Goal: Communication & Community: Answer question/provide support

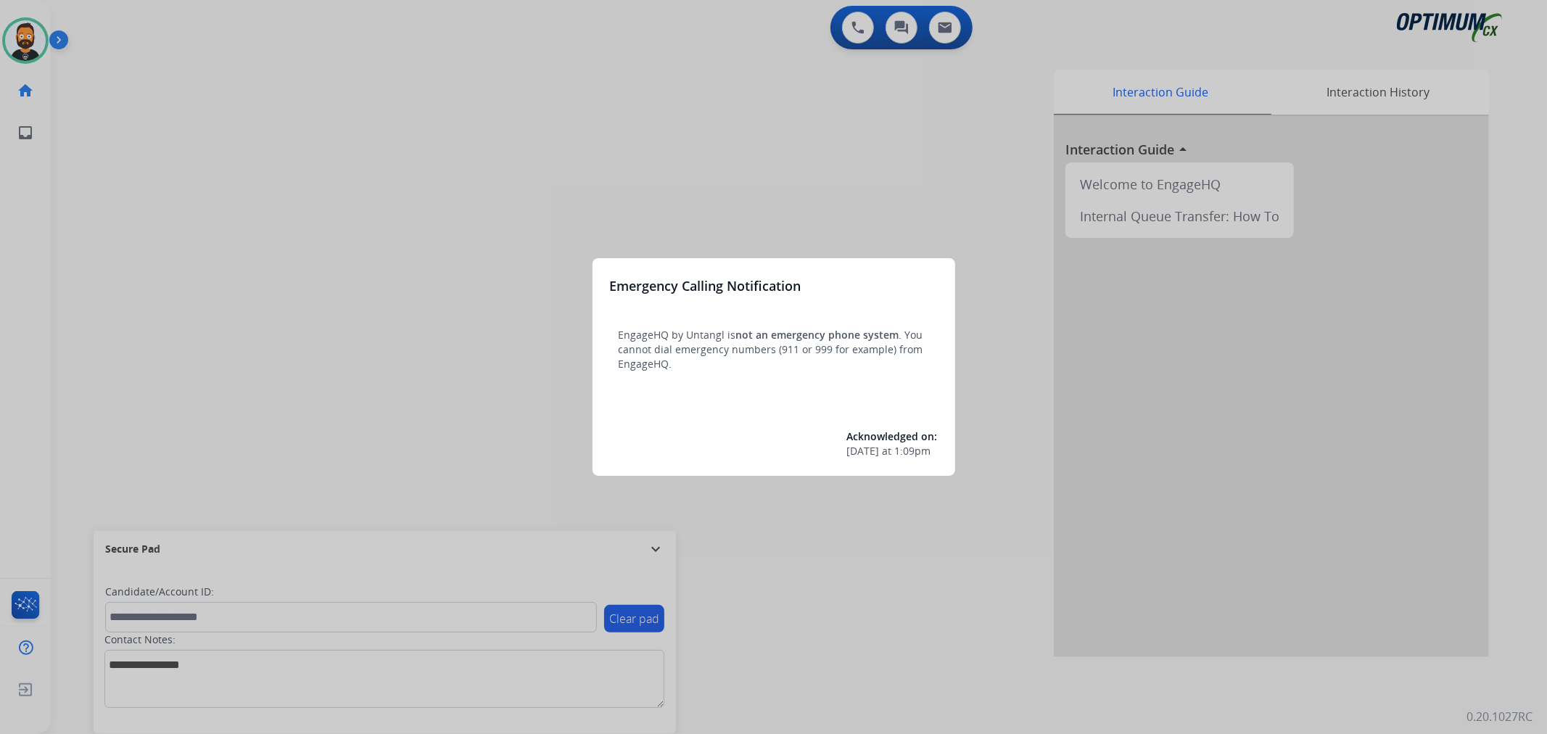
click at [653, 542] on div at bounding box center [773, 367] width 1547 height 734
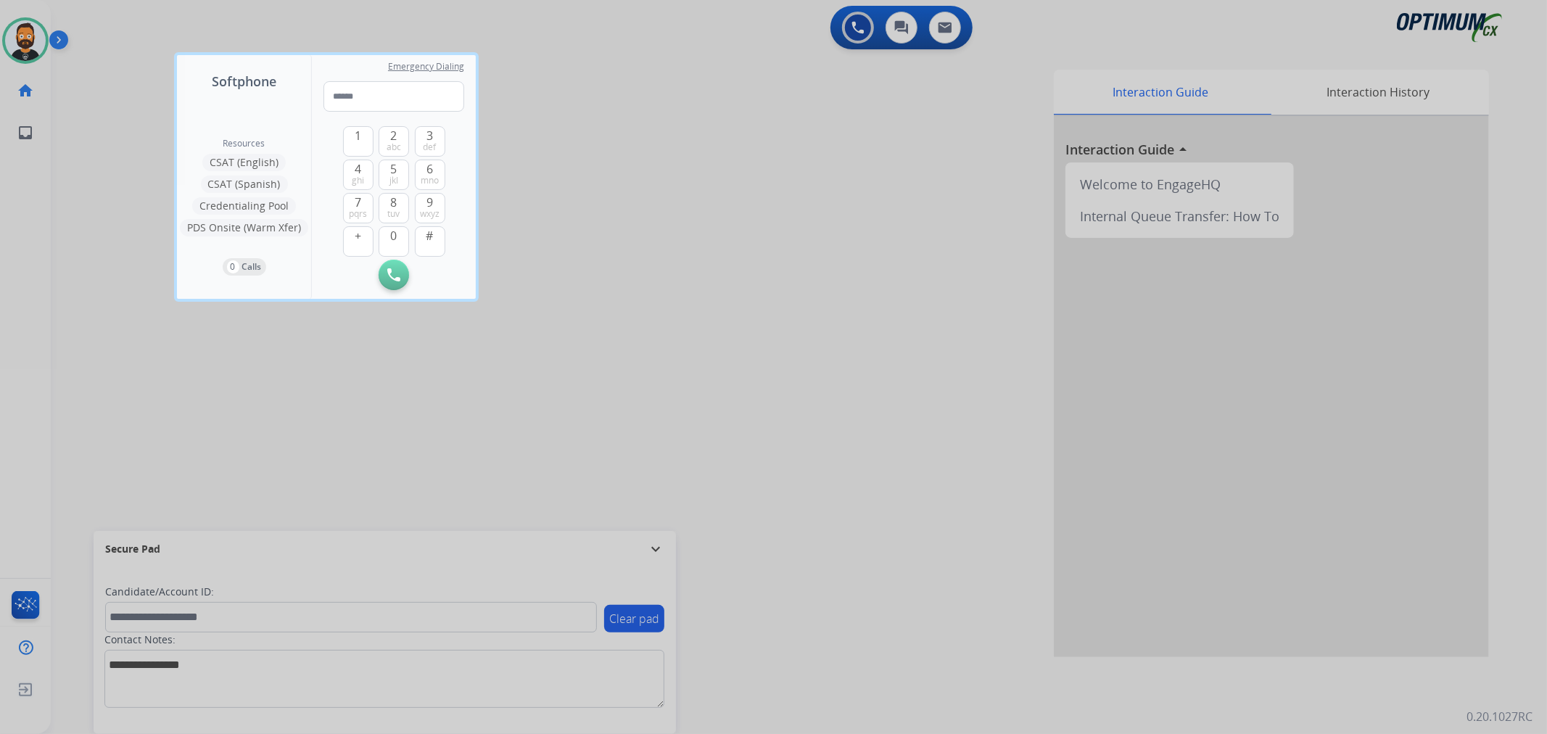
click at [653, 542] on div at bounding box center [773, 367] width 1547 height 734
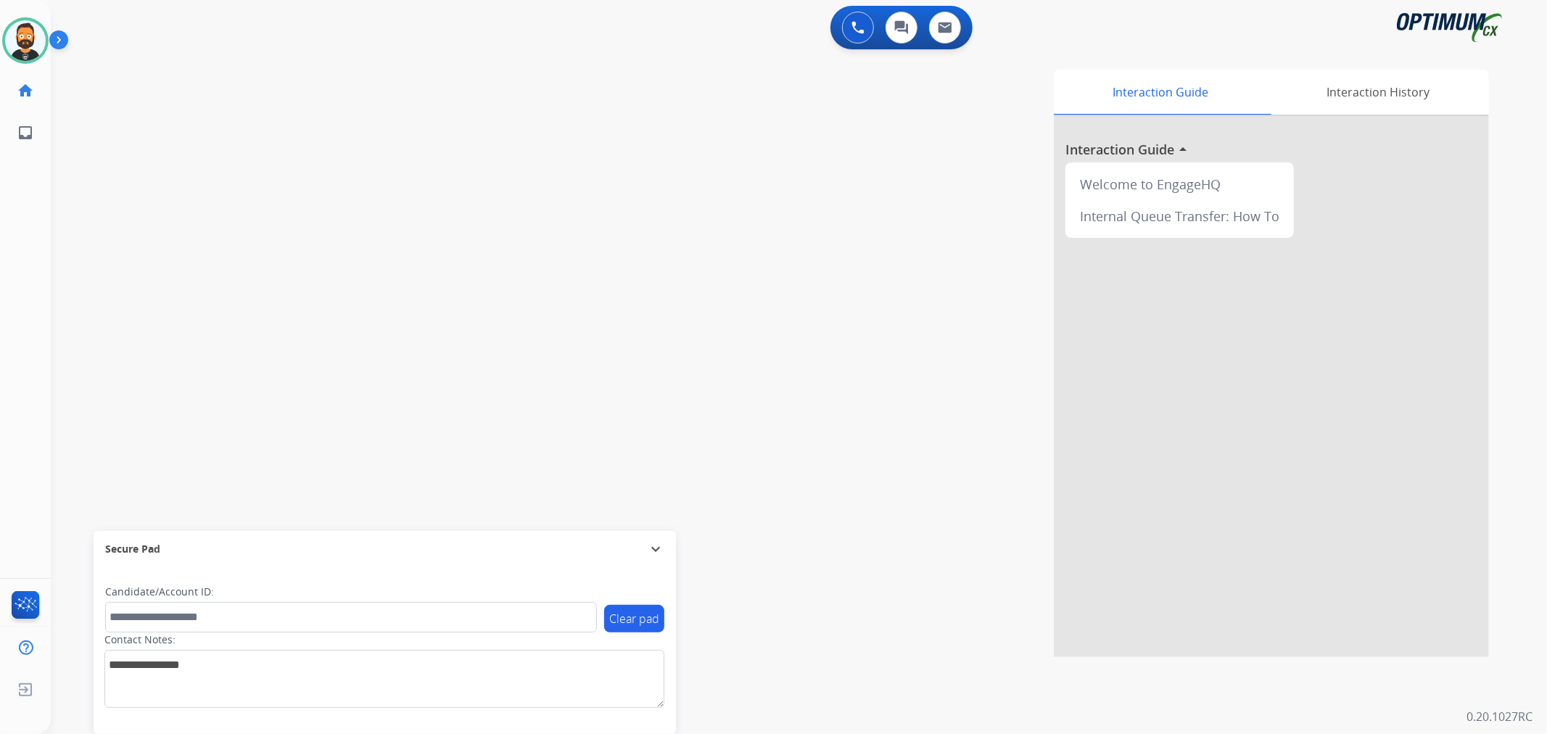
click at [653, 542] on mat-icon "expand_more" at bounding box center [655, 548] width 17 height 17
click at [59, 36] on img at bounding box center [61, 43] width 25 height 28
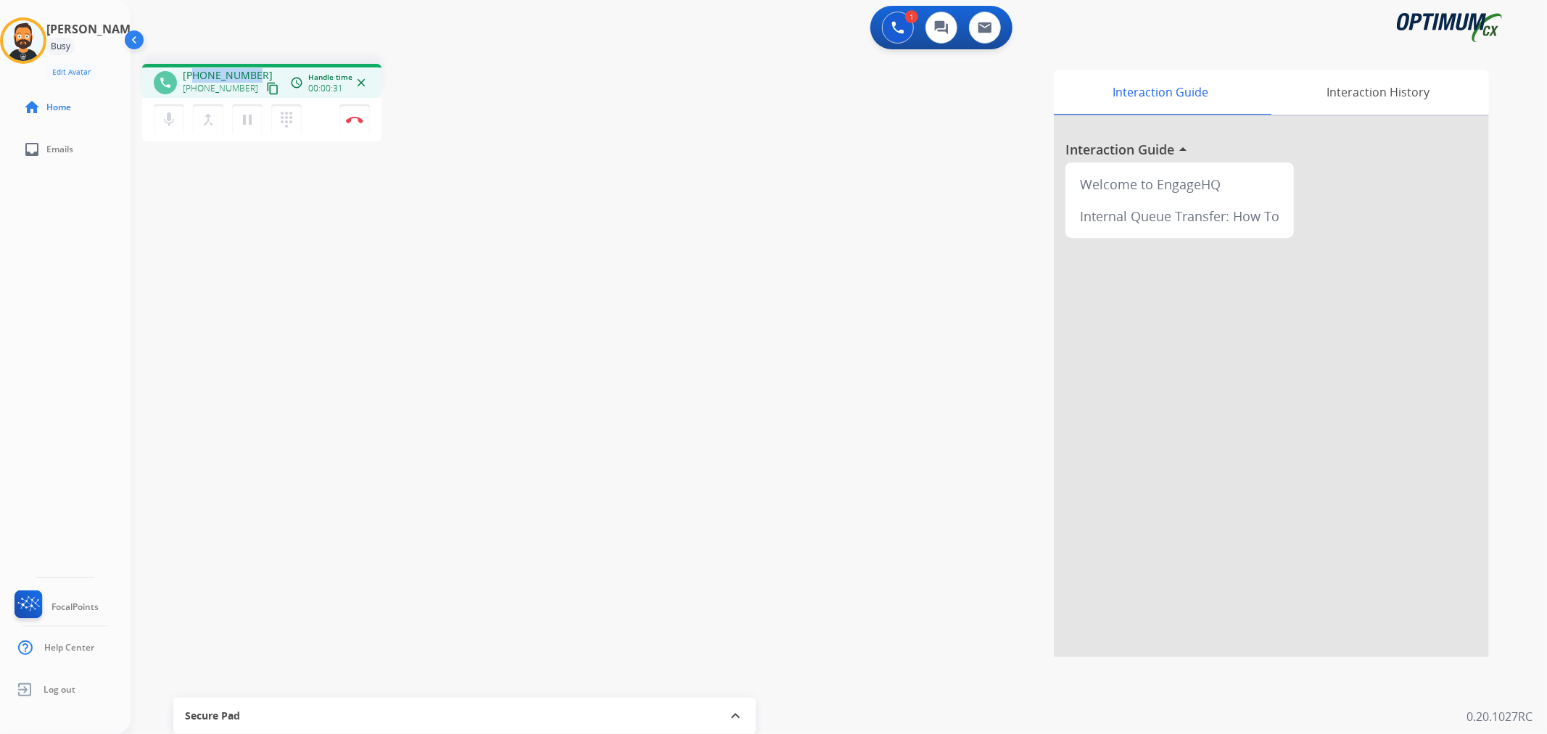
drag, startPoint x: 251, startPoint y: 66, endPoint x: 193, endPoint y: 69, distance: 58.1
click at [193, 69] on div "phone [PHONE_NUMBER] [PHONE_NUMBER] content_copy access_time Call metrics Queue…" at bounding box center [261, 81] width 239 height 34
copy span "5166707347"
click at [358, 123] on button "Disconnect" at bounding box center [355, 119] width 30 height 30
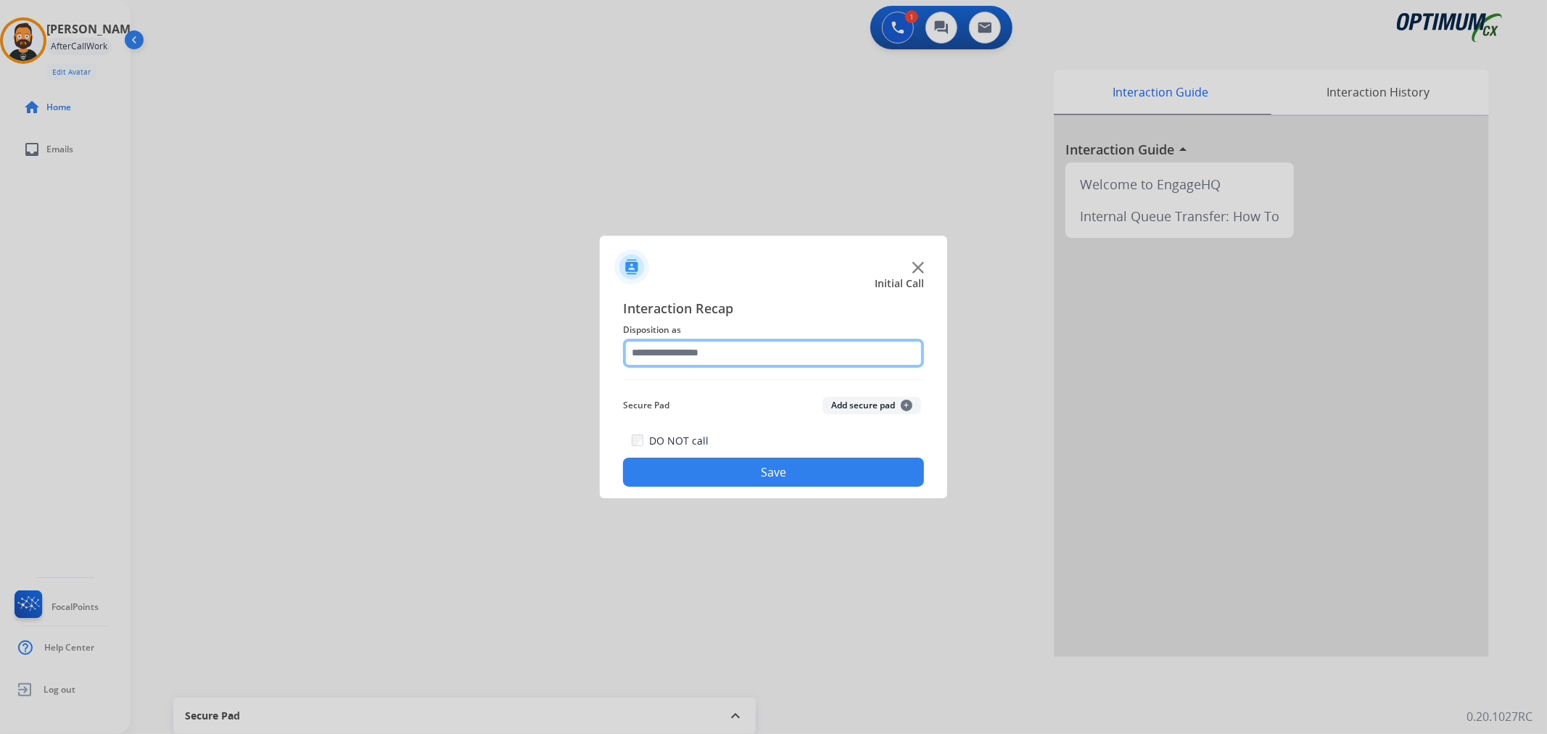
click at [670, 349] on input "text" at bounding box center [773, 353] width 301 height 29
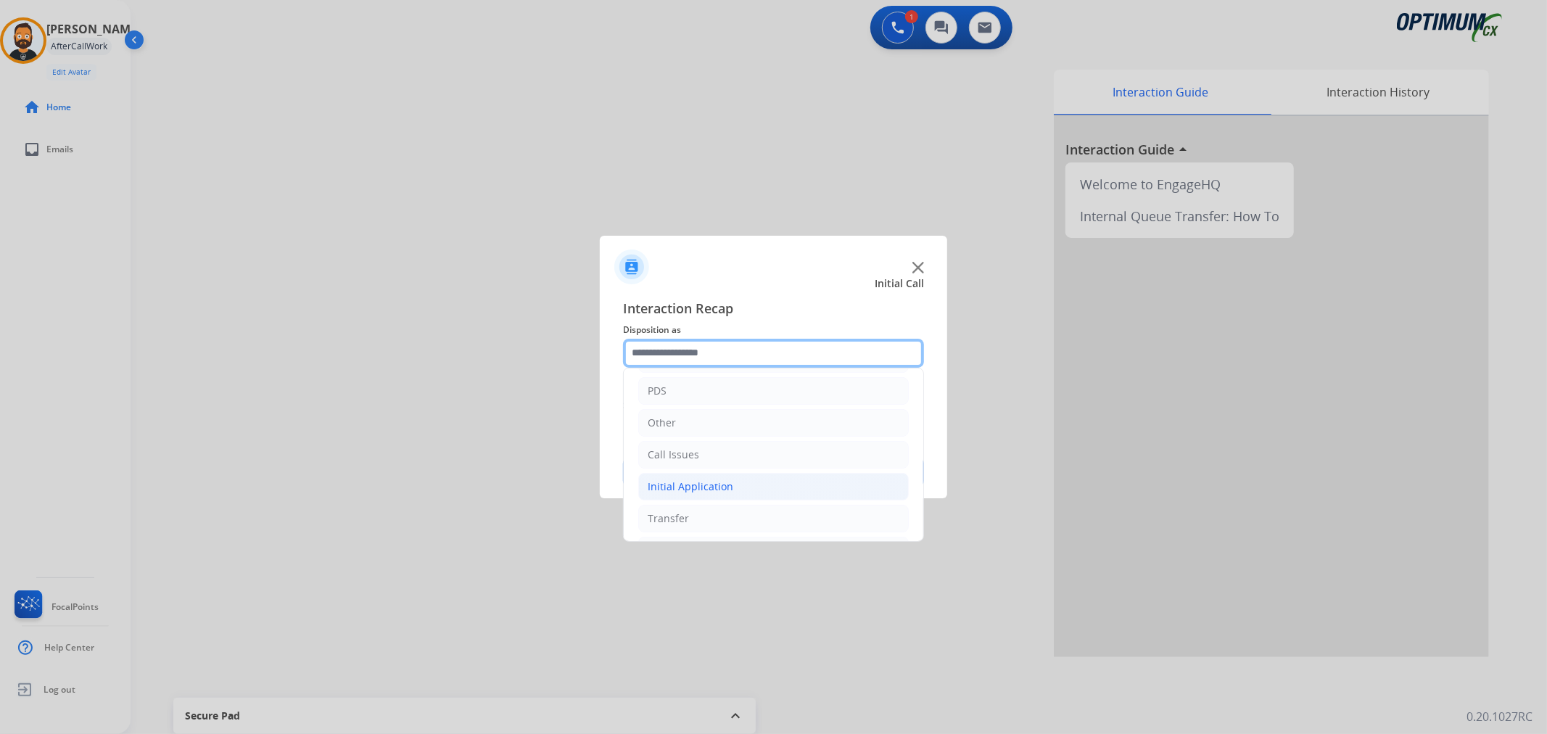
scroll to position [99, 0]
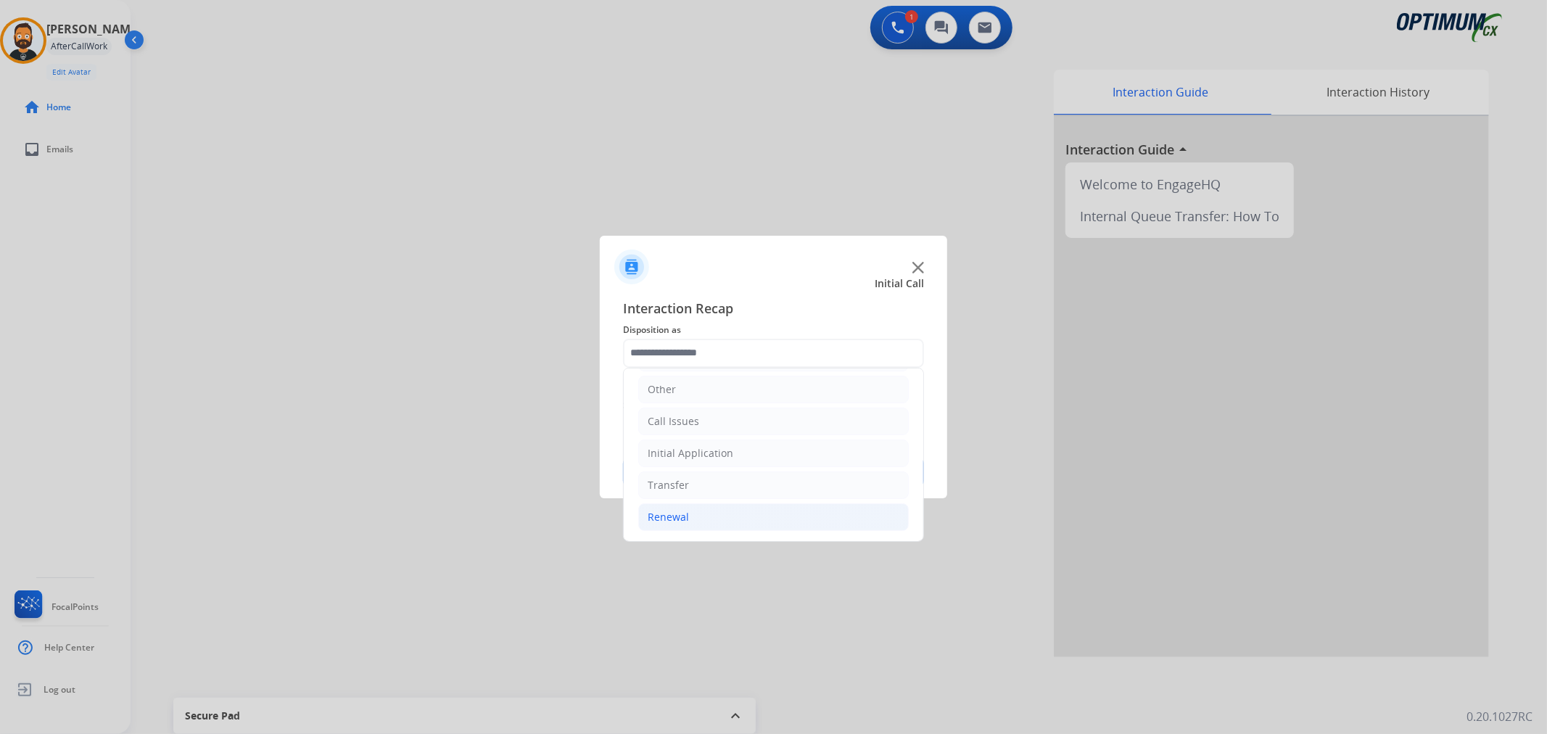
click at [683, 511] on div "Renewal" at bounding box center [668, 517] width 41 height 15
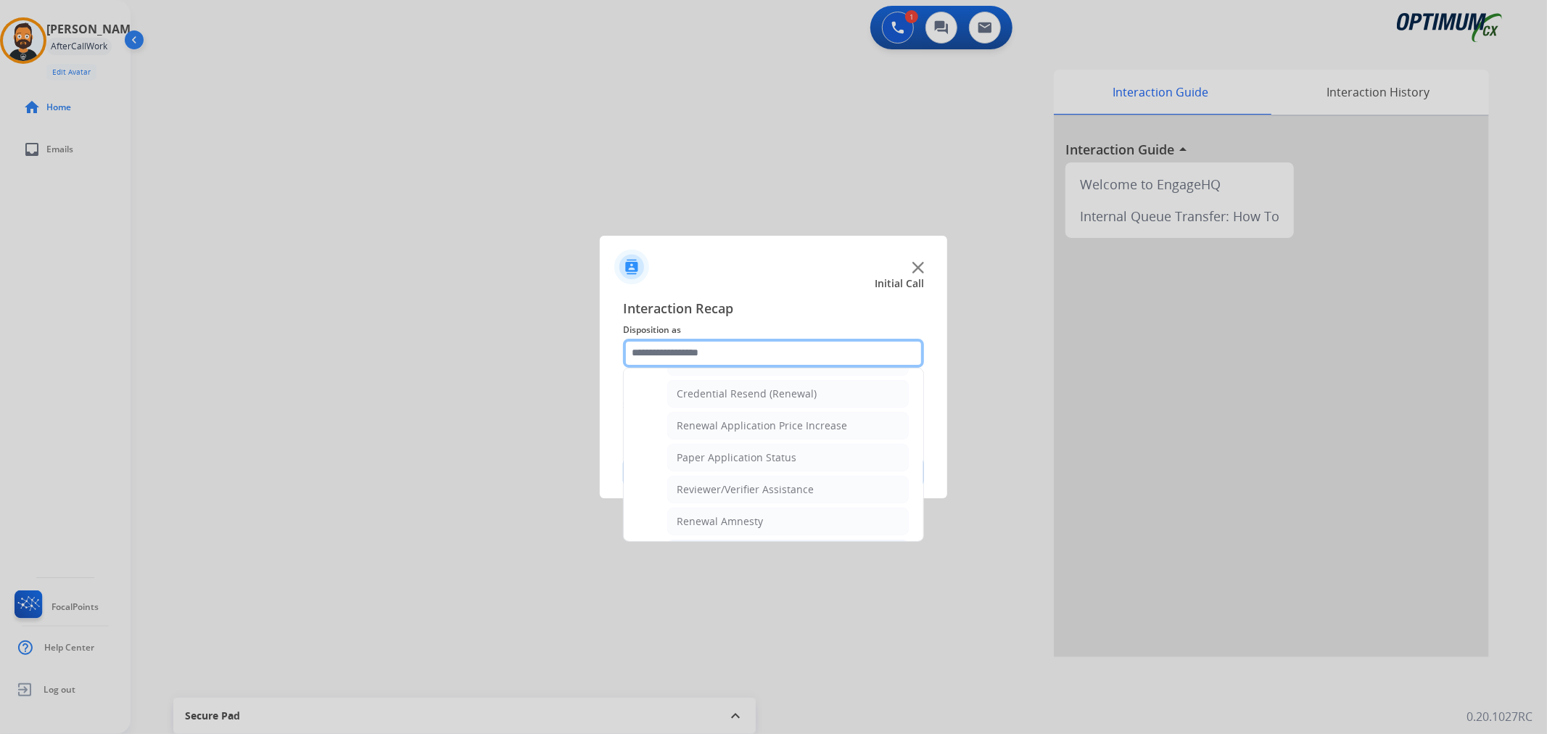
scroll to position [429, 0]
click at [719, 400] on div "General Questions (Renewal)" at bounding box center [747, 393] width 141 height 15
type input "**********"
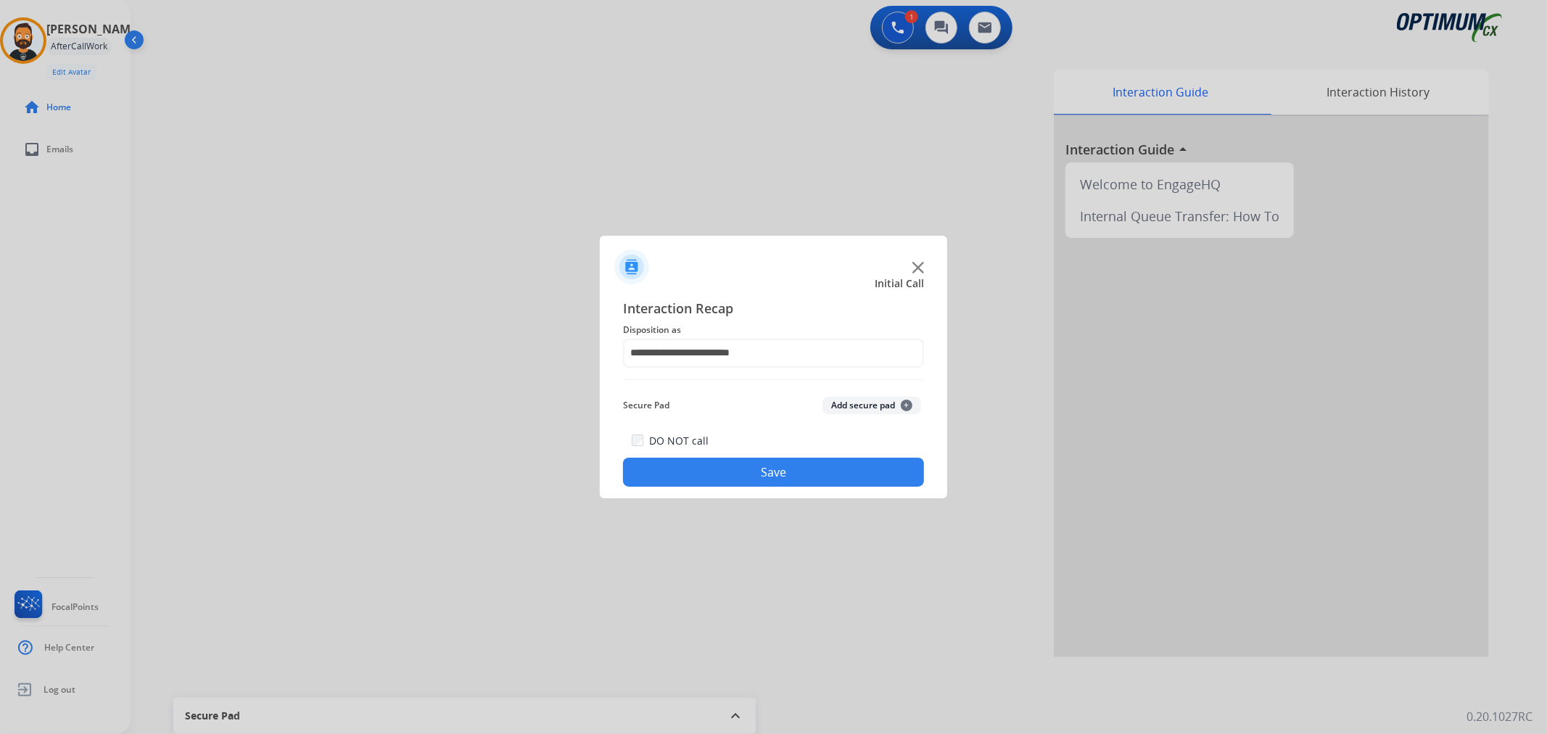
click at [690, 477] on button "Save" at bounding box center [773, 472] width 301 height 29
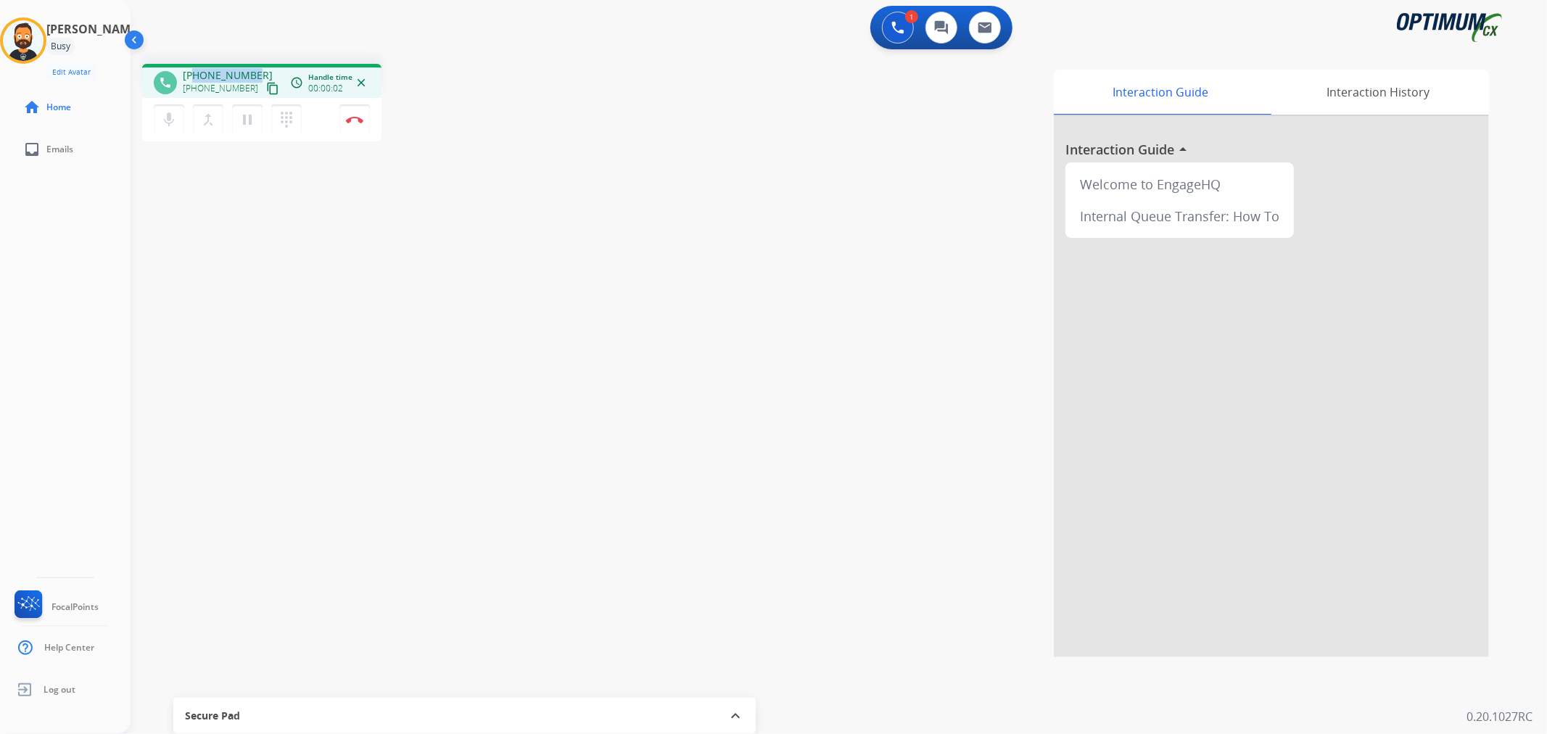
drag, startPoint x: 255, startPoint y: 68, endPoint x: 194, endPoint y: 67, distance: 61.0
click at [194, 67] on div "phone [PHONE_NUMBER] [PHONE_NUMBER] content_copy access_time Call metrics Queue…" at bounding box center [261, 81] width 239 height 34
copy span "9048294451"
click at [249, 118] on mat-icon "pause" at bounding box center [247, 119] width 17 height 17
click at [245, 118] on mat-icon "play_arrow" at bounding box center [247, 119] width 17 height 17
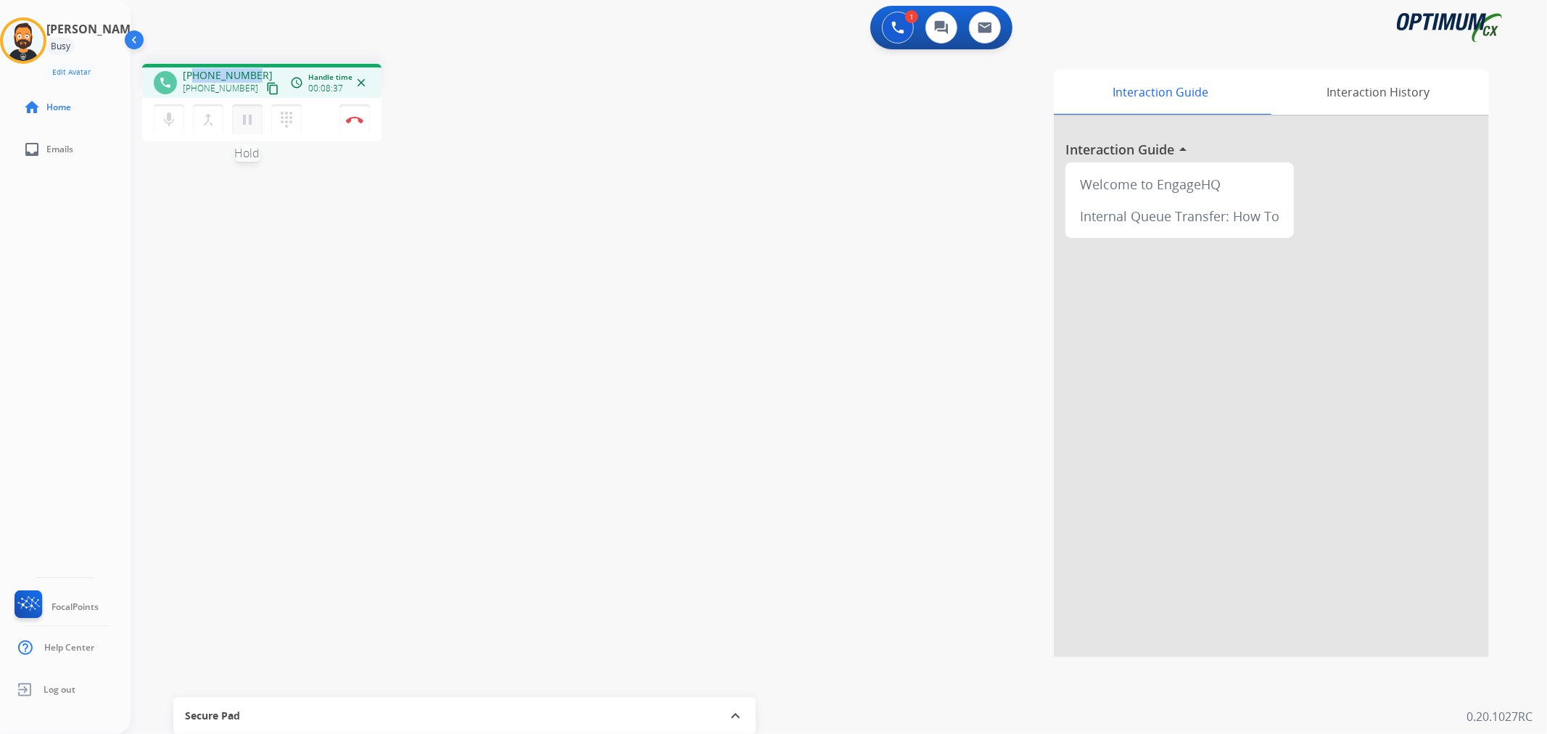
click at [247, 120] on mat-icon "pause" at bounding box center [247, 119] width 17 height 17
click at [248, 124] on mat-icon "play_arrow" at bounding box center [247, 119] width 17 height 17
click at [357, 116] on img at bounding box center [354, 119] width 17 height 7
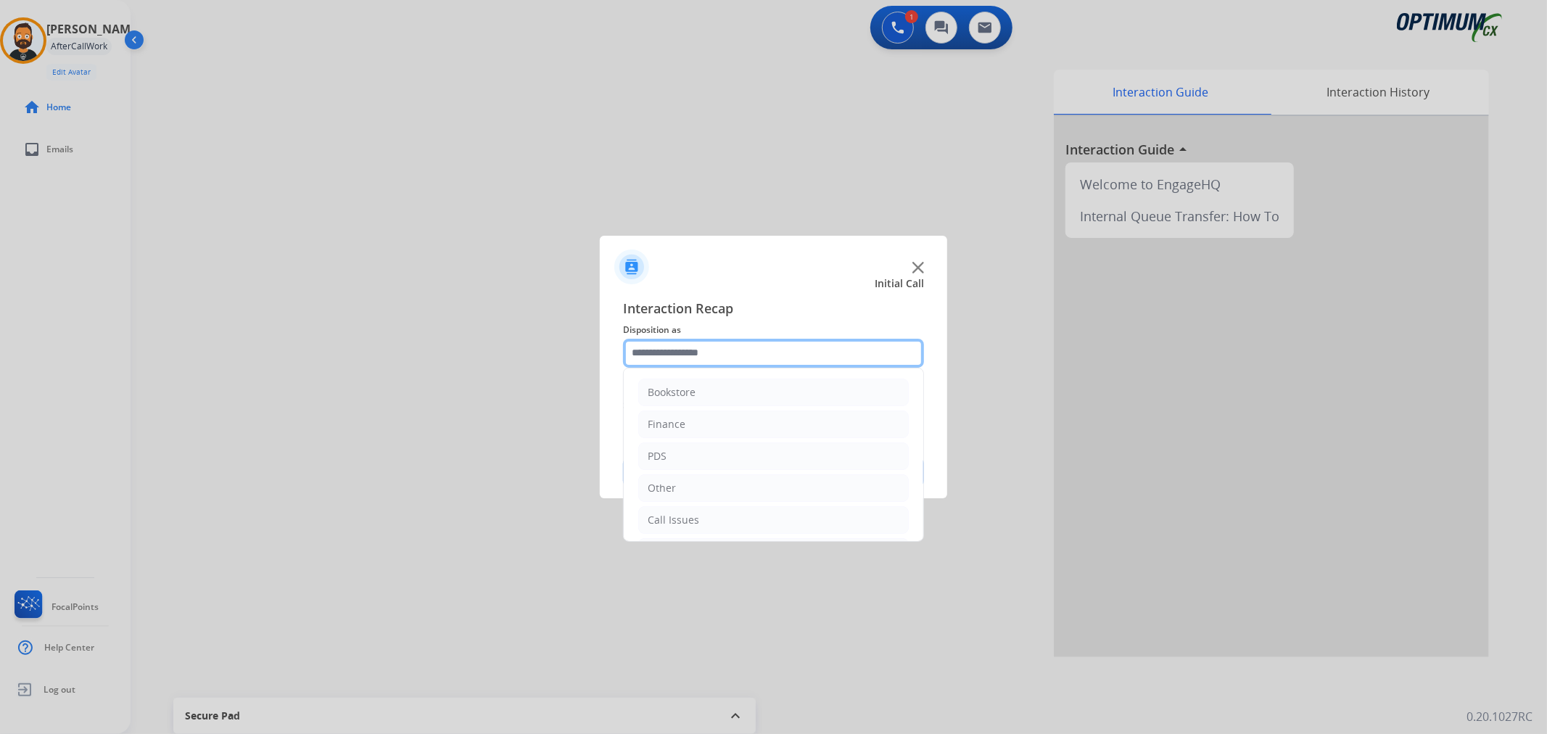
click at [708, 351] on input "text" at bounding box center [773, 353] width 301 height 29
click at [698, 508] on li "Renewal" at bounding box center [773, 517] width 271 height 28
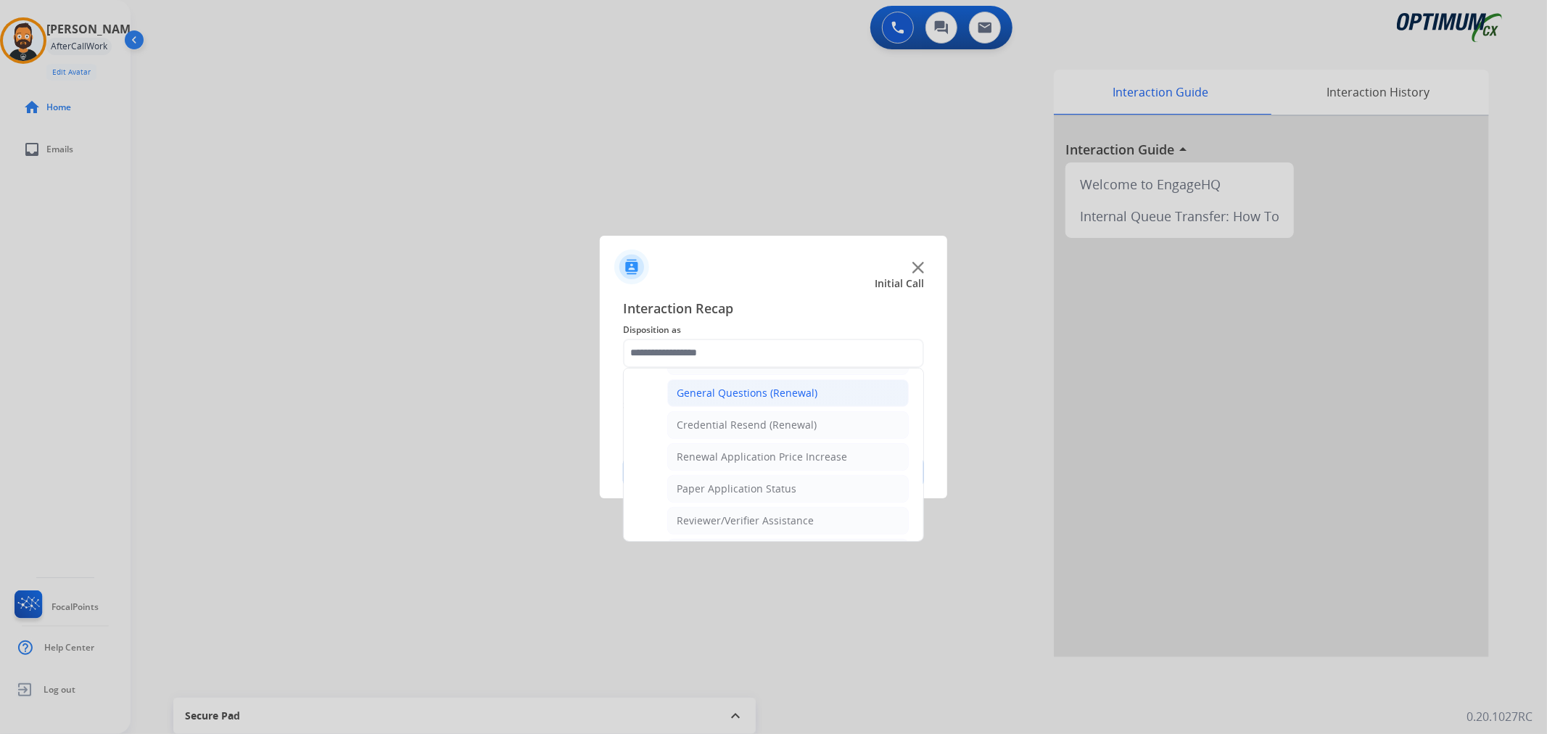
click at [750, 383] on li "General Questions (Renewal)" at bounding box center [788, 393] width 242 height 28
type input "**********"
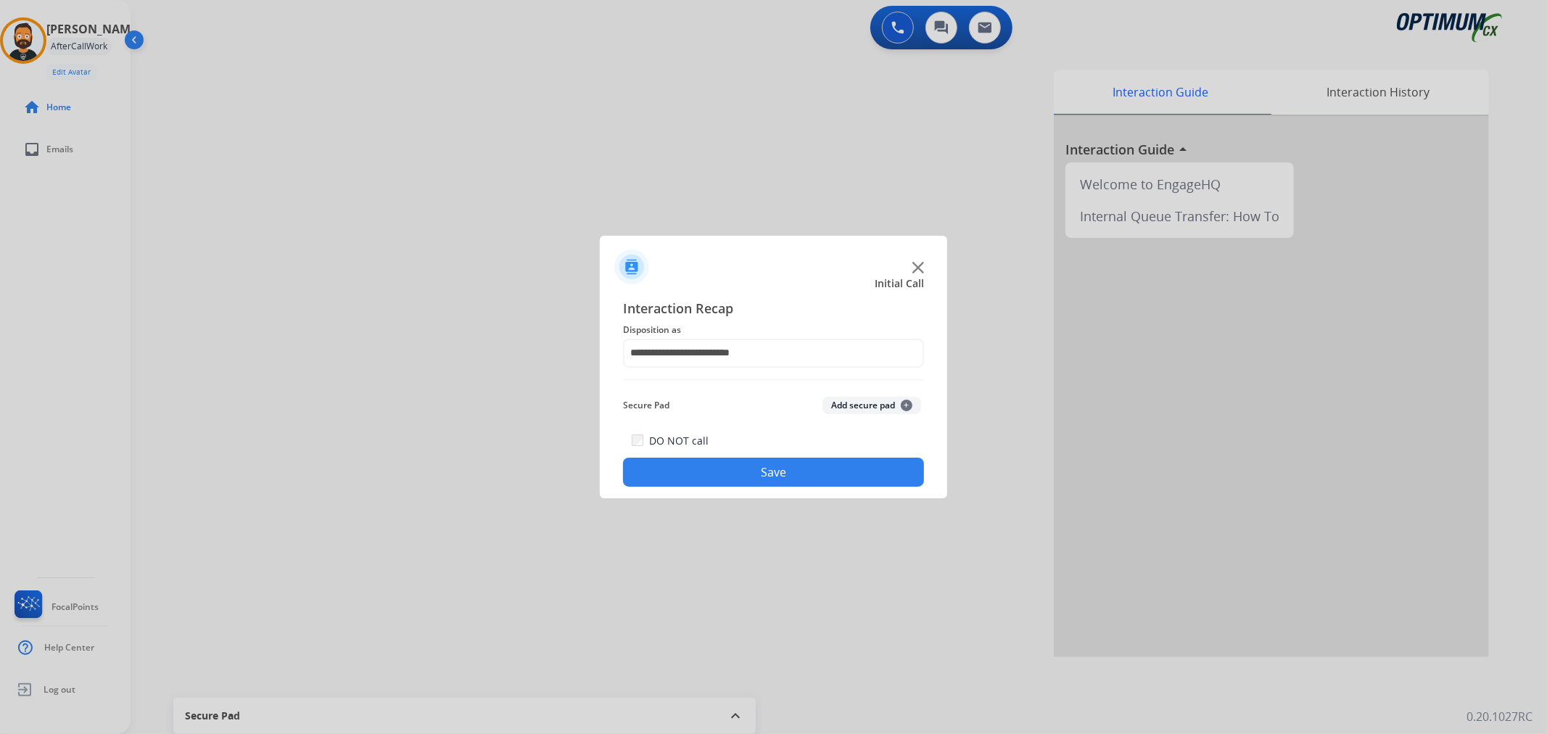
click at [769, 467] on button "Save" at bounding box center [773, 472] width 301 height 29
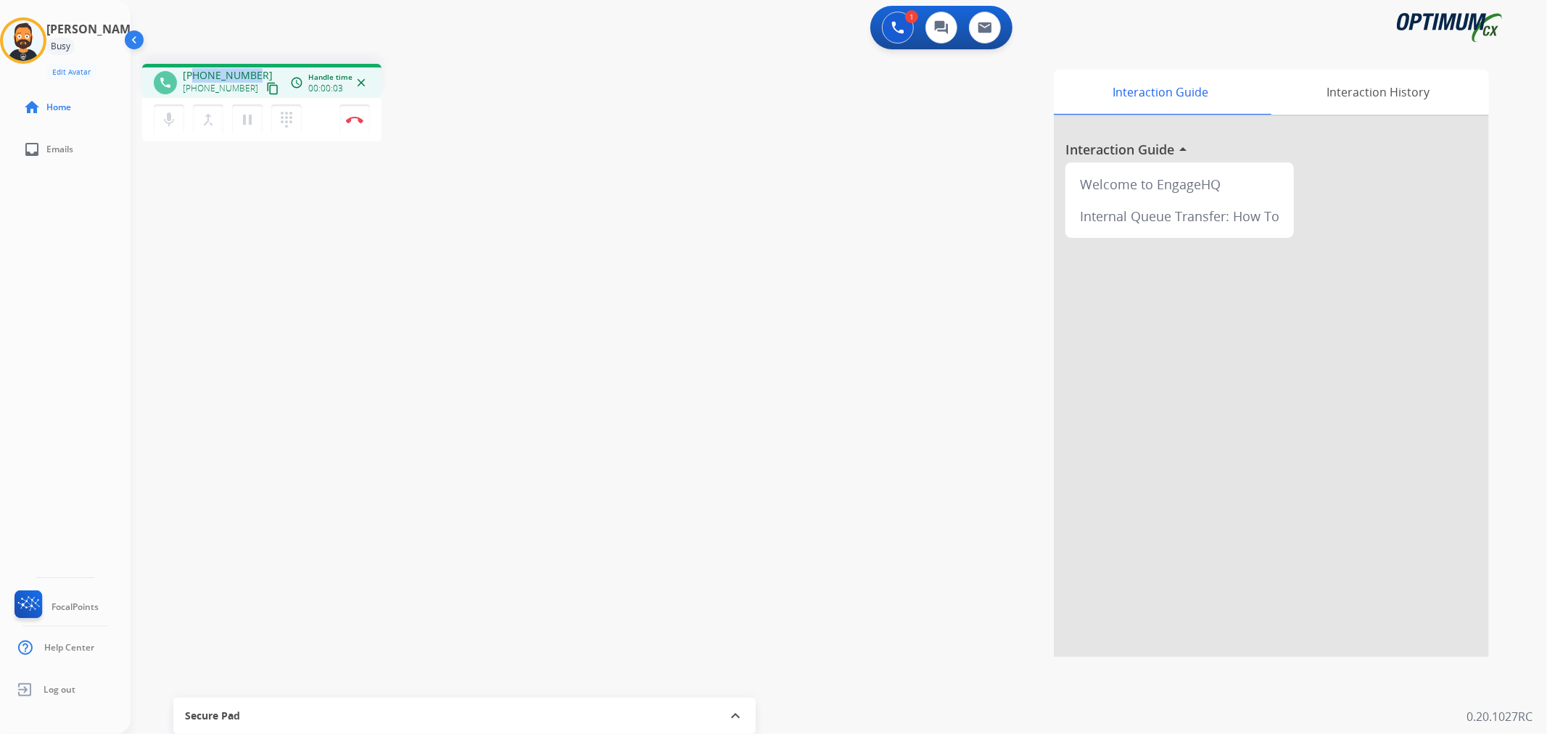
drag, startPoint x: 254, startPoint y: 67, endPoint x: 196, endPoint y: 73, distance: 58.3
click at [196, 73] on div "[PHONE_NUMBER] [PHONE_NUMBER] content_copy" at bounding box center [232, 82] width 99 height 29
copy span "9858032840"
click at [353, 120] on img at bounding box center [354, 119] width 17 height 7
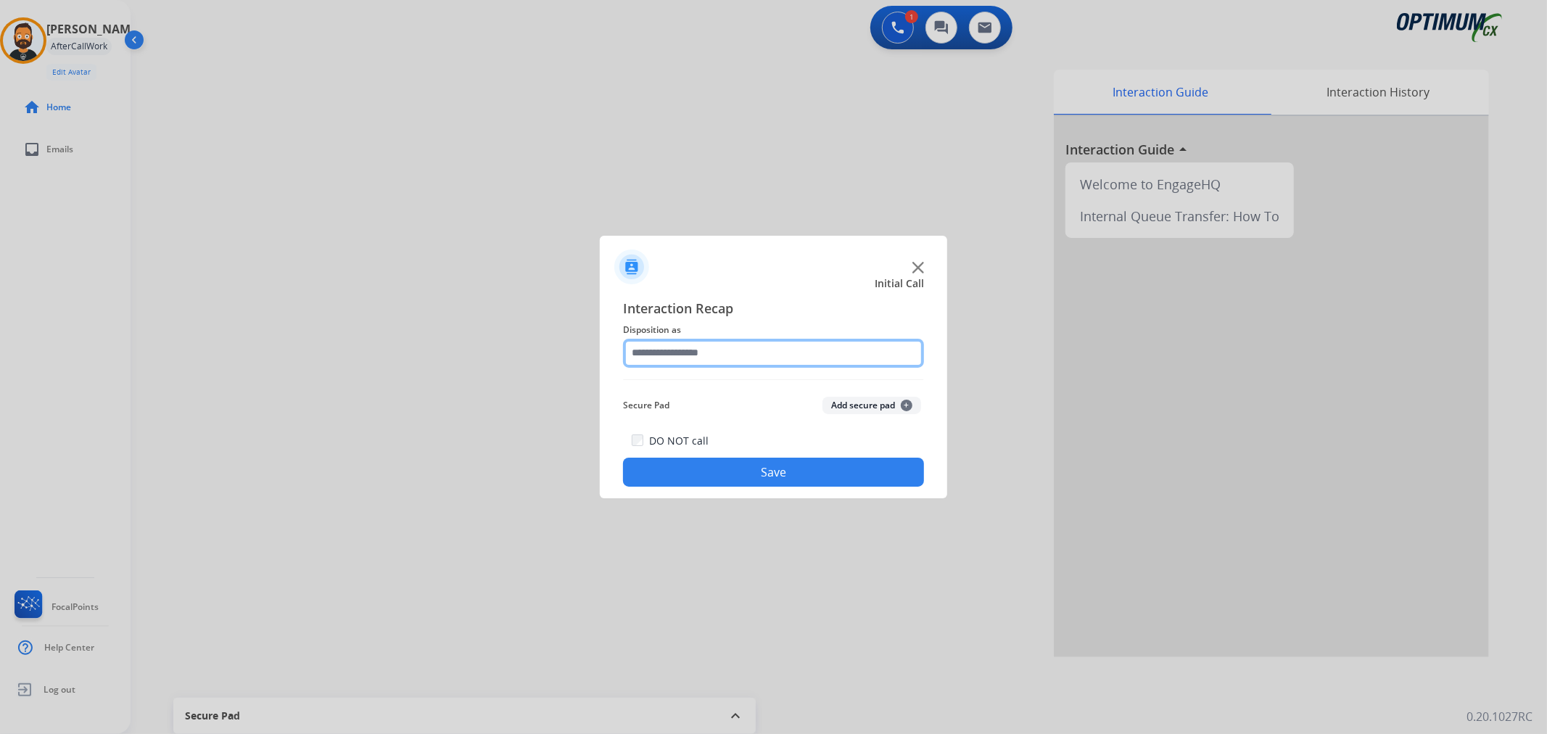
click at [656, 363] on input "text" at bounding box center [773, 353] width 301 height 29
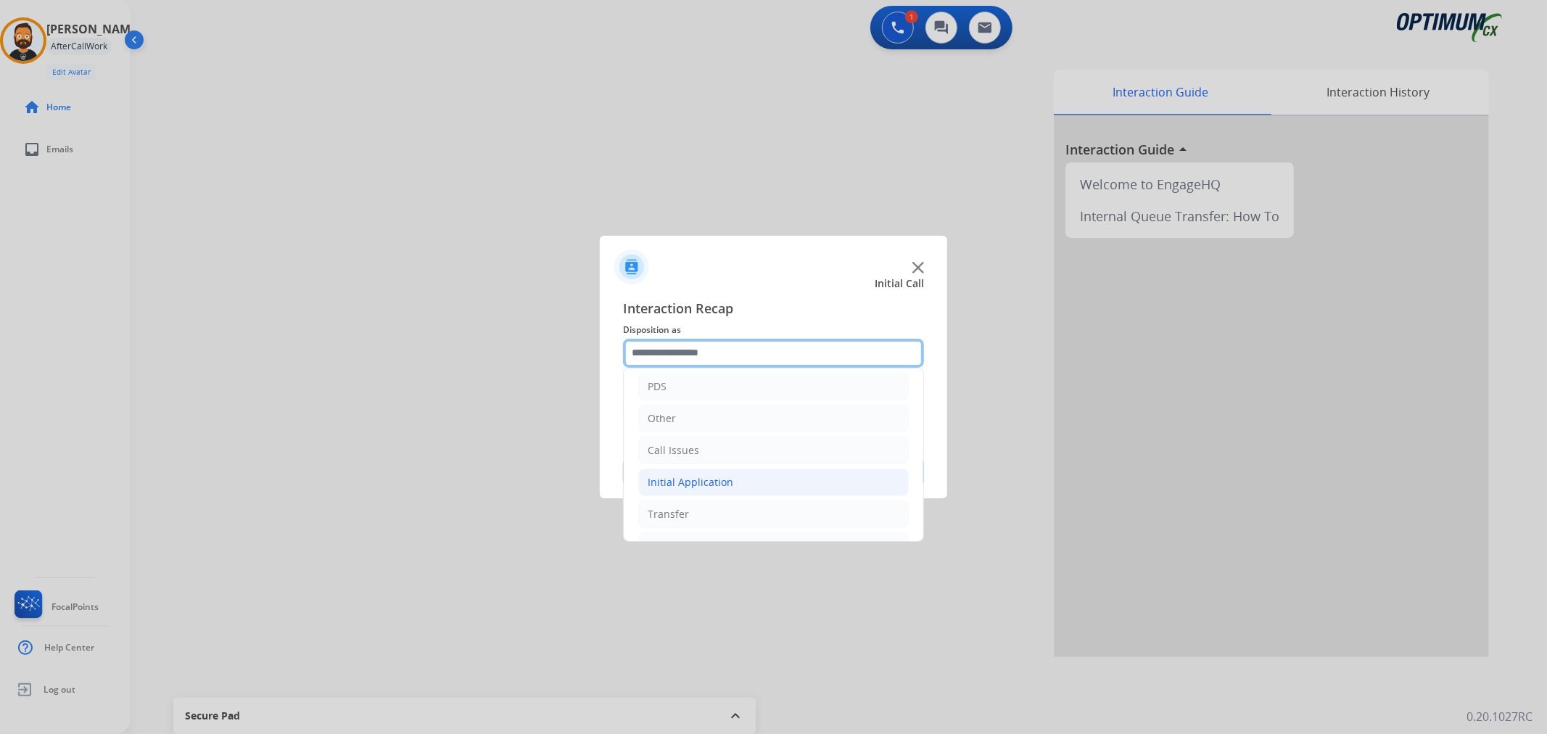
scroll to position [99, 0]
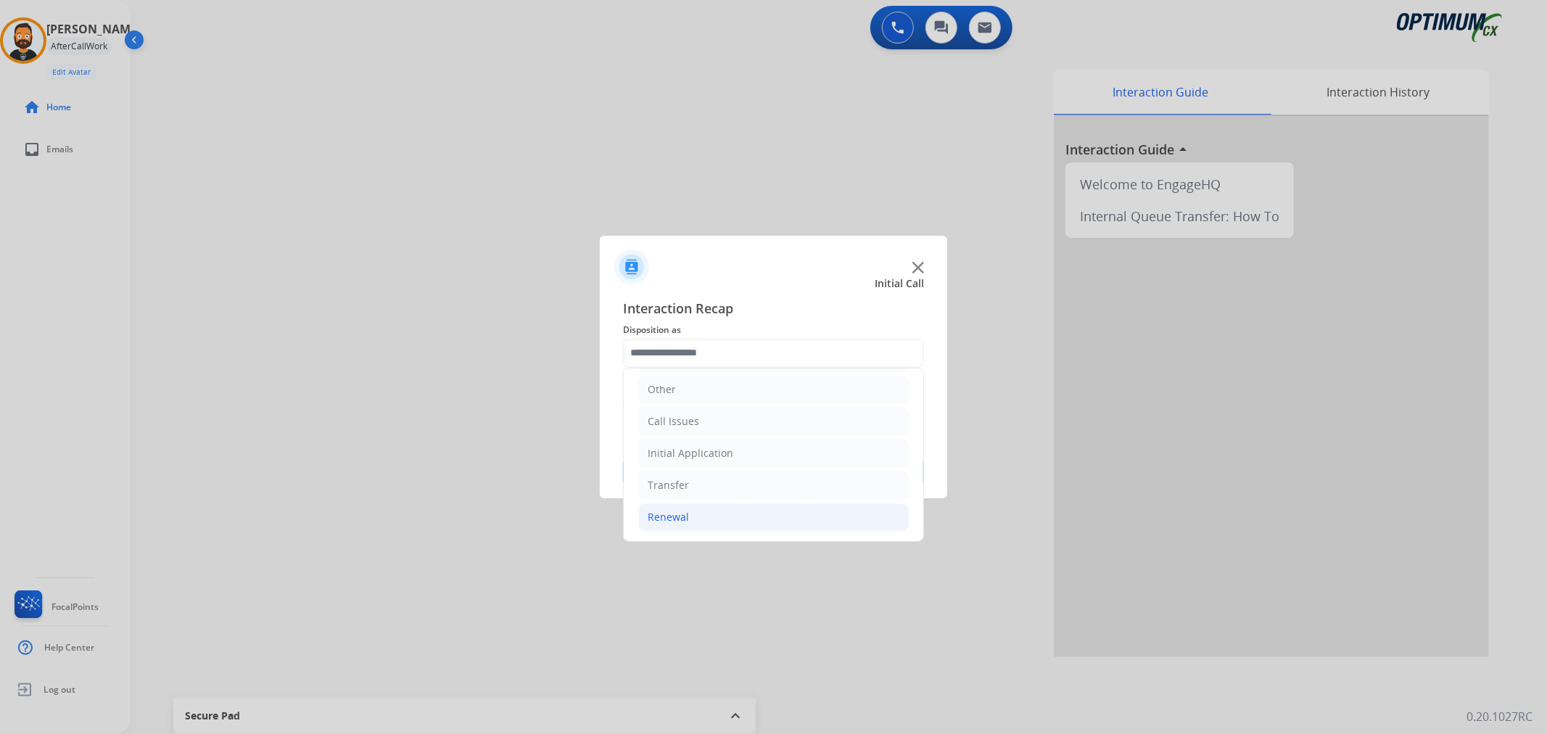
click at [689, 525] on li "Renewal" at bounding box center [773, 517] width 271 height 28
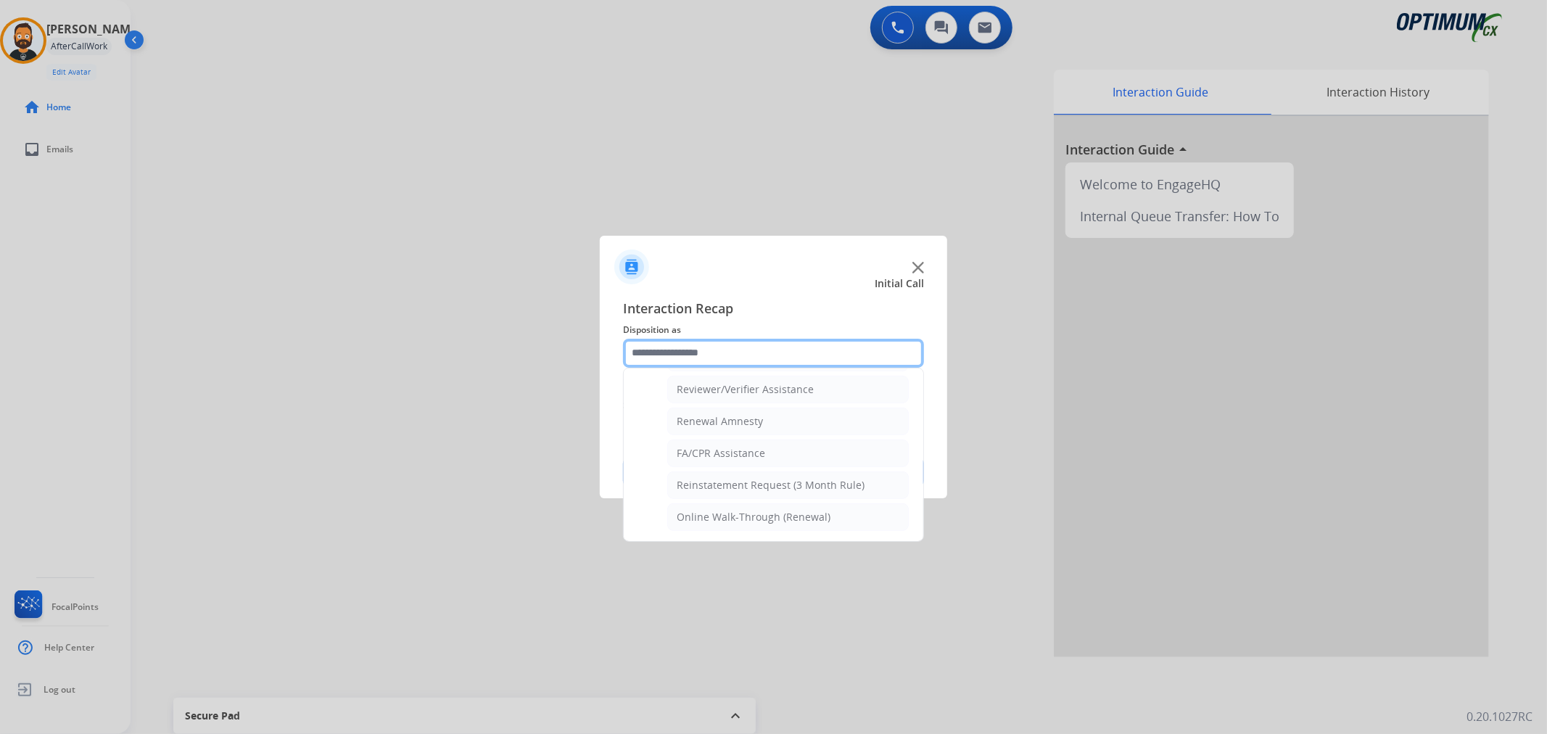
scroll to position [429, 0]
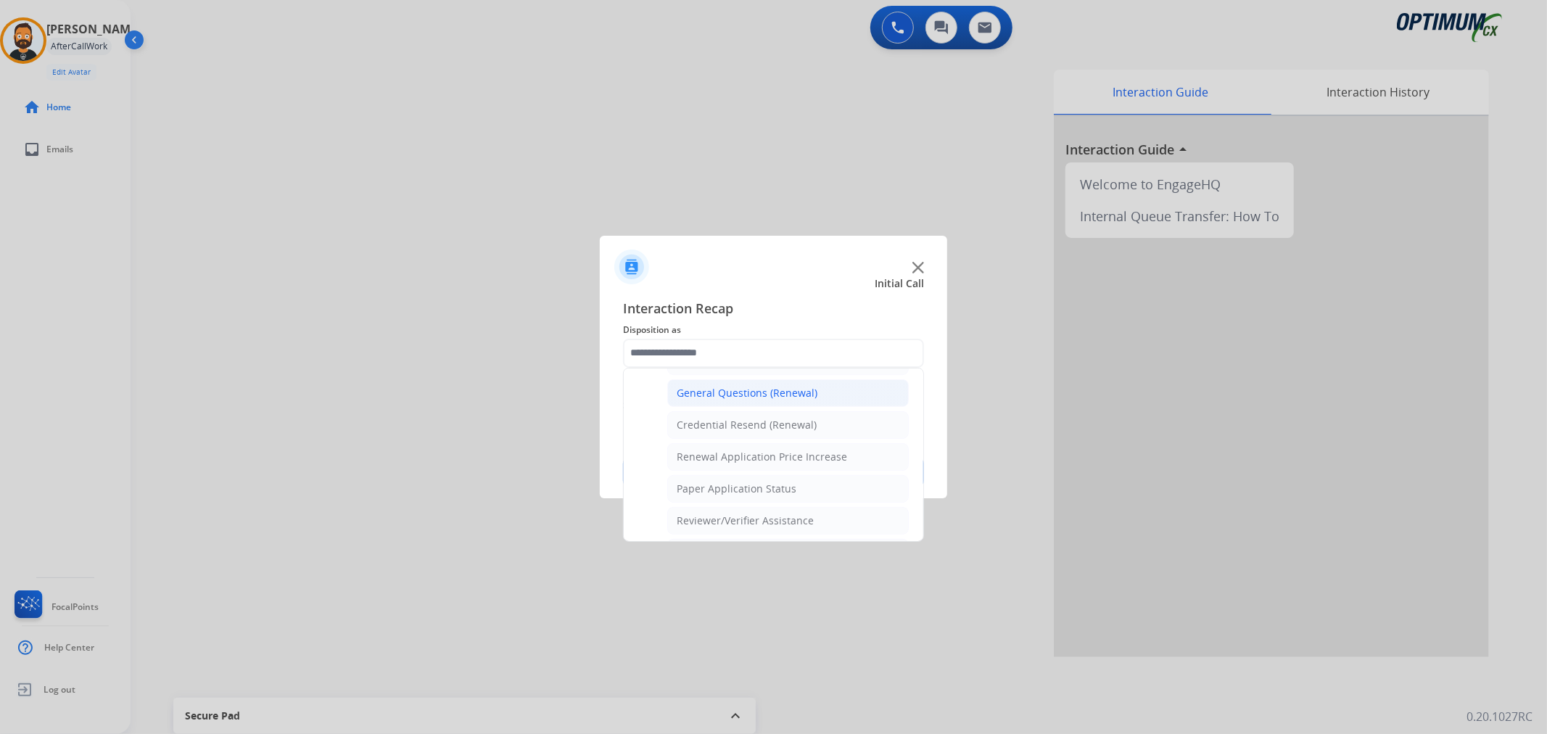
click at [718, 395] on div "General Questions (Renewal)" at bounding box center [747, 393] width 141 height 15
type input "**********"
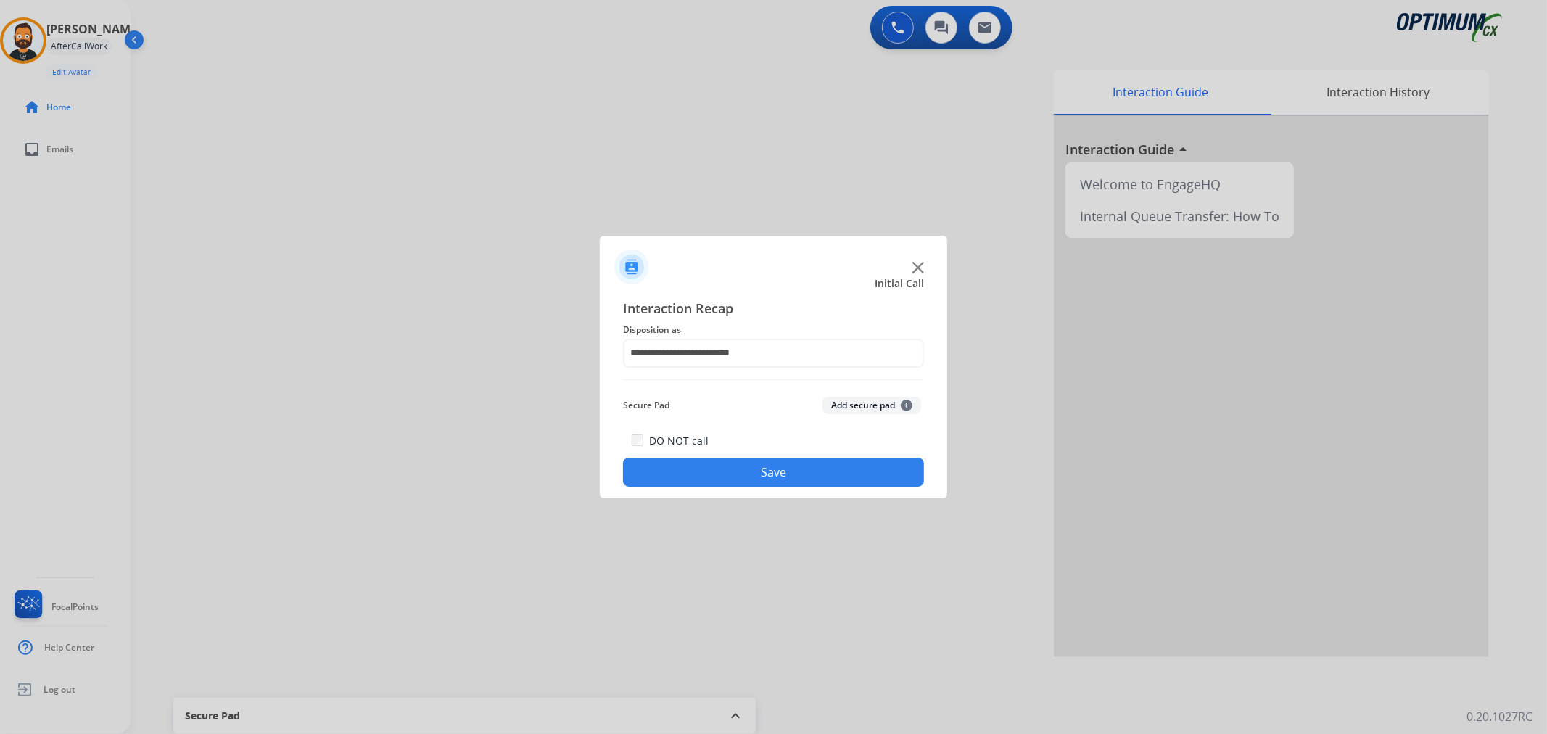
click at [700, 472] on button "Save" at bounding box center [773, 472] width 301 height 29
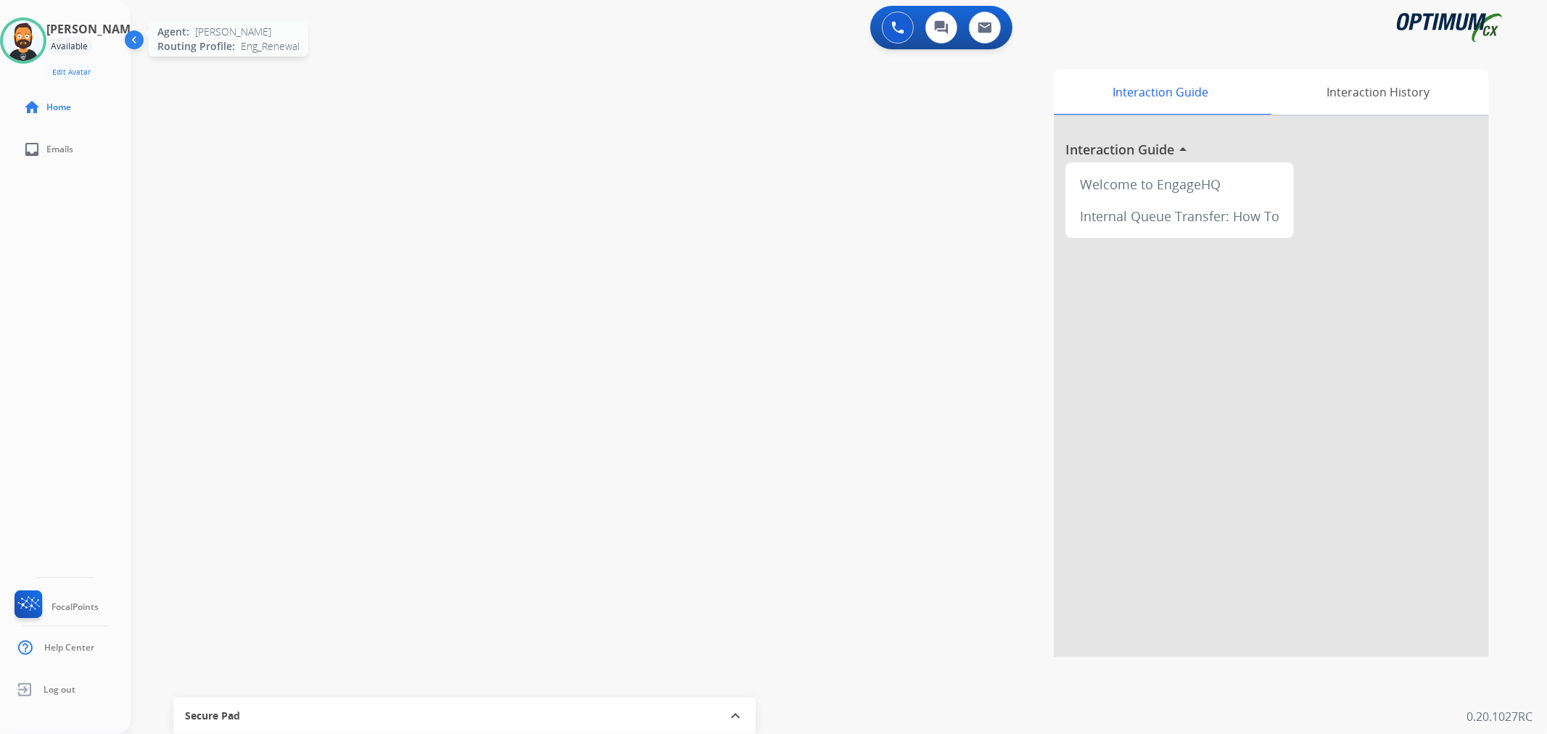
click at [34, 41] on img at bounding box center [23, 40] width 41 height 41
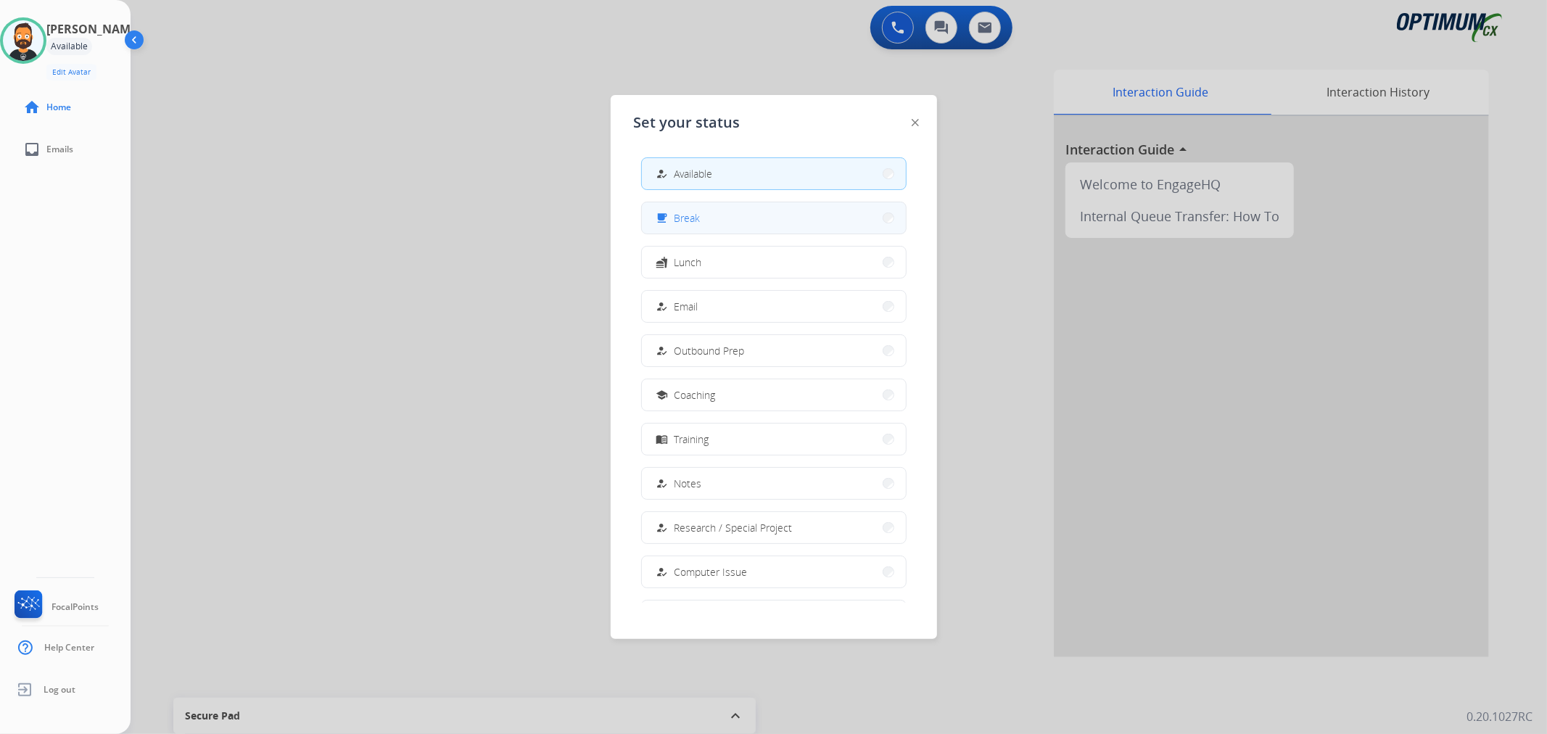
click at [695, 211] on span "Break" at bounding box center [688, 217] width 26 height 15
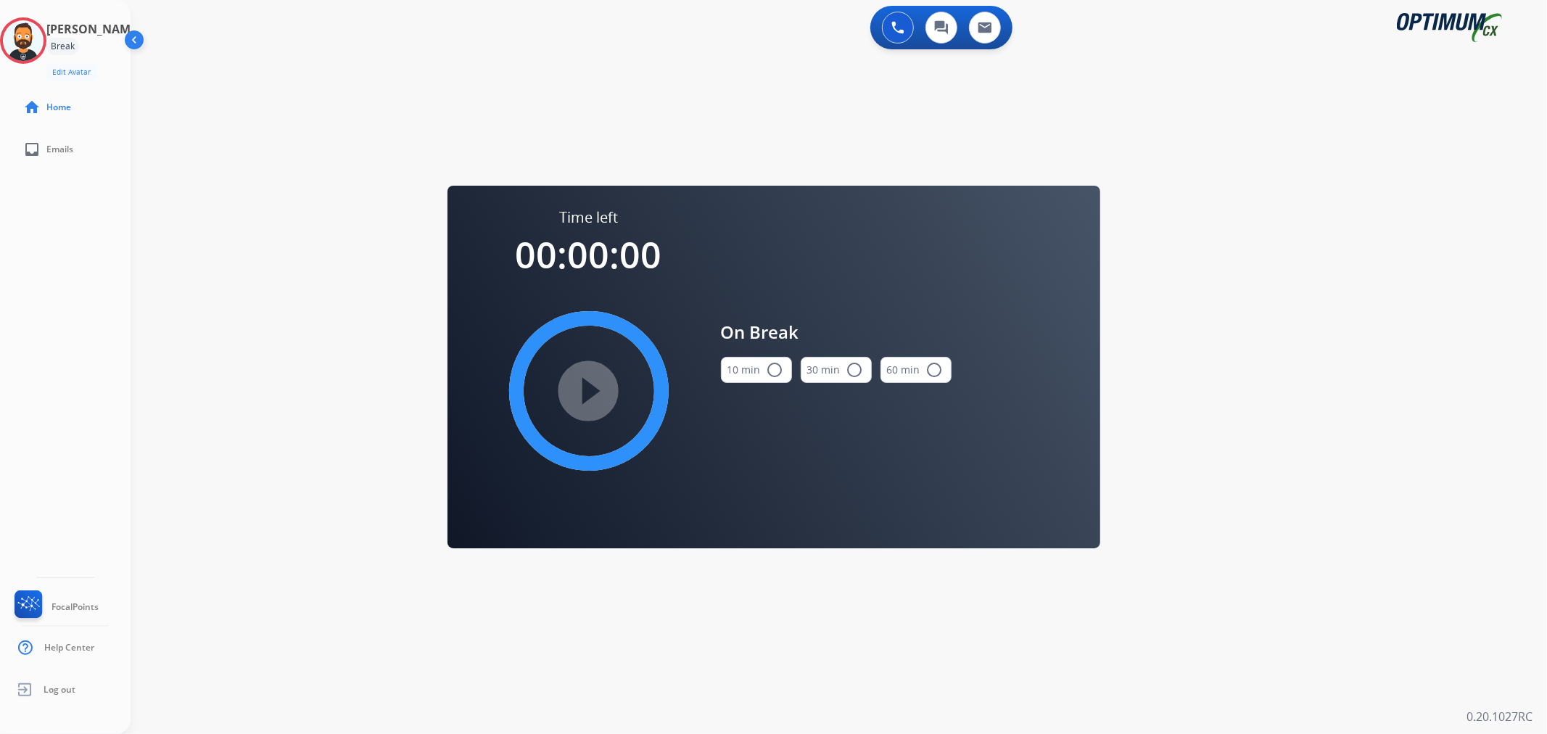
click at [740, 370] on button "10 min radio_button_unchecked" at bounding box center [756, 370] width 71 height 26
click at [595, 396] on mat-icon "play_circle_filled" at bounding box center [588, 390] width 17 height 17
click at [34, 34] on icon at bounding box center [23, 40] width 47 height 47
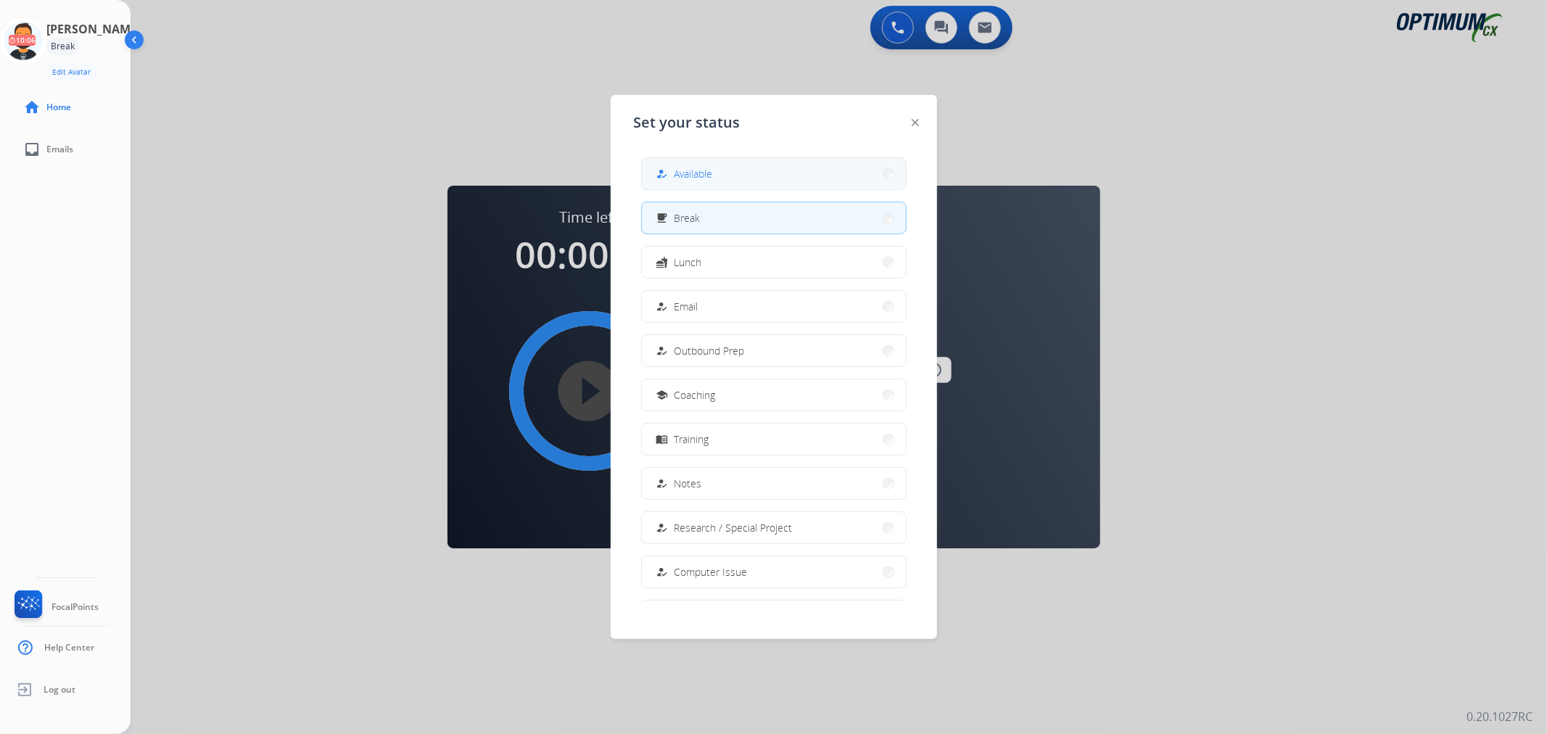
click at [710, 176] on span "Available" at bounding box center [694, 173] width 38 height 15
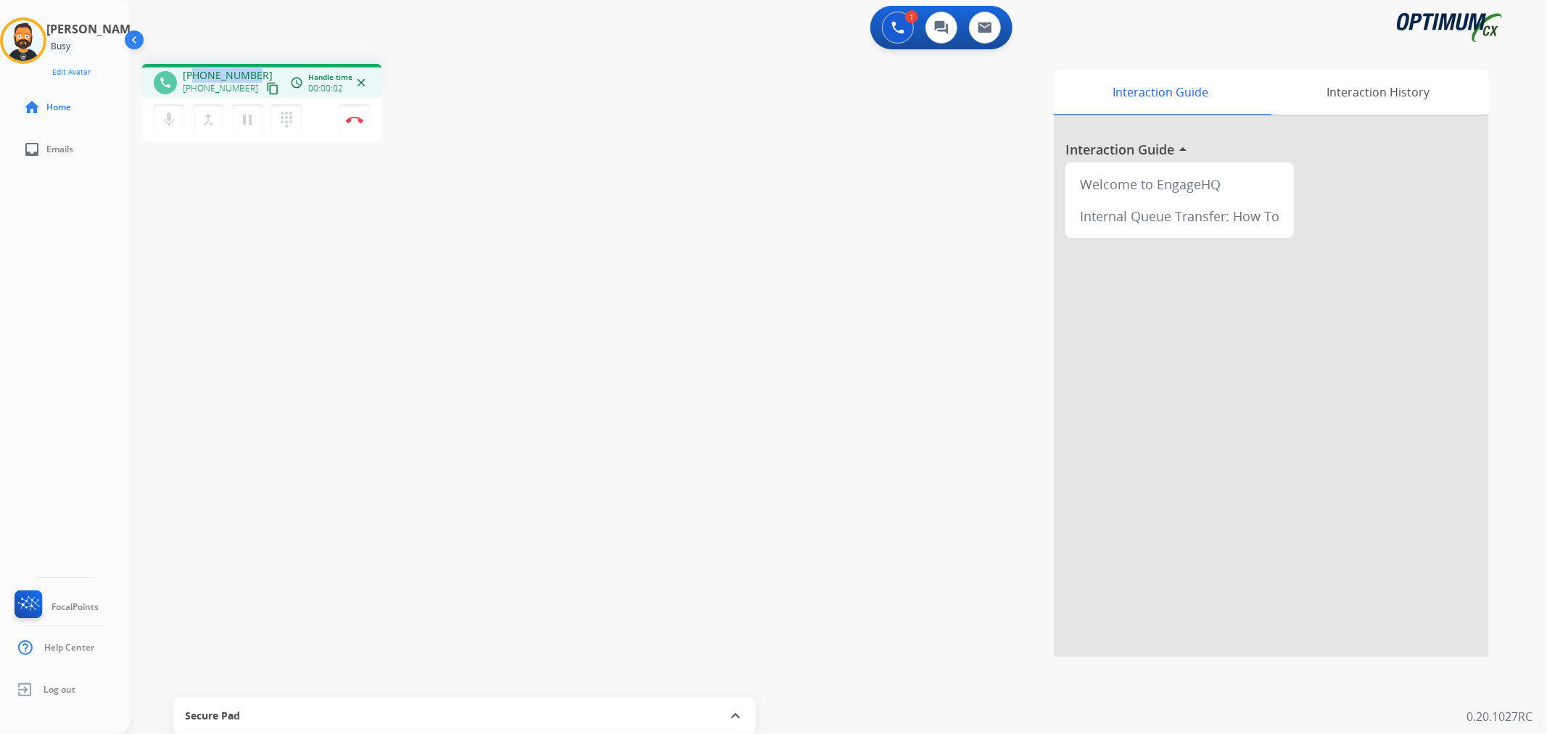
drag, startPoint x: 258, startPoint y: 68, endPoint x: 194, endPoint y: 68, distance: 63.1
click at [194, 68] on div "[PHONE_NUMBER] [PHONE_NUMBER] content_copy" at bounding box center [232, 82] width 99 height 29
copy span "5043478880"
click at [353, 121] on img at bounding box center [354, 119] width 17 height 7
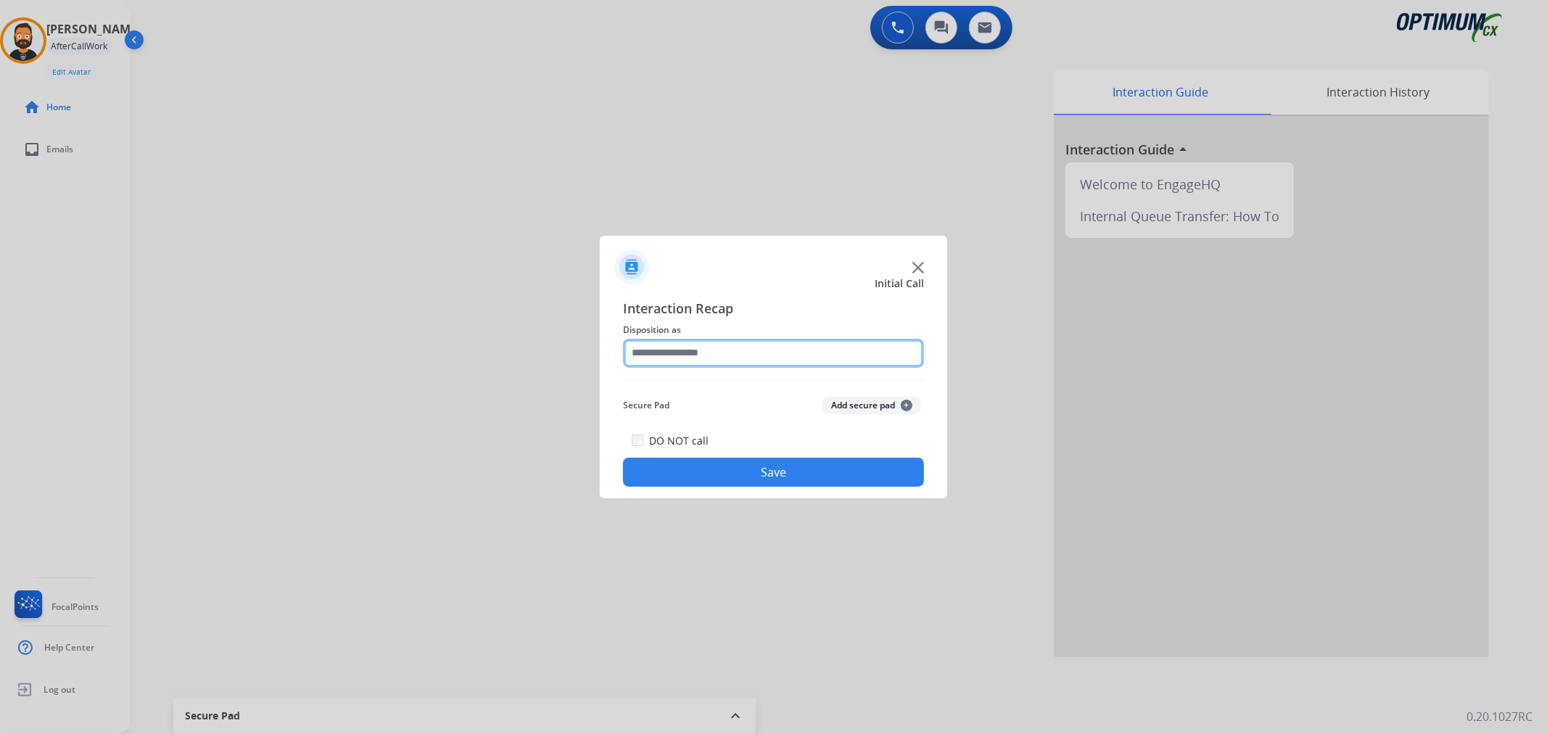
click at [701, 345] on input "text" at bounding box center [773, 353] width 301 height 29
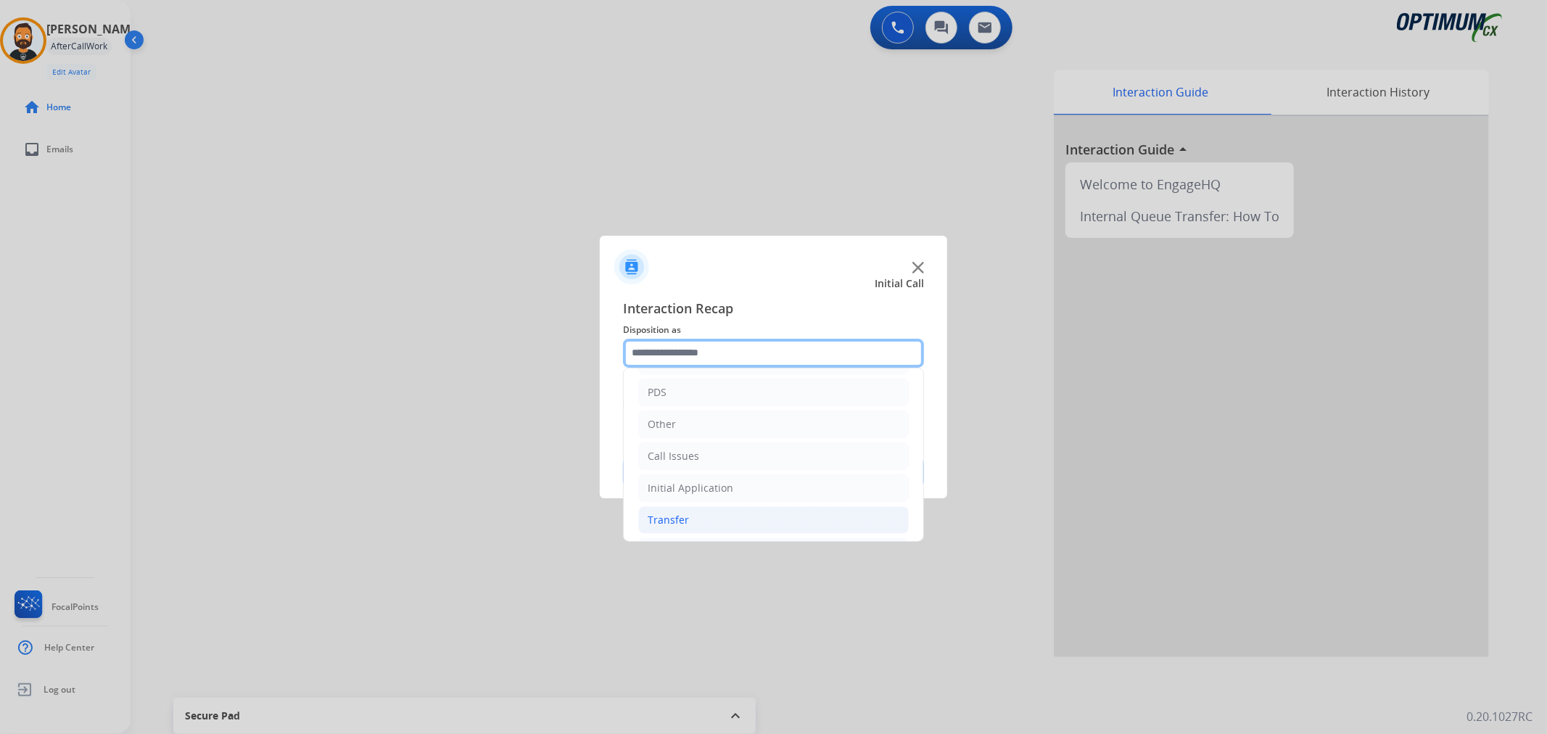
scroll to position [99, 0]
click at [686, 513] on div "Renewal" at bounding box center [668, 517] width 41 height 15
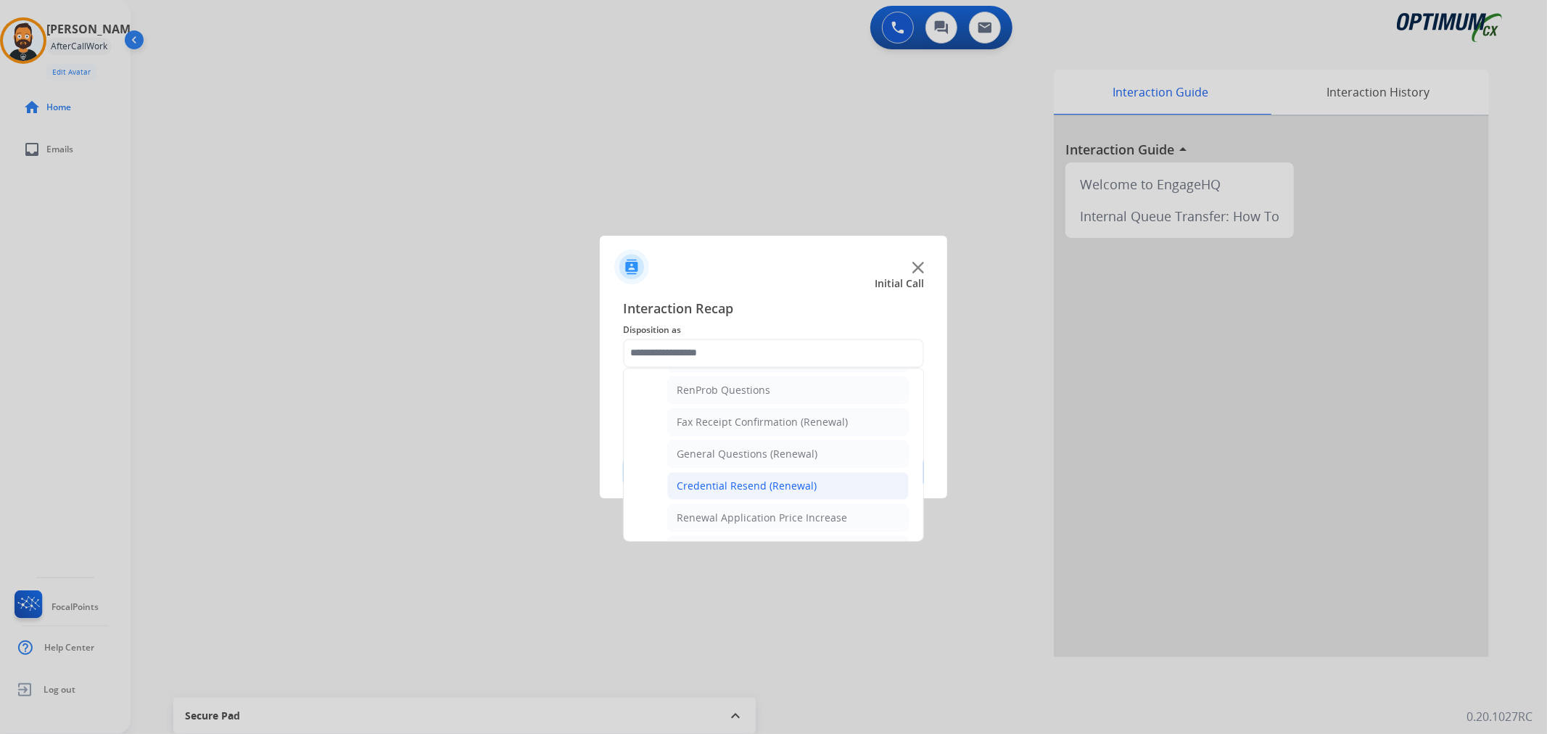
click at [728, 477] on li "Credential Resend (Renewal)" at bounding box center [788, 486] width 242 height 28
type input "**********"
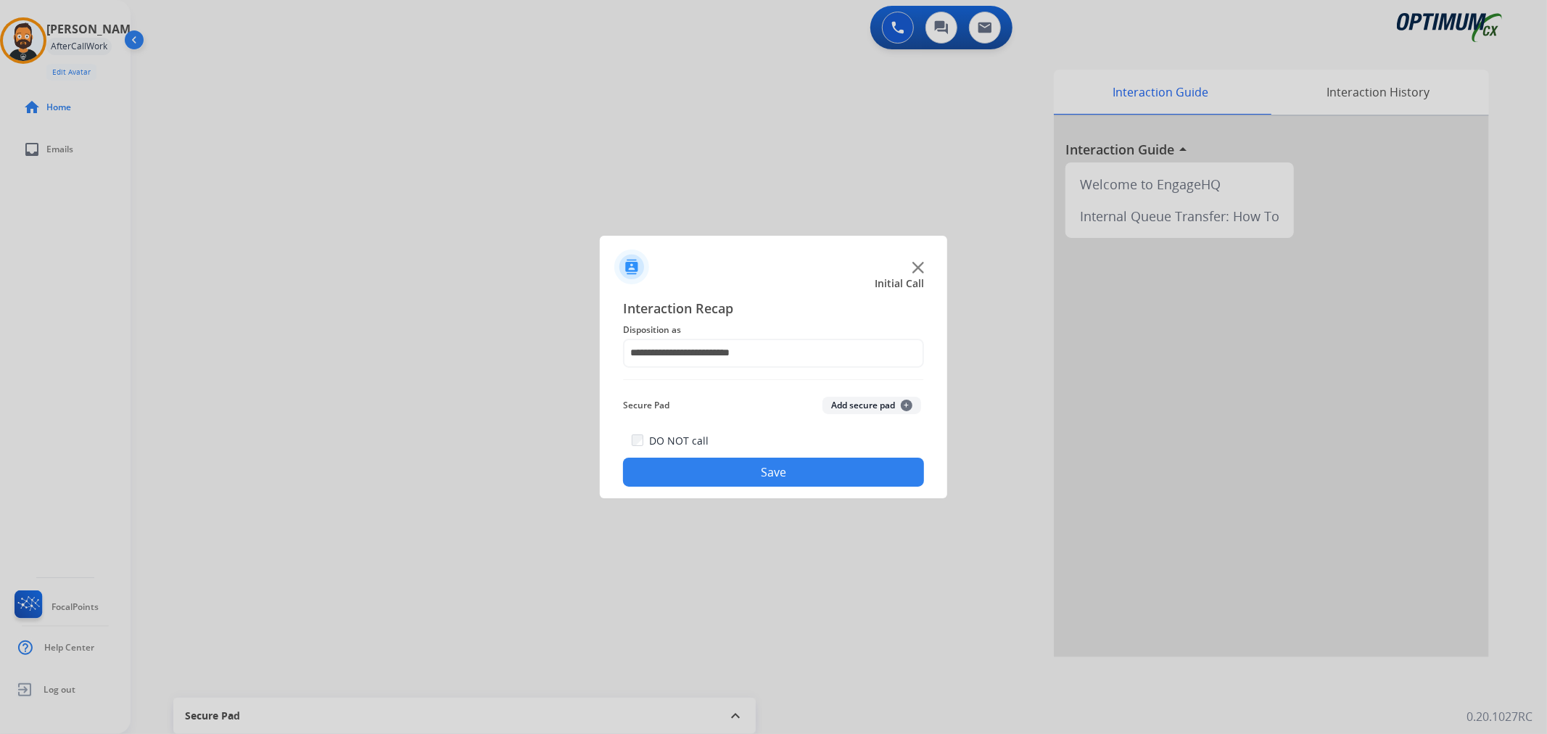
click at [728, 474] on button "Save" at bounding box center [773, 472] width 301 height 29
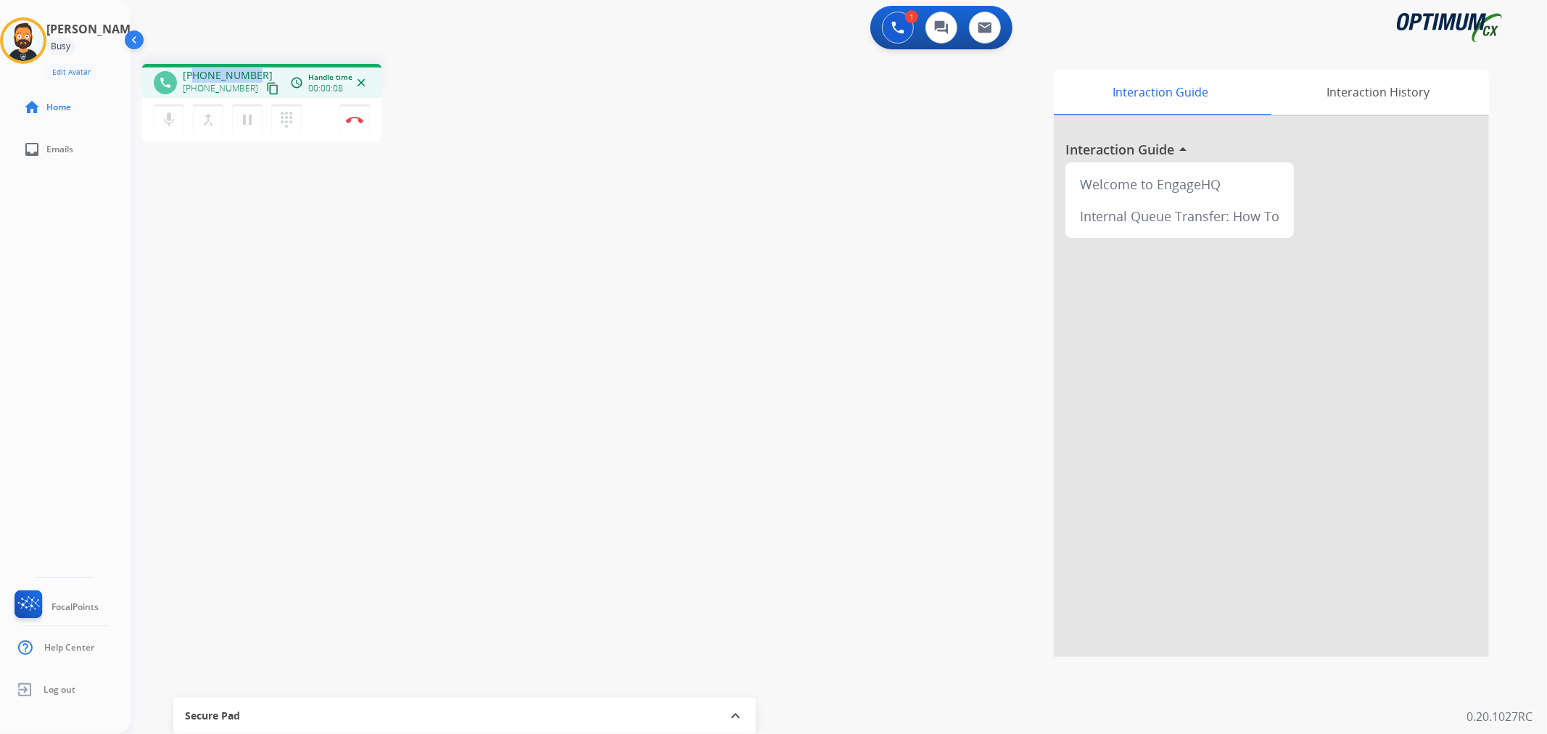
drag, startPoint x: 251, startPoint y: 71, endPoint x: 192, endPoint y: 69, distance: 58.8
click at [192, 69] on span "[PHONE_NUMBER]" at bounding box center [228, 75] width 90 height 15
copy span "7708964522"
click at [353, 114] on button "Disconnect" at bounding box center [355, 119] width 30 height 30
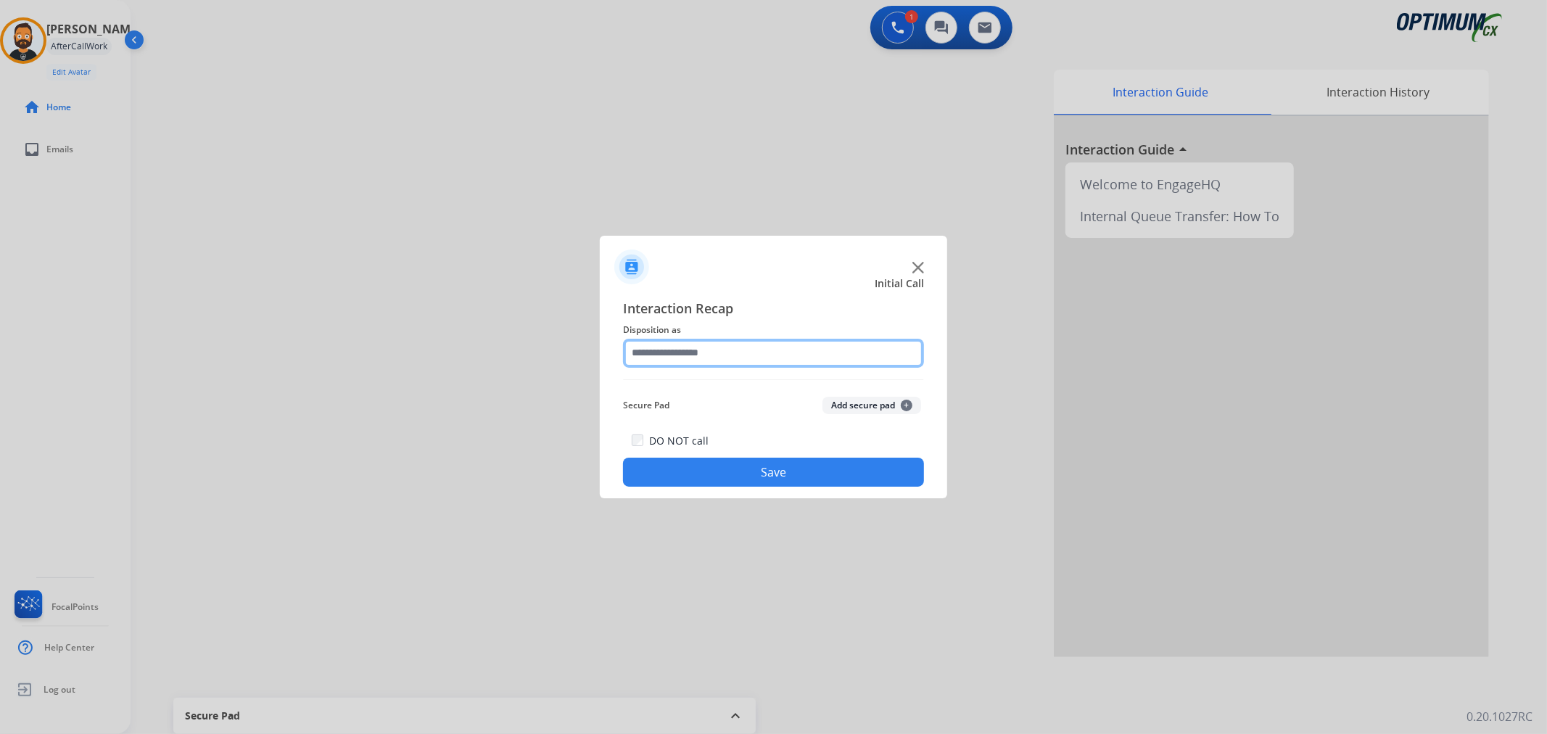
click at [720, 356] on input "text" at bounding box center [773, 353] width 301 height 29
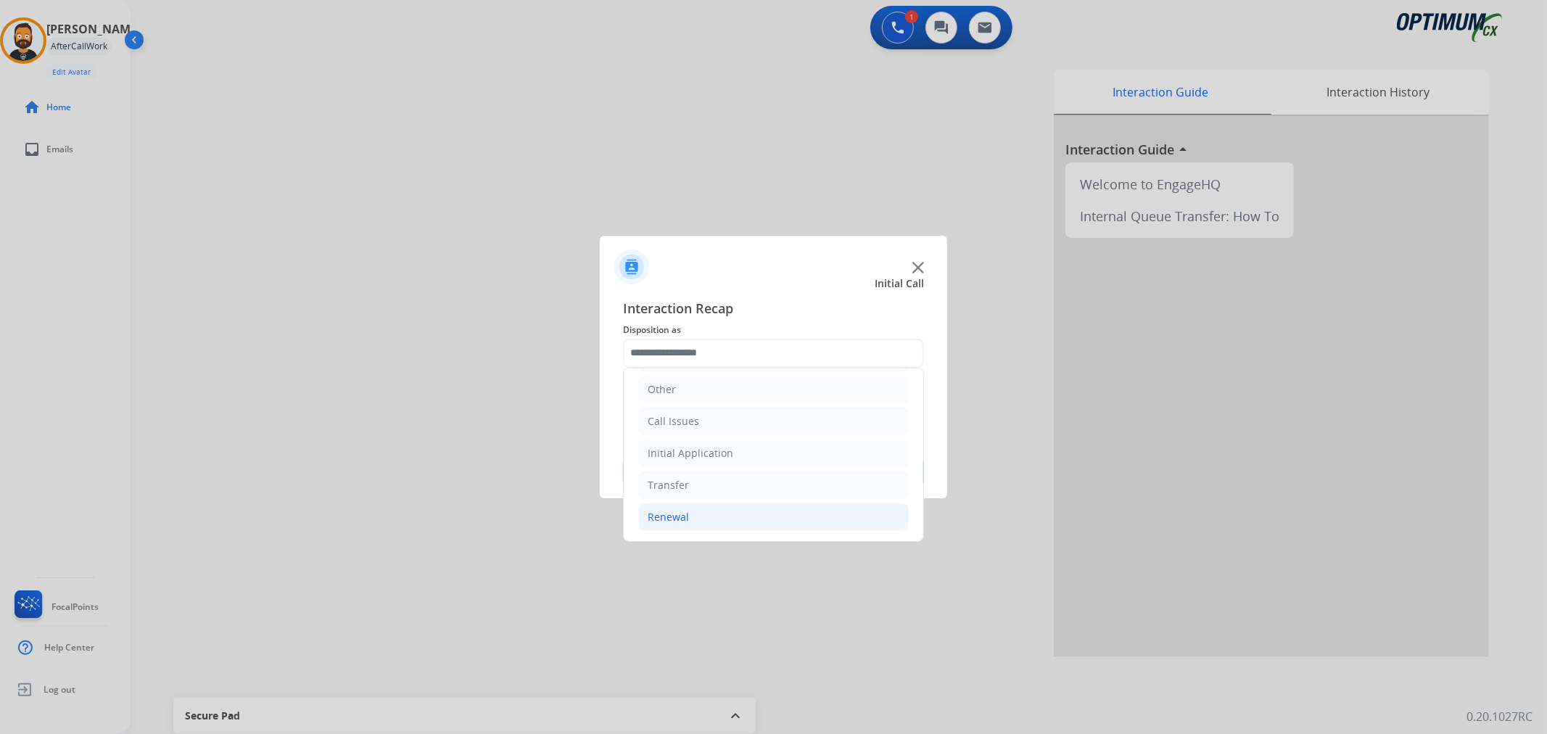
click at [679, 510] on div "Renewal" at bounding box center [668, 517] width 41 height 15
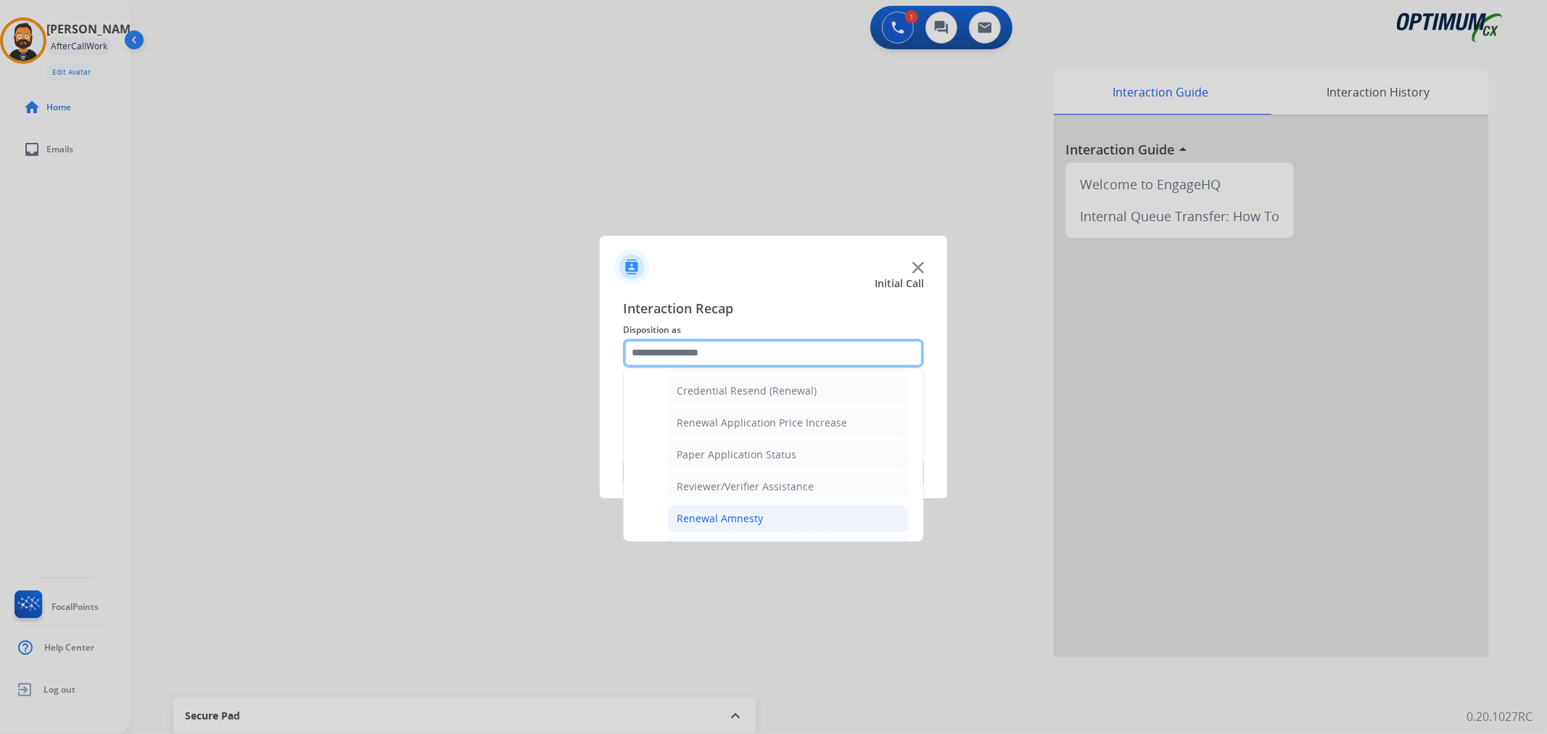
scroll to position [429, 0]
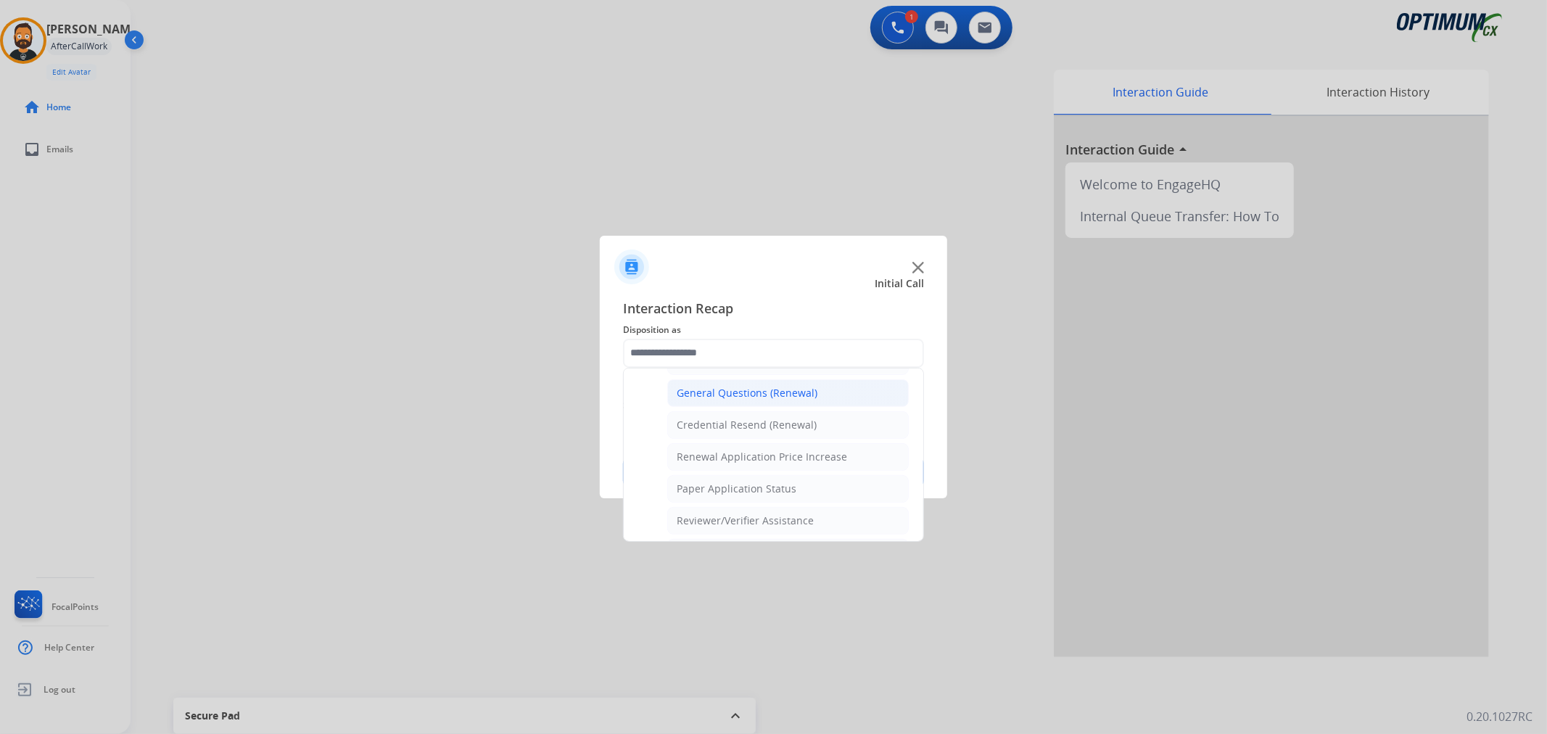
click at [739, 399] on div "General Questions (Renewal)" at bounding box center [747, 393] width 141 height 15
type input "**********"
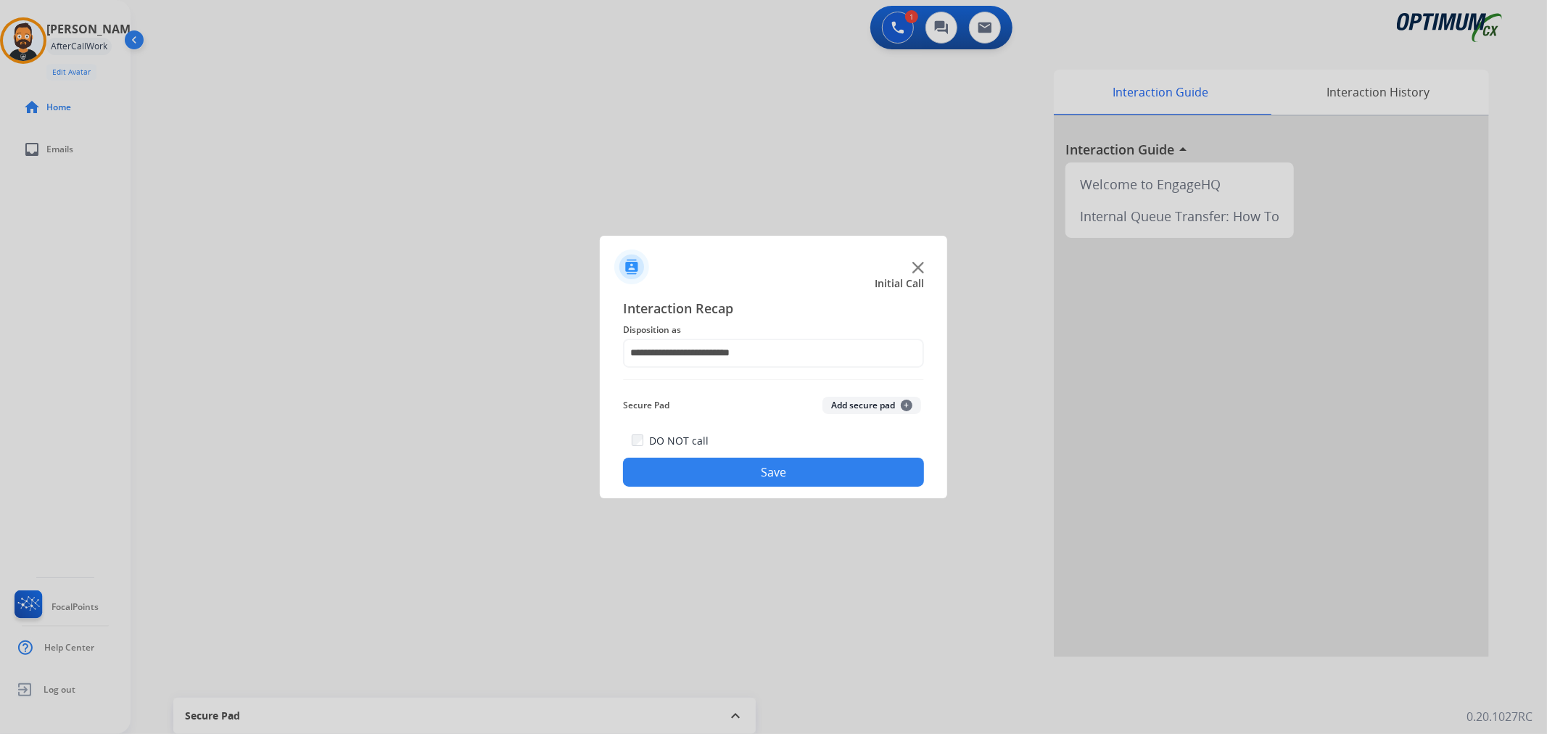
click at [739, 466] on button "Save" at bounding box center [773, 472] width 301 height 29
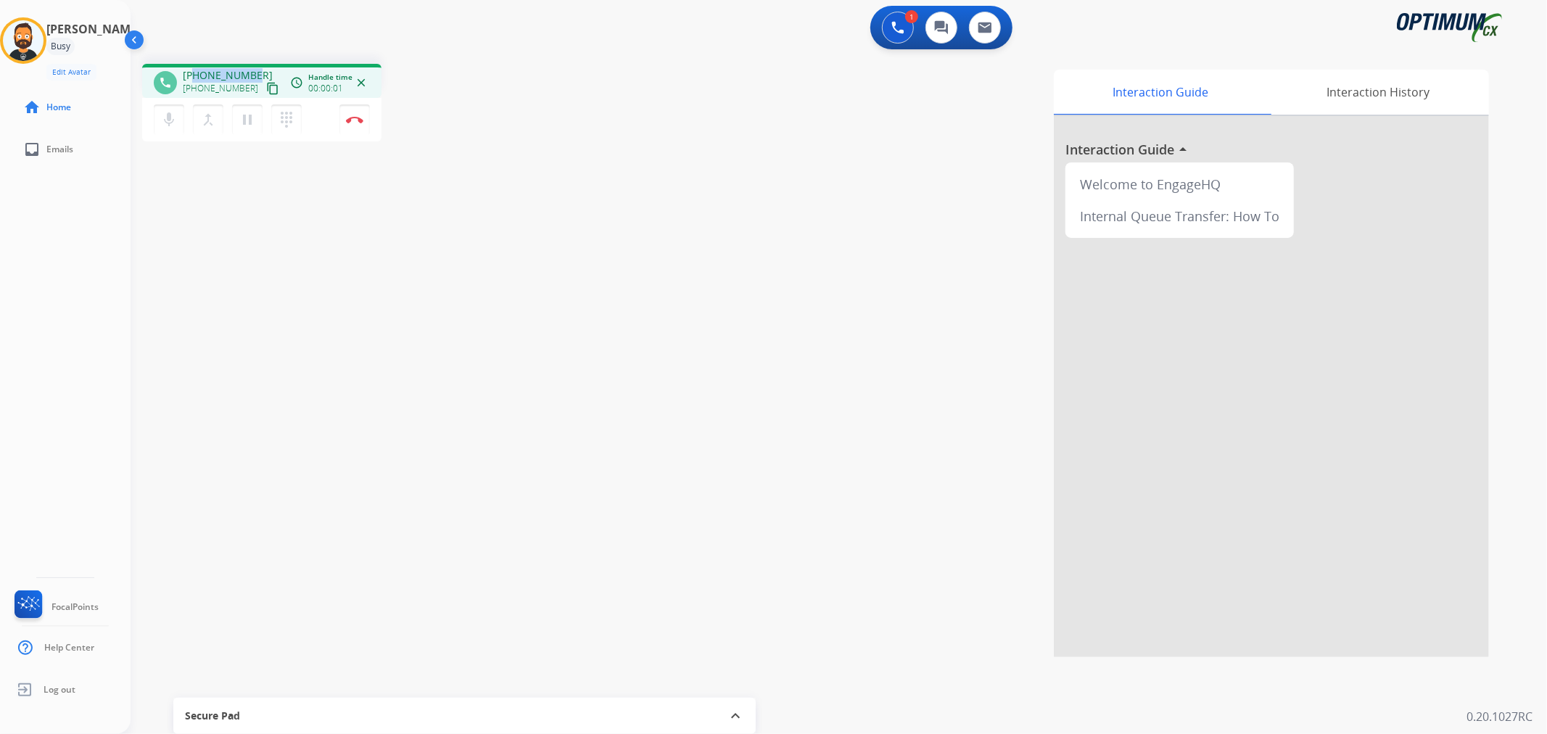
copy span "9045770303"
drag, startPoint x: 258, startPoint y: 67, endPoint x: 197, endPoint y: 65, distance: 61.0
click at [197, 65] on div "phone [PHONE_NUMBER] [PHONE_NUMBER] content_copy access_time Call metrics Queue…" at bounding box center [261, 81] width 239 height 34
click at [360, 121] on img at bounding box center [354, 119] width 17 height 7
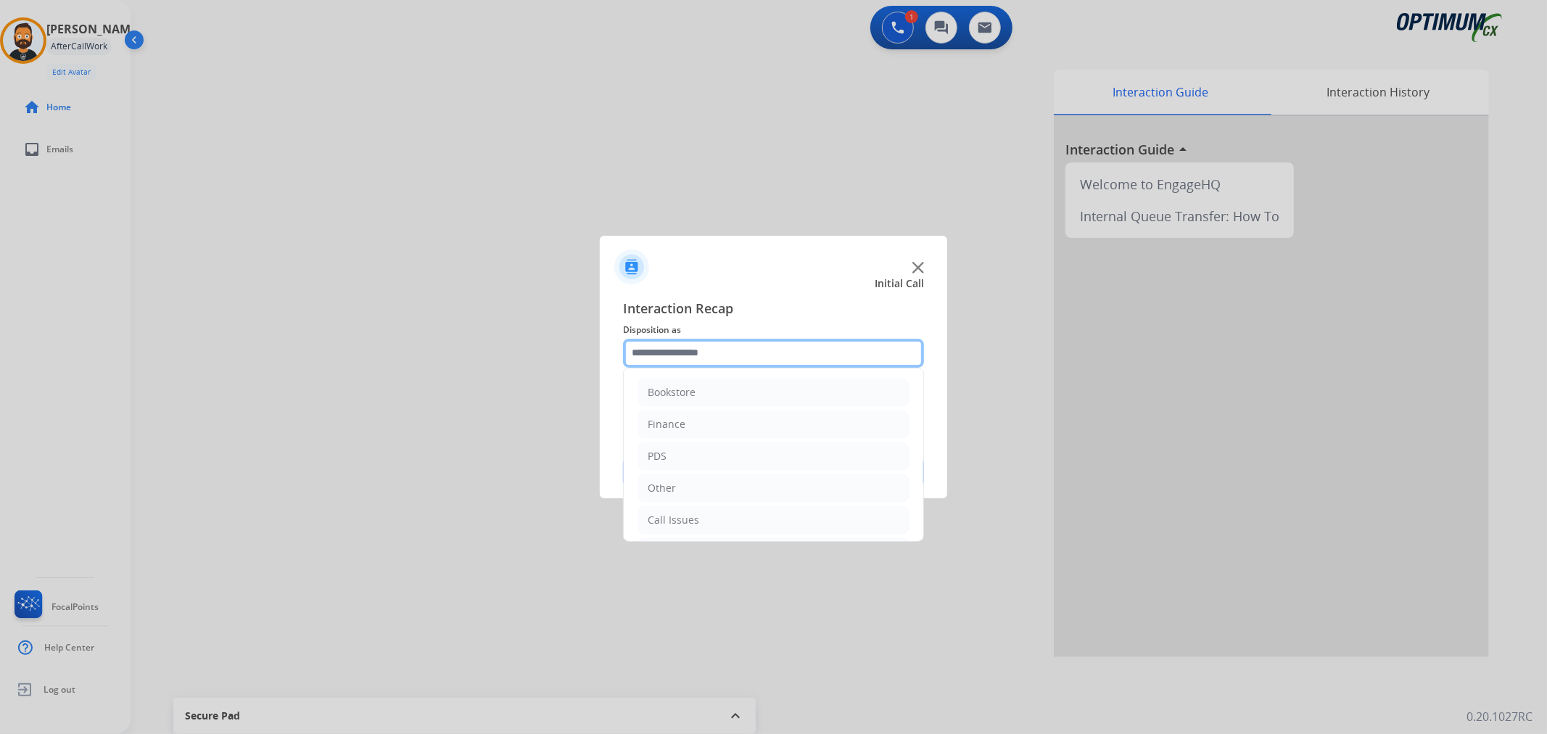
click at [770, 339] on input "text" at bounding box center [773, 353] width 301 height 29
click at [683, 518] on div "Renewal" at bounding box center [668, 517] width 41 height 15
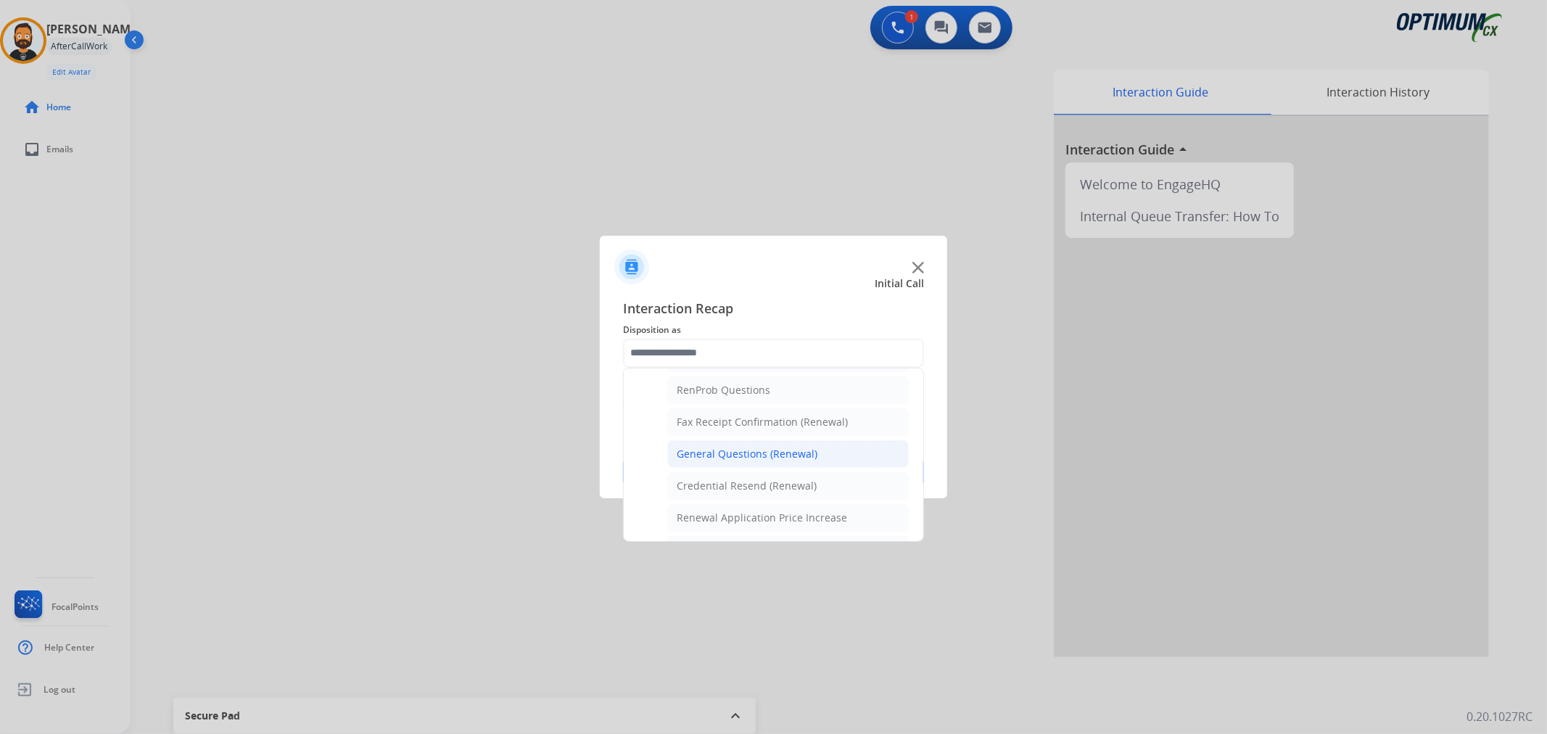
click at [752, 457] on div "General Questions (Renewal)" at bounding box center [747, 454] width 141 height 15
type input "**********"
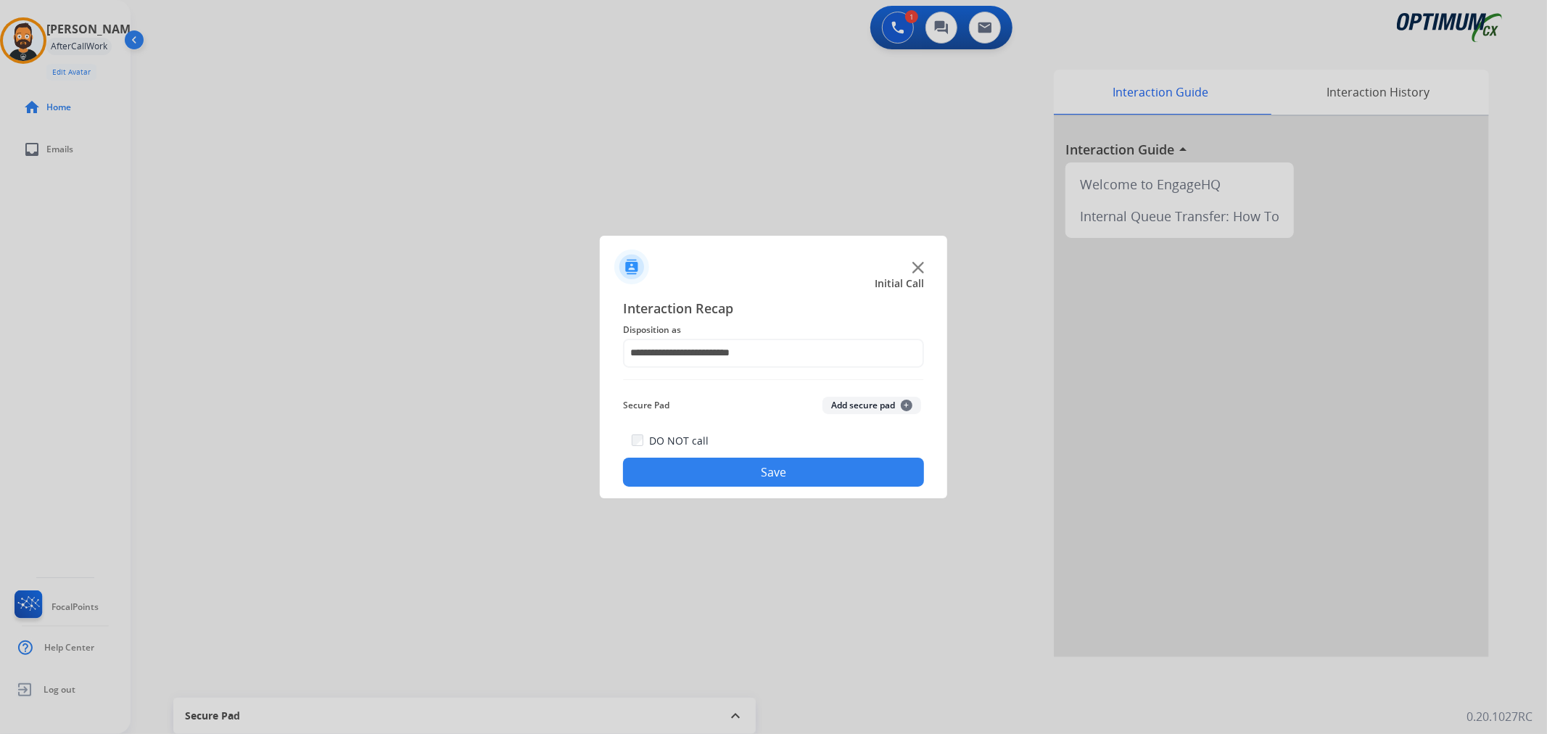
click at [744, 466] on button "Save" at bounding box center [773, 472] width 301 height 29
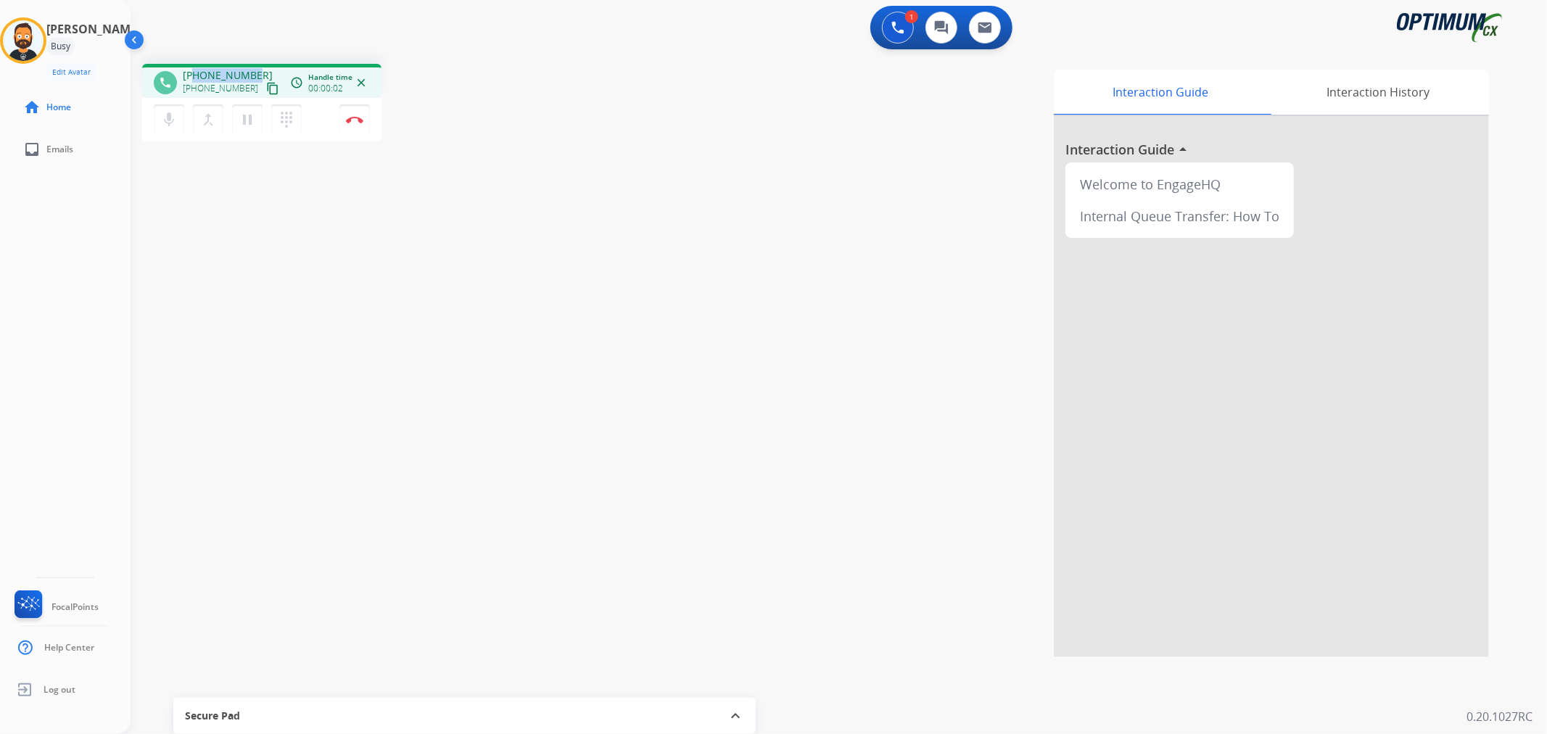
drag, startPoint x: 255, startPoint y: 66, endPoint x: 193, endPoint y: 62, distance: 62.5
click at [193, 62] on div "phone [PHONE_NUMBER] [PHONE_NUMBER] content_copy access_time Call metrics Queue…" at bounding box center [822, 354] width 1382 height 605
copy span "3092498019"
click at [355, 116] on img at bounding box center [354, 119] width 17 height 7
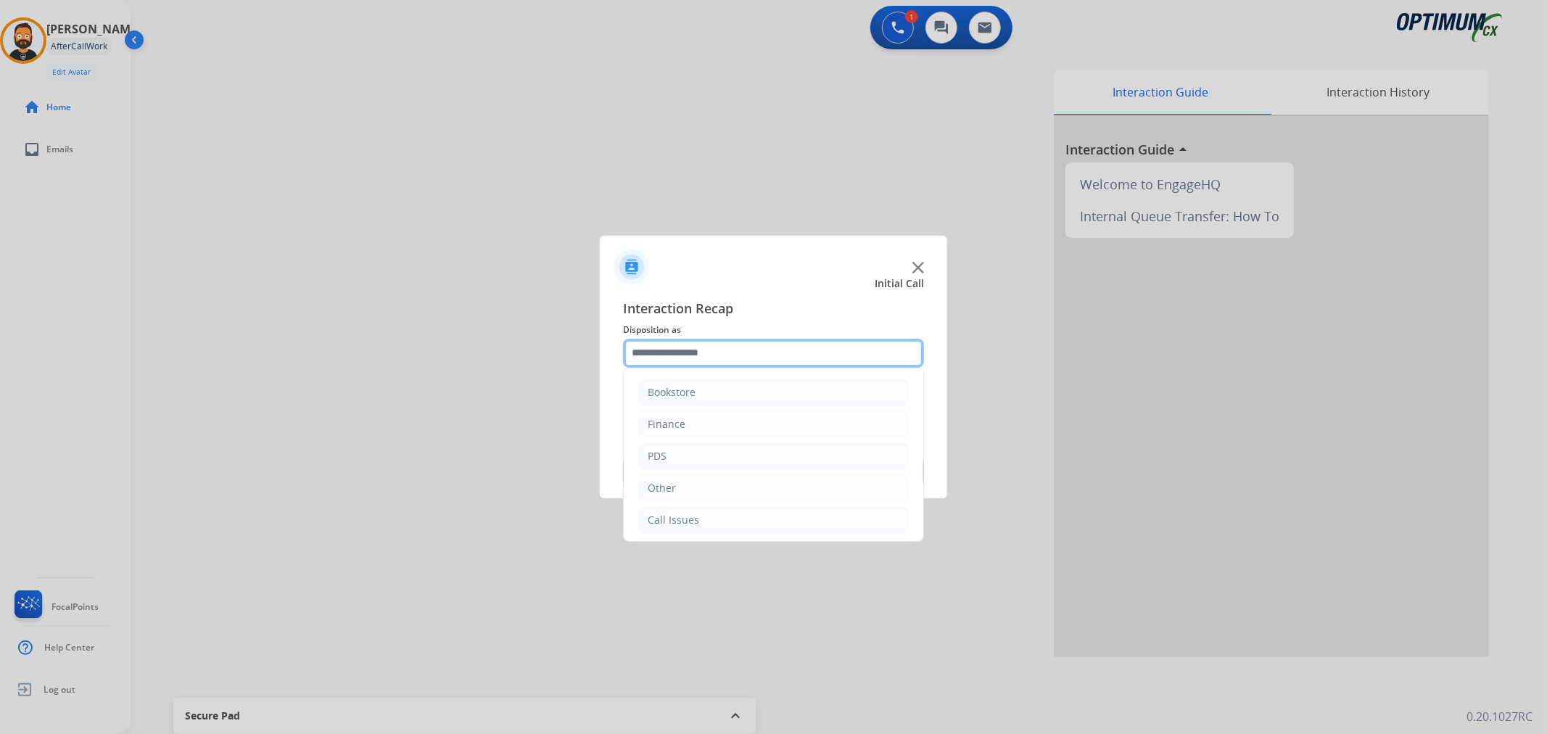
click at [737, 345] on input "text" at bounding box center [773, 353] width 301 height 29
click at [710, 454] on div "Initial Application" at bounding box center [691, 453] width 86 height 15
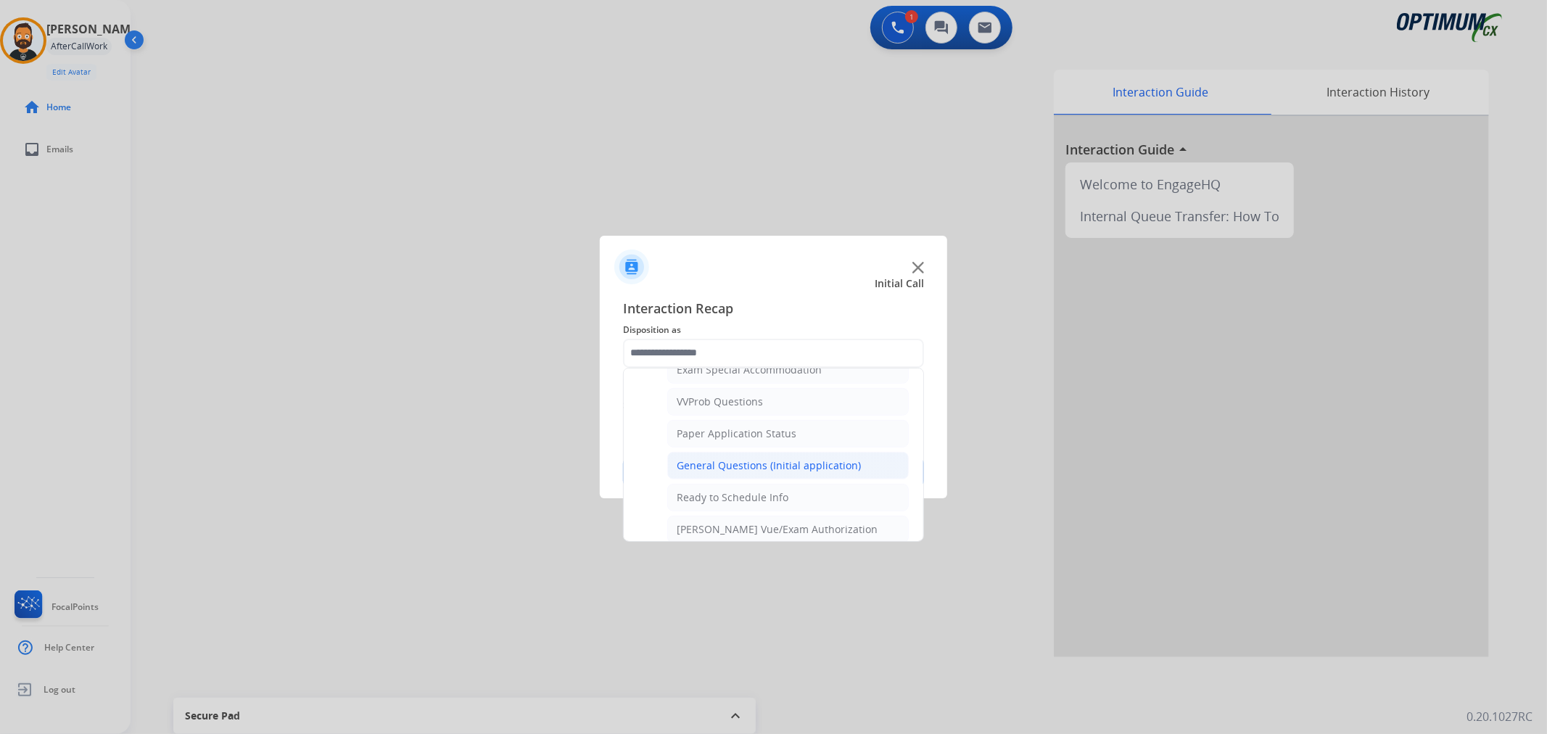
click at [737, 464] on div "General Questions (Initial application)" at bounding box center [769, 466] width 184 height 15
type input "**********"
click at [737, 464] on button "Save" at bounding box center [773, 472] width 301 height 29
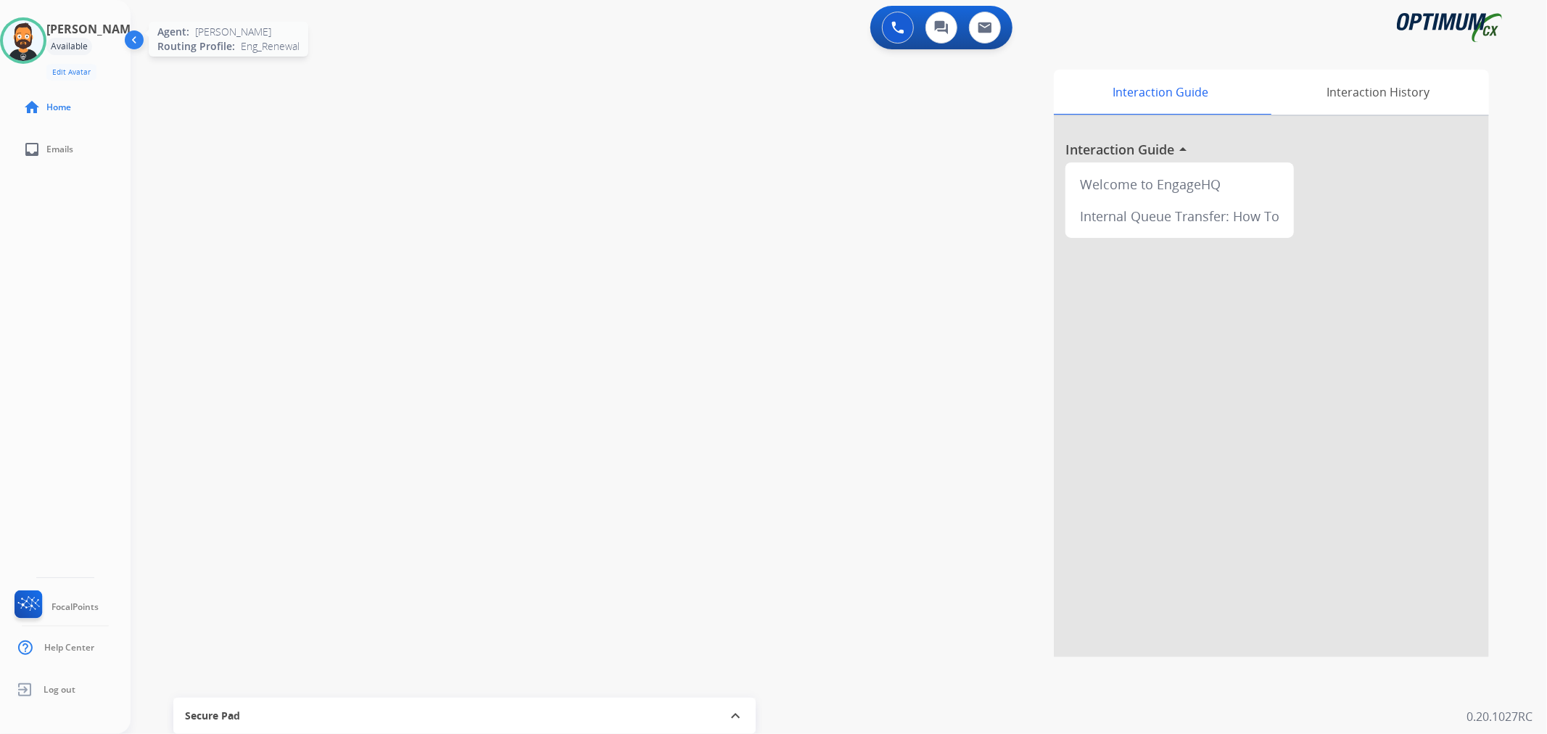
click at [12, 30] on div at bounding box center [23, 40] width 46 height 46
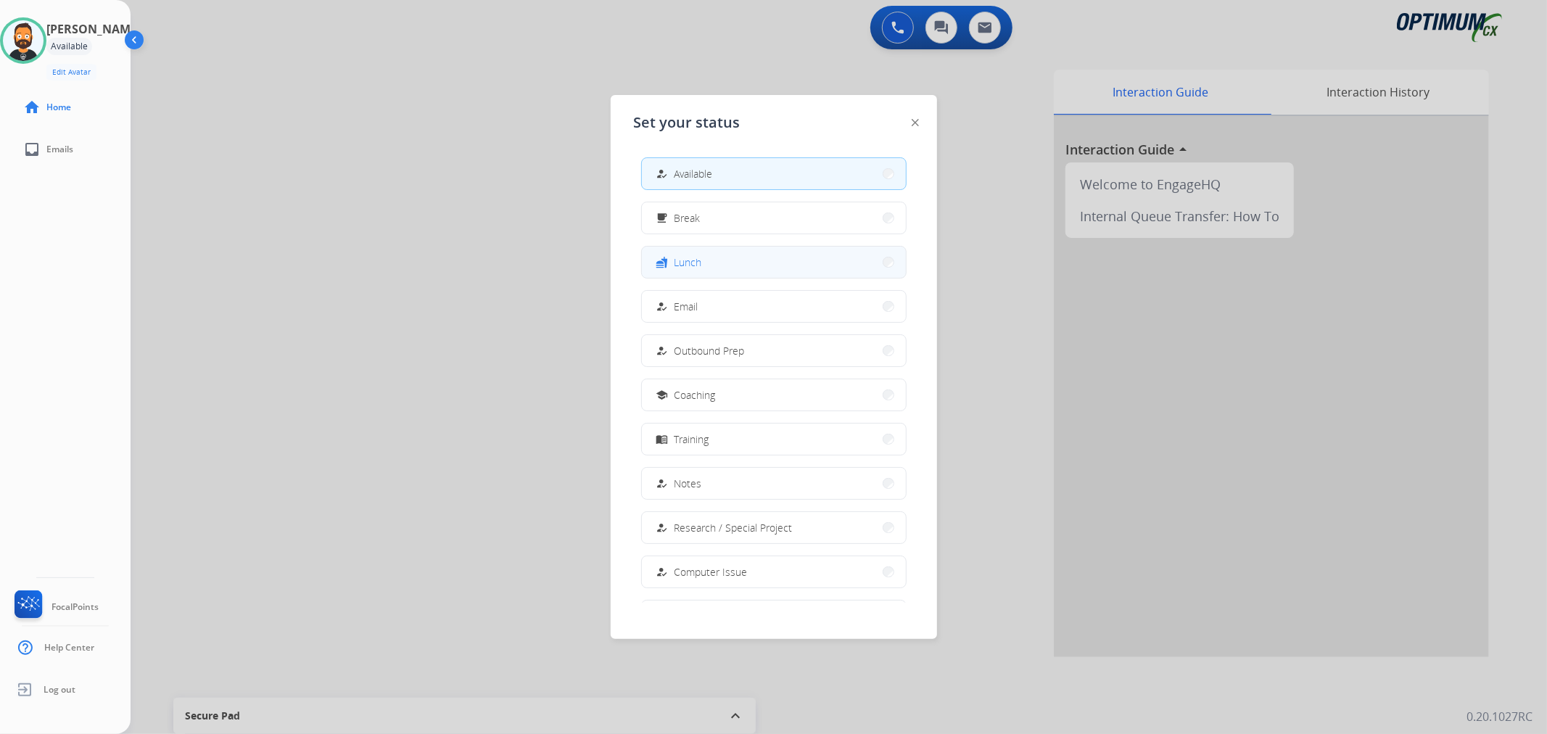
click at [688, 256] on span "Lunch" at bounding box center [689, 262] width 28 height 15
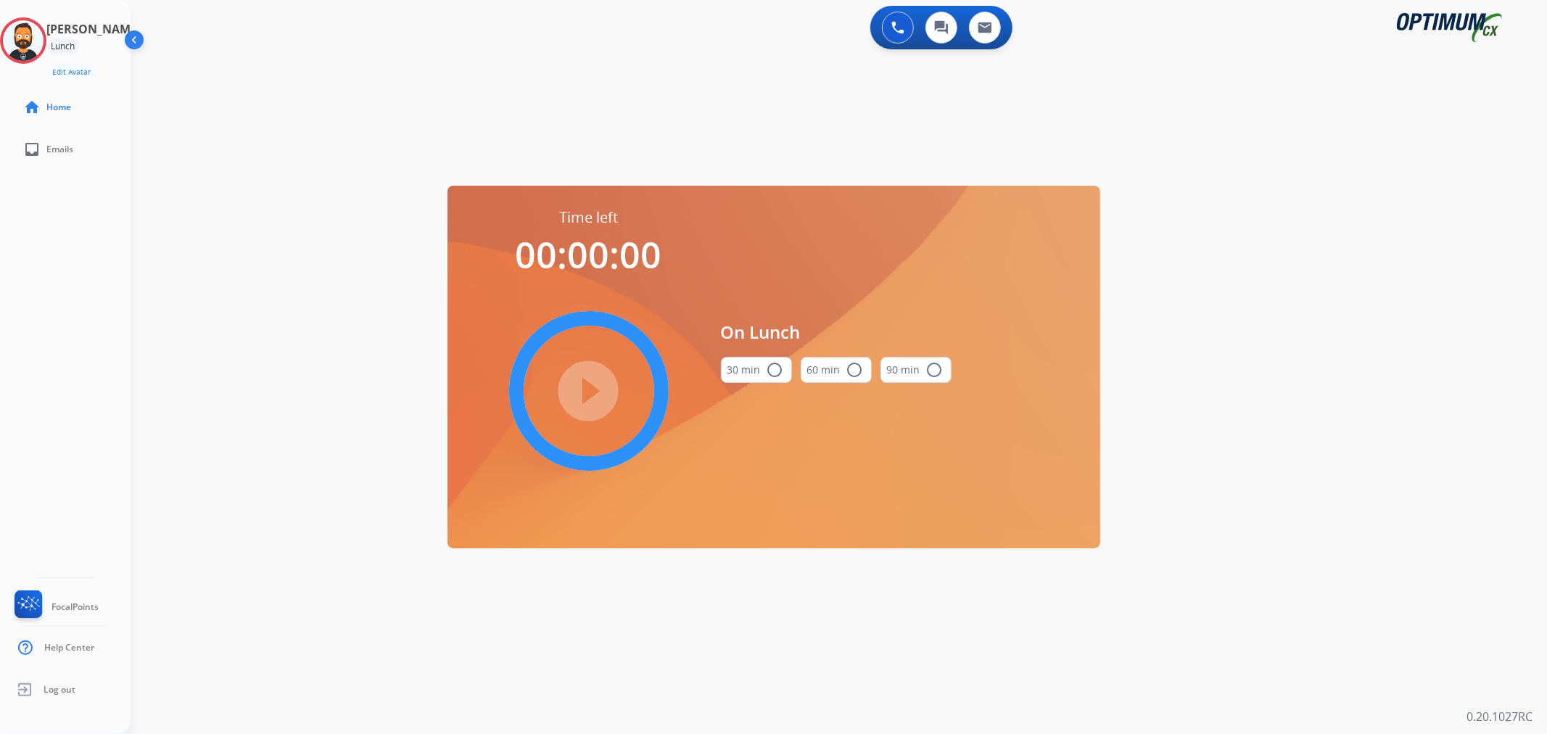
click at [767, 370] on mat-icon "radio_button_unchecked" at bounding box center [775, 369] width 17 height 17
click at [580, 396] on mat-icon "play_circle_filled" at bounding box center [588, 390] width 17 height 17
click at [26, 29] on icon at bounding box center [23, 40] width 47 height 47
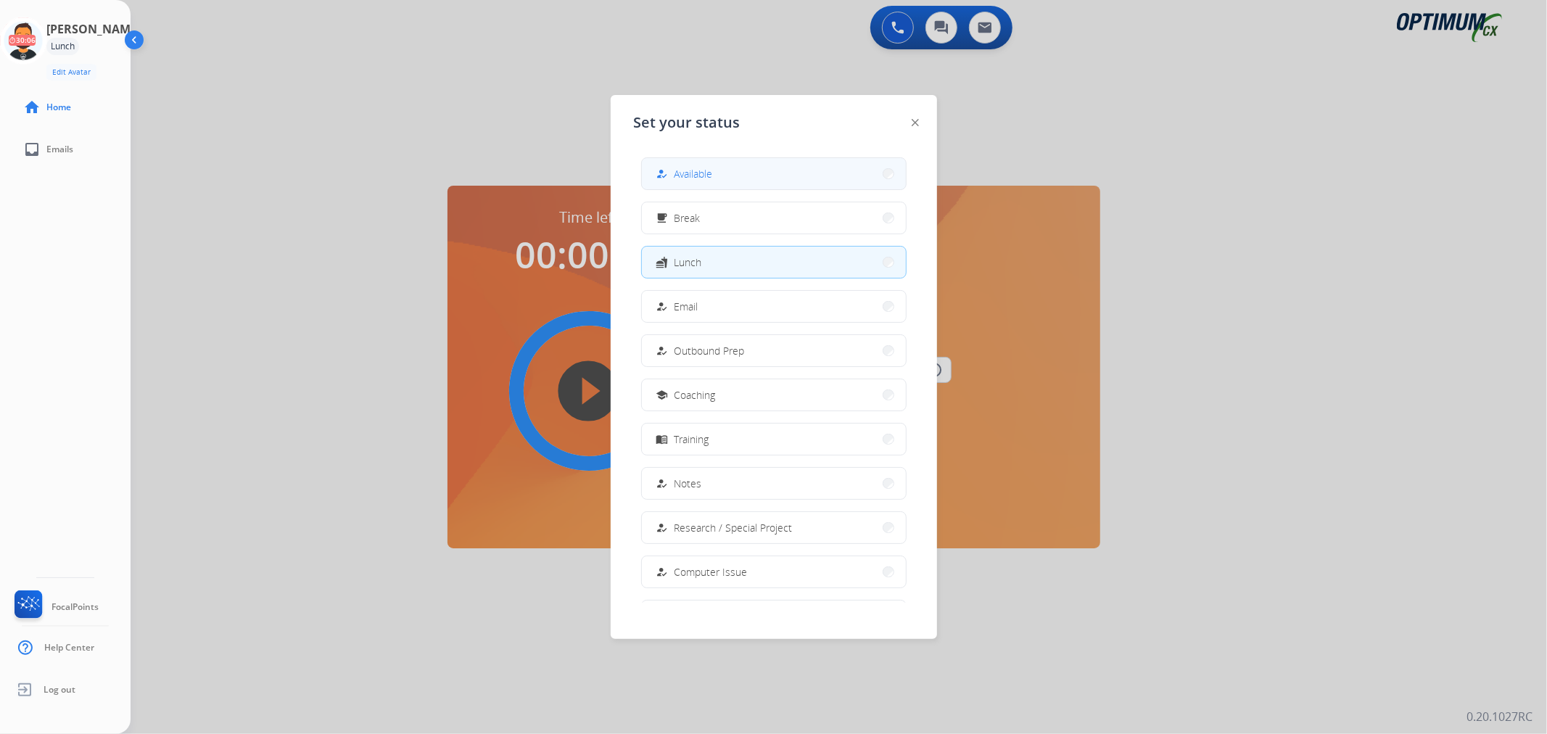
click at [697, 168] on span "Available" at bounding box center [694, 173] width 38 height 15
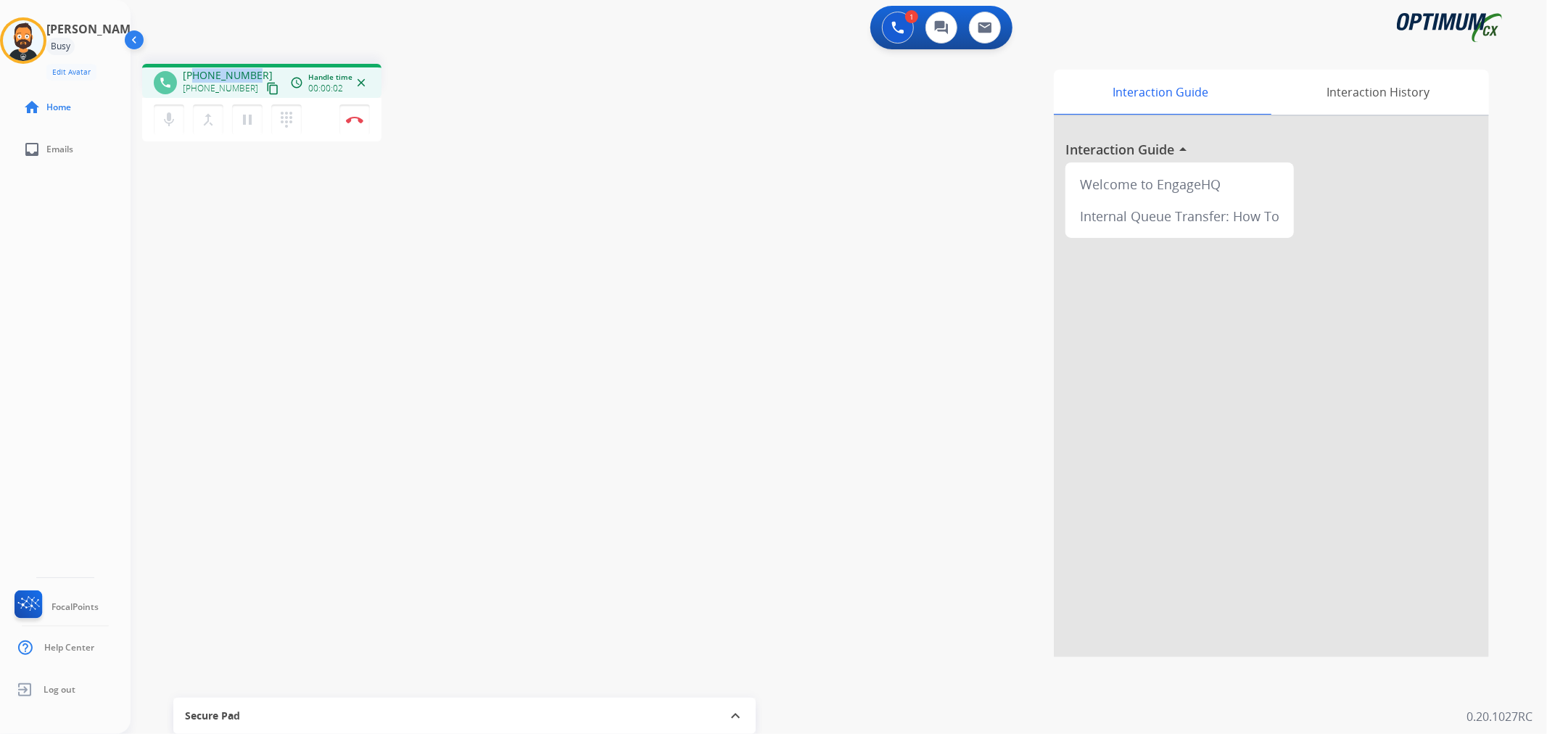
drag, startPoint x: 258, startPoint y: 70, endPoint x: 197, endPoint y: 73, distance: 61.0
click at [197, 73] on div "[PHONE_NUMBER] [PHONE_NUMBER] content_copy" at bounding box center [232, 82] width 99 height 29
copy span "4847640683"
click at [243, 121] on mat-icon "pause" at bounding box center [247, 119] width 17 height 17
click at [889, 28] on button at bounding box center [898, 28] width 32 height 32
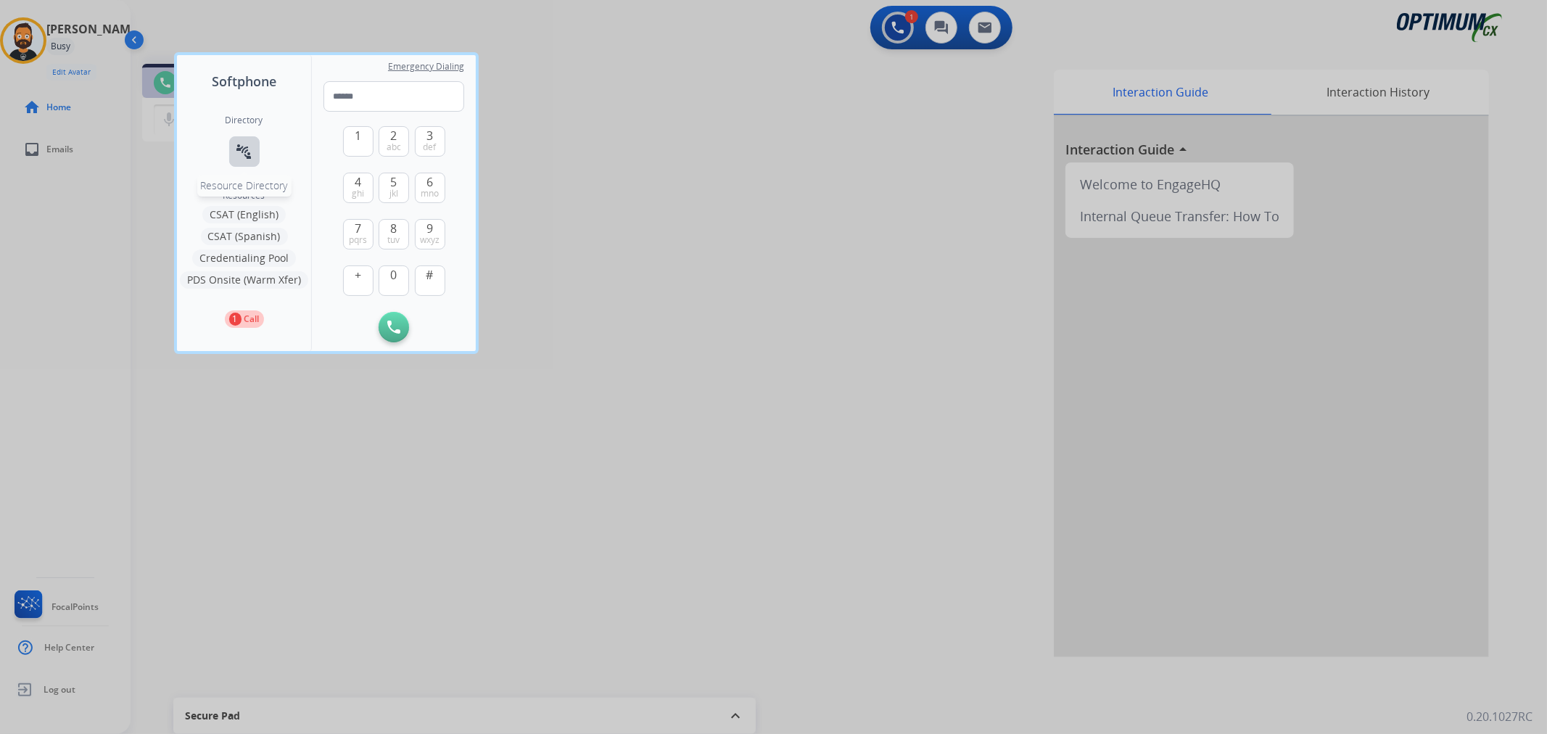
click at [244, 153] on mat-icon "connect_without_contact" at bounding box center [244, 151] width 17 height 17
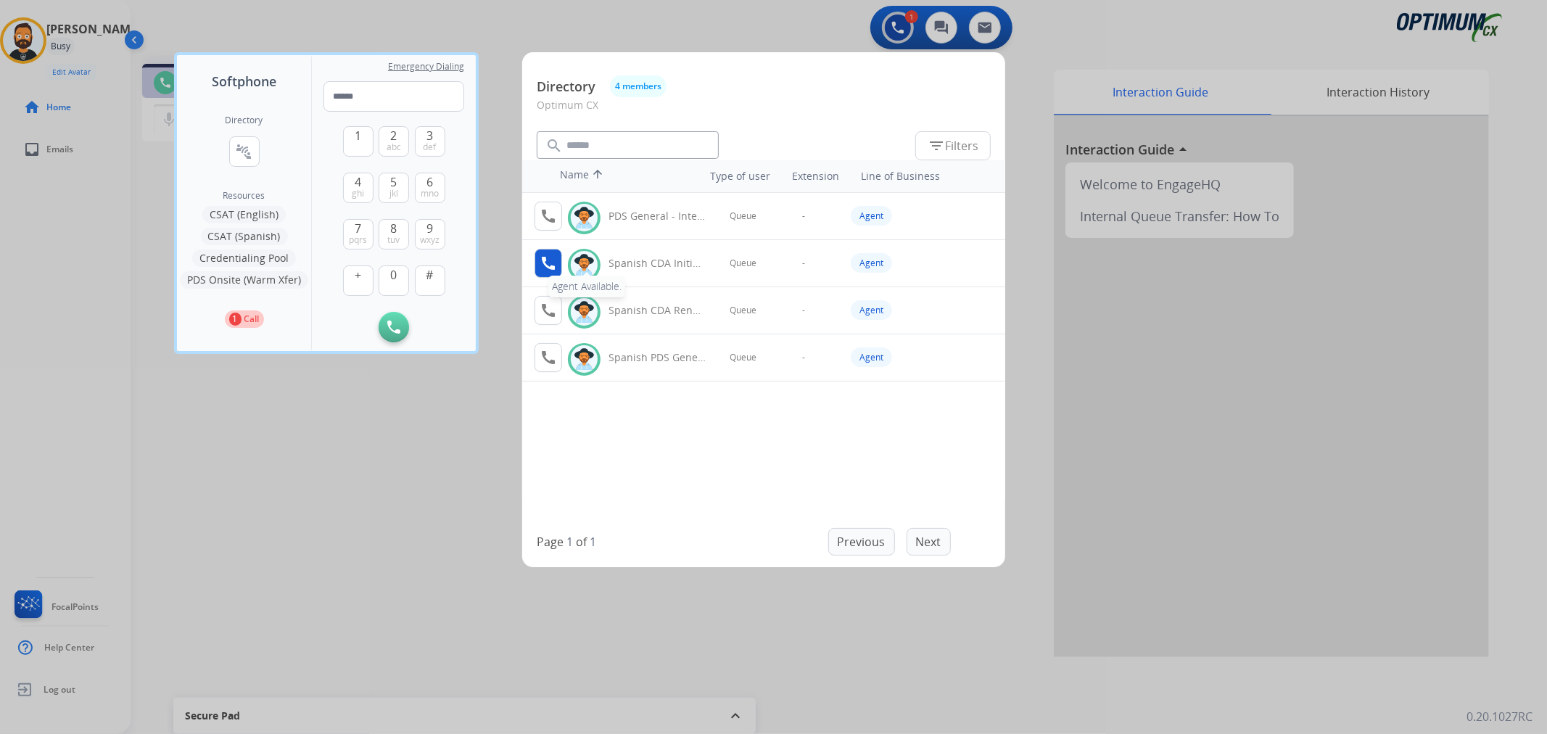
click at [546, 266] on mat-icon "call" at bounding box center [548, 263] width 17 height 17
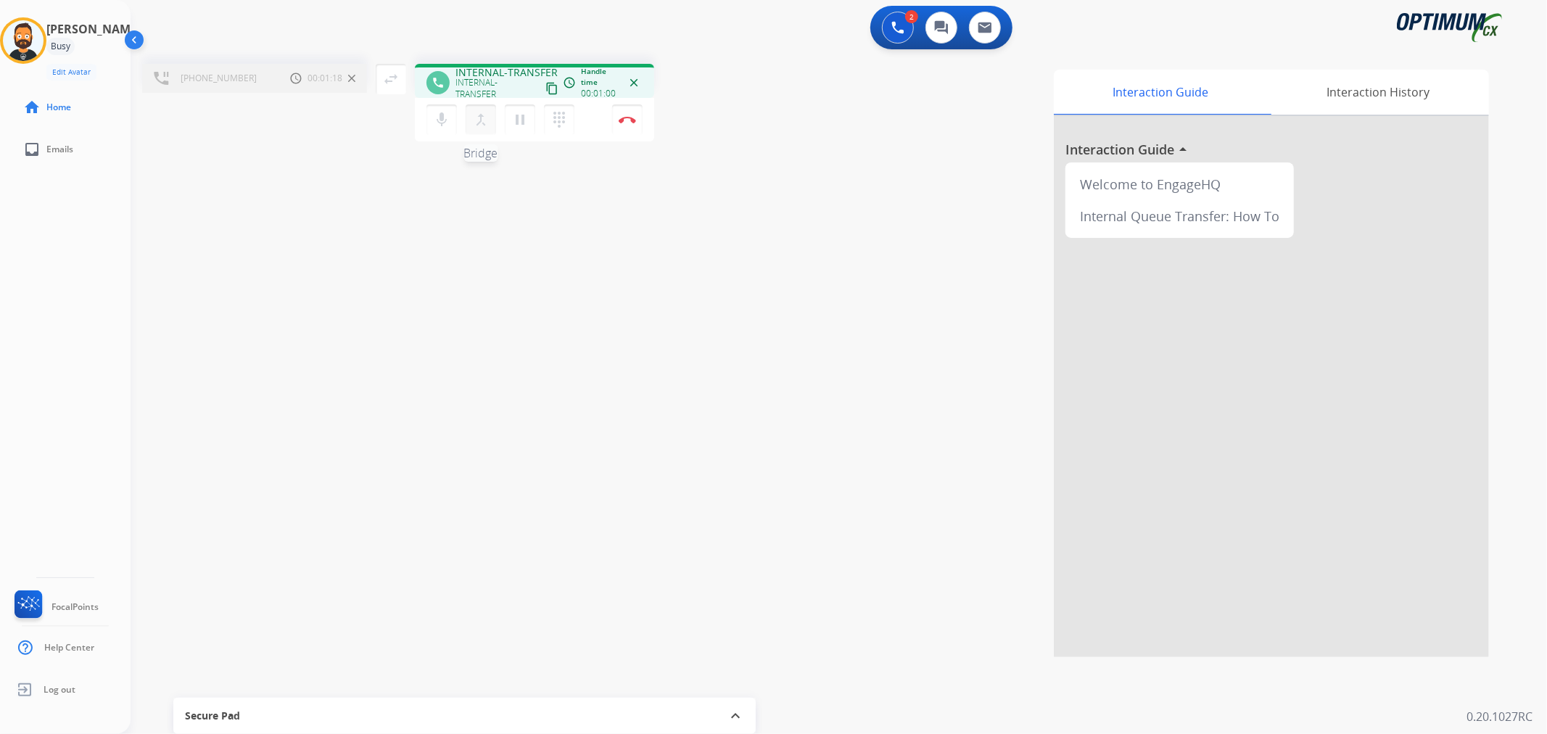
click at [482, 121] on mat-icon "merge_type" at bounding box center [480, 119] width 17 height 17
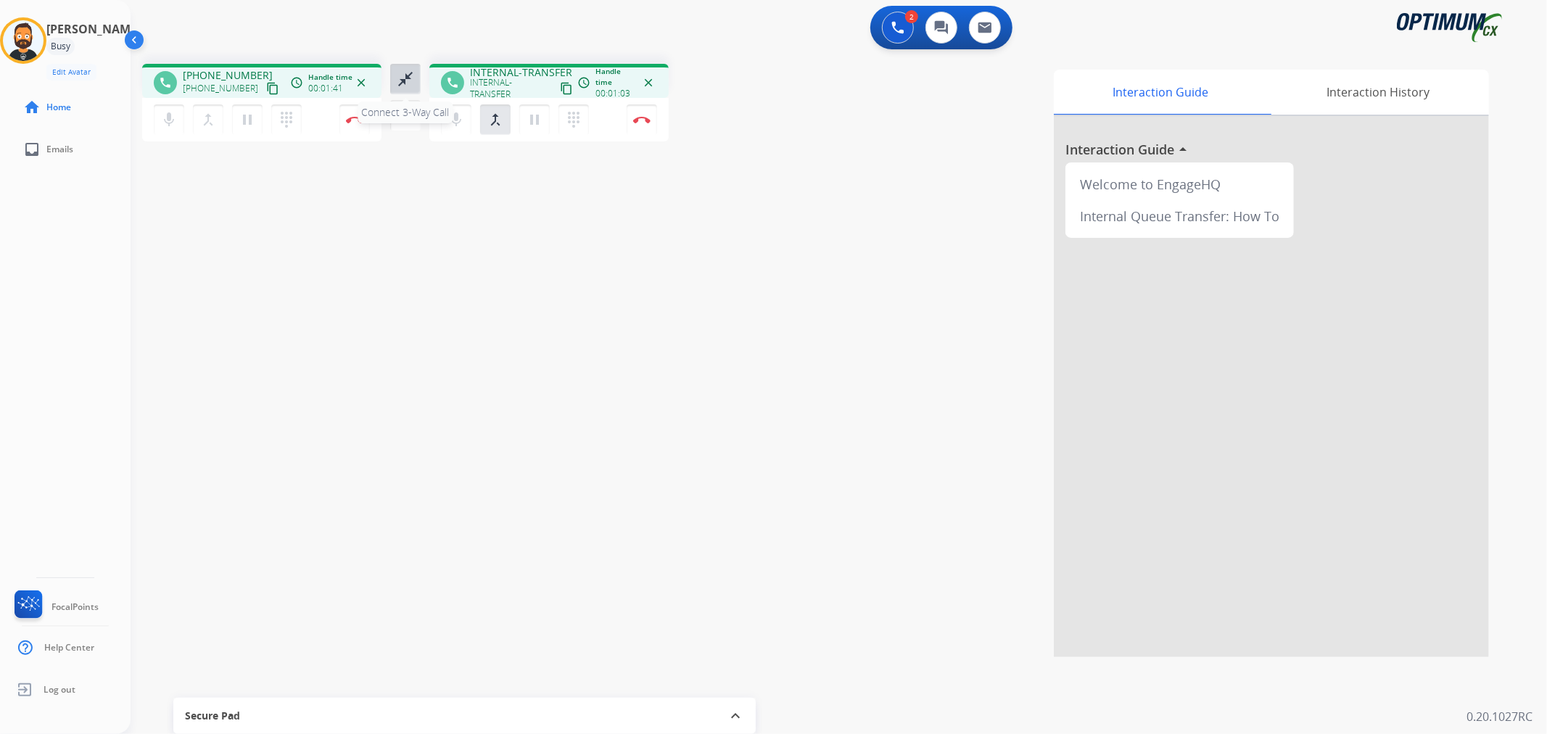
click at [409, 68] on button "close_fullscreen Connect 3-Way Call" at bounding box center [405, 79] width 30 height 30
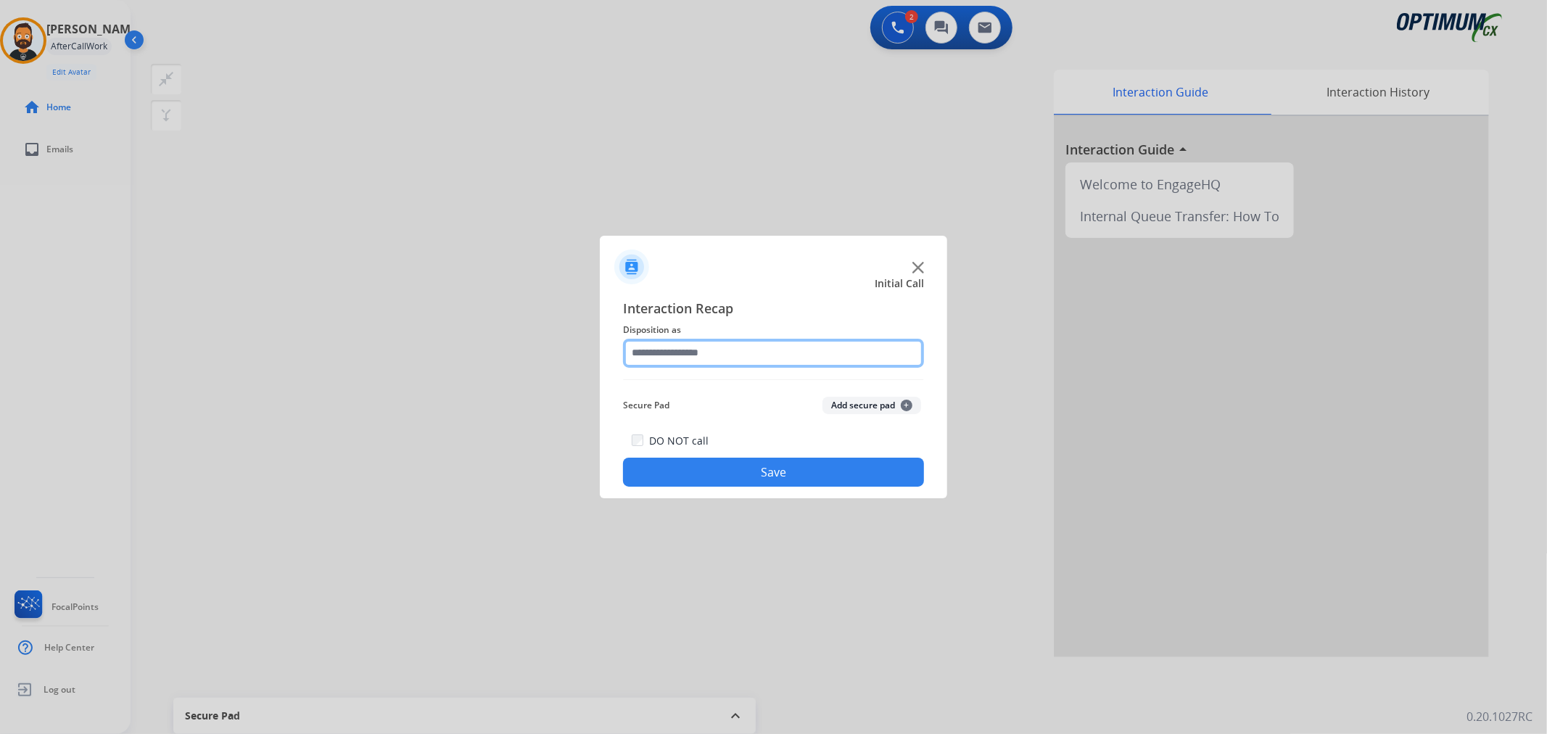
click at [702, 358] on input "text" at bounding box center [773, 353] width 301 height 29
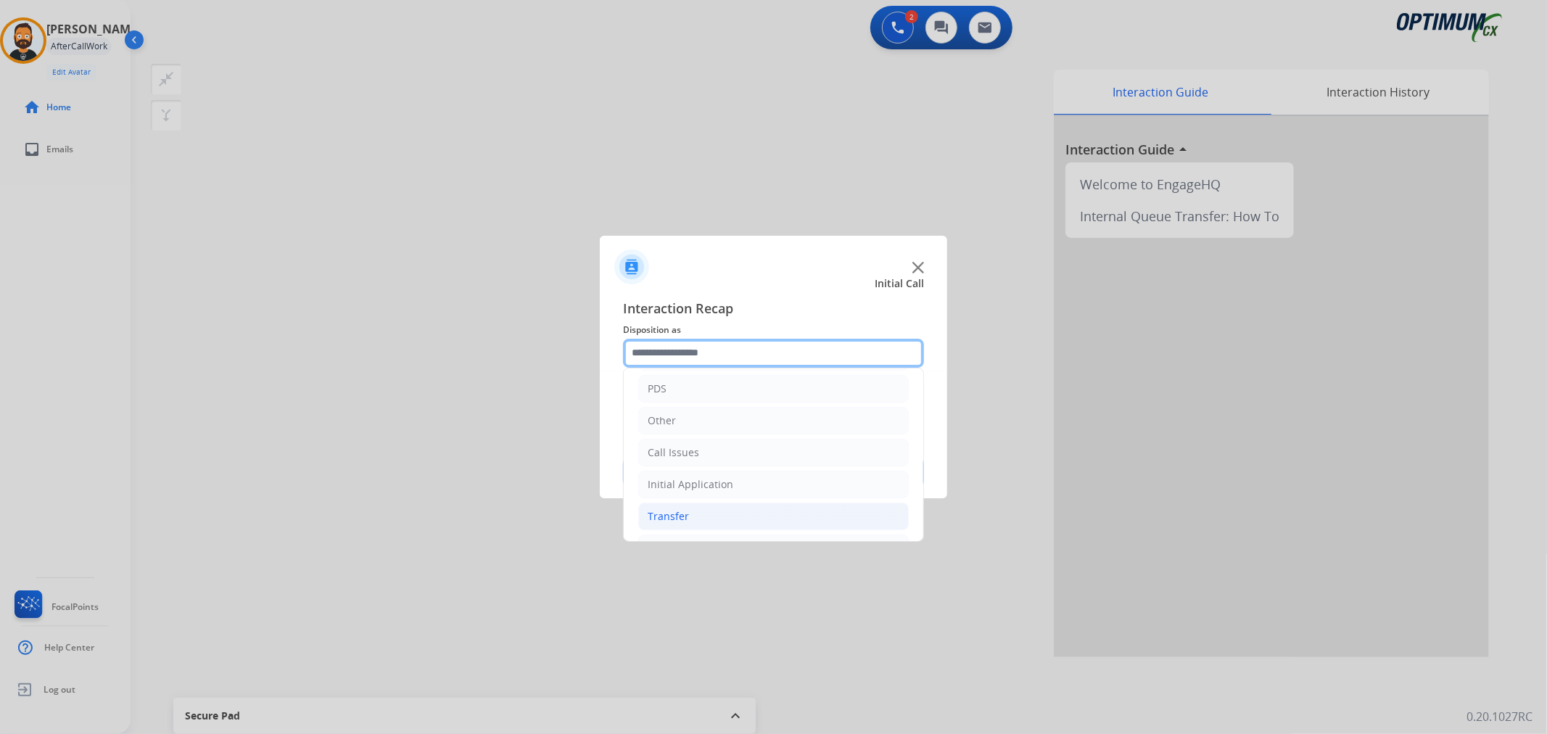
scroll to position [99, 0]
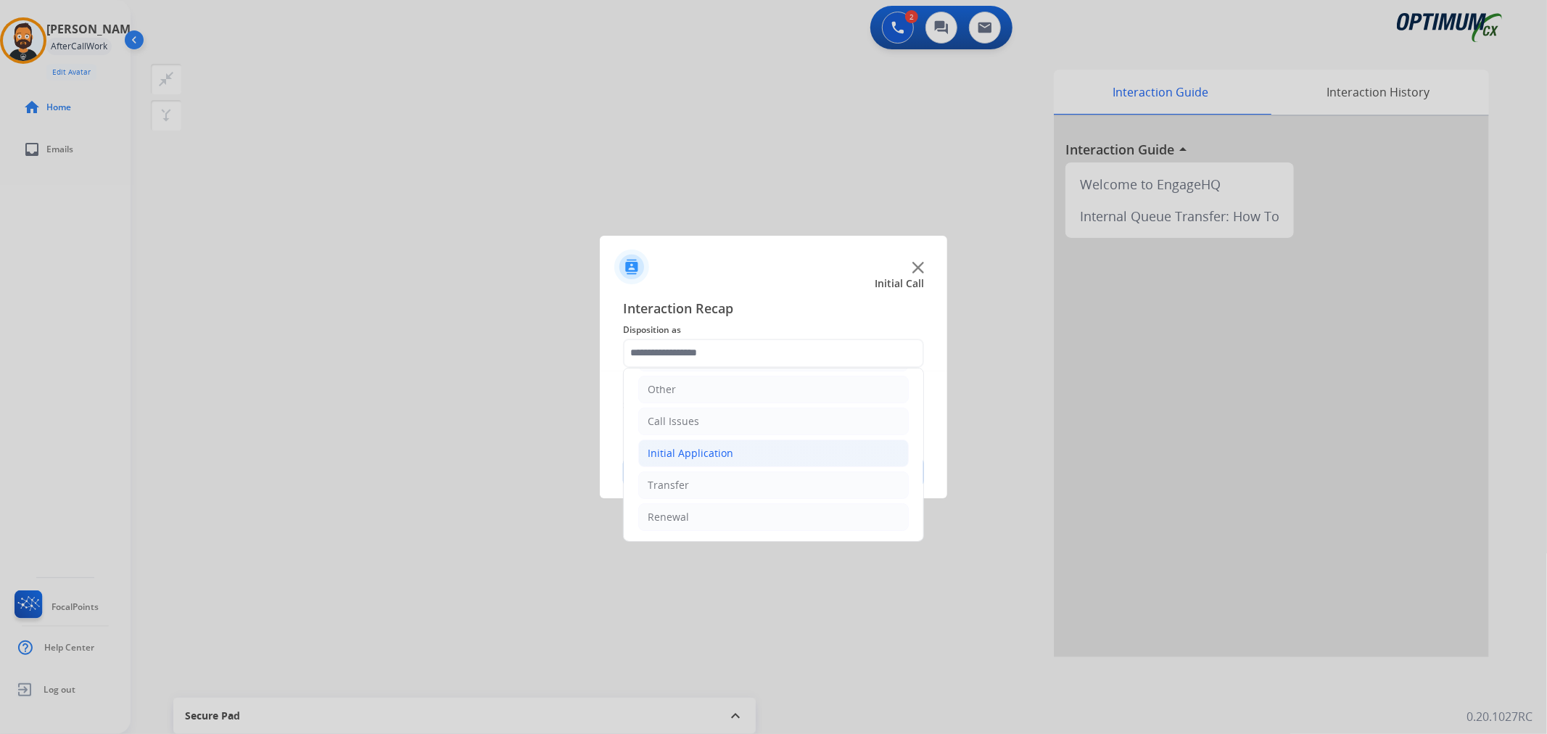
click at [711, 451] on div "Initial Application" at bounding box center [691, 453] width 86 height 15
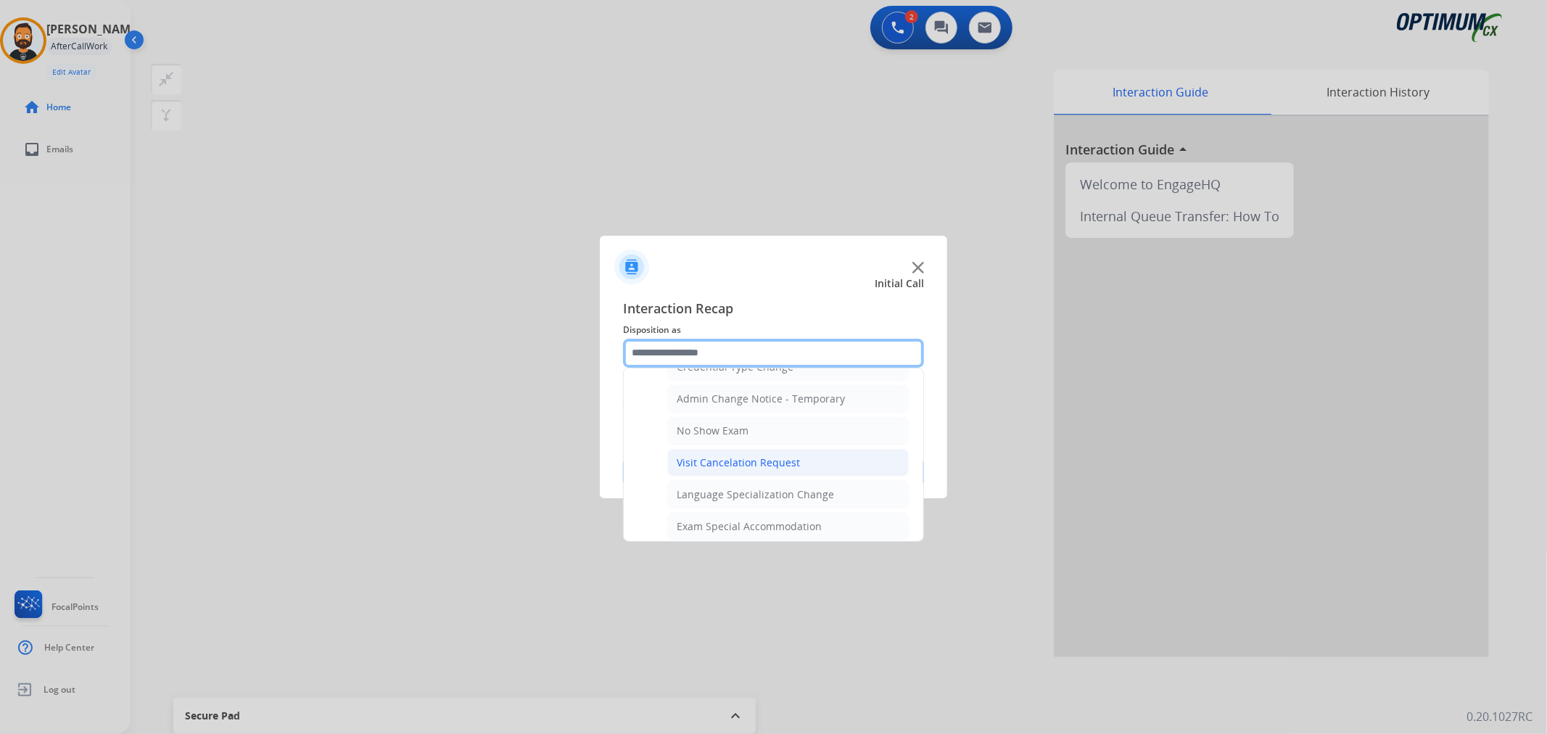
scroll to position [749, 0]
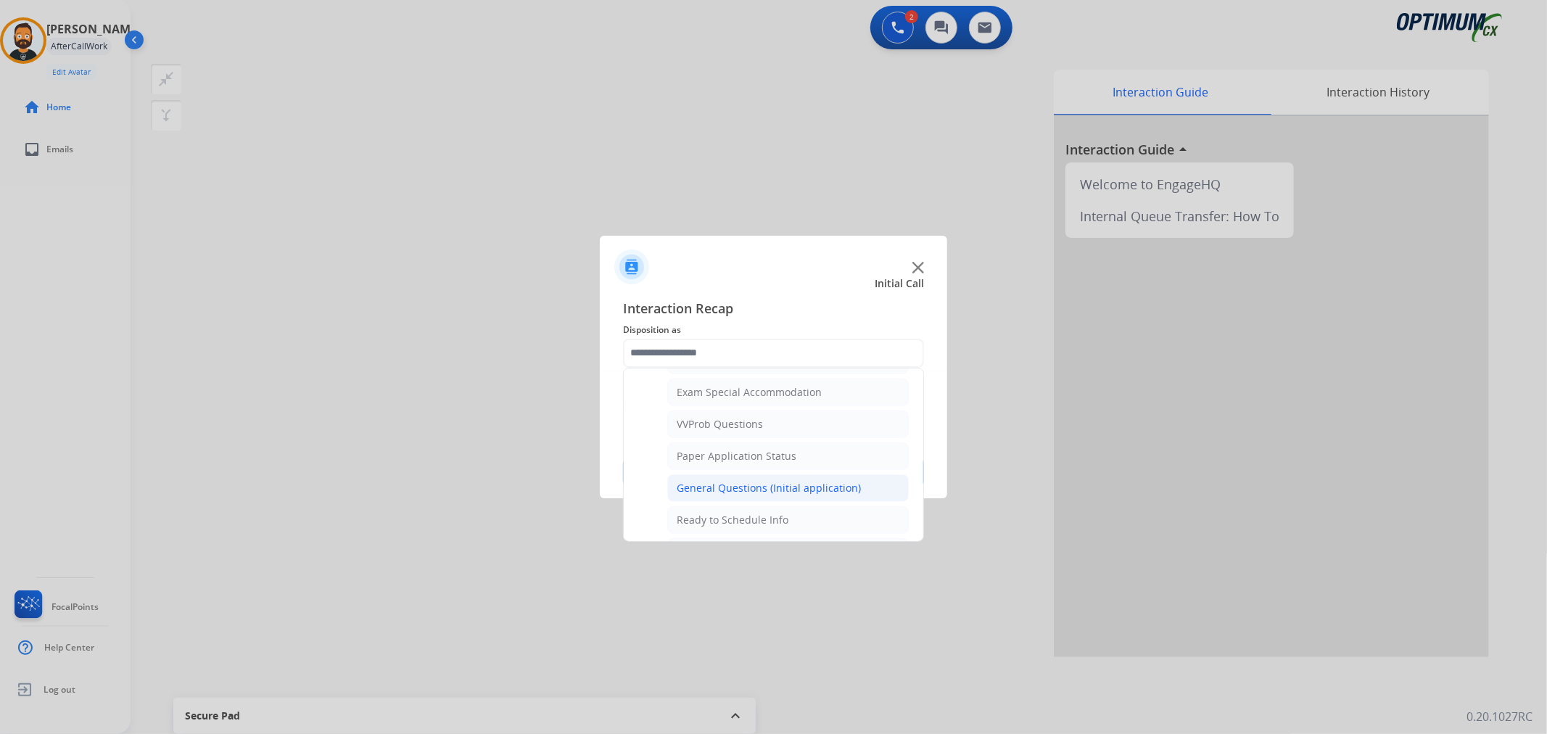
click at [718, 482] on li "General Questions (Initial application)" at bounding box center [788, 488] width 242 height 28
type input "**********"
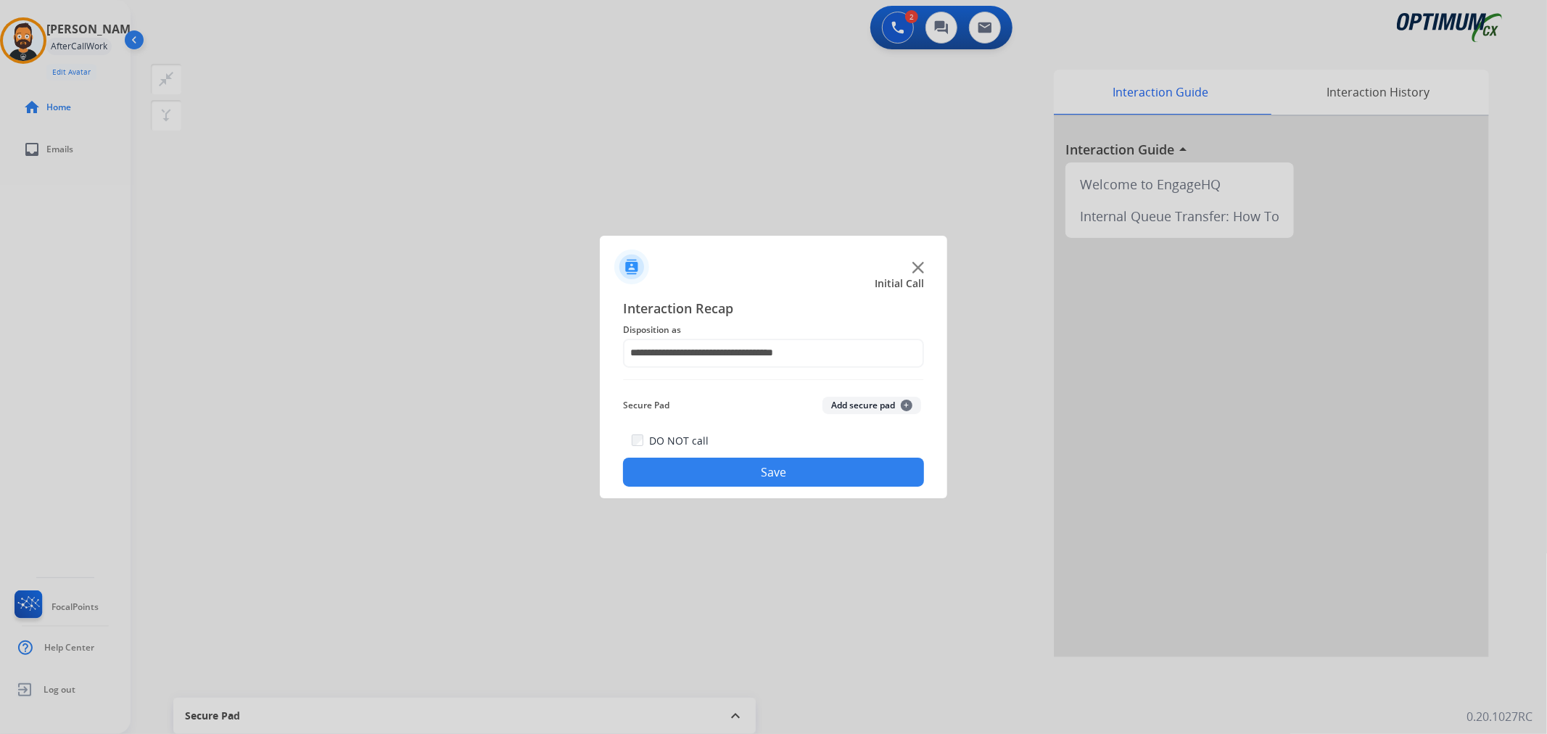
click at [711, 462] on button "Save" at bounding box center [773, 472] width 301 height 29
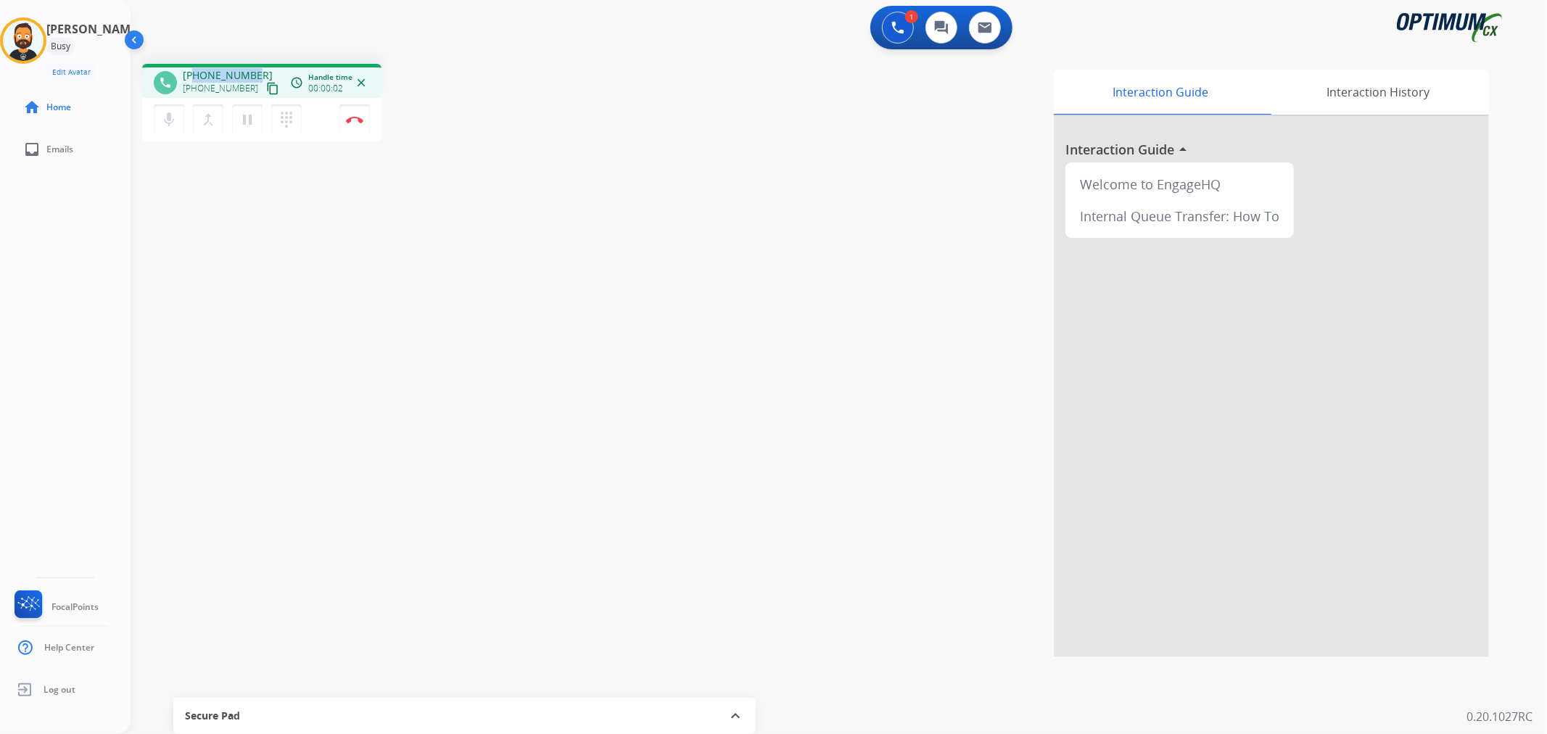
drag, startPoint x: 255, startPoint y: 71, endPoint x: 194, endPoint y: 67, distance: 61.8
click at [196, 68] on div "[PHONE_NUMBER] [PHONE_NUMBER] content_copy" at bounding box center [232, 82] width 99 height 29
copy span "6672368763"
click at [351, 116] on img at bounding box center [354, 119] width 17 height 7
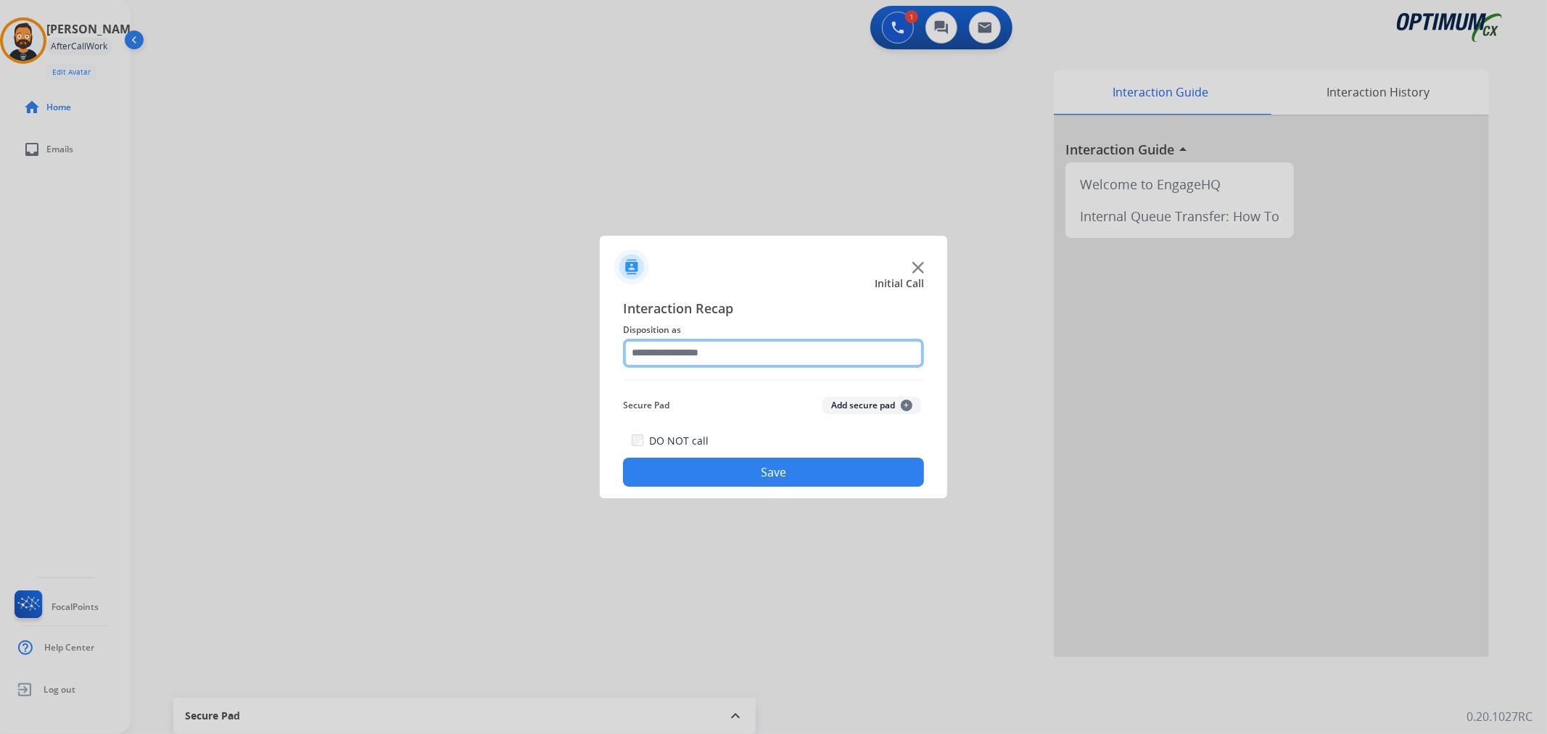
click at [749, 356] on input "text" at bounding box center [773, 353] width 301 height 29
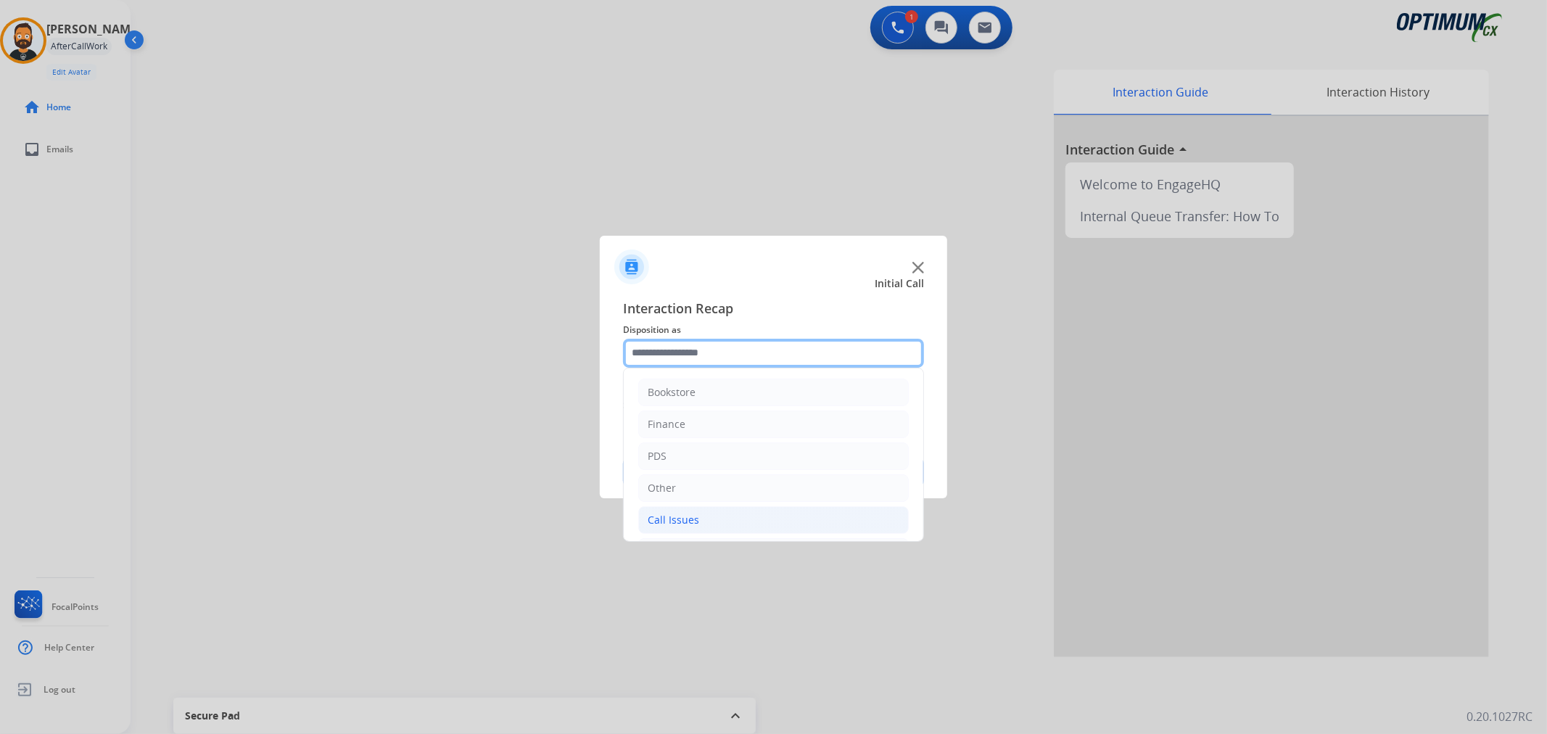
scroll to position [99, 0]
click at [676, 511] on div "Renewal" at bounding box center [668, 517] width 41 height 15
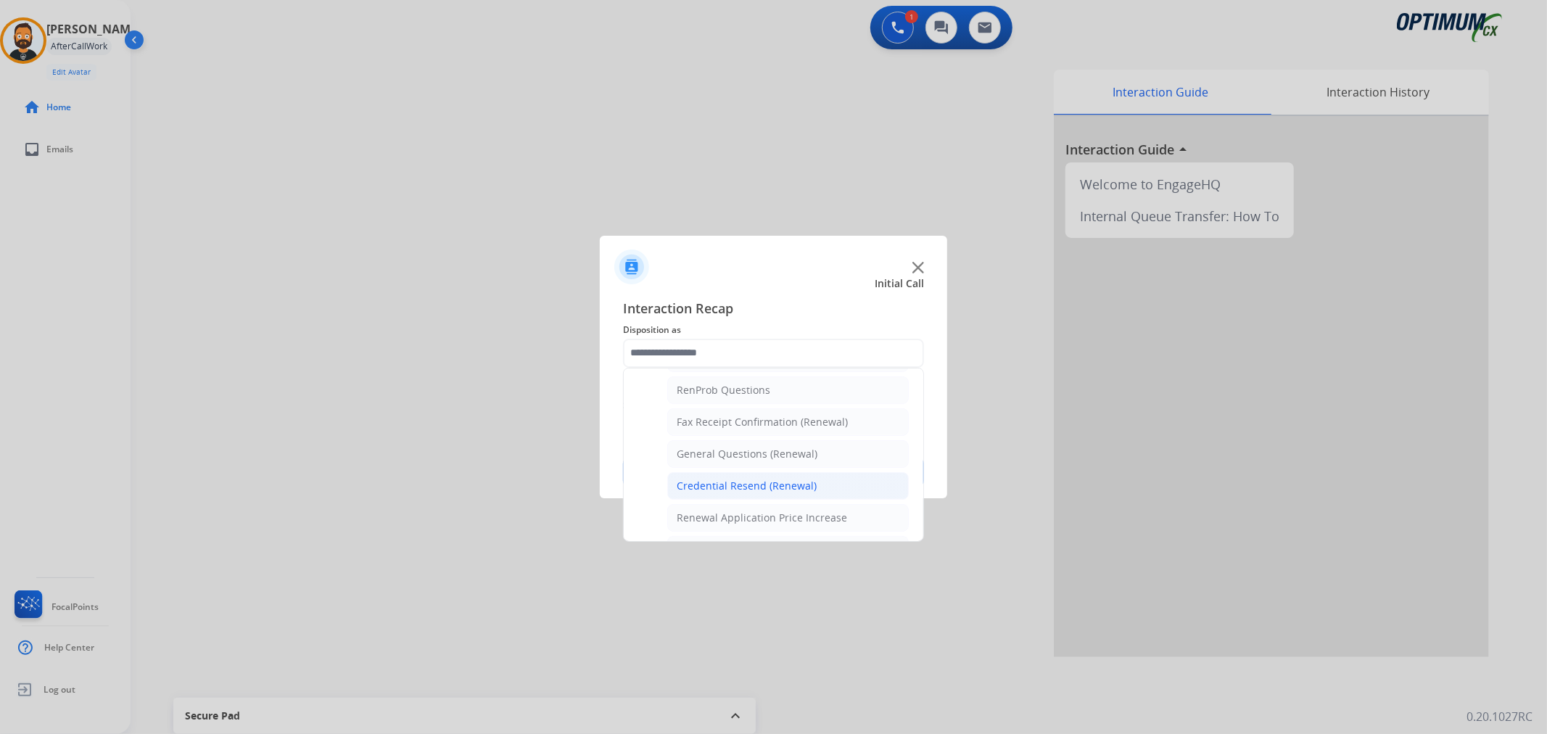
click at [716, 476] on li "Credential Resend (Renewal)" at bounding box center [788, 486] width 242 height 28
type input "**********"
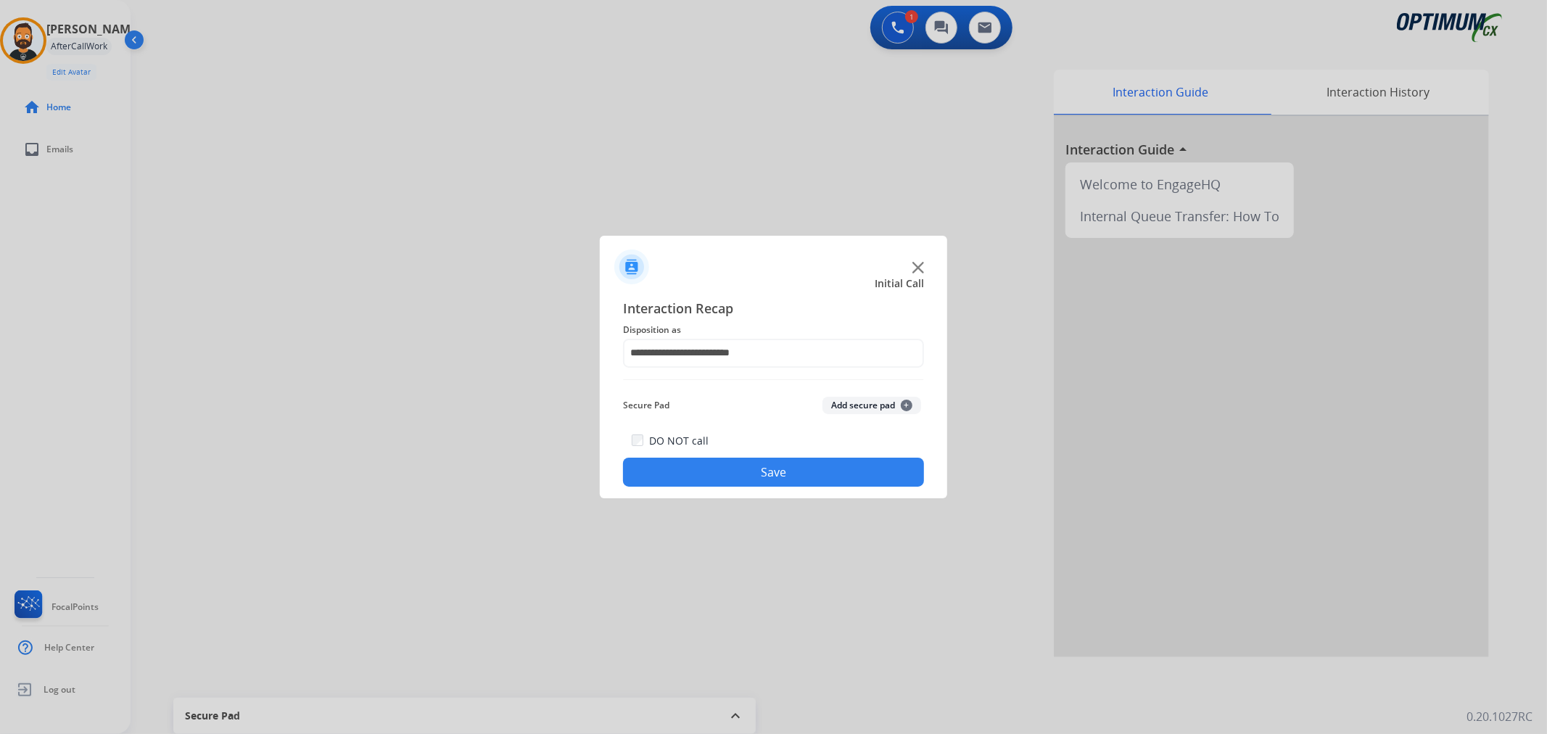
click at [716, 476] on button "Save" at bounding box center [773, 472] width 301 height 29
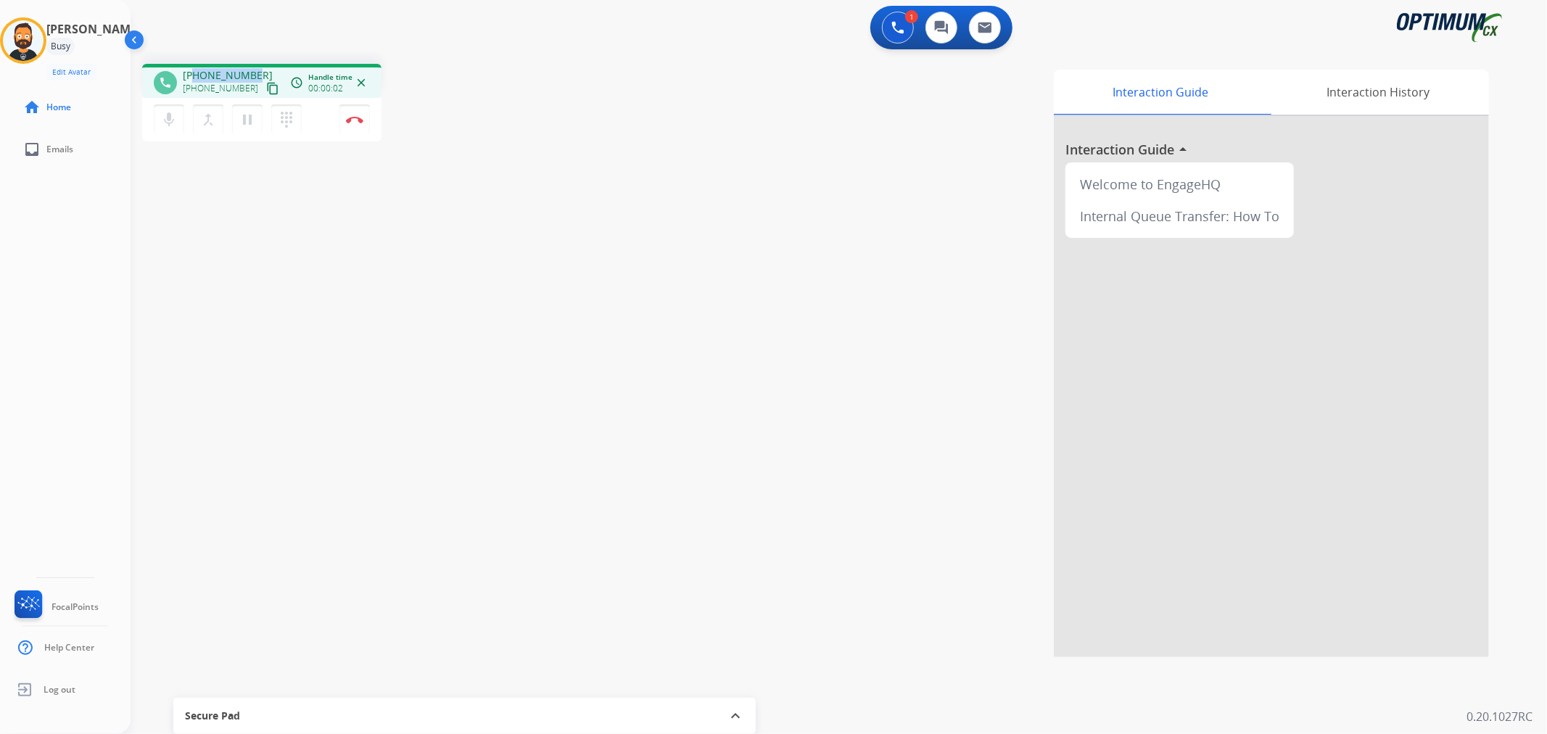
drag, startPoint x: 251, startPoint y: 68, endPoint x: 192, endPoint y: 70, distance: 58.8
click at [192, 70] on span "[PHONE_NUMBER]" at bounding box center [228, 75] width 90 height 15
copy span "5164451807"
click at [350, 123] on button "Disconnect" at bounding box center [355, 119] width 30 height 30
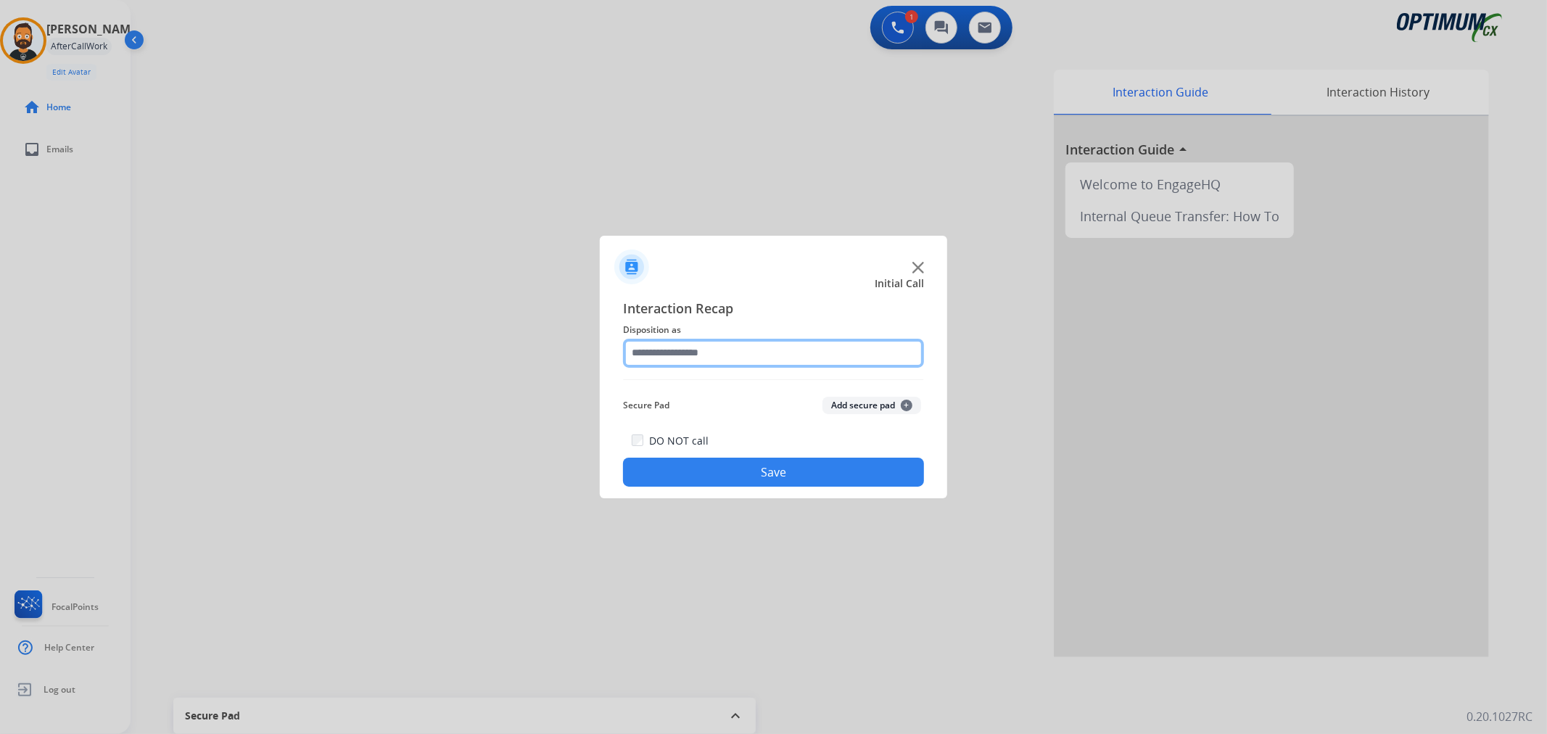
click at [725, 345] on input "text" at bounding box center [773, 353] width 301 height 29
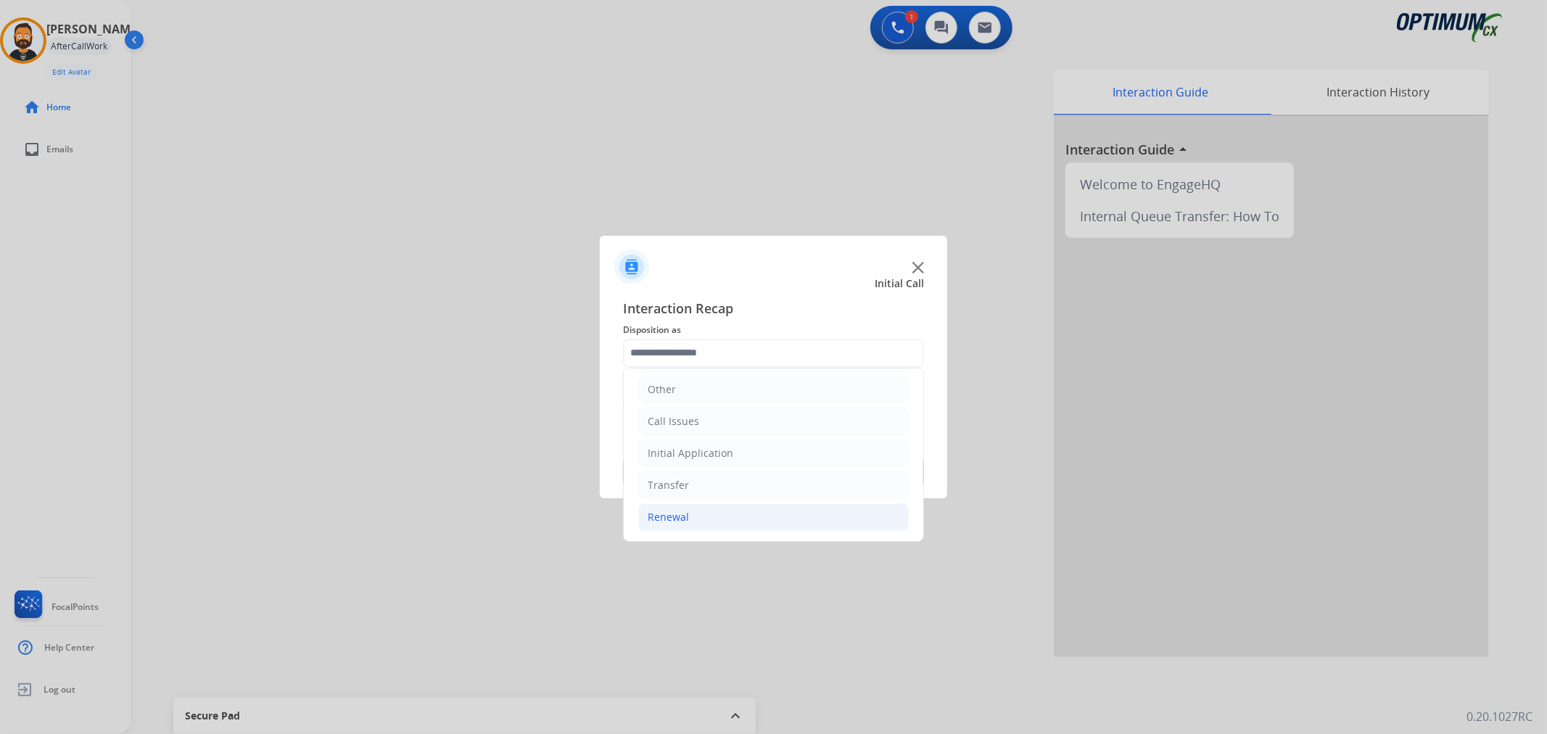
click at [684, 509] on li "Renewal" at bounding box center [773, 517] width 271 height 28
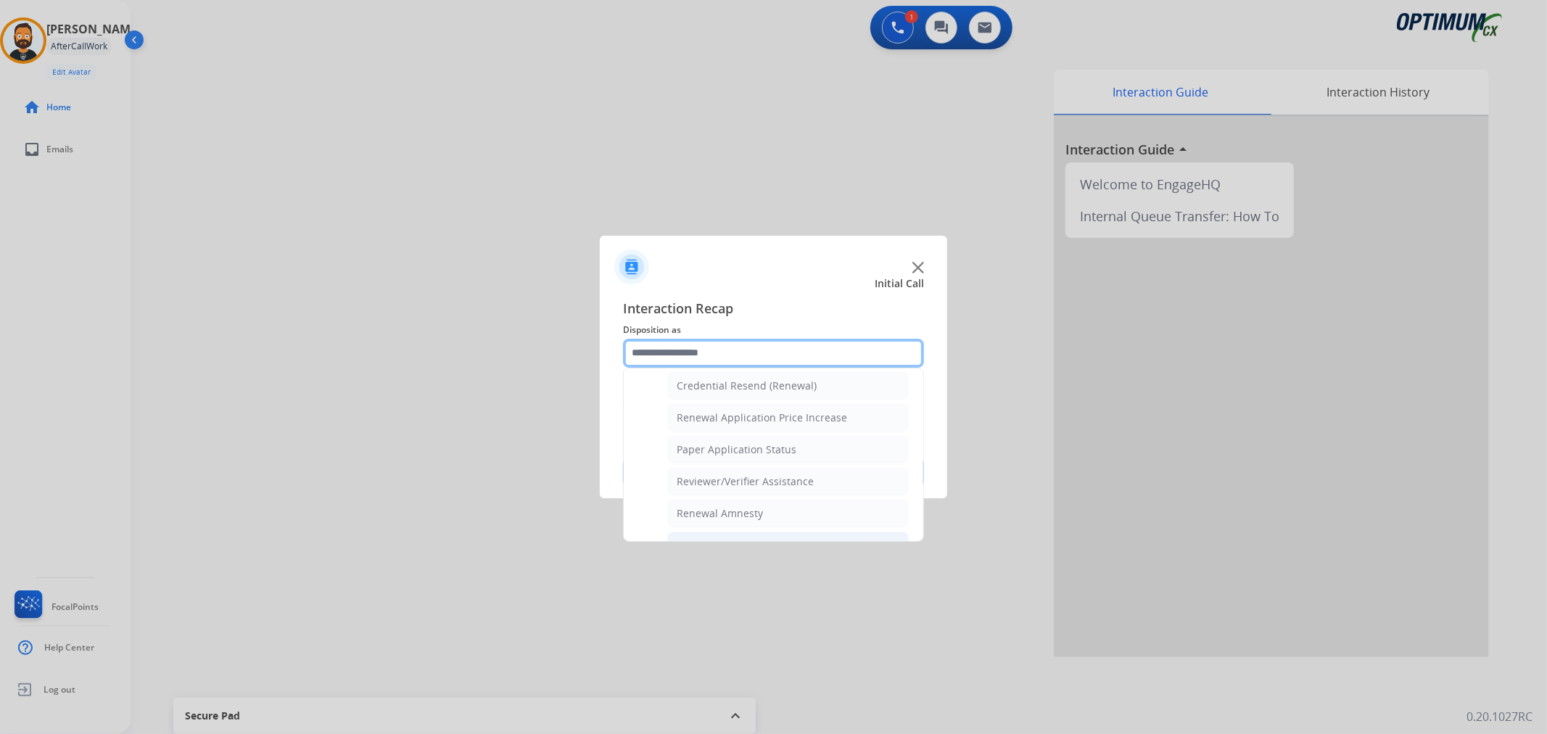
scroll to position [429, 0]
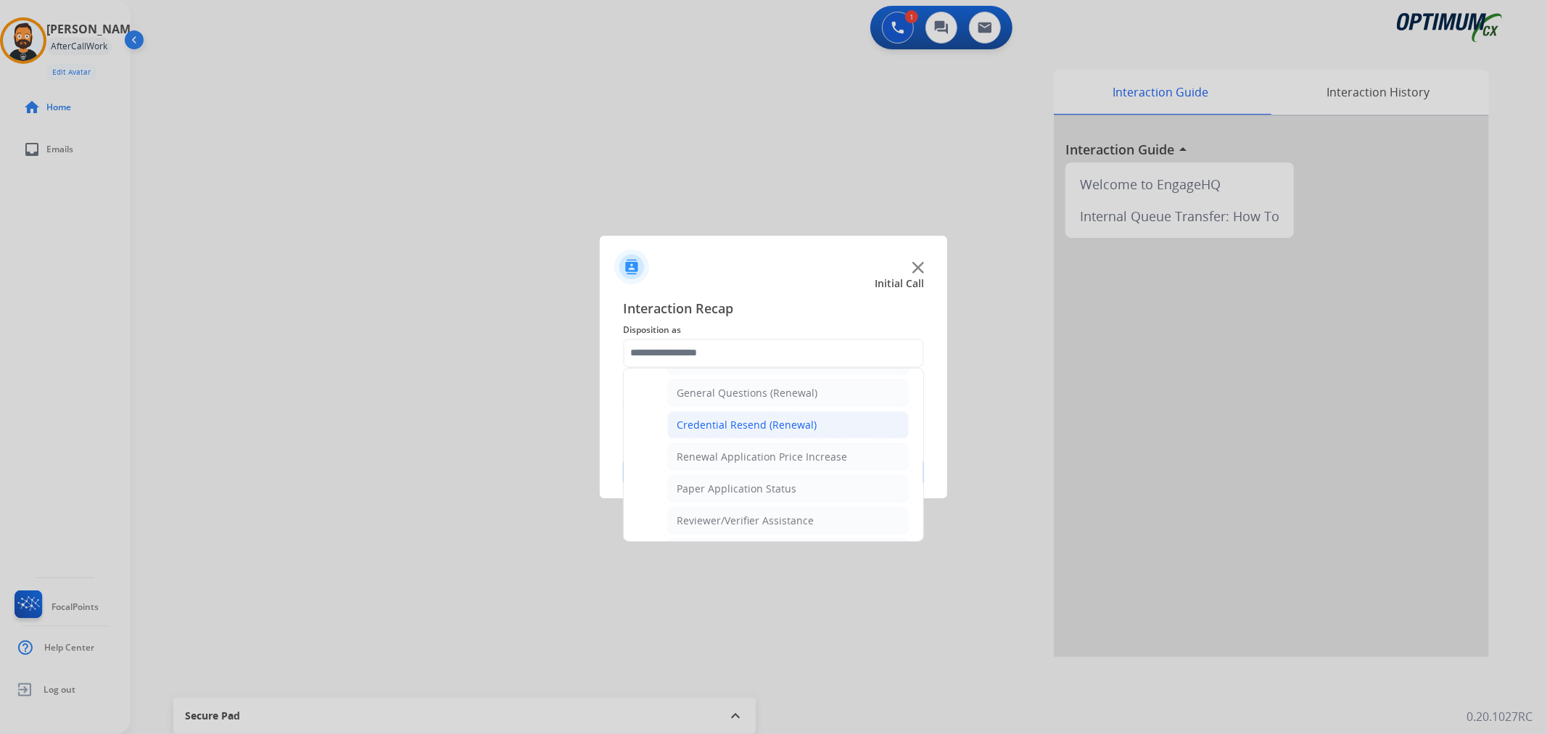
click at [741, 428] on div "Credential Resend (Renewal)" at bounding box center [747, 425] width 140 height 15
type input "**********"
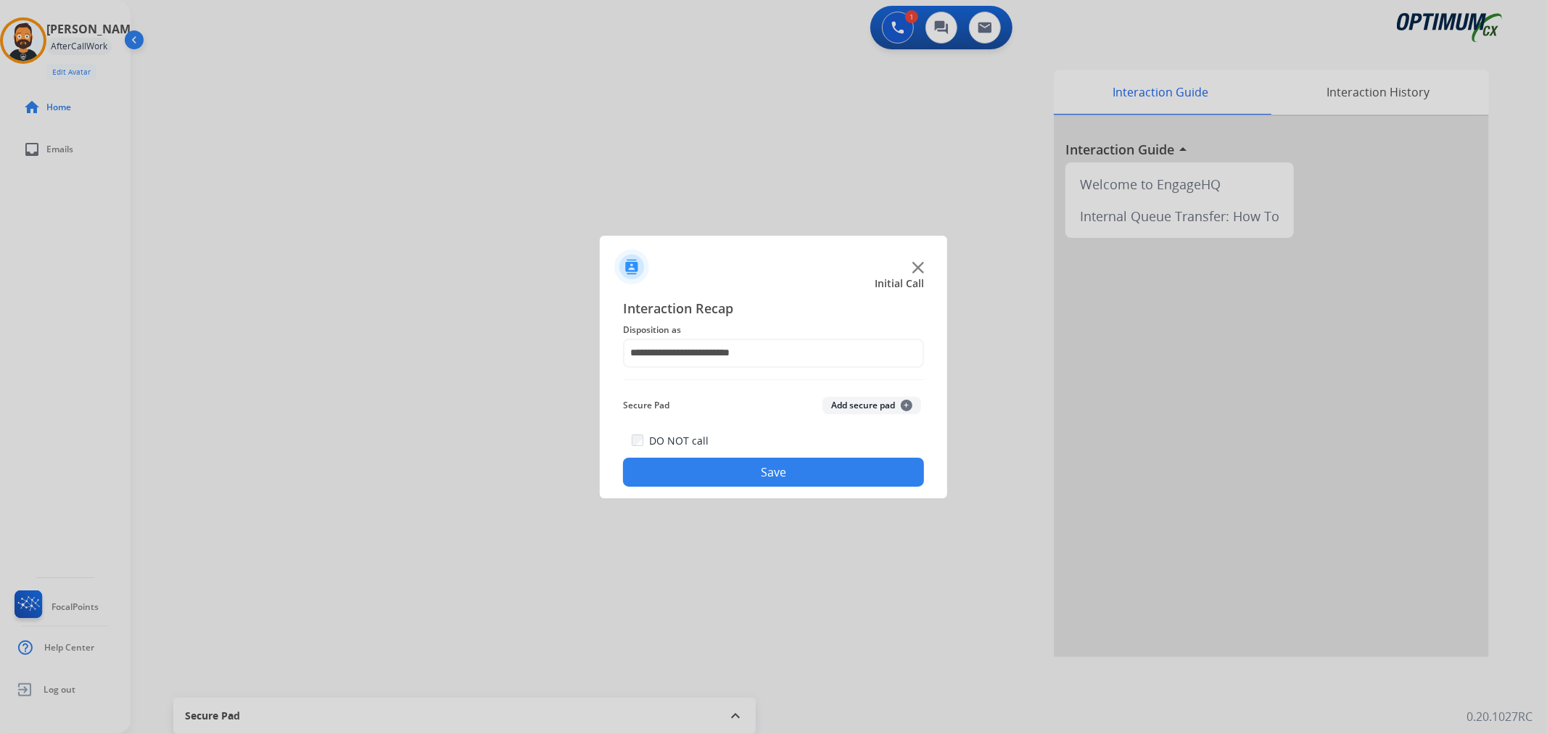
click at [742, 464] on button "Save" at bounding box center [773, 472] width 301 height 29
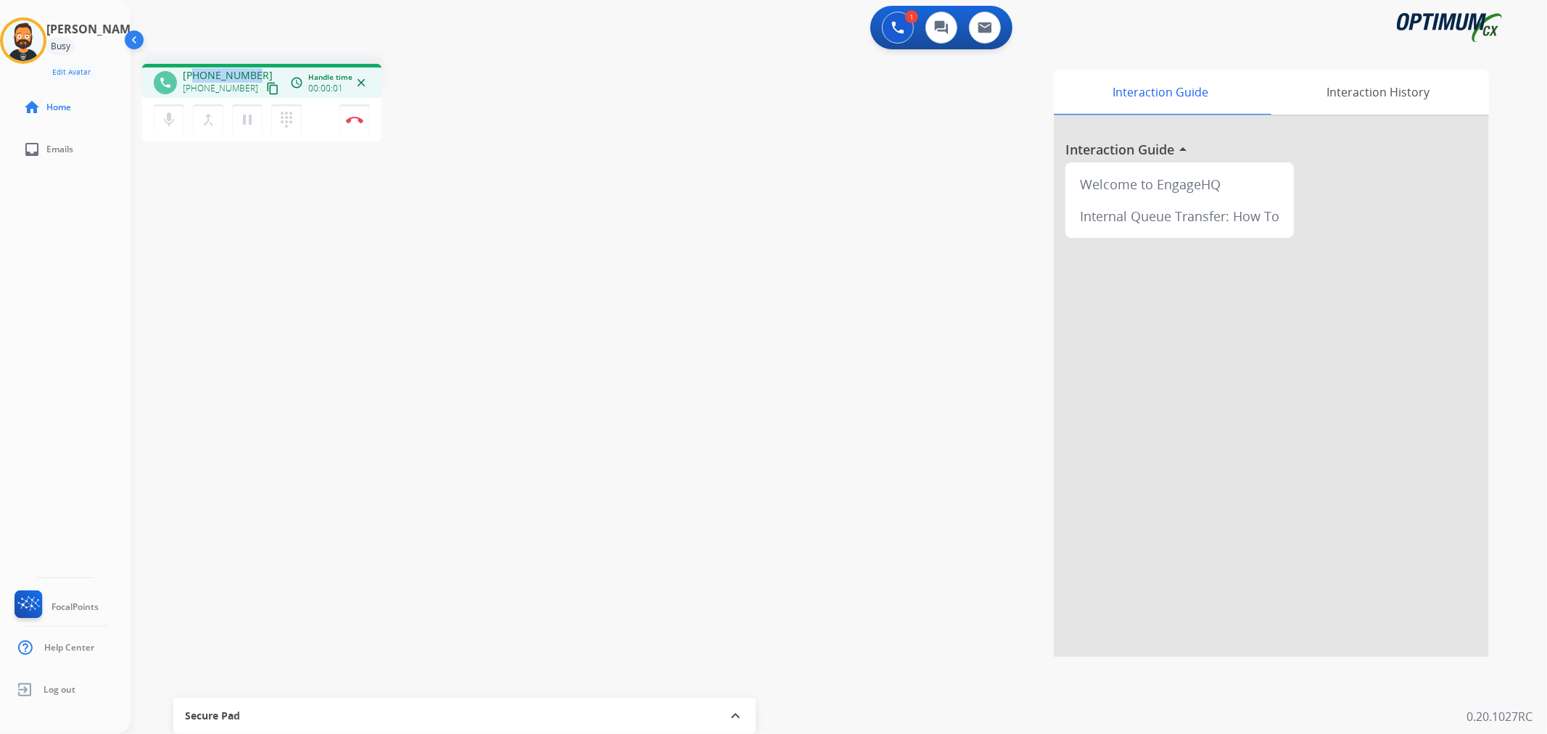
drag, startPoint x: 255, startPoint y: 73, endPoint x: 197, endPoint y: 73, distance: 58.0
click at [197, 73] on div "[PHONE_NUMBER] [PHONE_NUMBER] content_copy" at bounding box center [232, 82] width 99 height 29
click at [358, 121] on img at bounding box center [354, 119] width 17 height 7
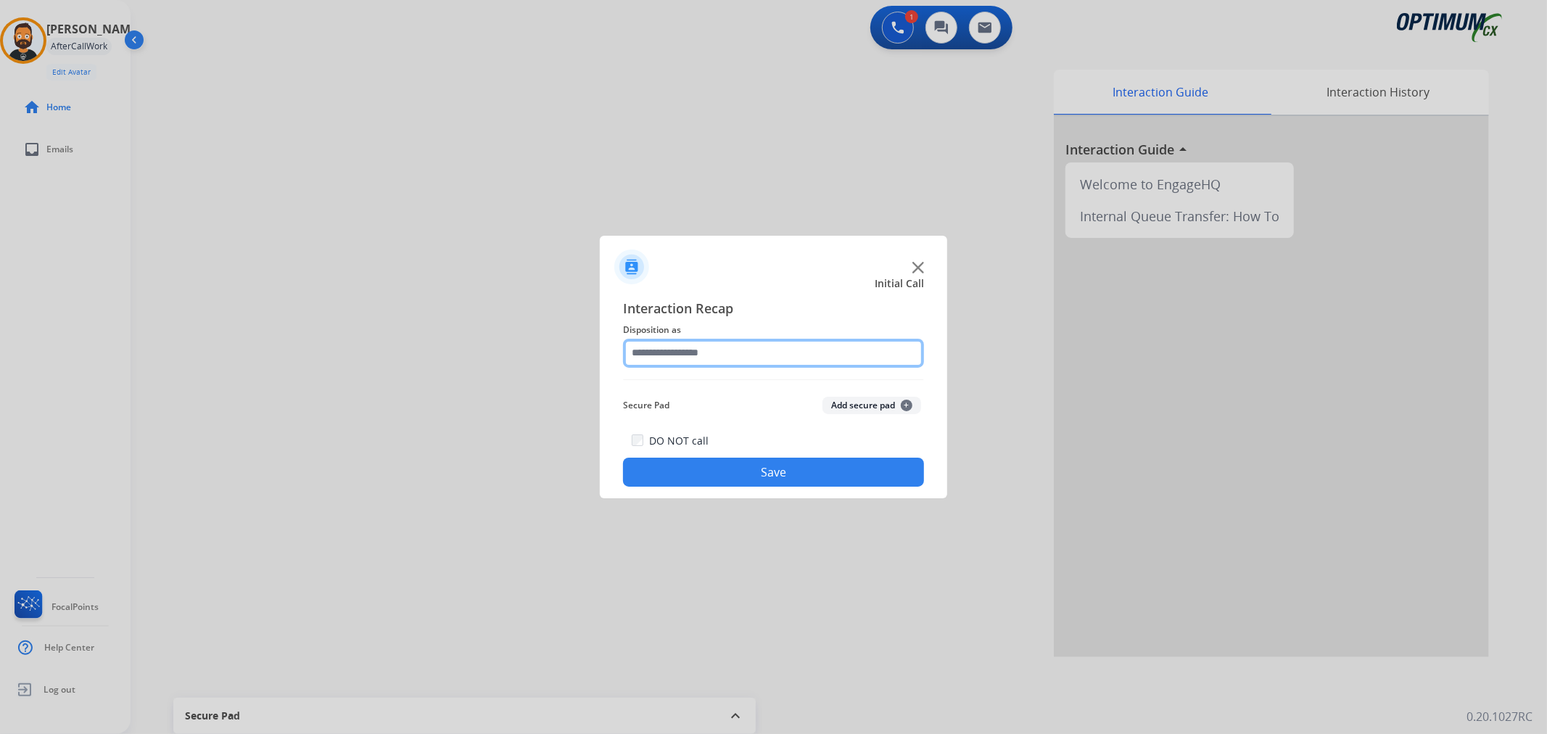
click at [755, 345] on input "text" at bounding box center [773, 353] width 301 height 29
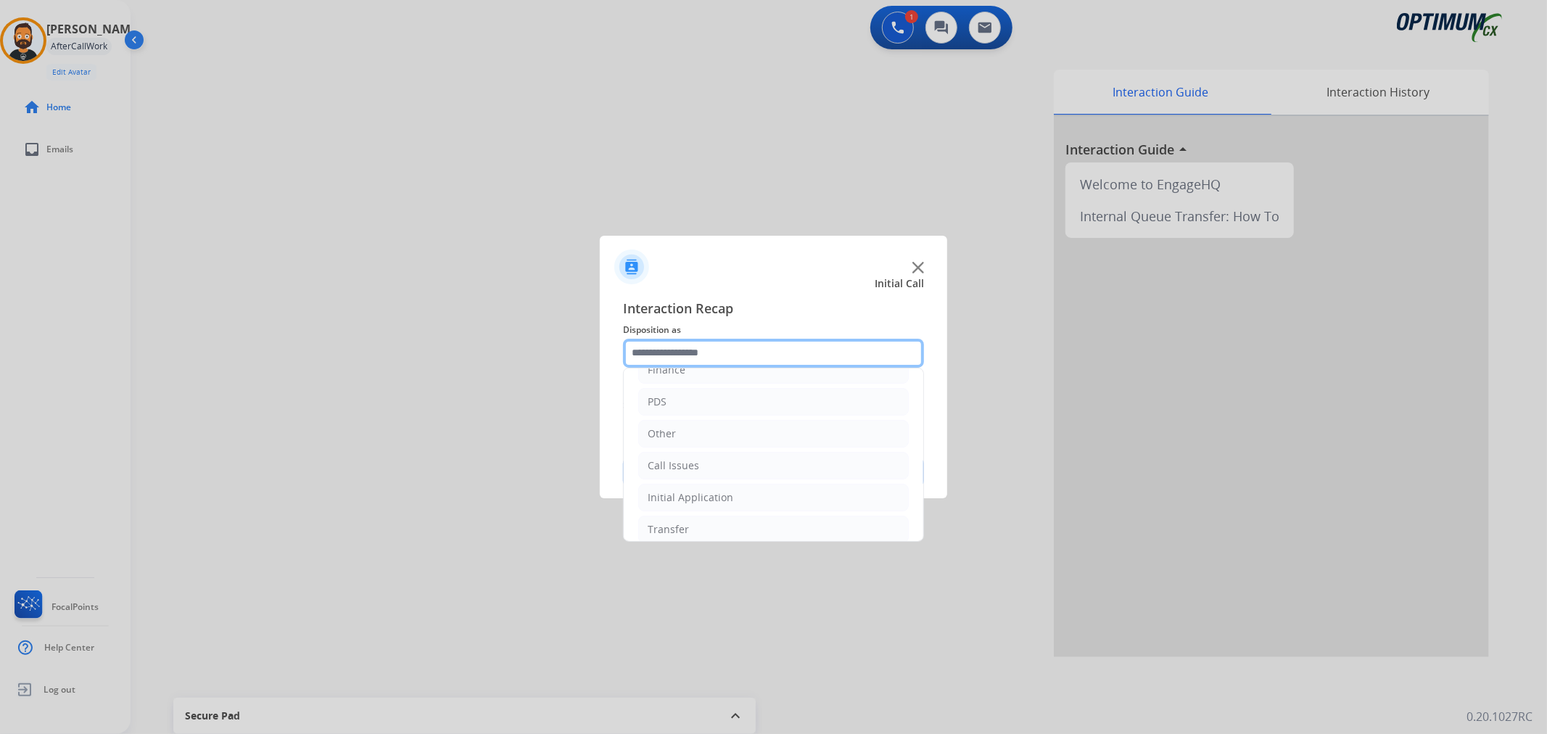
scroll to position [99, 0]
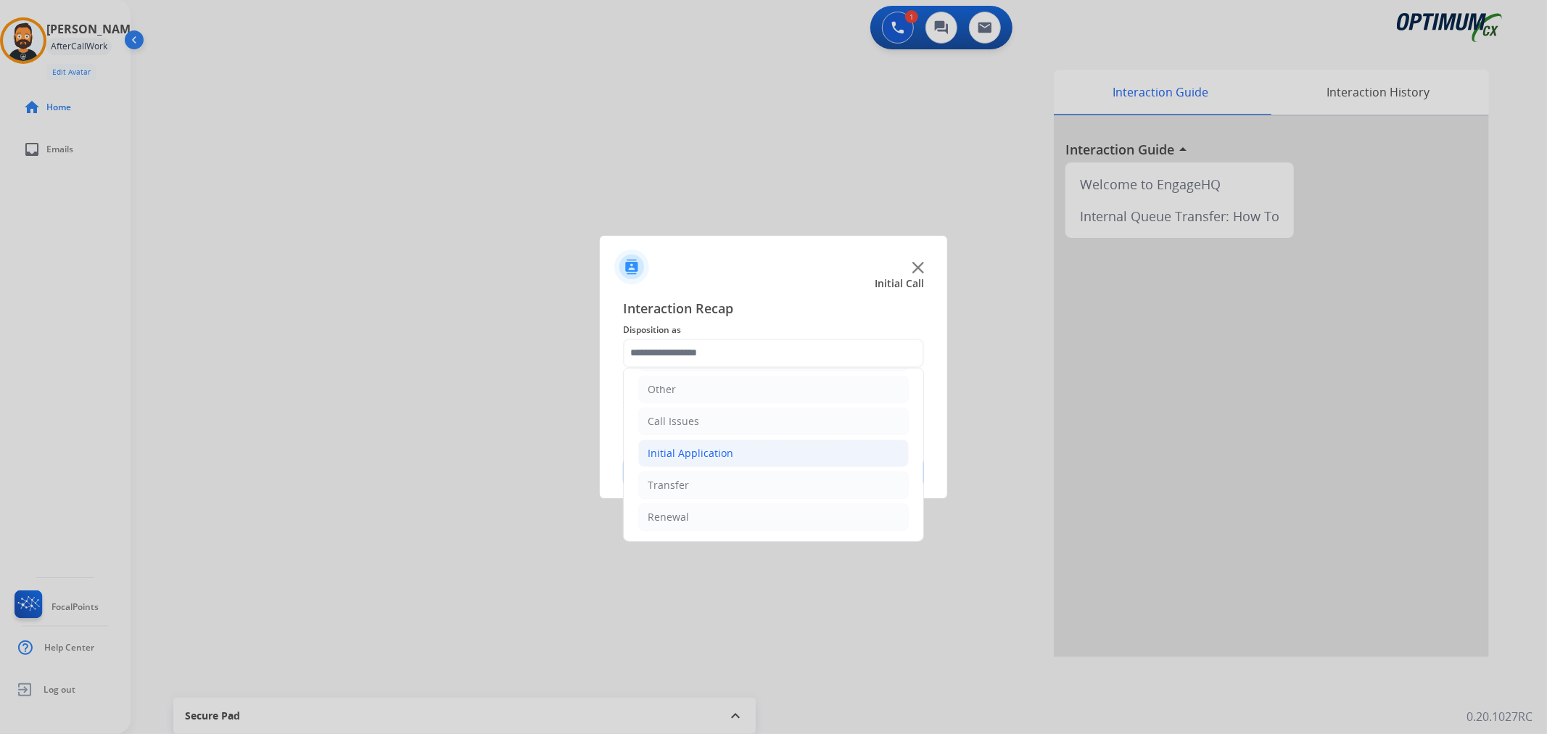
click at [739, 451] on li "Initial Application" at bounding box center [773, 454] width 271 height 28
click at [704, 505] on li "Renewal" at bounding box center [773, 517] width 271 height 28
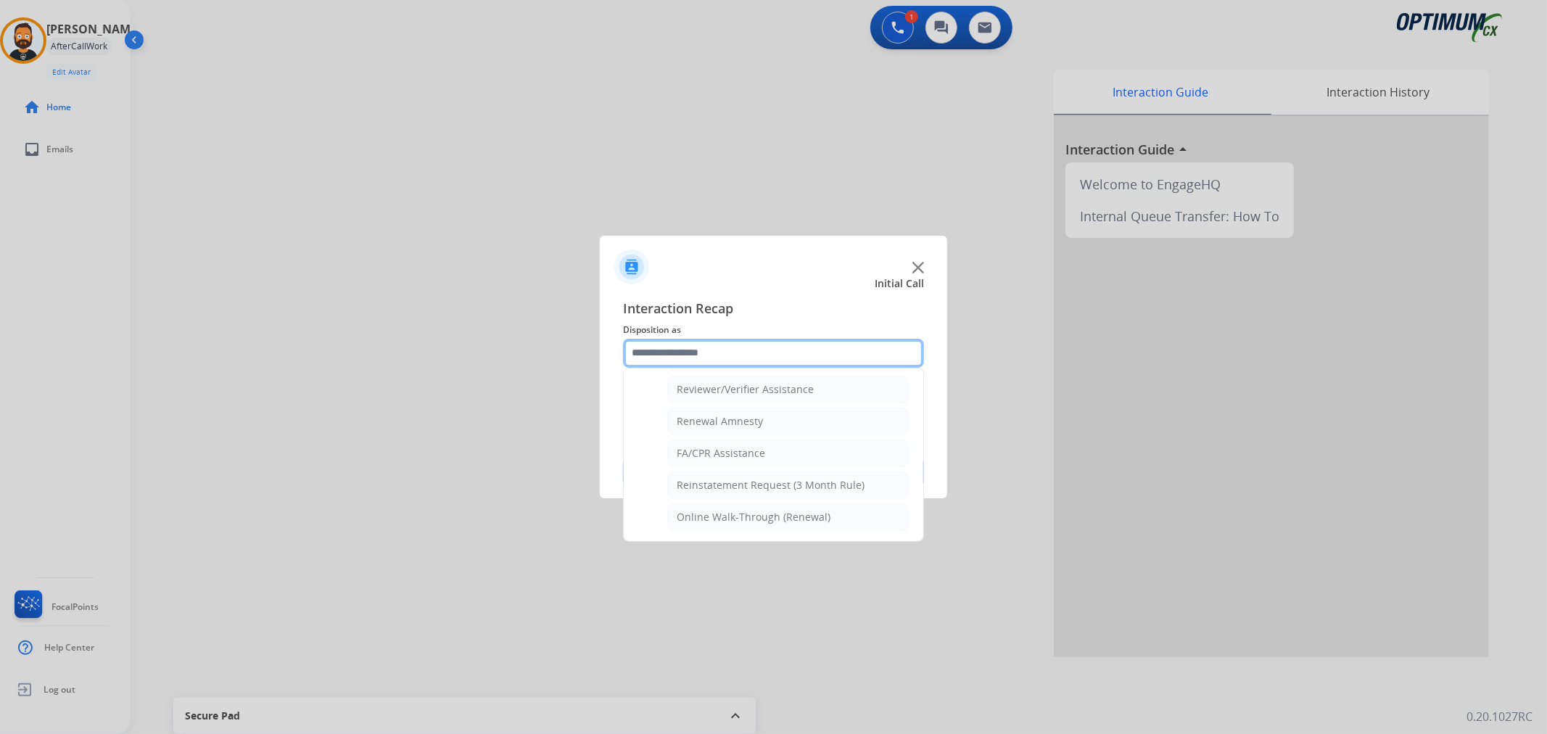
scroll to position [429, 0]
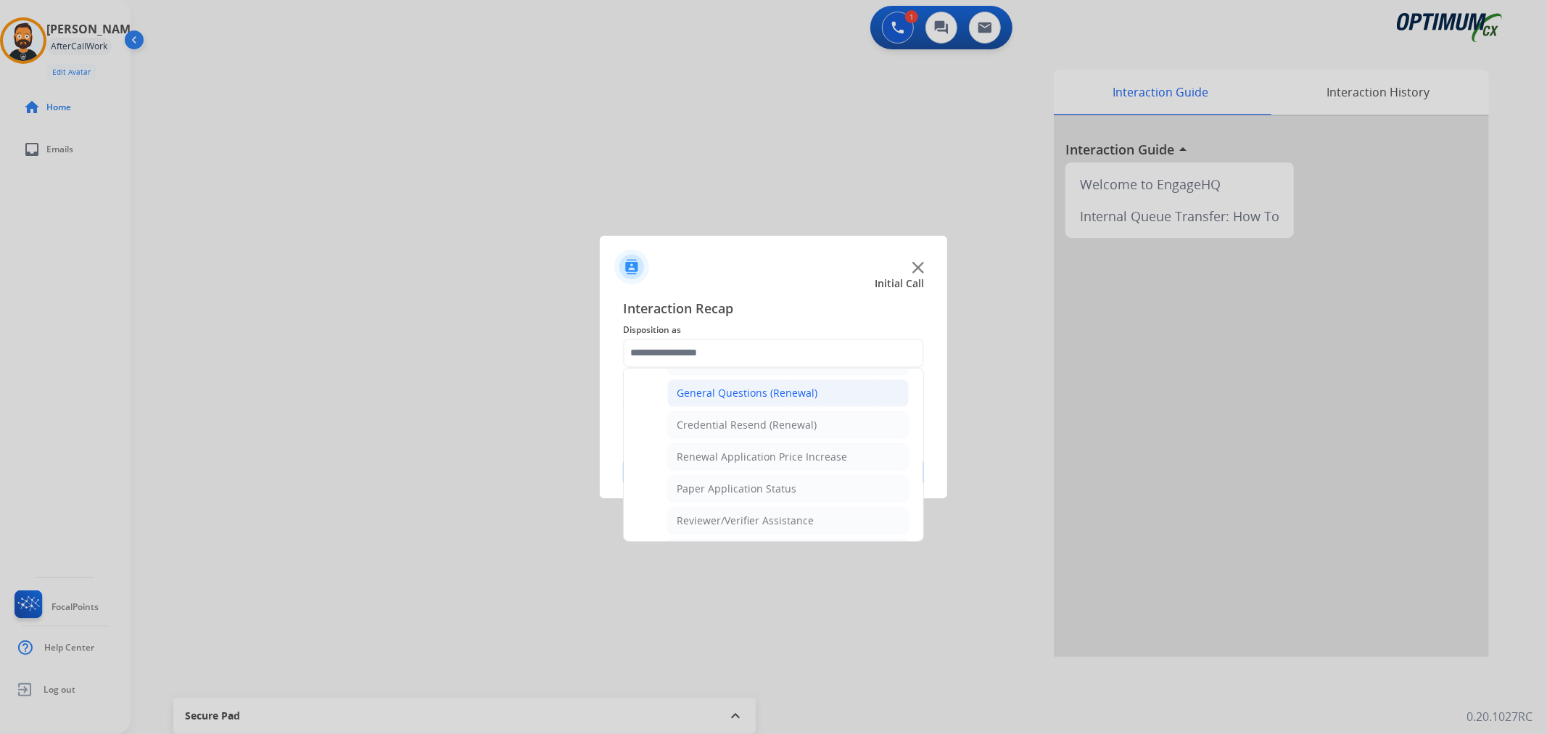
click at [728, 397] on div "General Questions (Renewal)" at bounding box center [747, 393] width 141 height 15
type input "**********"
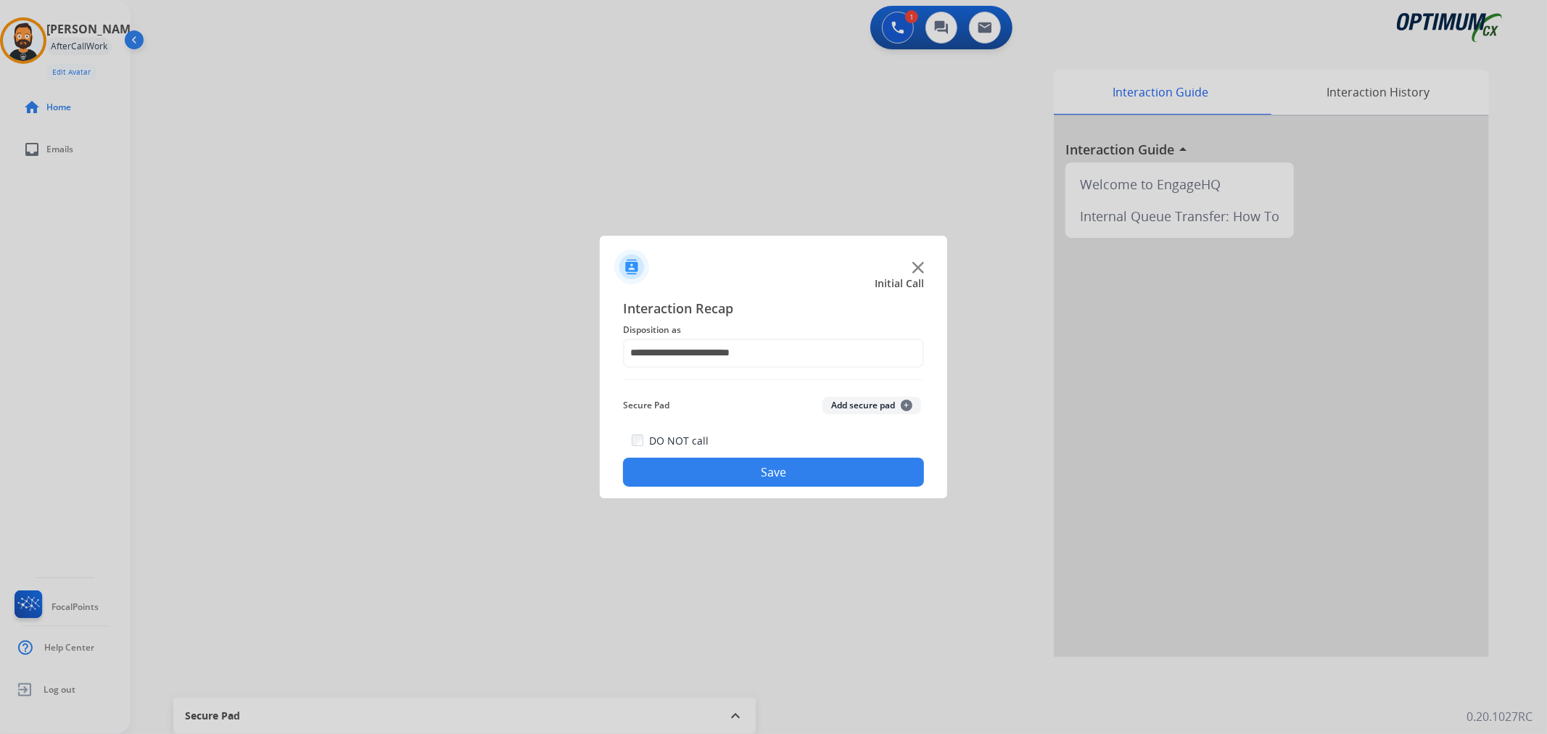
click at [741, 460] on button "Save" at bounding box center [773, 472] width 301 height 29
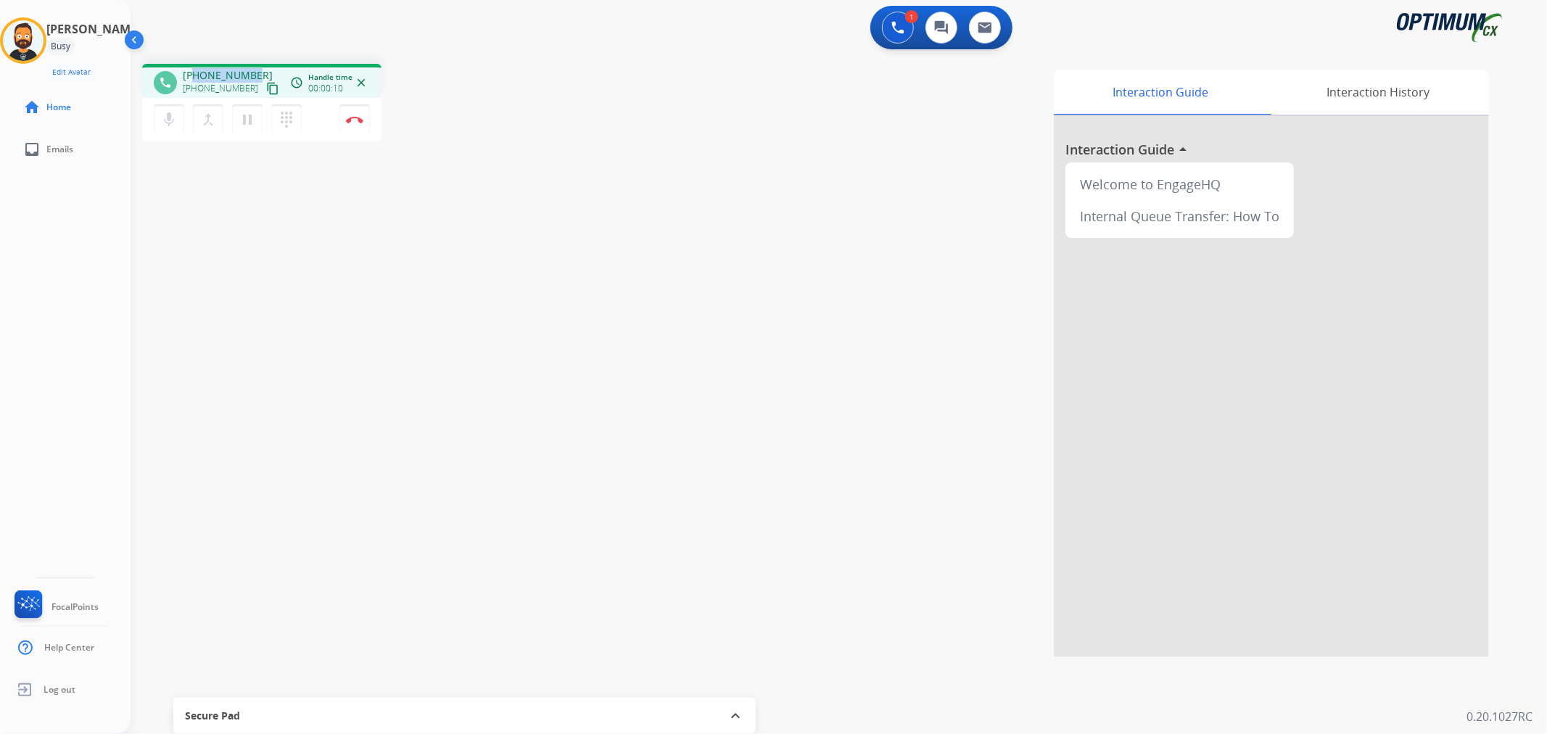
drag, startPoint x: 252, startPoint y: 70, endPoint x: 194, endPoint y: 73, distance: 58.1
click at [194, 73] on div "[PHONE_NUMBER] [PHONE_NUMBER] content_copy" at bounding box center [232, 82] width 99 height 29
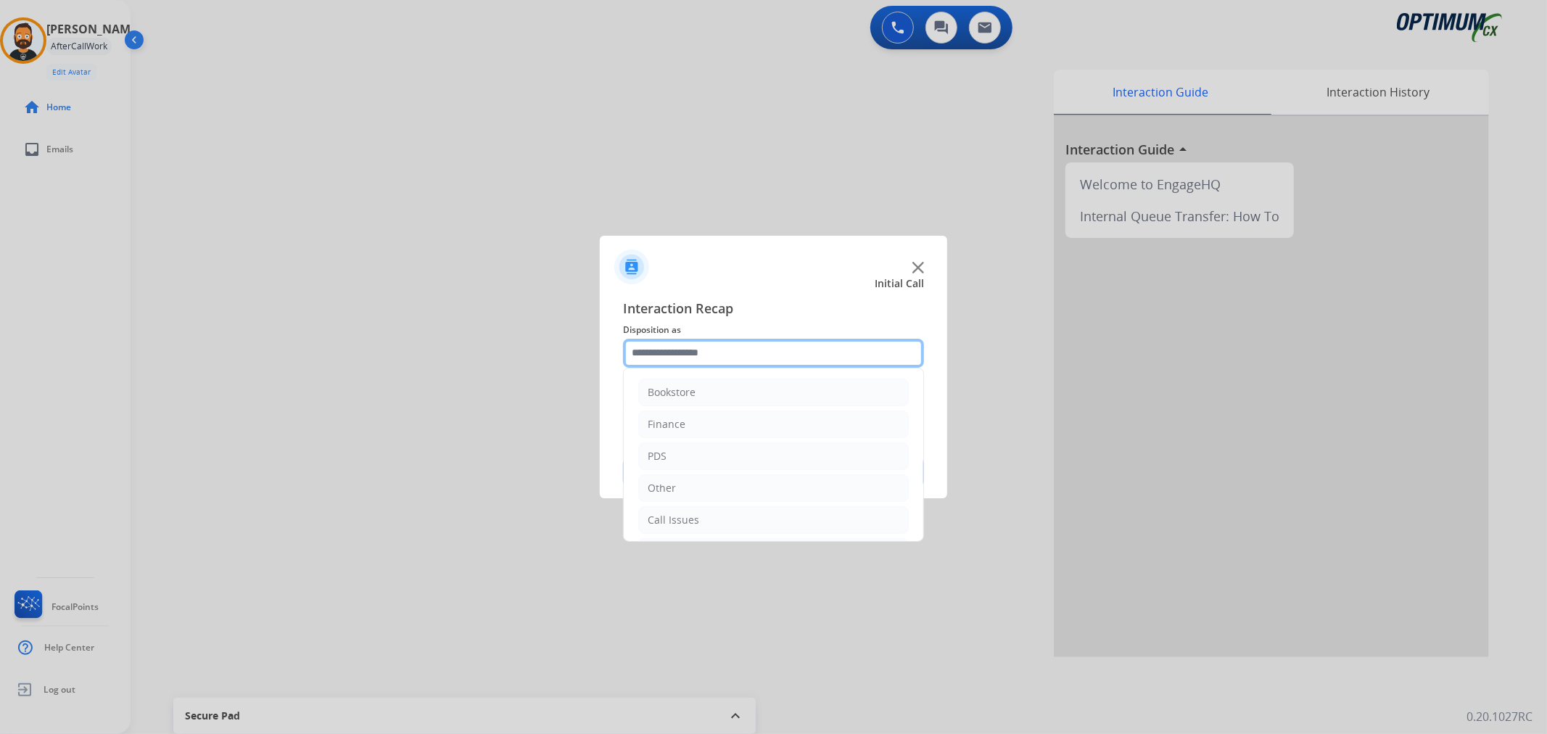
click at [757, 348] on input "text" at bounding box center [773, 353] width 301 height 29
click at [709, 453] on div "Initial Application" at bounding box center [691, 453] width 86 height 15
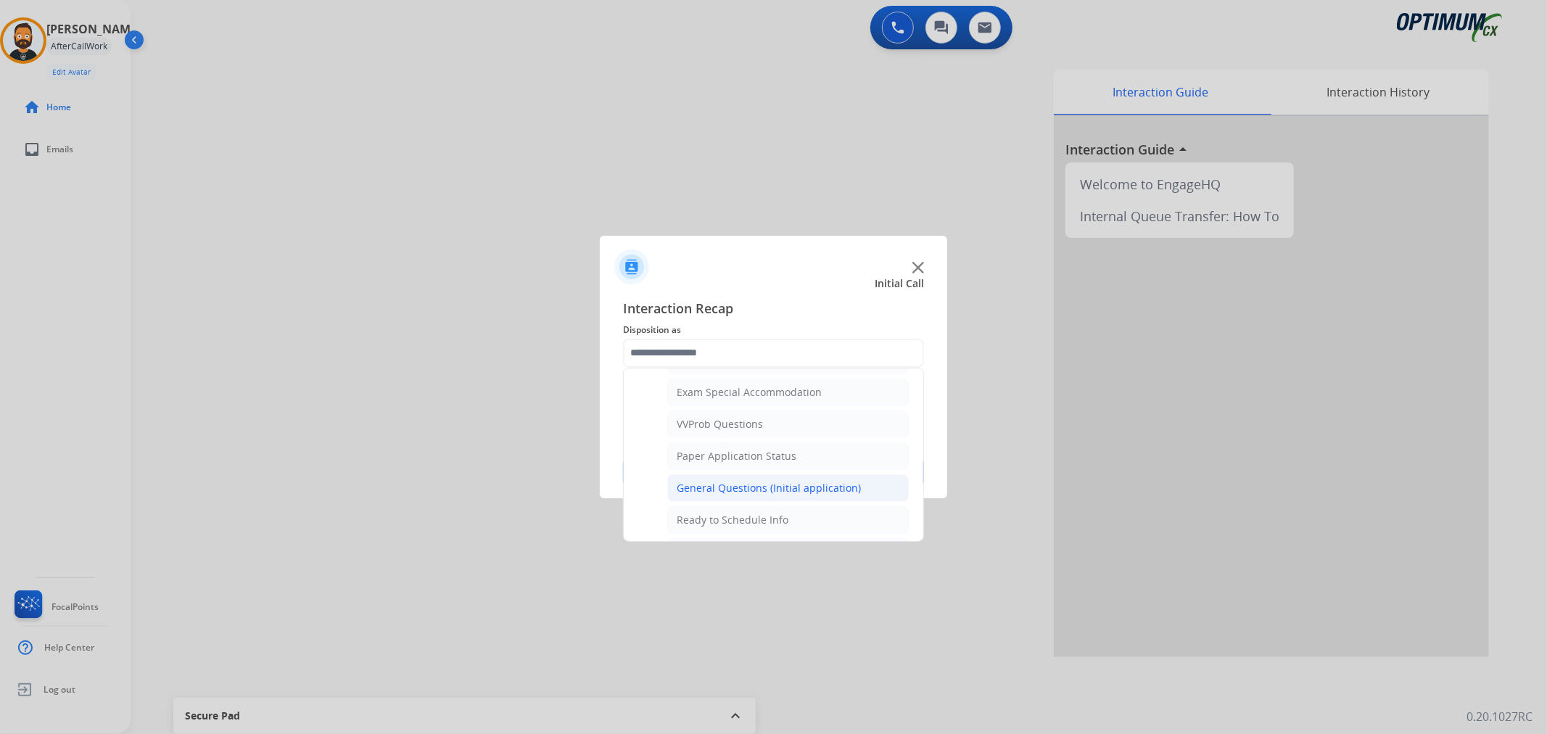
click at [722, 488] on div "General Questions (Initial application)" at bounding box center [769, 488] width 184 height 15
type input "**********"
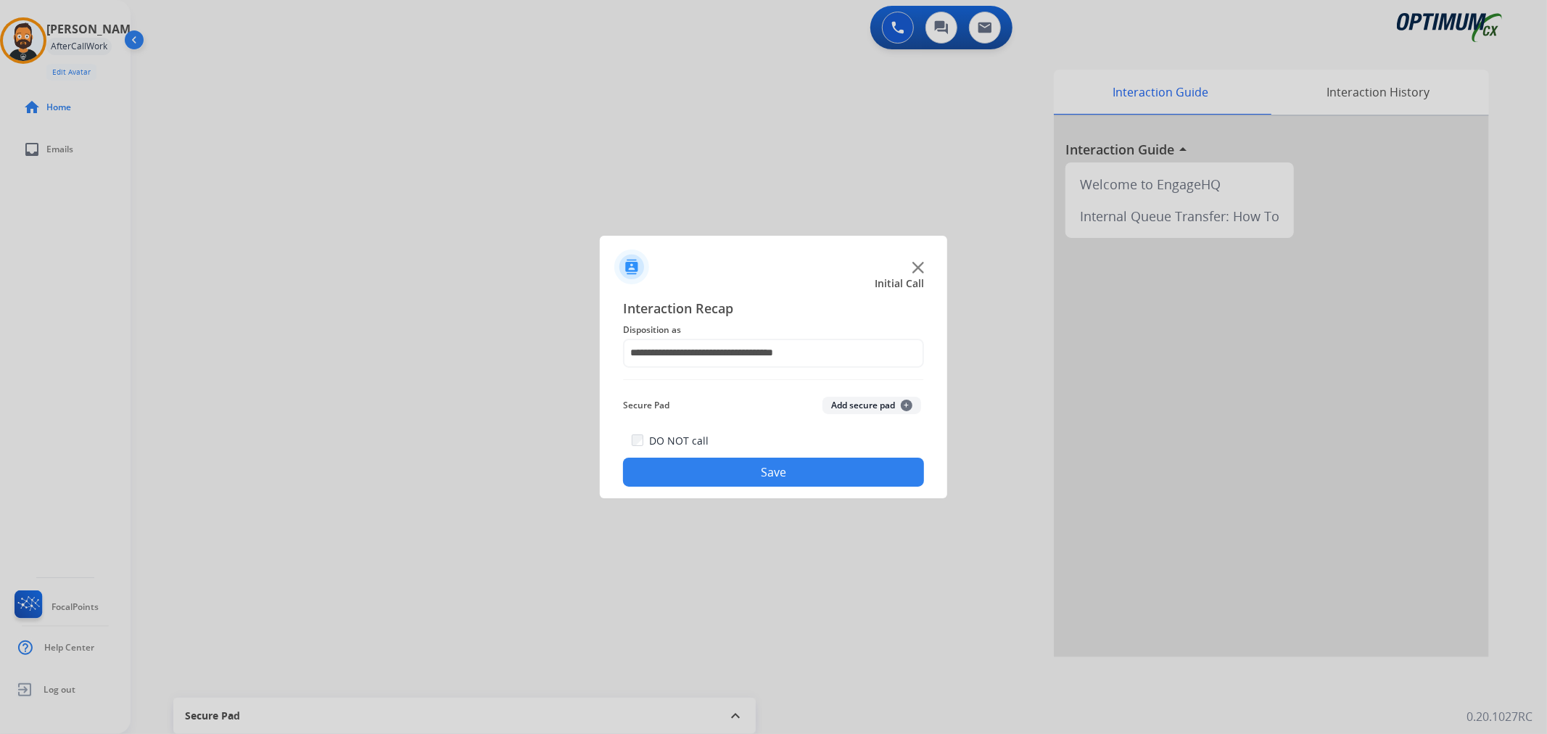
click at [722, 487] on div "DO NOT call Save" at bounding box center [773, 459] width 301 height 55
click at [695, 460] on button "Save" at bounding box center [773, 472] width 301 height 29
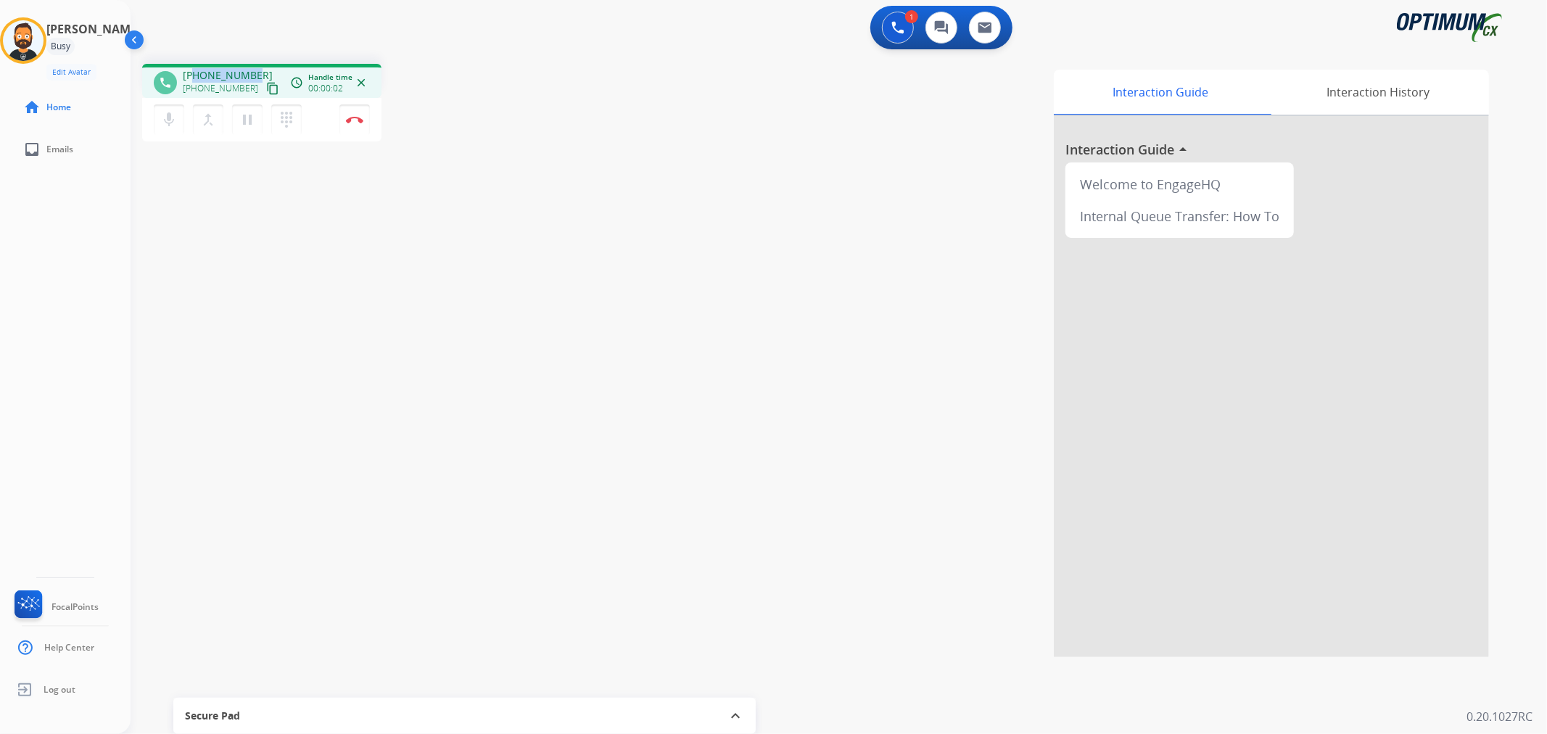
drag, startPoint x: 258, startPoint y: 65, endPoint x: 193, endPoint y: 70, distance: 65.5
click at [193, 70] on div "phone [PHONE_NUMBER] [PHONE_NUMBER] content_copy access_time Call metrics Queue…" at bounding box center [261, 81] width 239 height 34
click at [358, 121] on img at bounding box center [354, 119] width 17 height 7
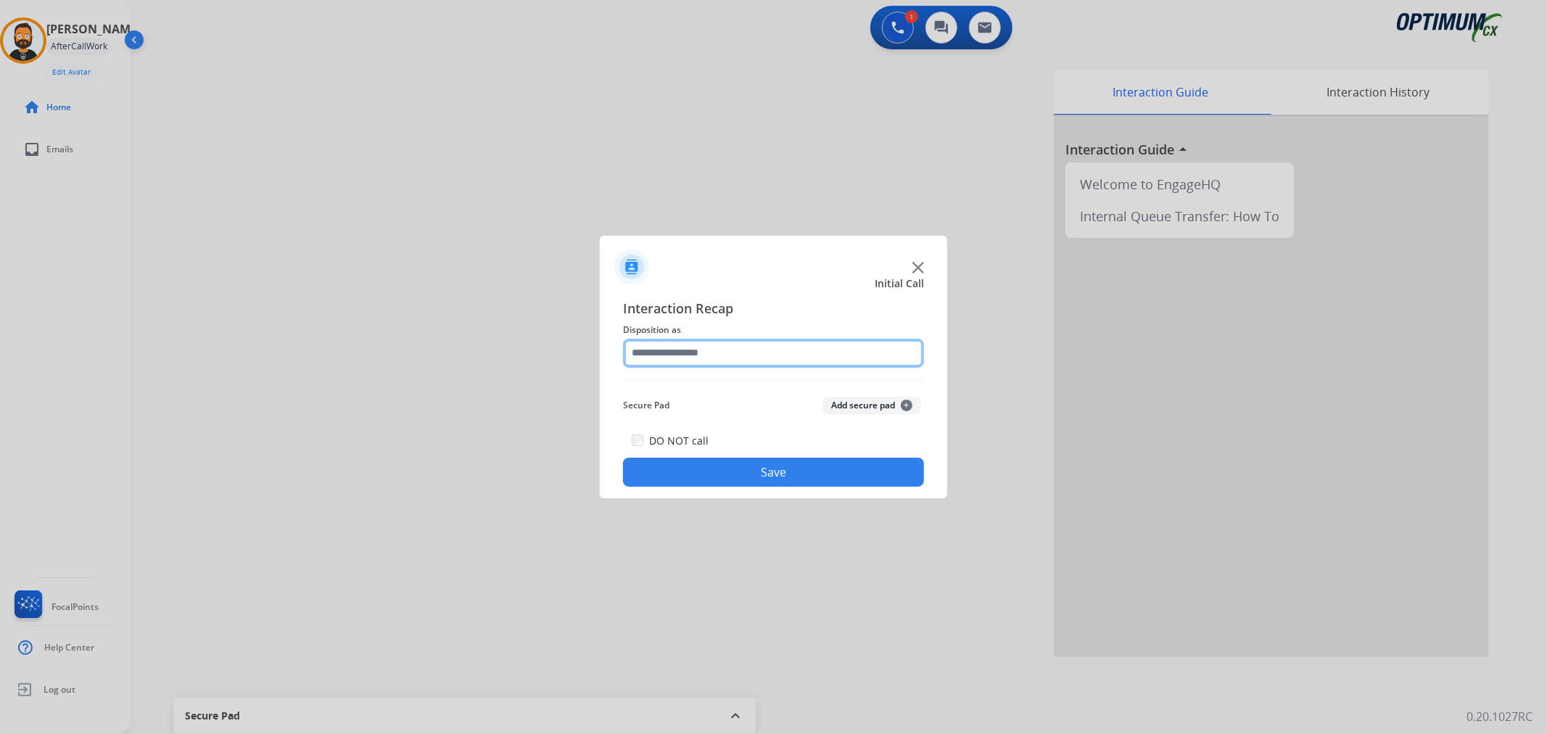
click at [706, 357] on input "text" at bounding box center [773, 353] width 301 height 29
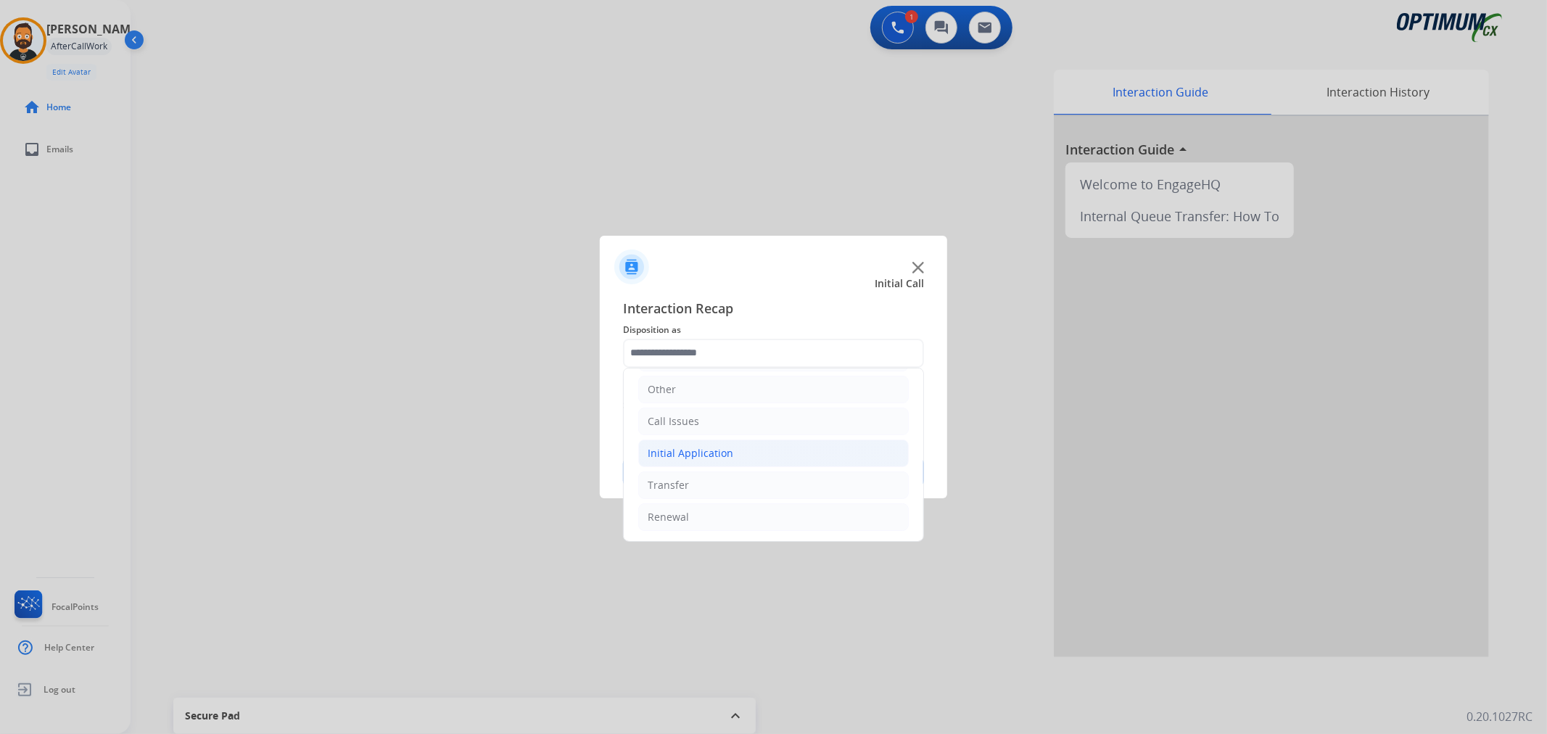
click at [701, 446] on div "Initial Application" at bounding box center [691, 453] width 86 height 15
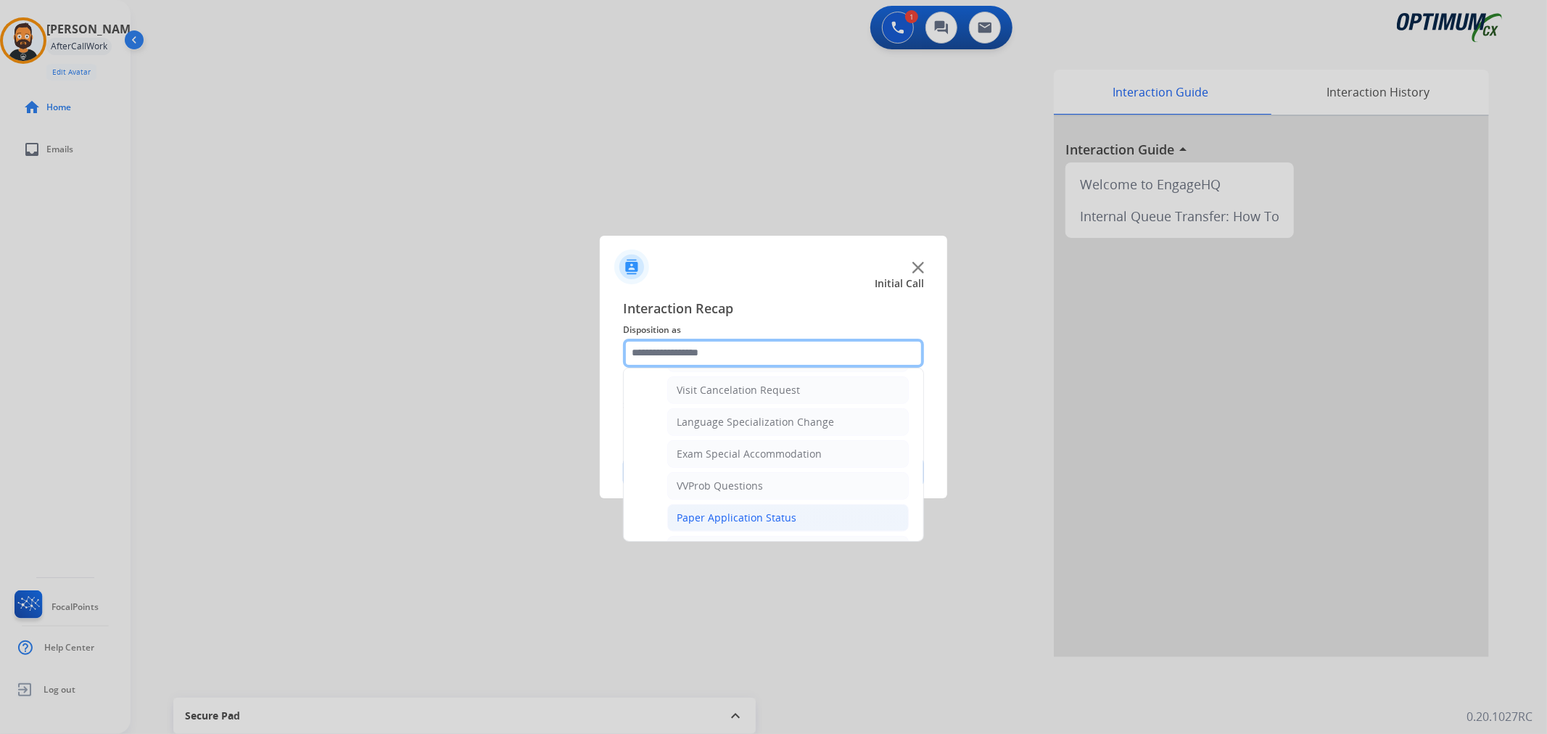
scroll to position [771, 0]
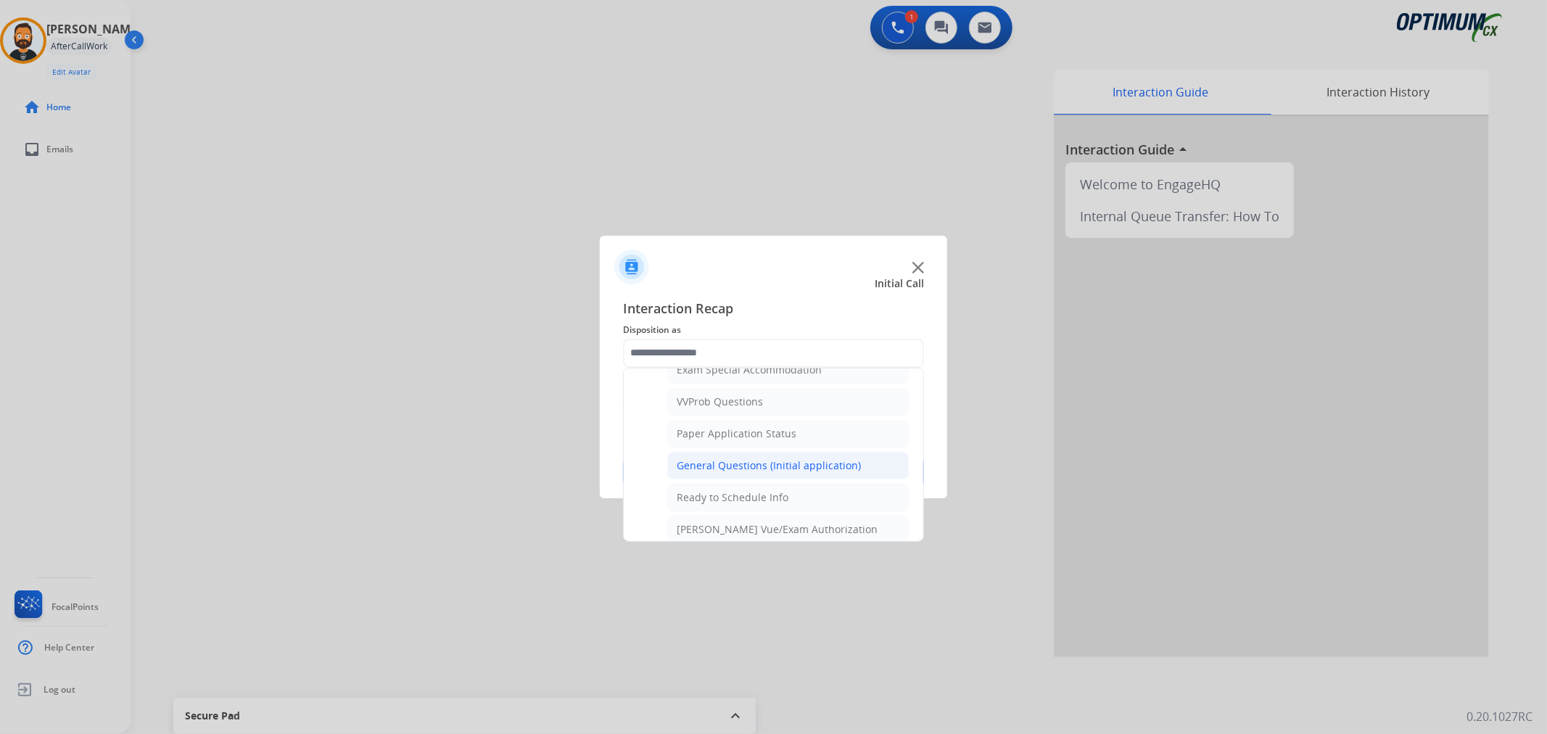
click at [735, 464] on div "General Questions (Initial application)" at bounding box center [769, 466] width 184 height 15
type input "**********"
click at [735, 464] on button "Save" at bounding box center [773, 472] width 301 height 29
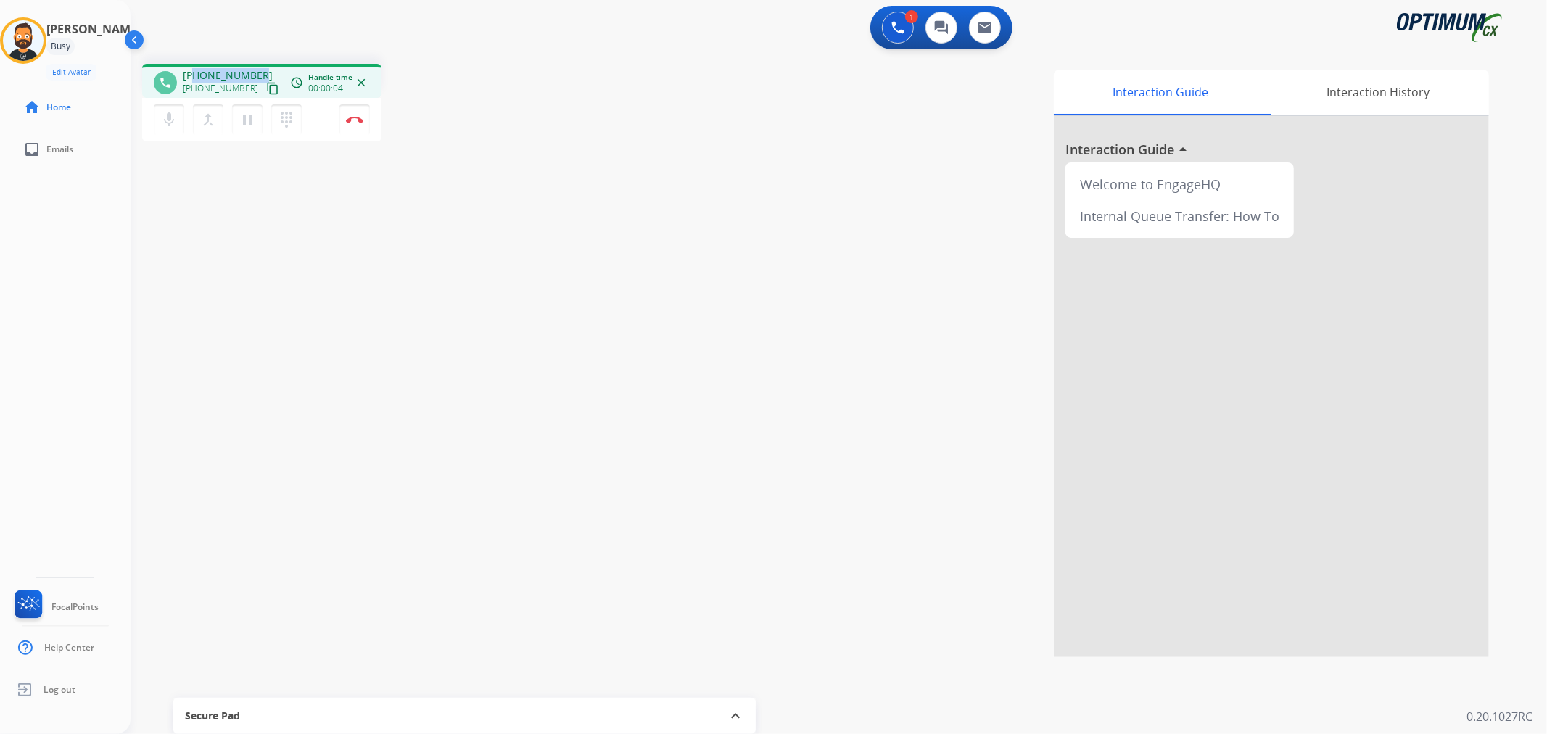
drag, startPoint x: 261, startPoint y: 74, endPoint x: 194, endPoint y: 64, distance: 68.2
click at [194, 64] on div "phone [PHONE_NUMBER] [PHONE_NUMBER] content_copy access_time Call metrics Queue…" at bounding box center [261, 81] width 239 height 34
click at [348, 116] on img at bounding box center [354, 119] width 17 height 7
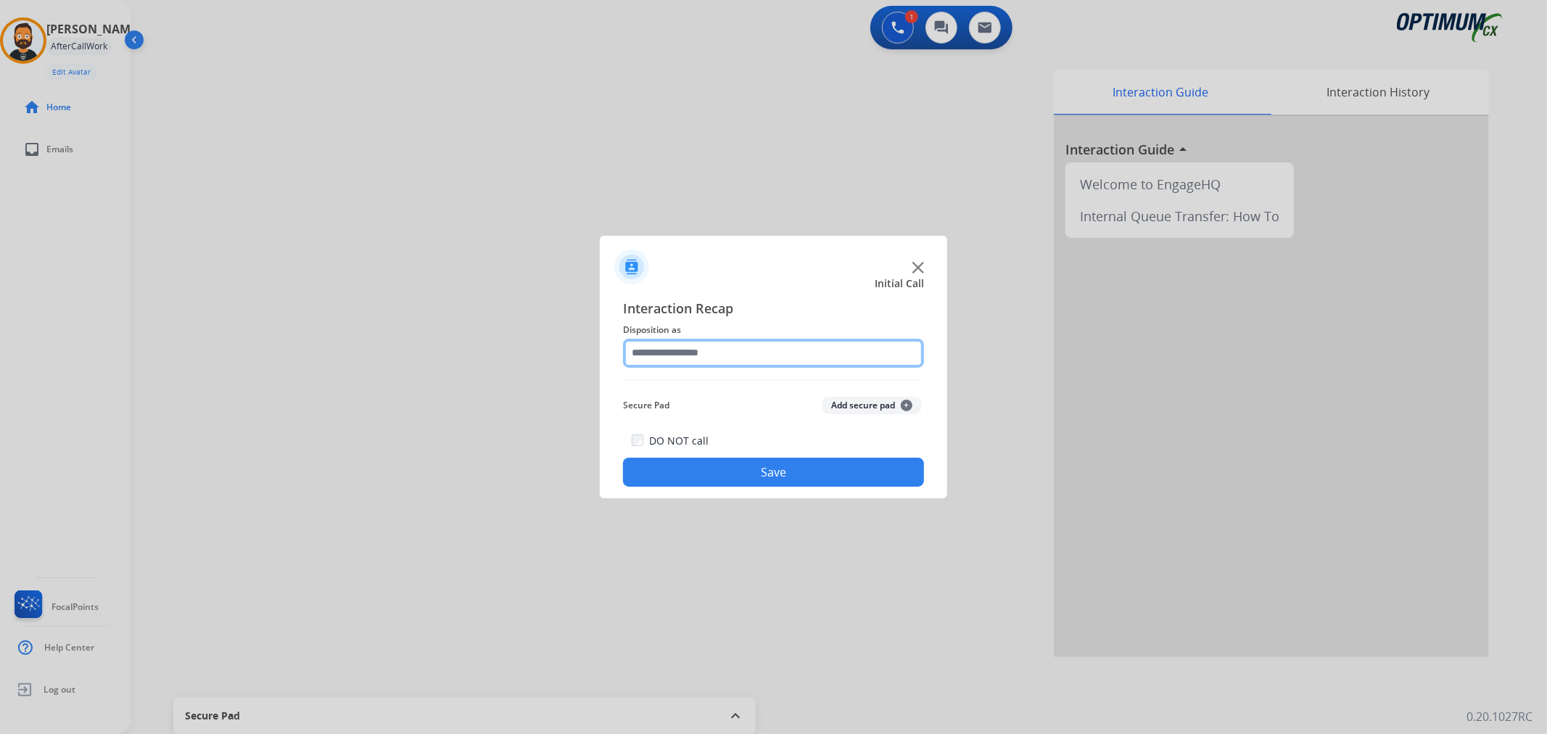
click at [690, 345] on input "text" at bounding box center [773, 353] width 301 height 29
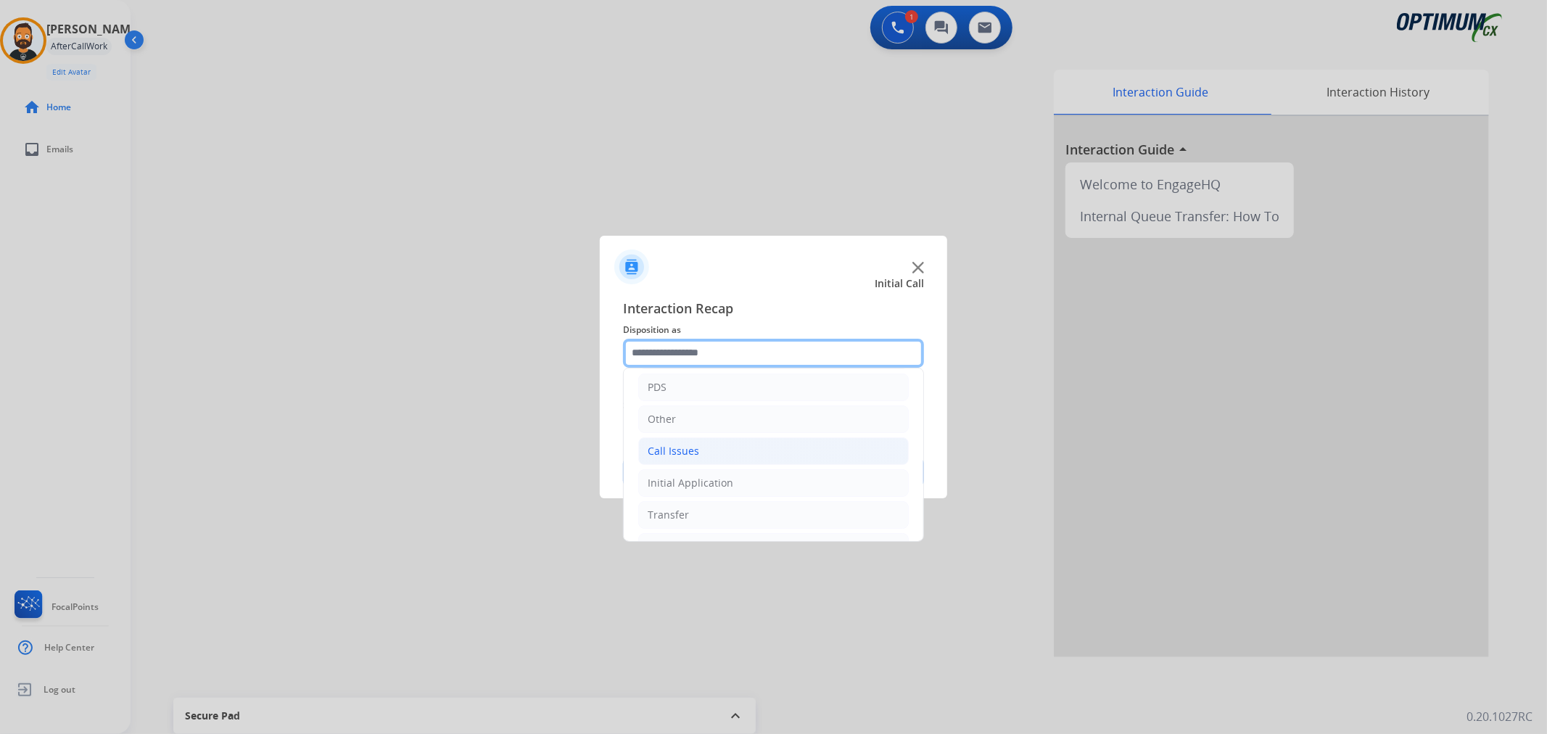
scroll to position [99, 0]
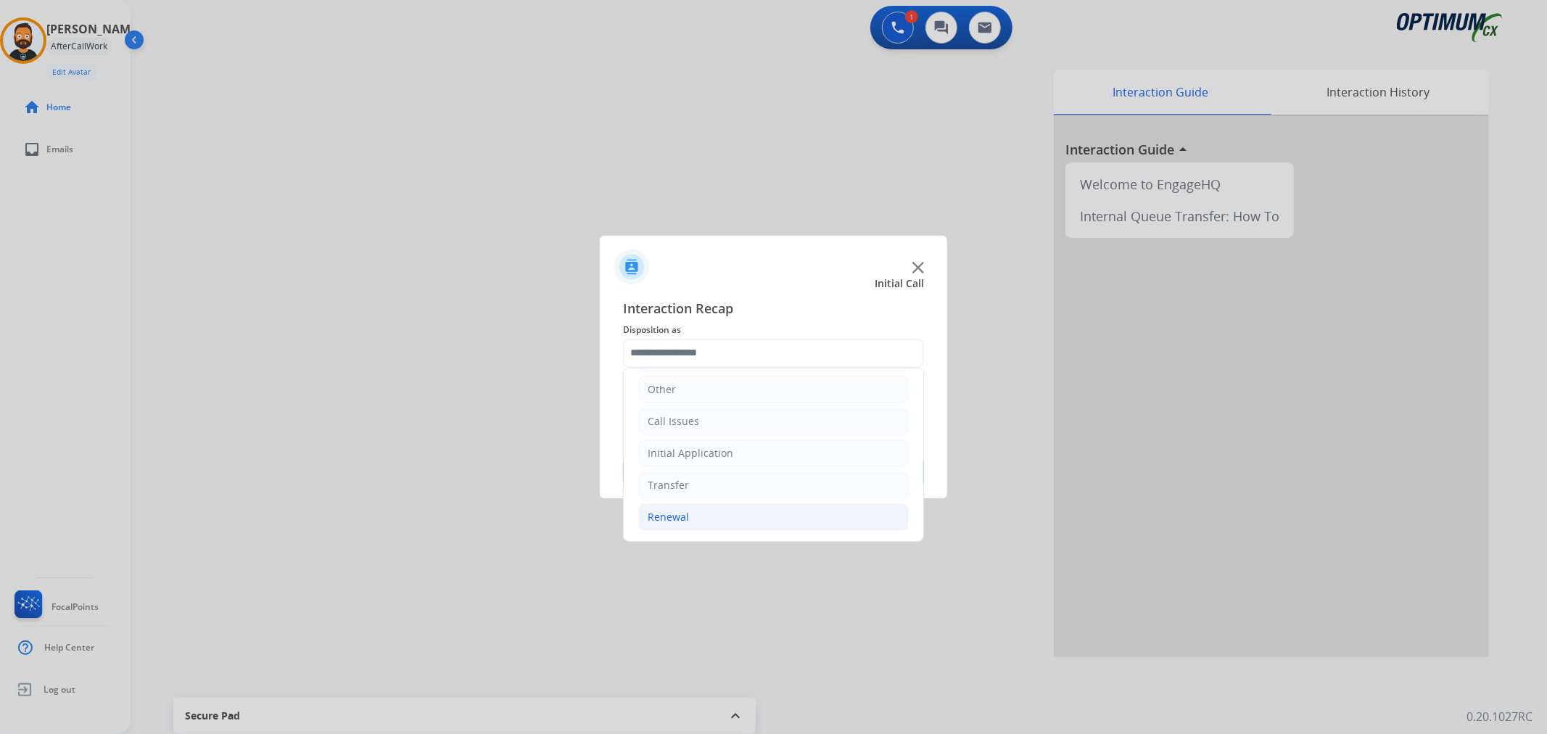
click at [694, 525] on li "Renewal" at bounding box center [773, 517] width 271 height 28
click at [695, 457] on div "Initial Application" at bounding box center [691, 452] width 86 height 15
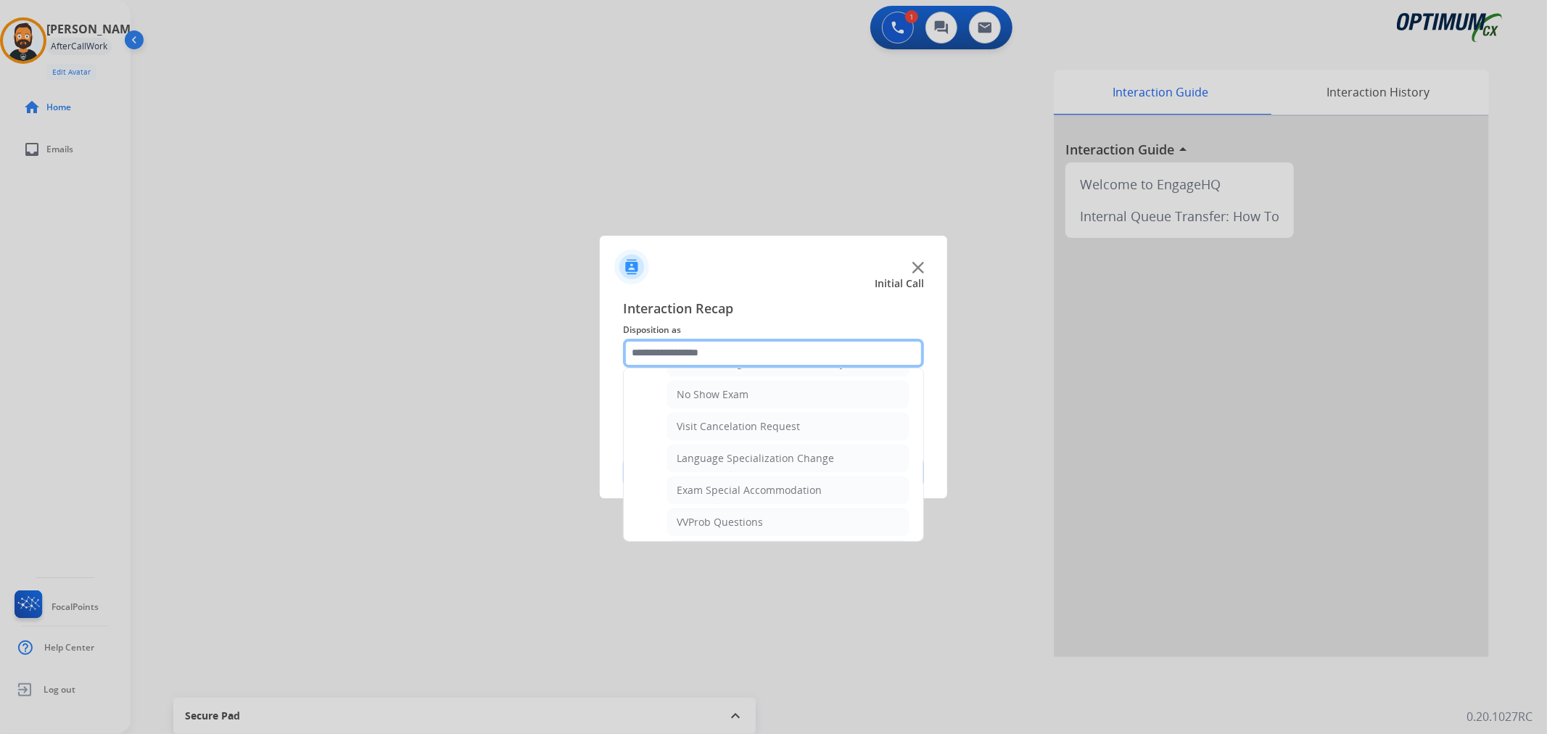
scroll to position [771, 0]
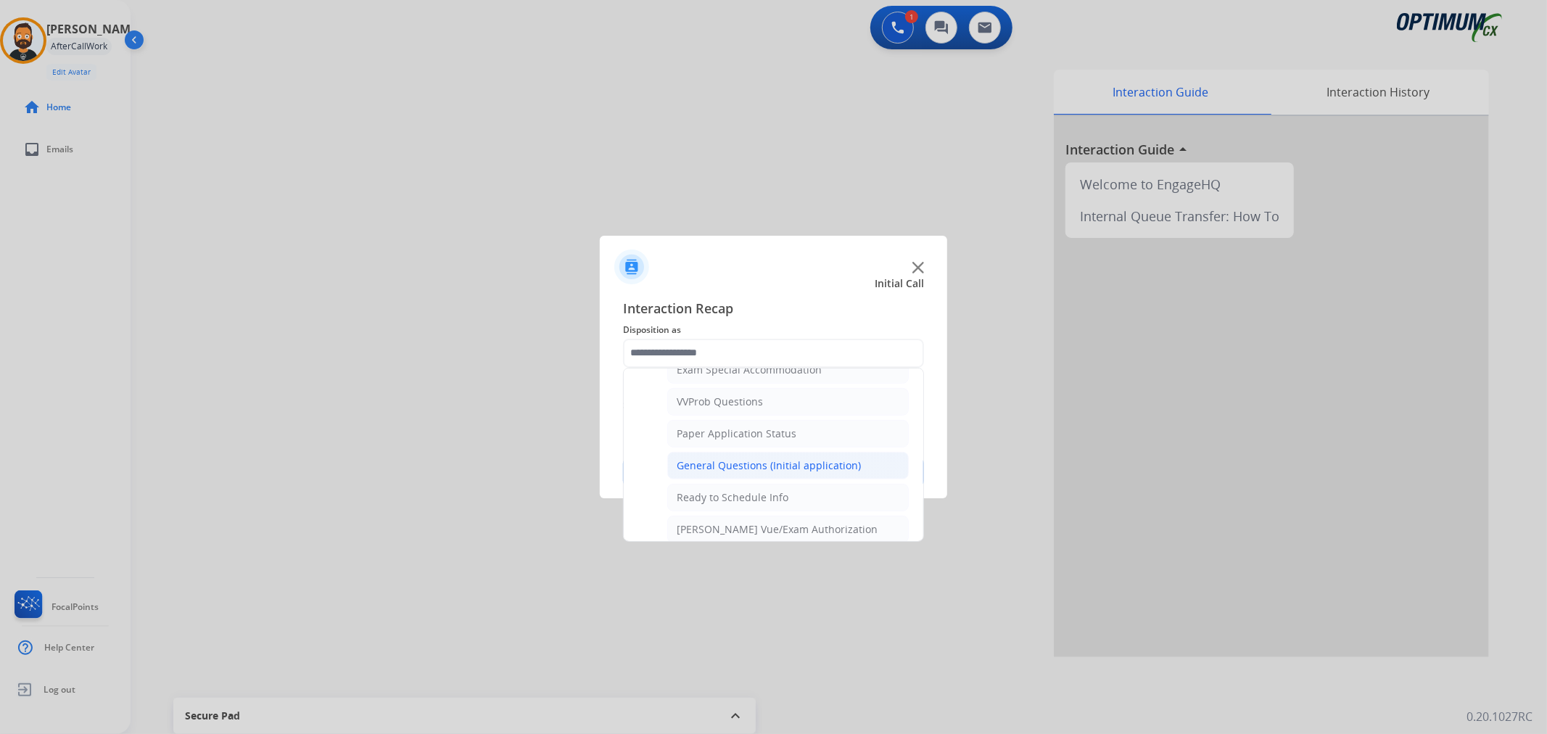
click at [695, 463] on div "General Questions (Initial application)" at bounding box center [769, 466] width 184 height 15
type input "**********"
click at [694, 464] on button "Save" at bounding box center [773, 472] width 301 height 29
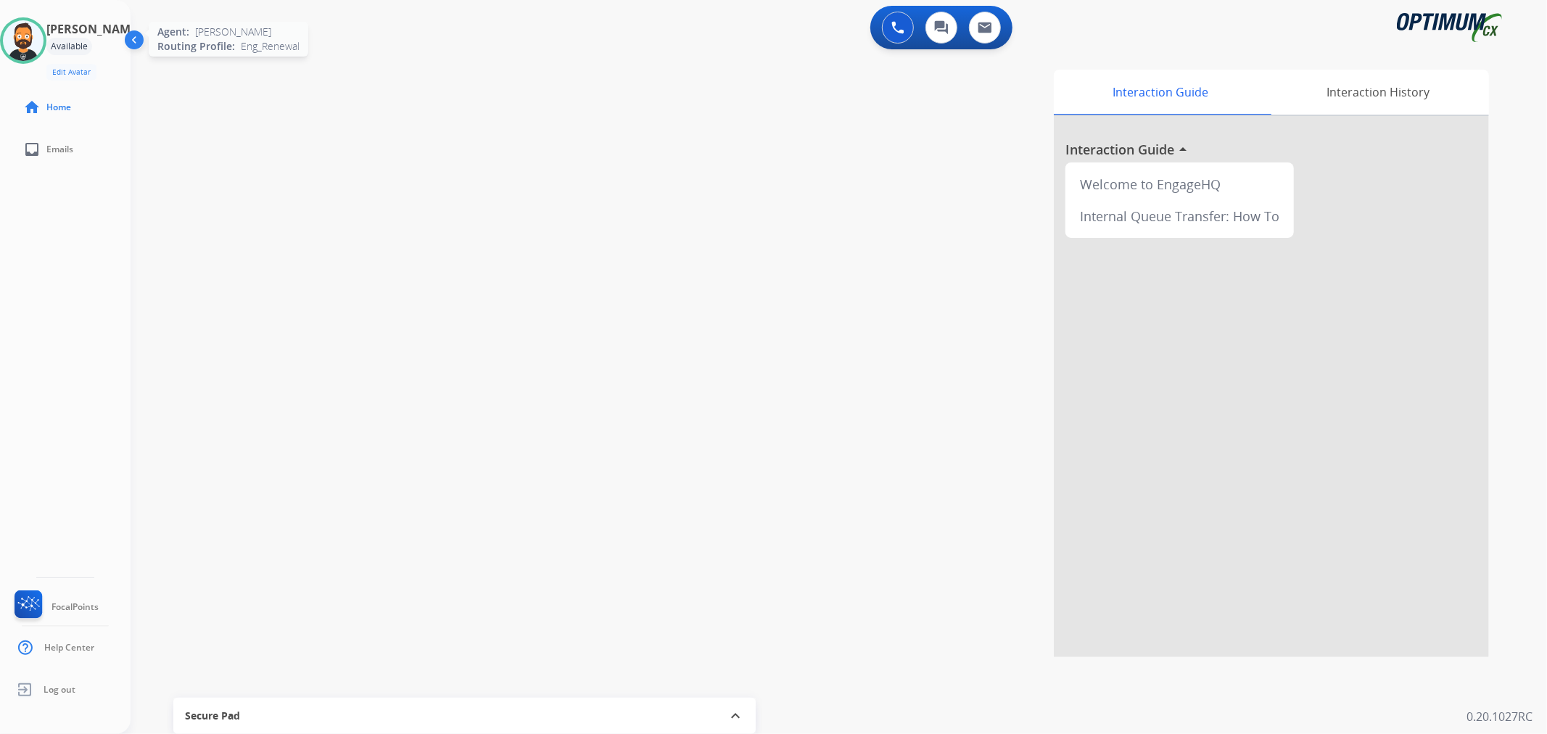
click at [30, 25] on img at bounding box center [23, 40] width 41 height 41
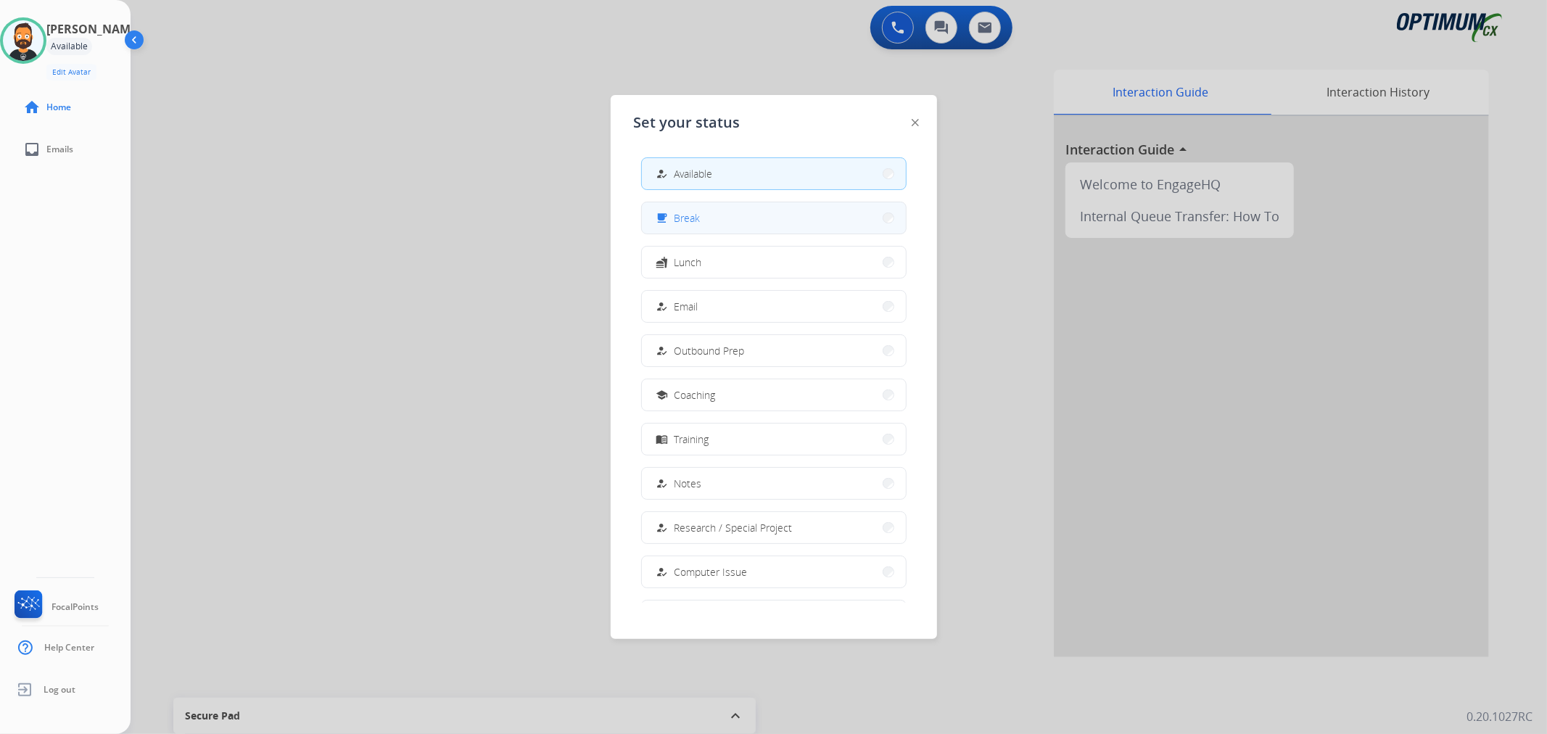
click at [707, 226] on button "free_breakfast Break" at bounding box center [774, 217] width 264 height 31
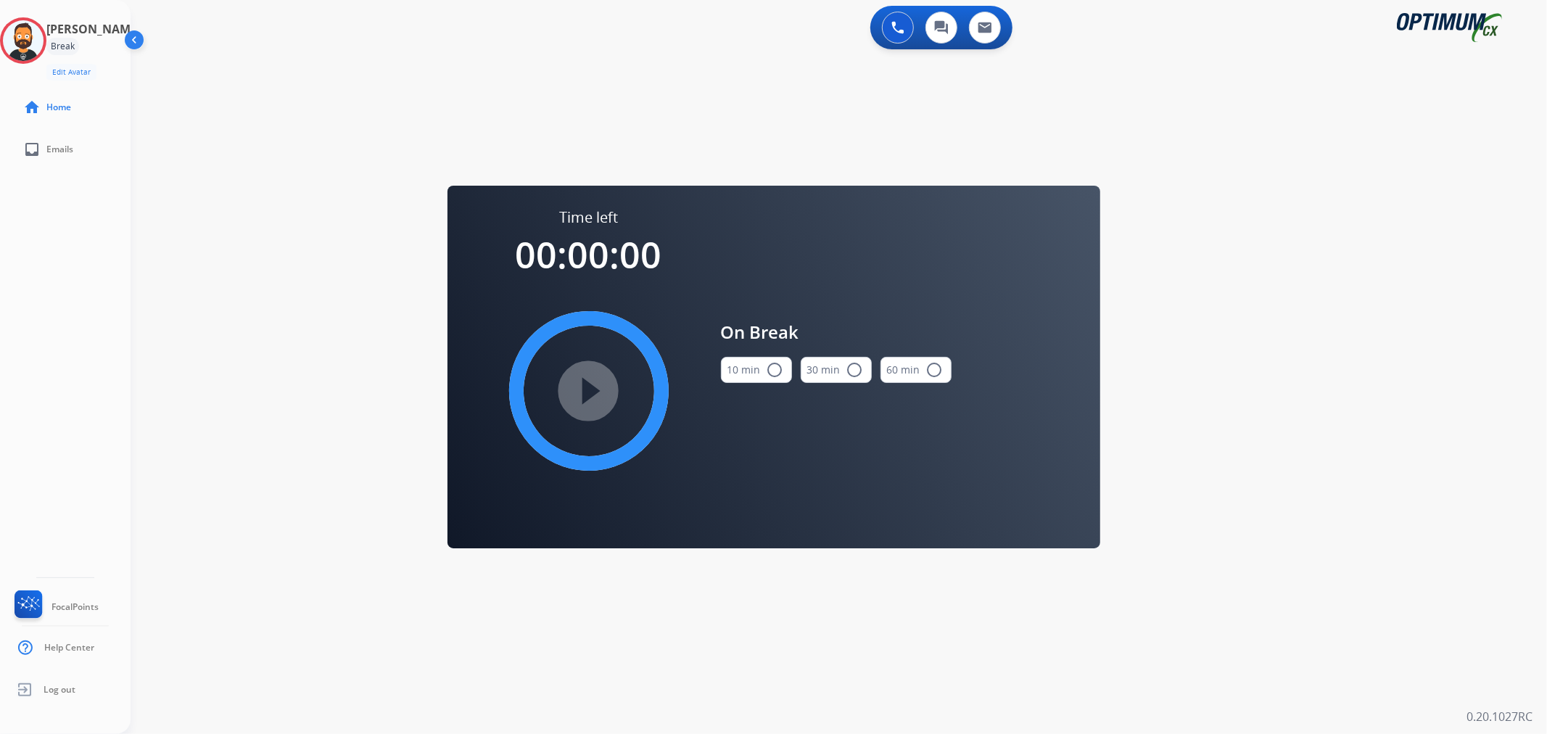
click at [765, 381] on button "10 min radio_button_unchecked" at bounding box center [756, 370] width 71 height 26
click at [598, 398] on mat-icon "play_circle_filled" at bounding box center [588, 390] width 17 height 17
click at [41, 32] on icon at bounding box center [23, 40] width 47 height 47
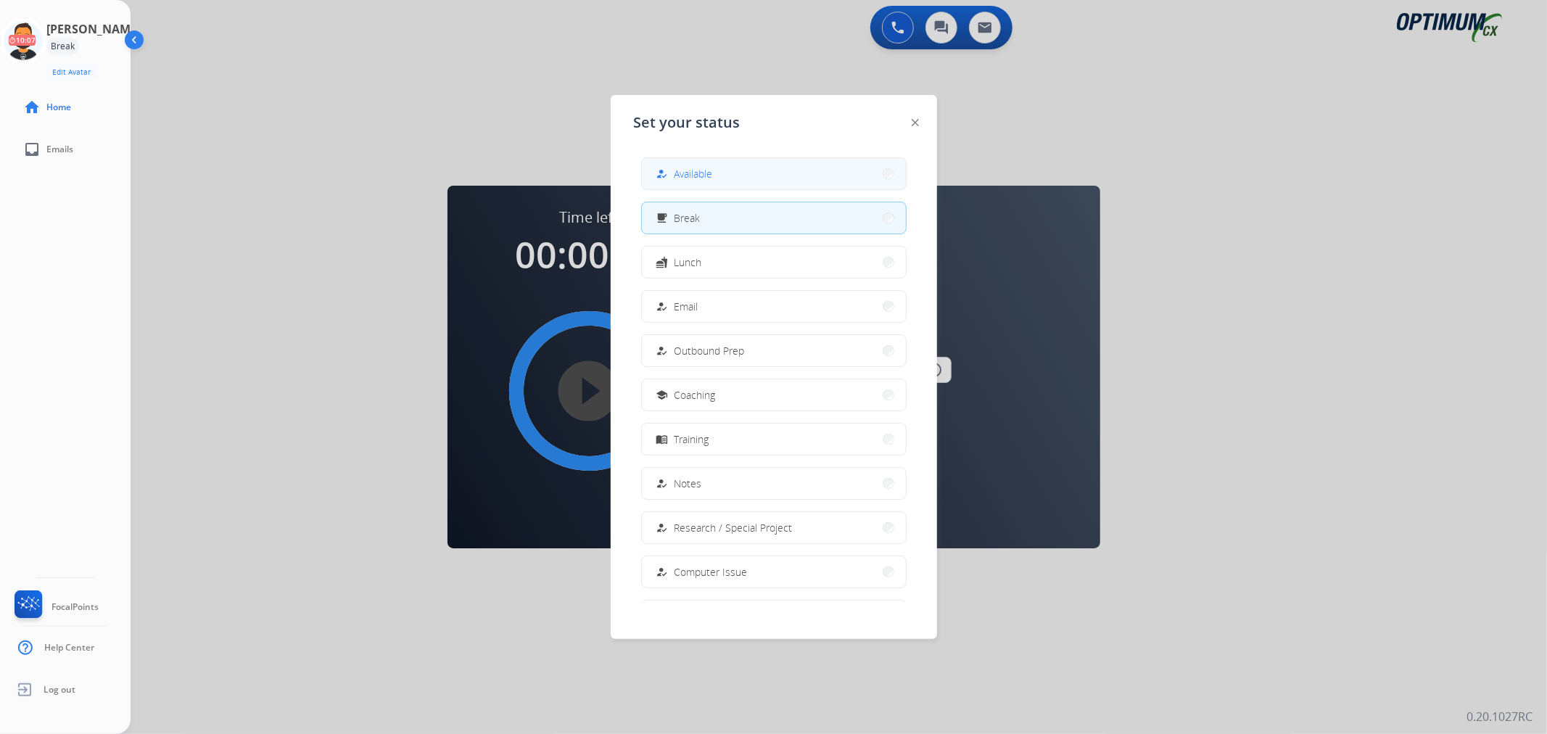
click at [671, 173] on div "how_to_reg" at bounding box center [664, 173] width 21 height 17
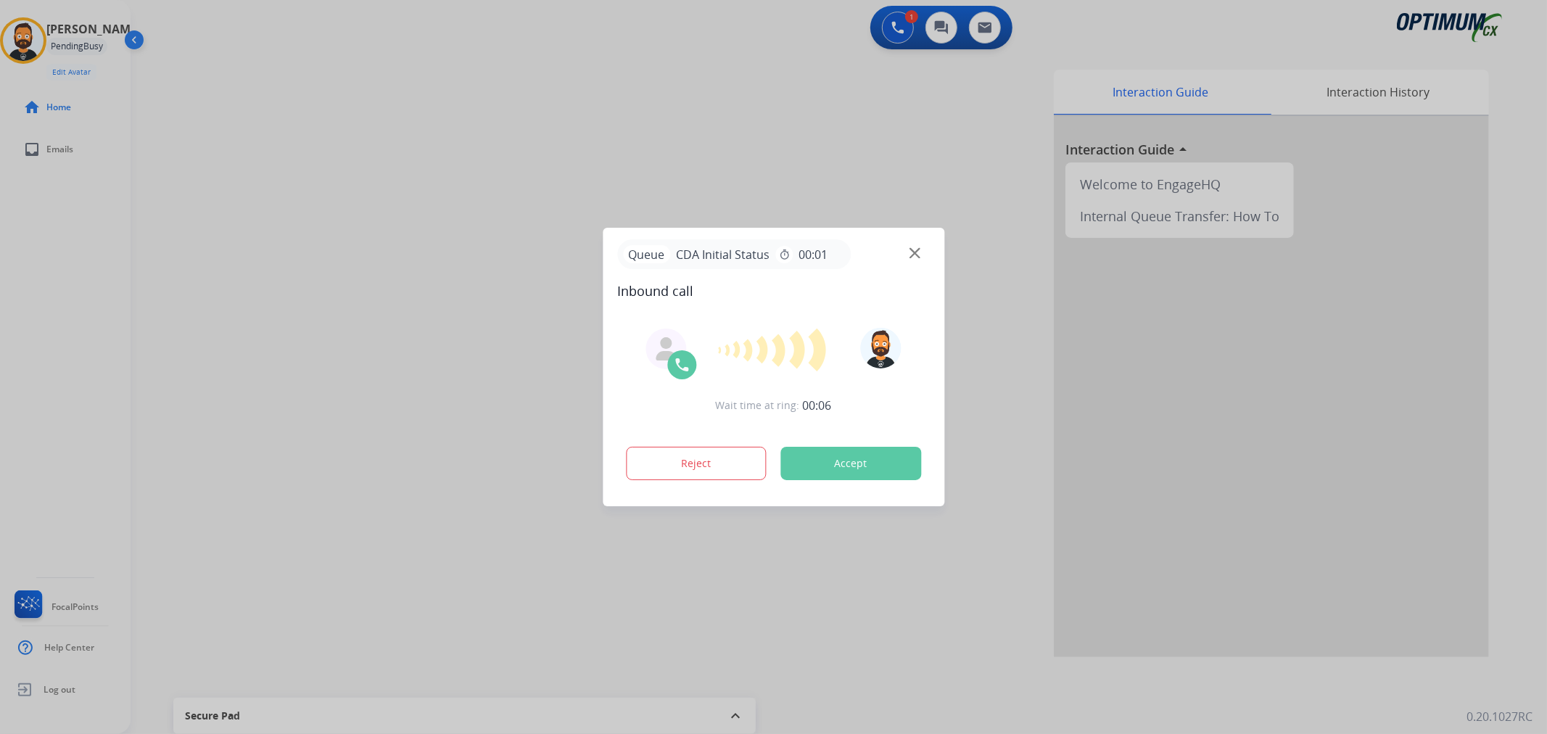
click at [295, 174] on div at bounding box center [773, 367] width 1547 height 734
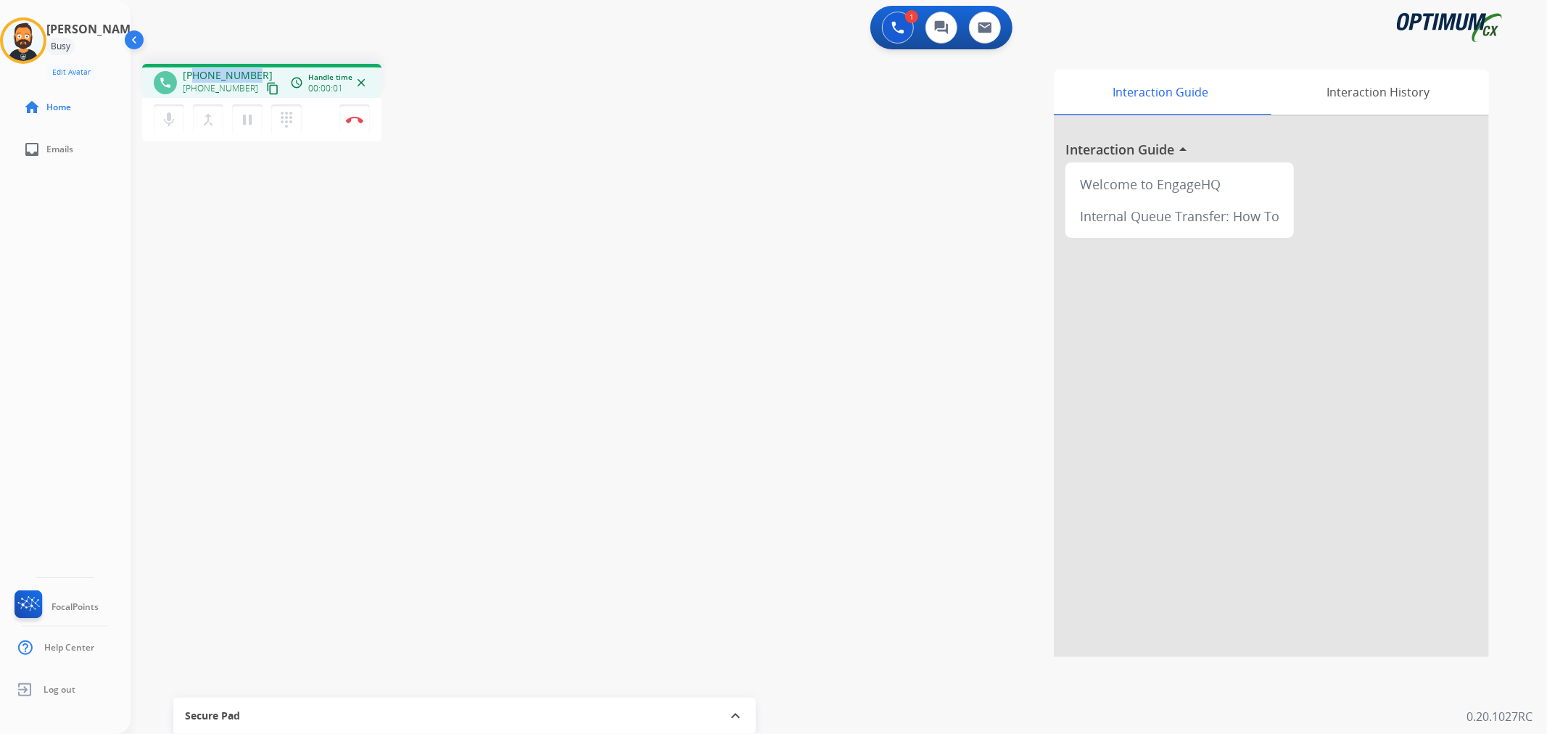
drag, startPoint x: 252, startPoint y: 68, endPoint x: 194, endPoint y: 64, distance: 57.5
click at [194, 64] on div "phone [PHONE_NUMBER] [PHONE_NUMBER] content_copy access_time Call metrics Queue…" at bounding box center [261, 81] width 239 height 34
click at [350, 120] on img at bounding box center [354, 119] width 17 height 7
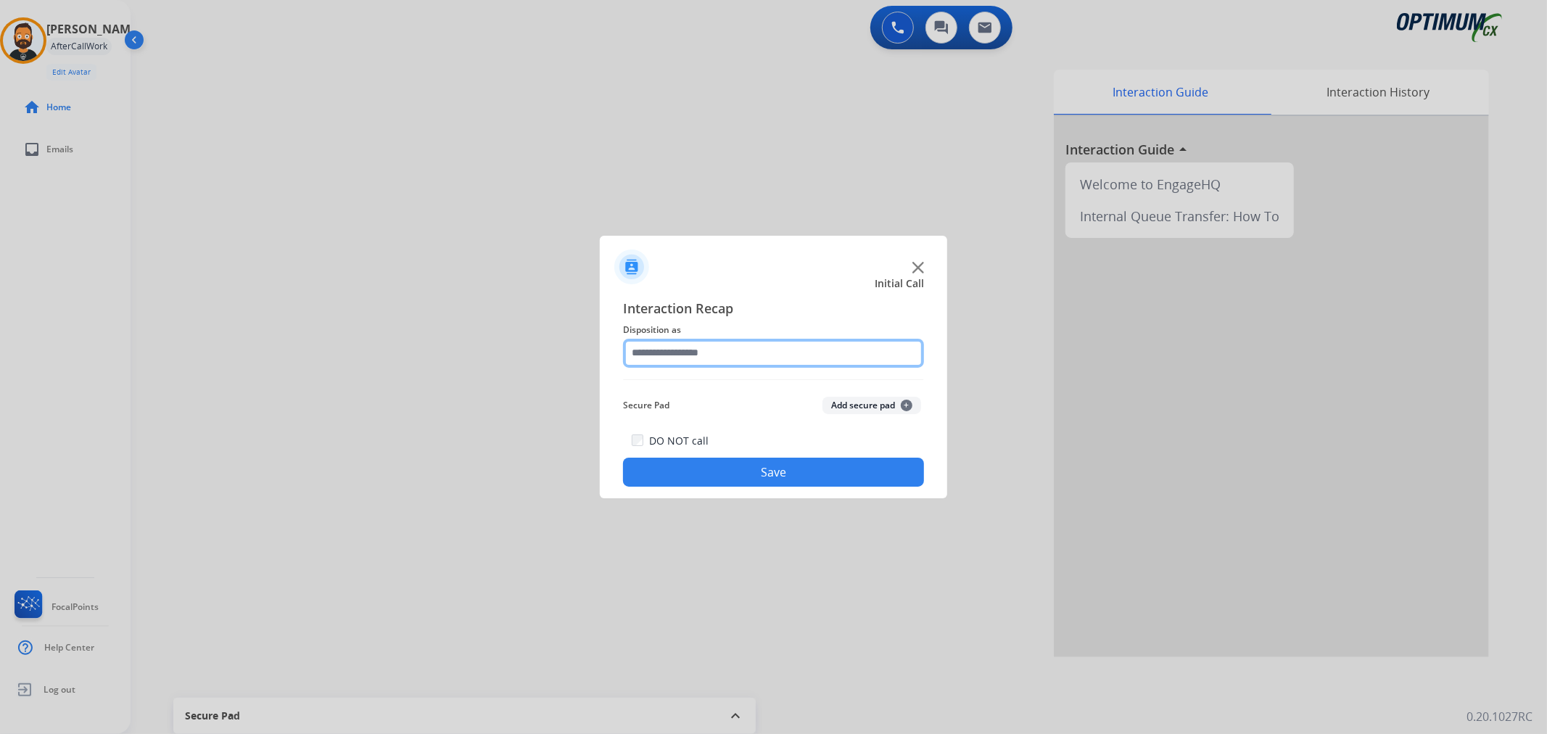
drag, startPoint x: 701, startPoint y: 351, endPoint x: 702, endPoint y: 363, distance: 12.4
click at [701, 351] on input "text" at bounding box center [773, 353] width 301 height 29
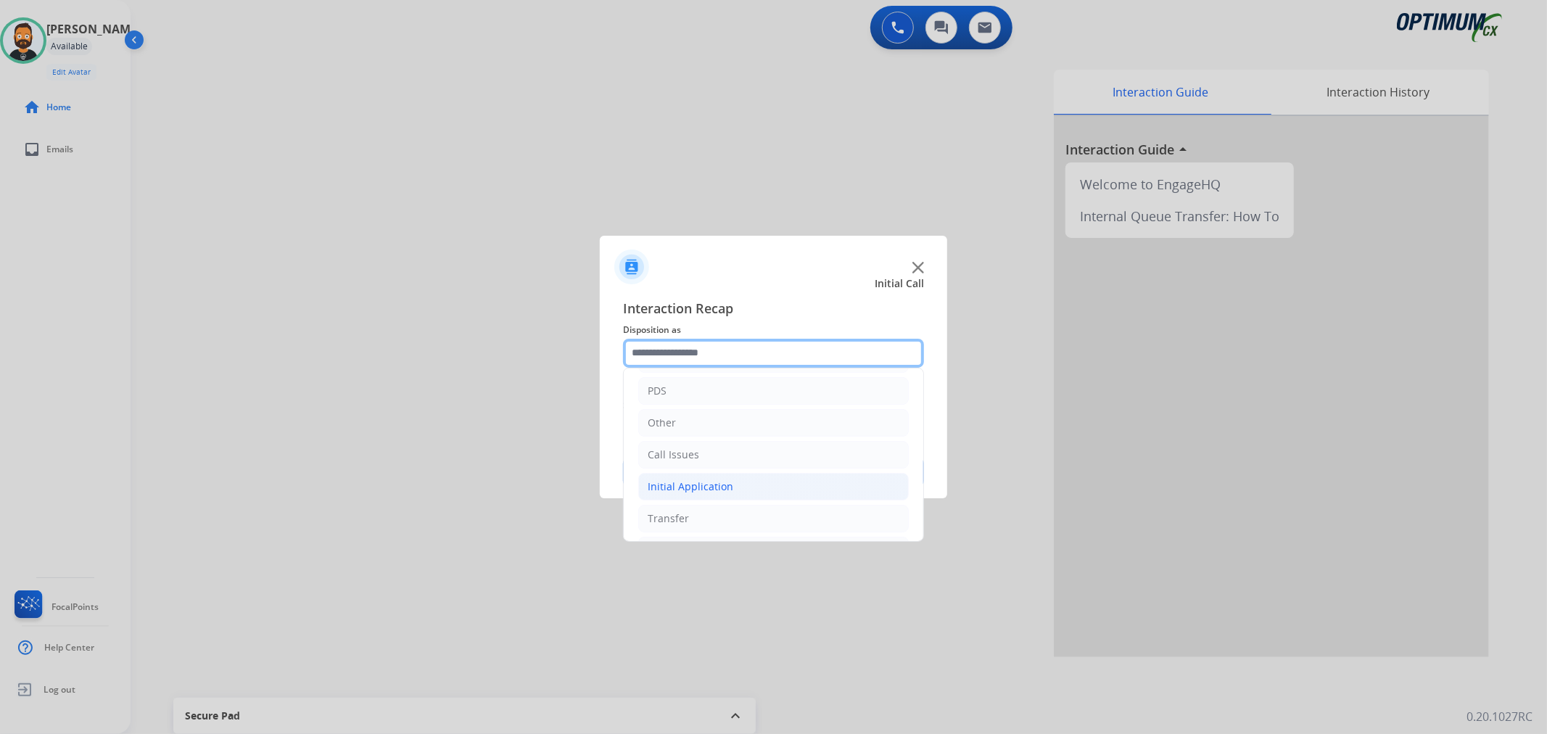
scroll to position [99, 0]
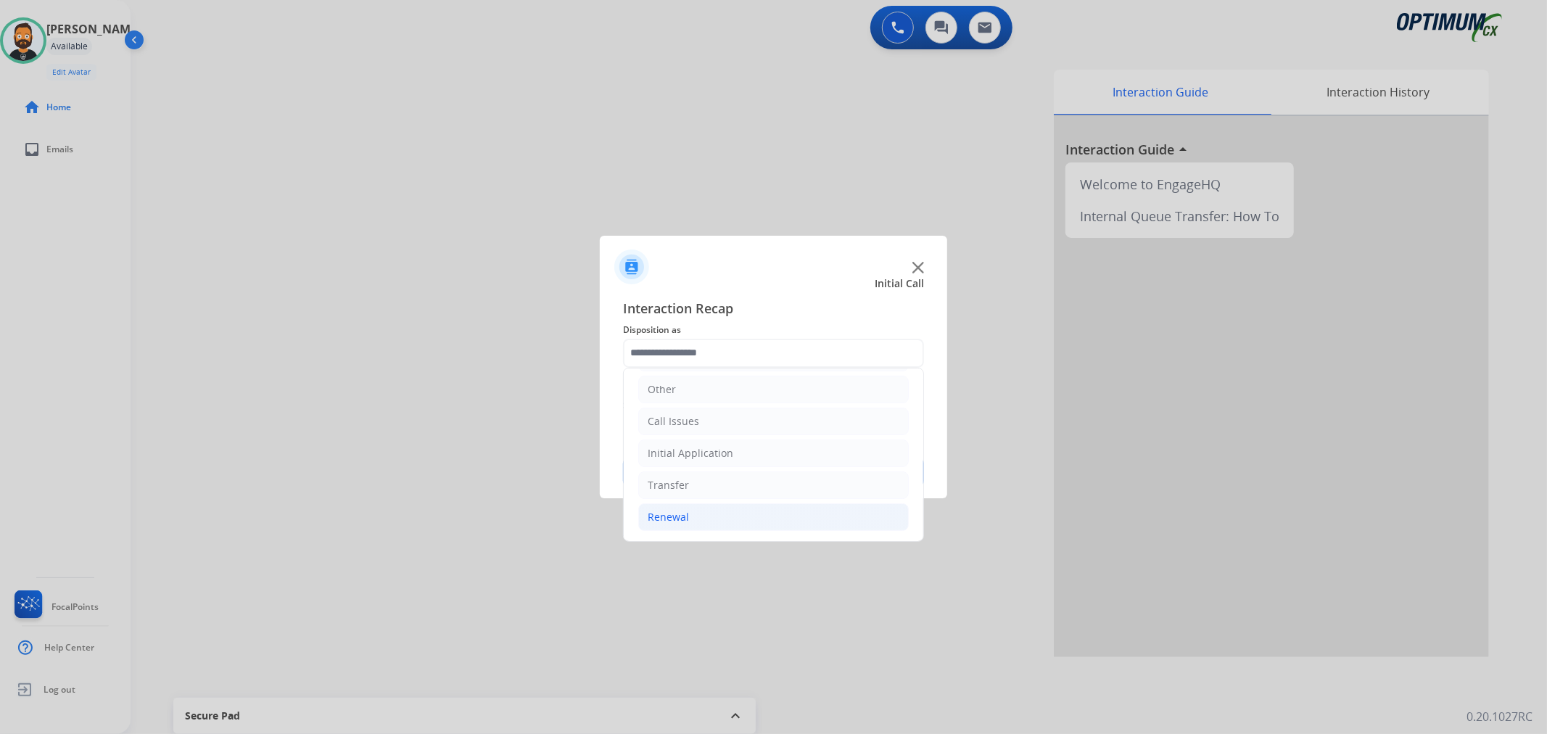
click at [694, 513] on li "Renewal" at bounding box center [773, 517] width 271 height 28
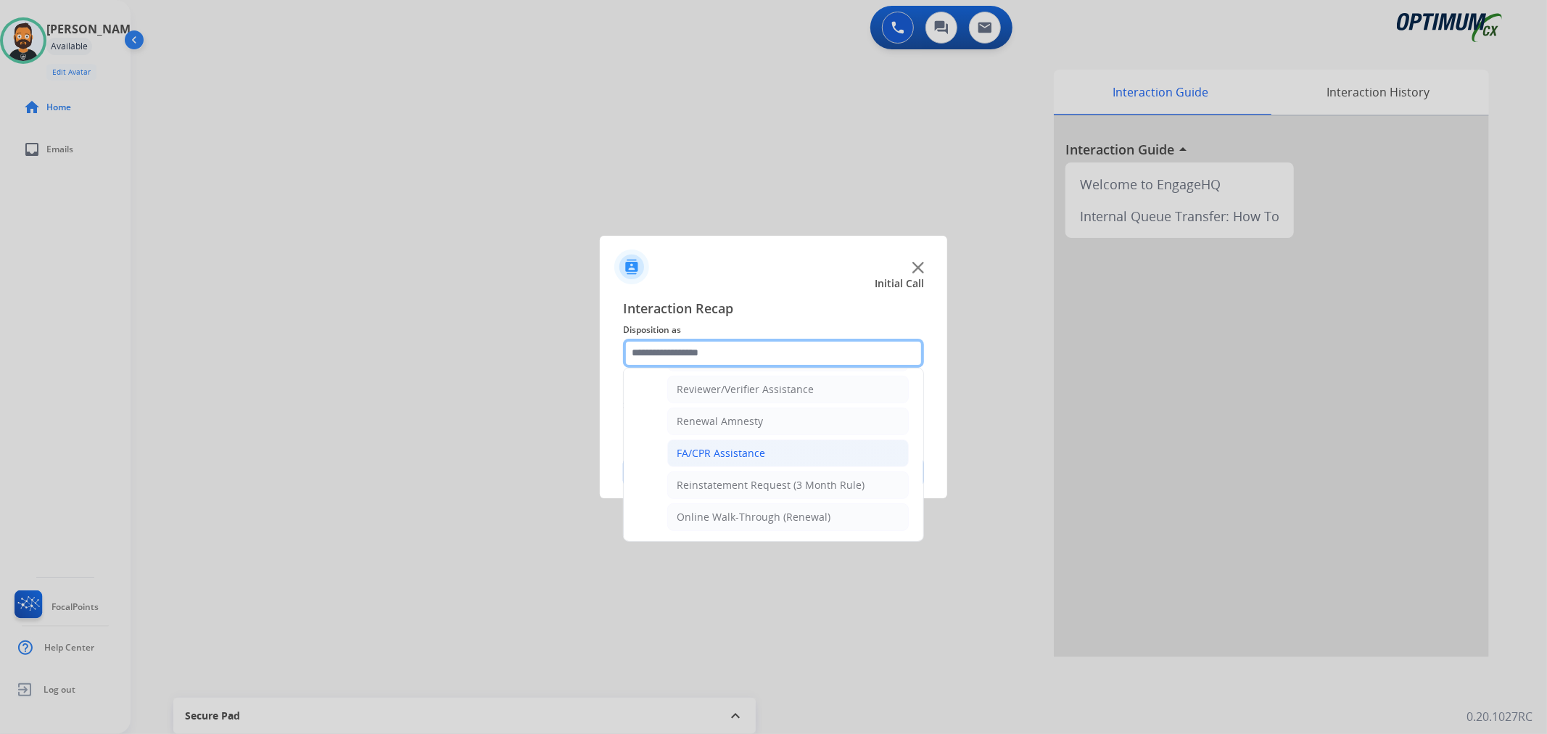
scroll to position [429, 0]
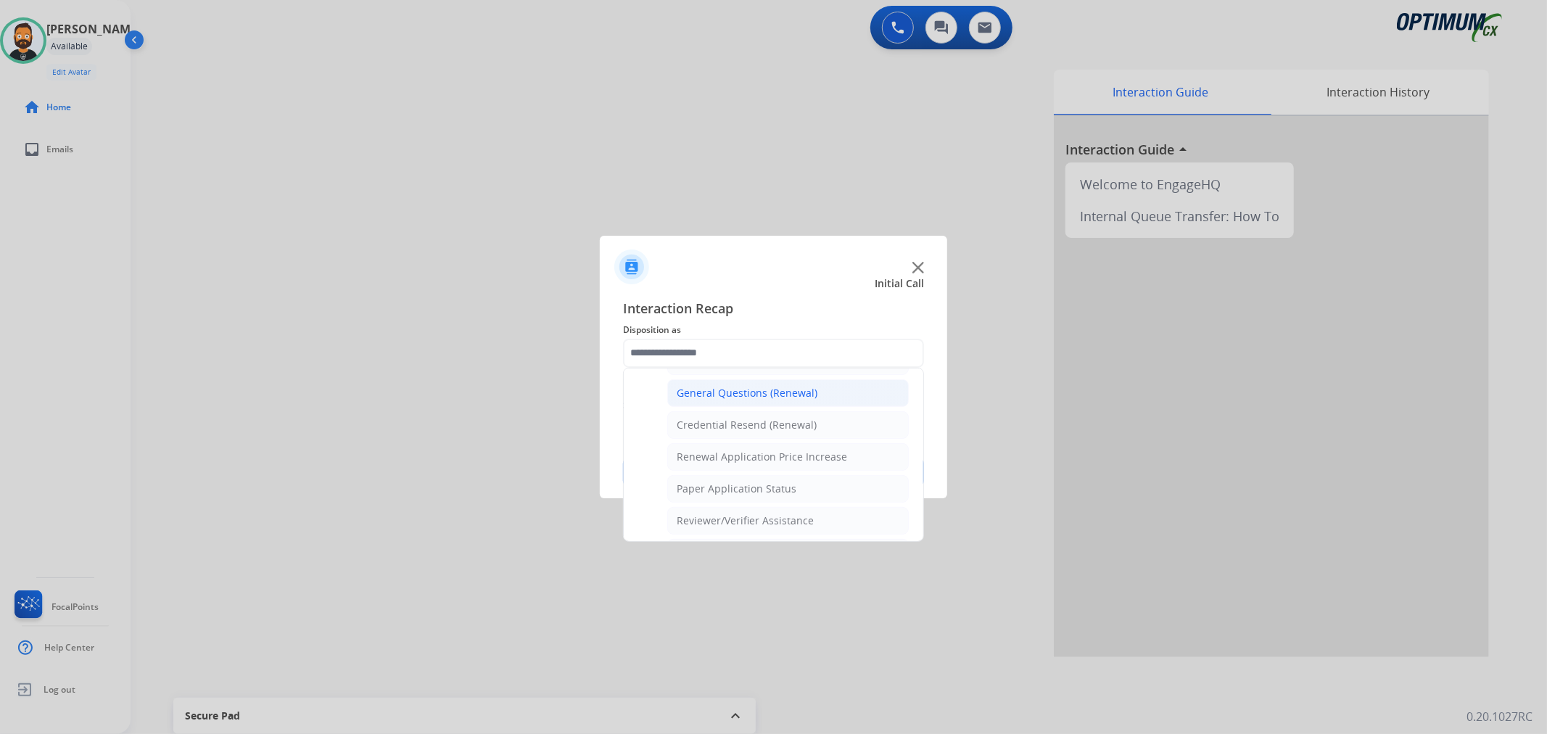
click at [720, 396] on div "General Questions (Renewal)" at bounding box center [747, 393] width 141 height 15
type input "**********"
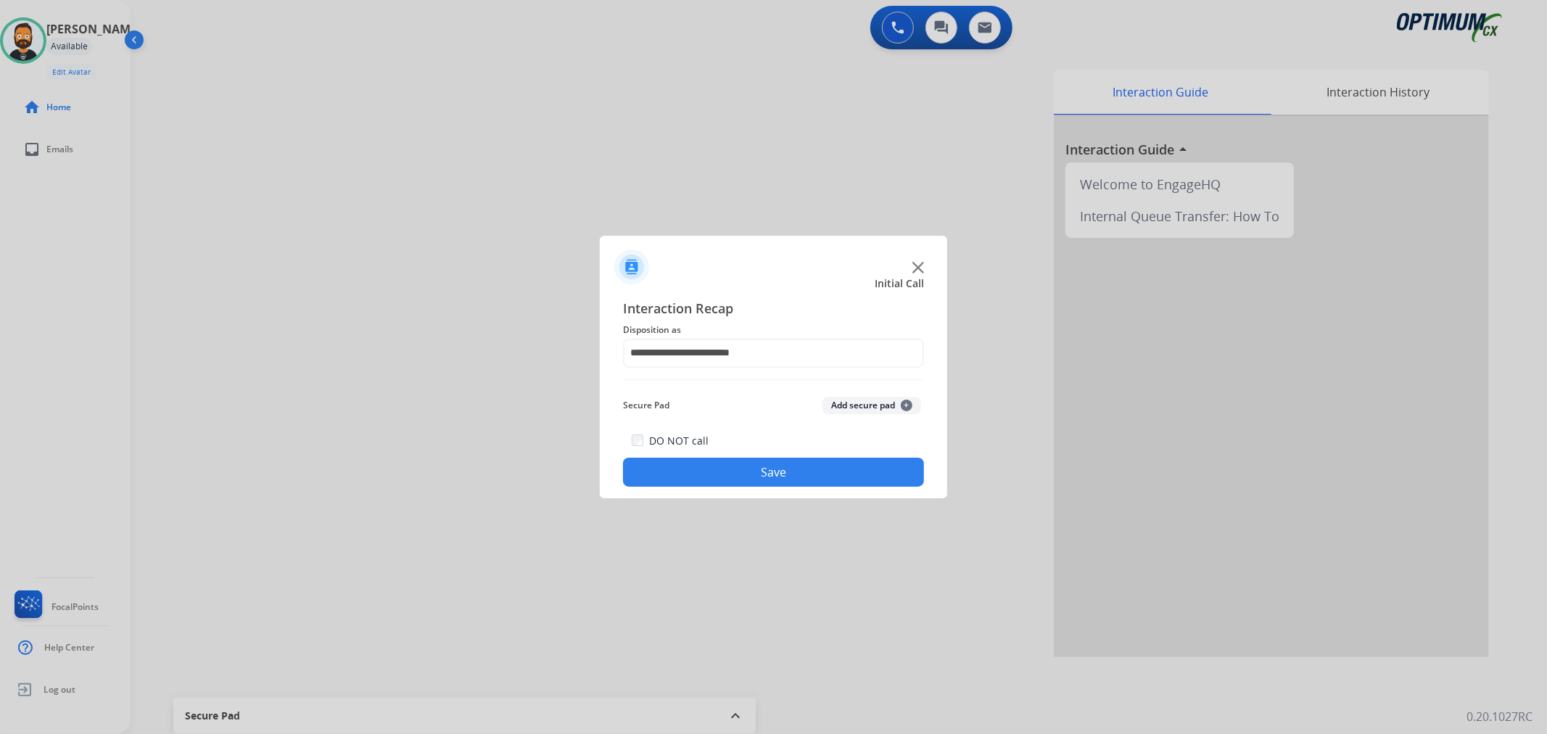
click at [702, 476] on button "Save" at bounding box center [773, 472] width 301 height 29
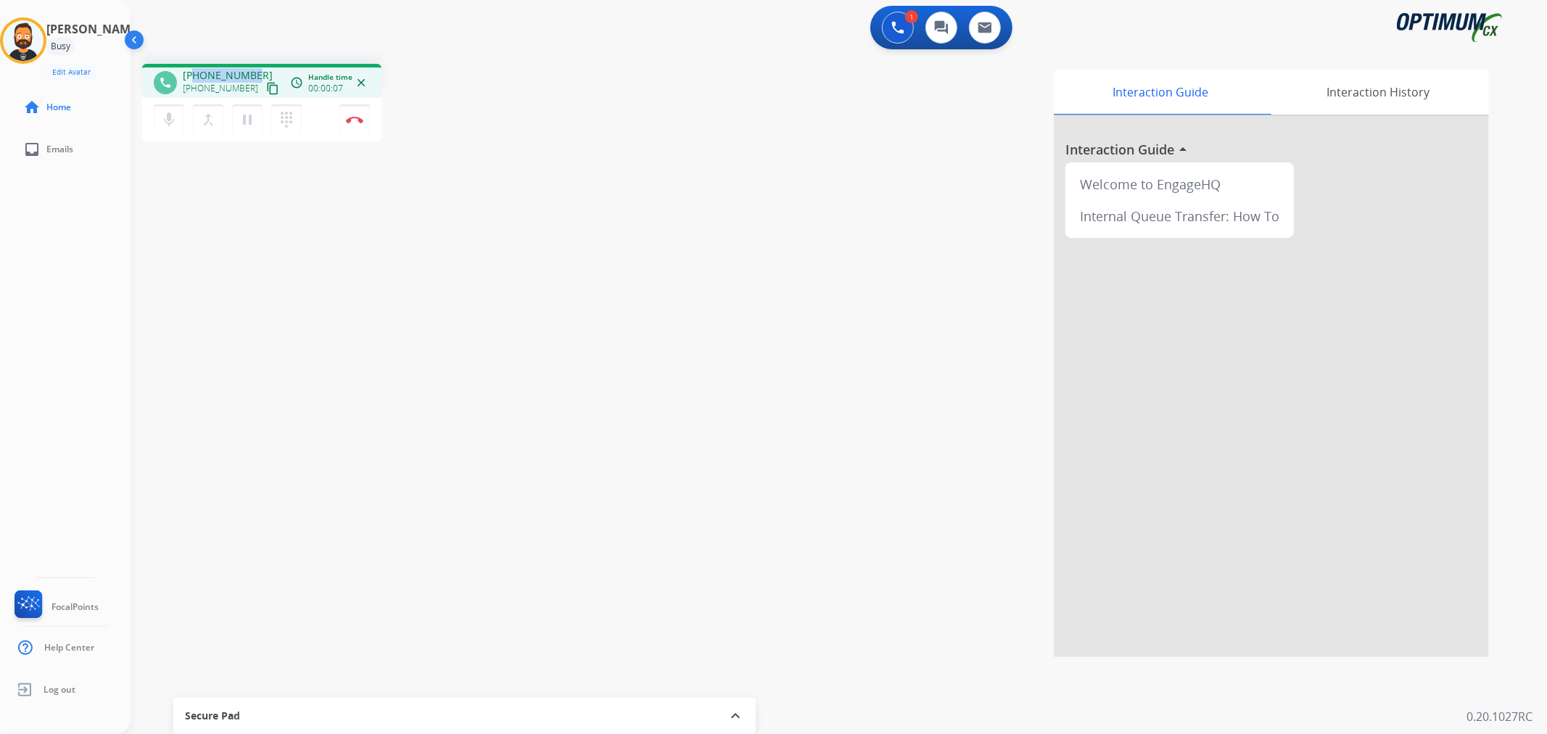
drag, startPoint x: 258, startPoint y: 67, endPoint x: 196, endPoint y: 70, distance: 61.7
click at [196, 70] on div "[PHONE_NUMBER] [PHONE_NUMBER] content_copy" at bounding box center [232, 82] width 99 height 29
click at [245, 122] on mat-icon "pause" at bounding box center [247, 119] width 17 height 17
click at [242, 114] on mat-icon "play_arrow" at bounding box center [247, 119] width 17 height 17
click at [354, 116] on img at bounding box center [354, 119] width 17 height 7
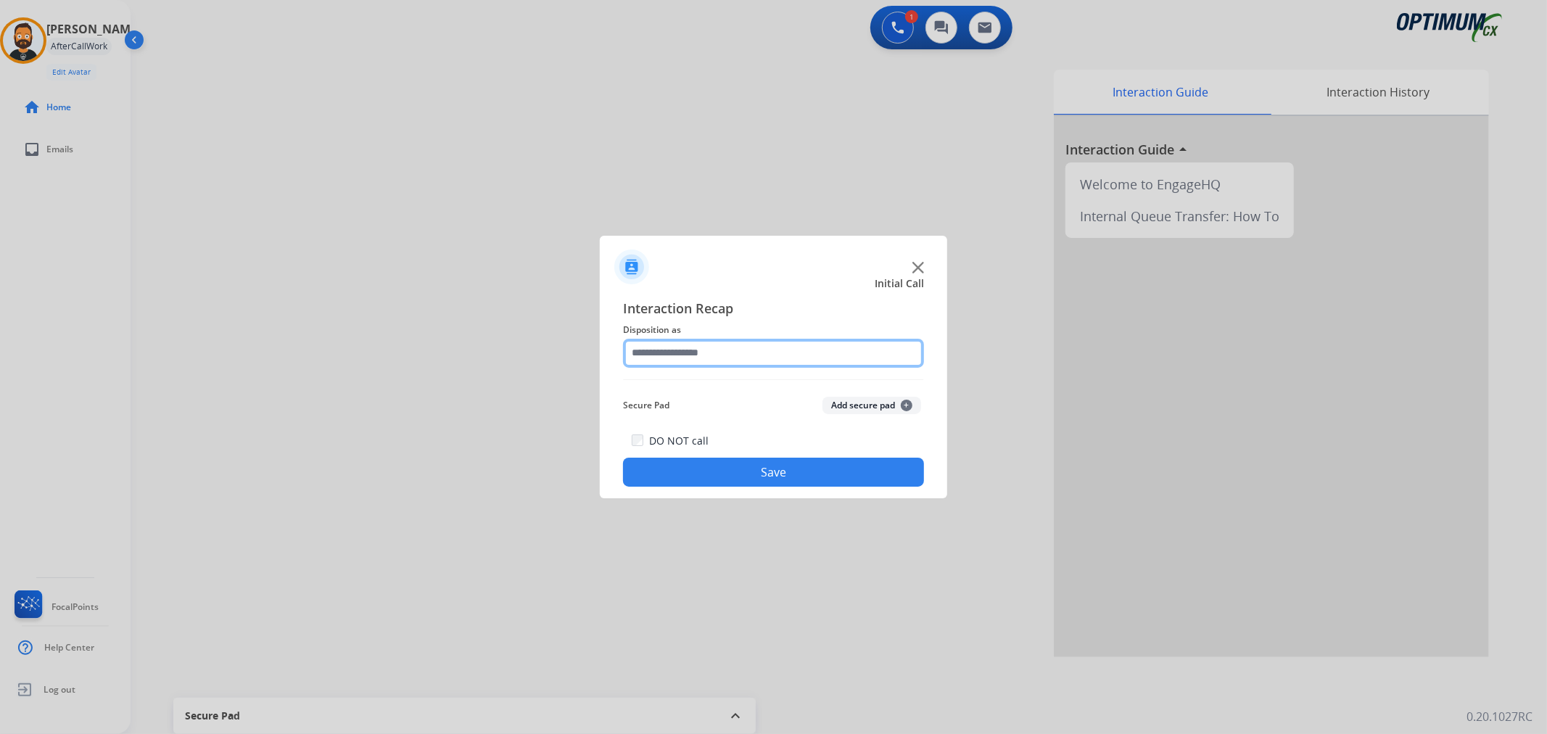
click at [730, 363] on input "text" at bounding box center [773, 353] width 301 height 29
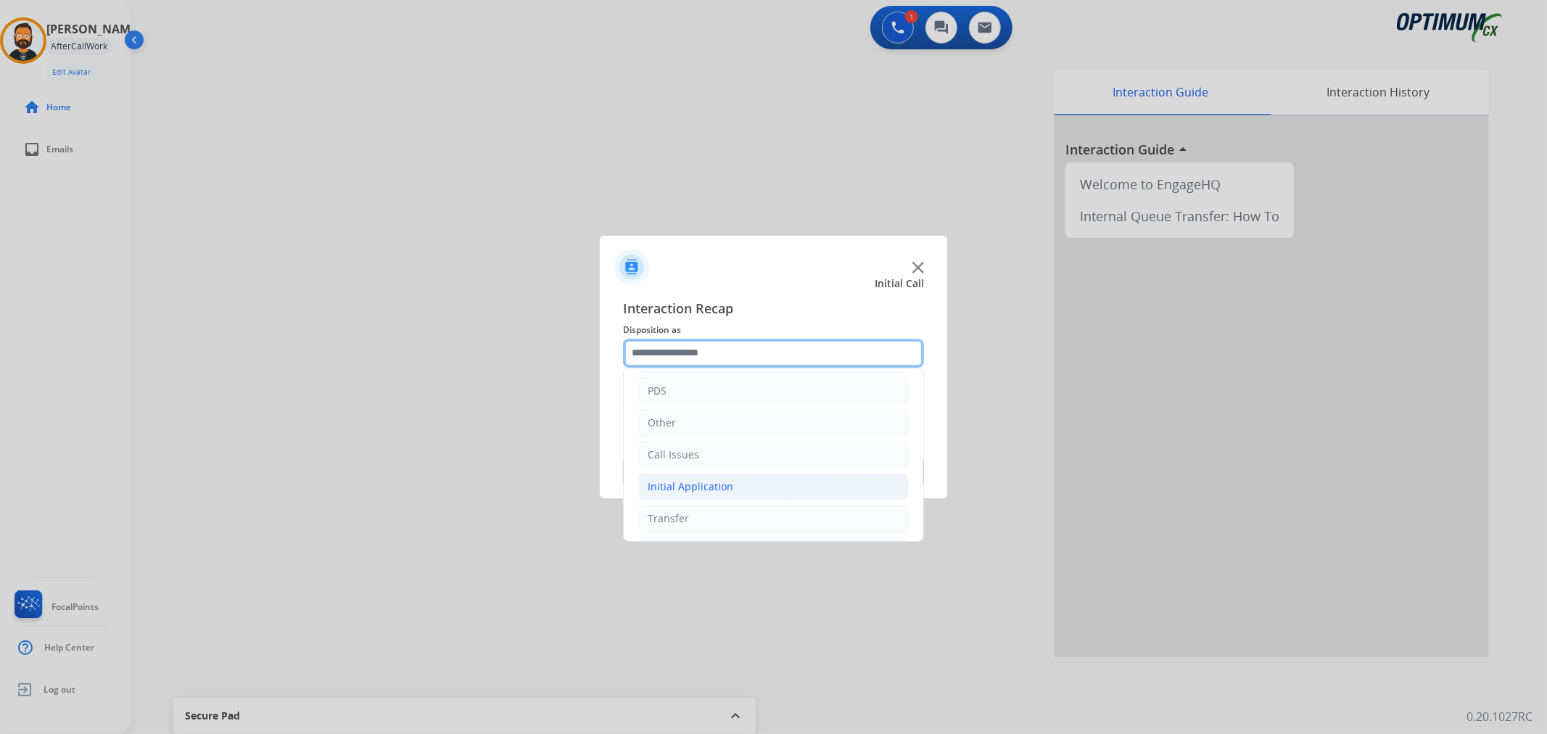
scroll to position [99, 0]
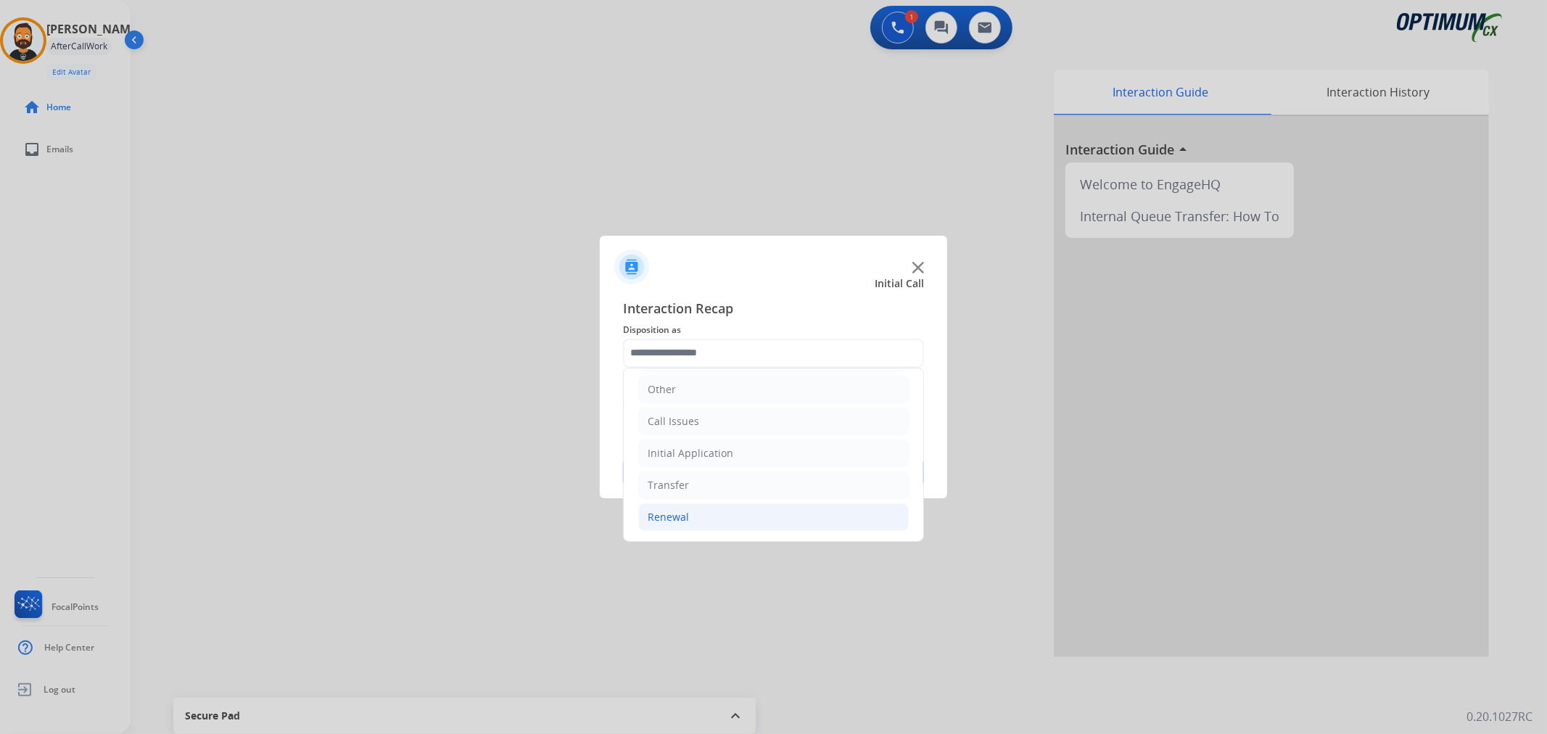
click at [686, 506] on li "Renewal" at bounding box center [773, 517] width 271 height 28
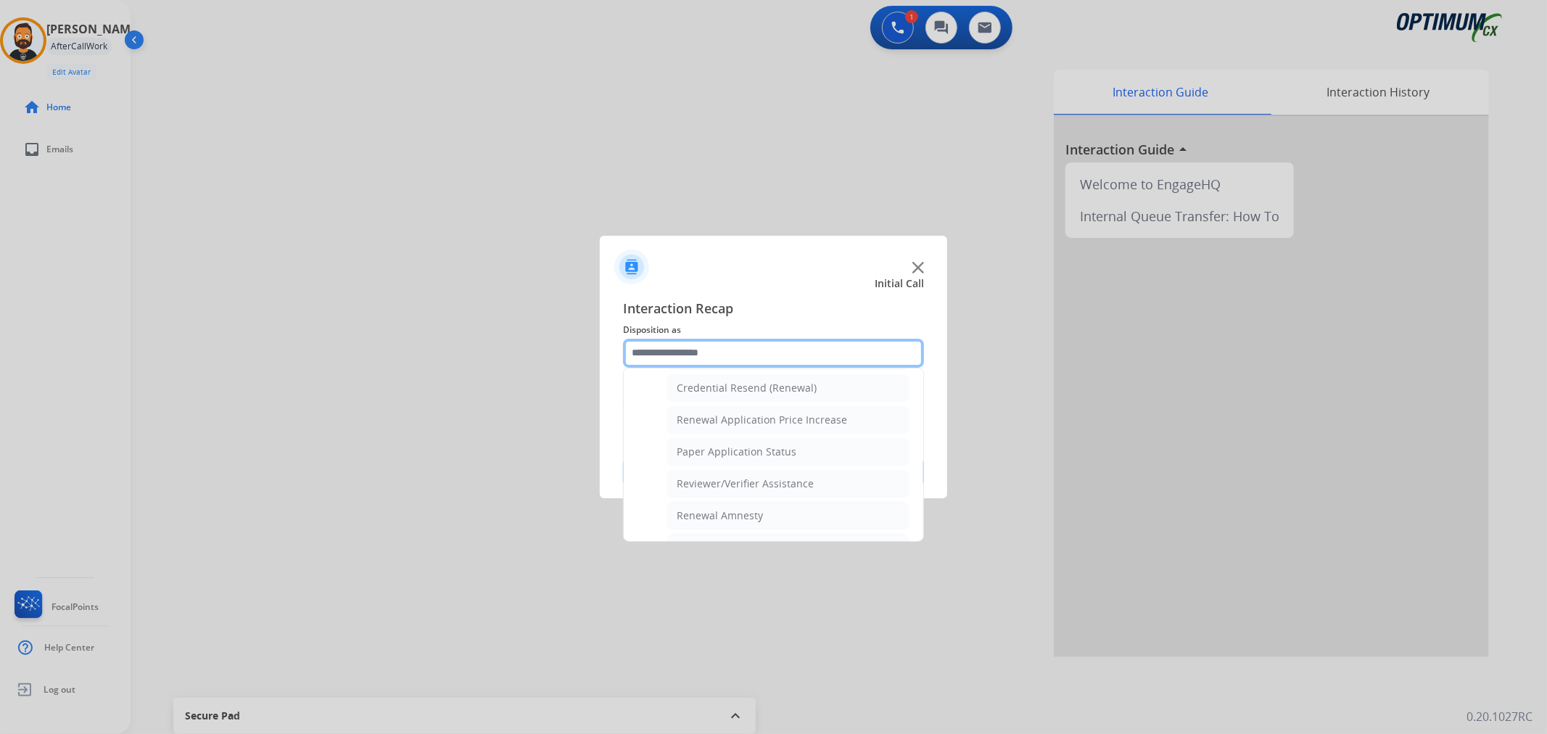
scroll to position [429, 0]
click at [738, 395] on div "General Questions (Renewal)" at bounding box center [747, 393] width 141 height 15
type input "**********"
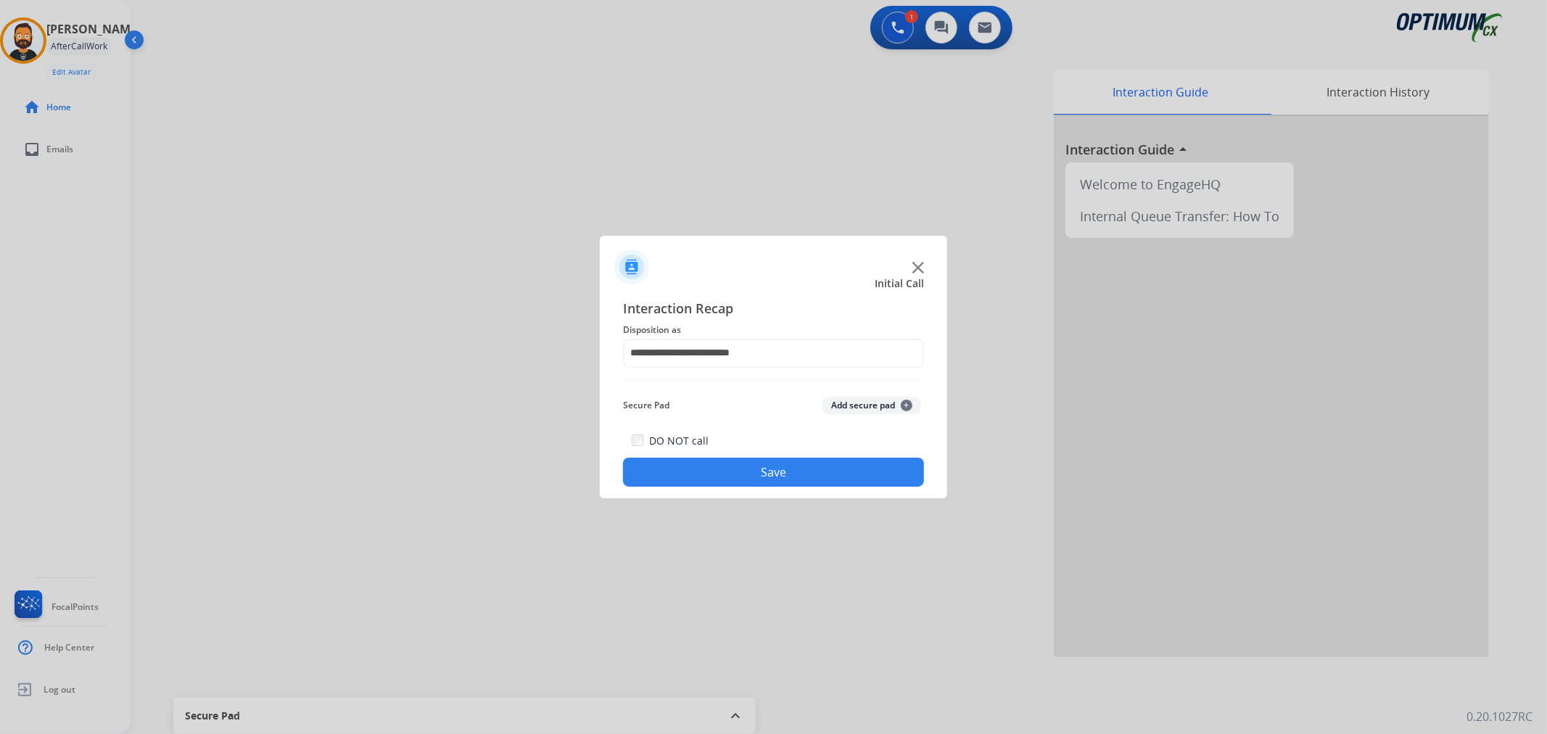
click at [723, 477] on button "Save" at bounding box center [773, 472] width 301 height 29
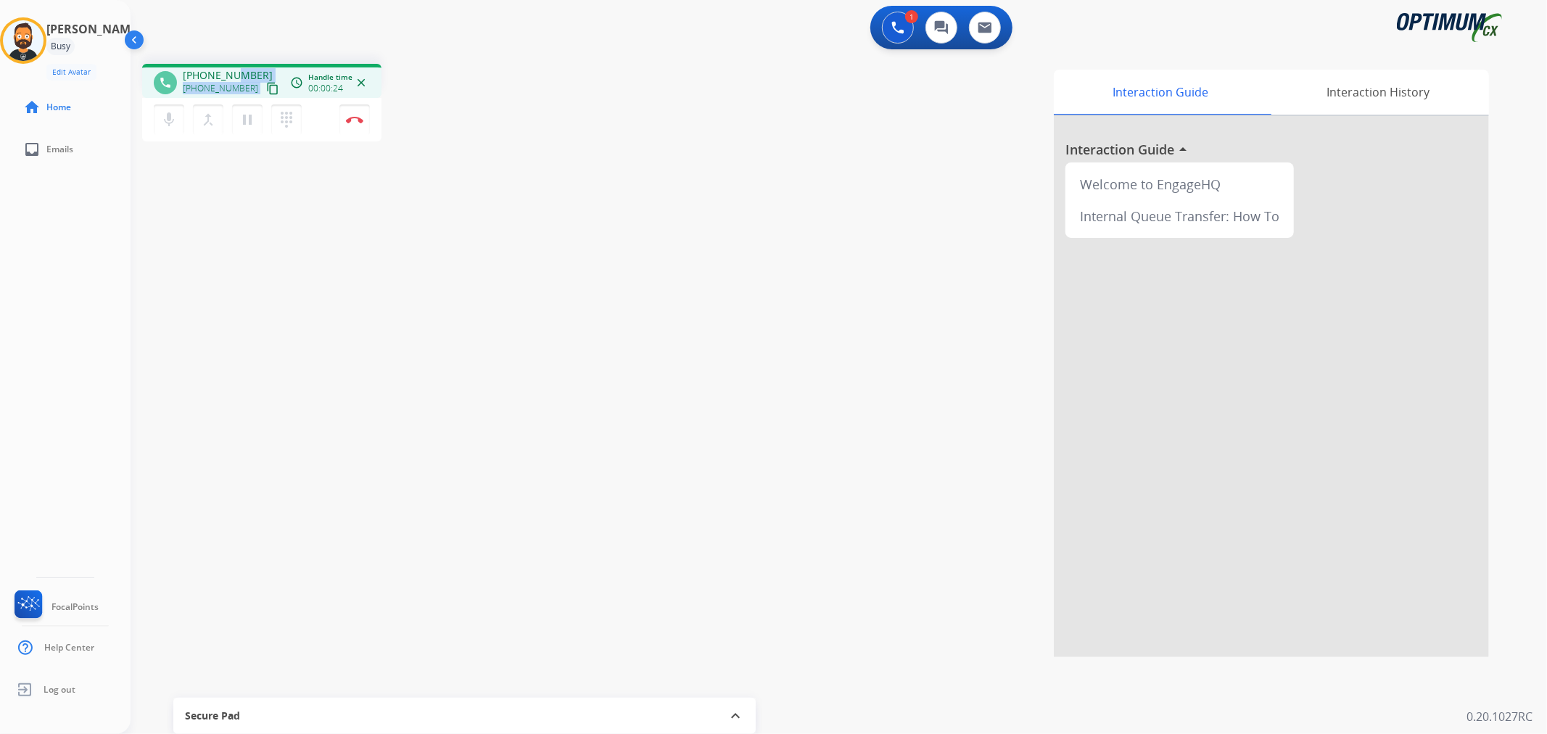
drag, startPoint x: 257, startPoint y: 74, endPoint x: 233, endPoint y: 68, distance: 24.6
click at [233, 68] on div "[PHONE_NUMBER] [PHONE_NUMBER] content_copy" at bounding box center [232, 82] width 99 height 29
click at [250, 40] on div "1 Voice Interactions 0 Chat Interactions 0 Email Interactions" at bounding box center [830, 29] width 1365 height 46
drag, startPoint x: 252, startPoint y: 64, endPoint x: 194, endPoint y: 71, distance: 58.5
click at [194, 71] on div "phone [PHONE_NUMBER] [PHONE_NUMBER] content_copy access_time Call metrics Queue…" at bounding box center [261, 81] width 239 height 34
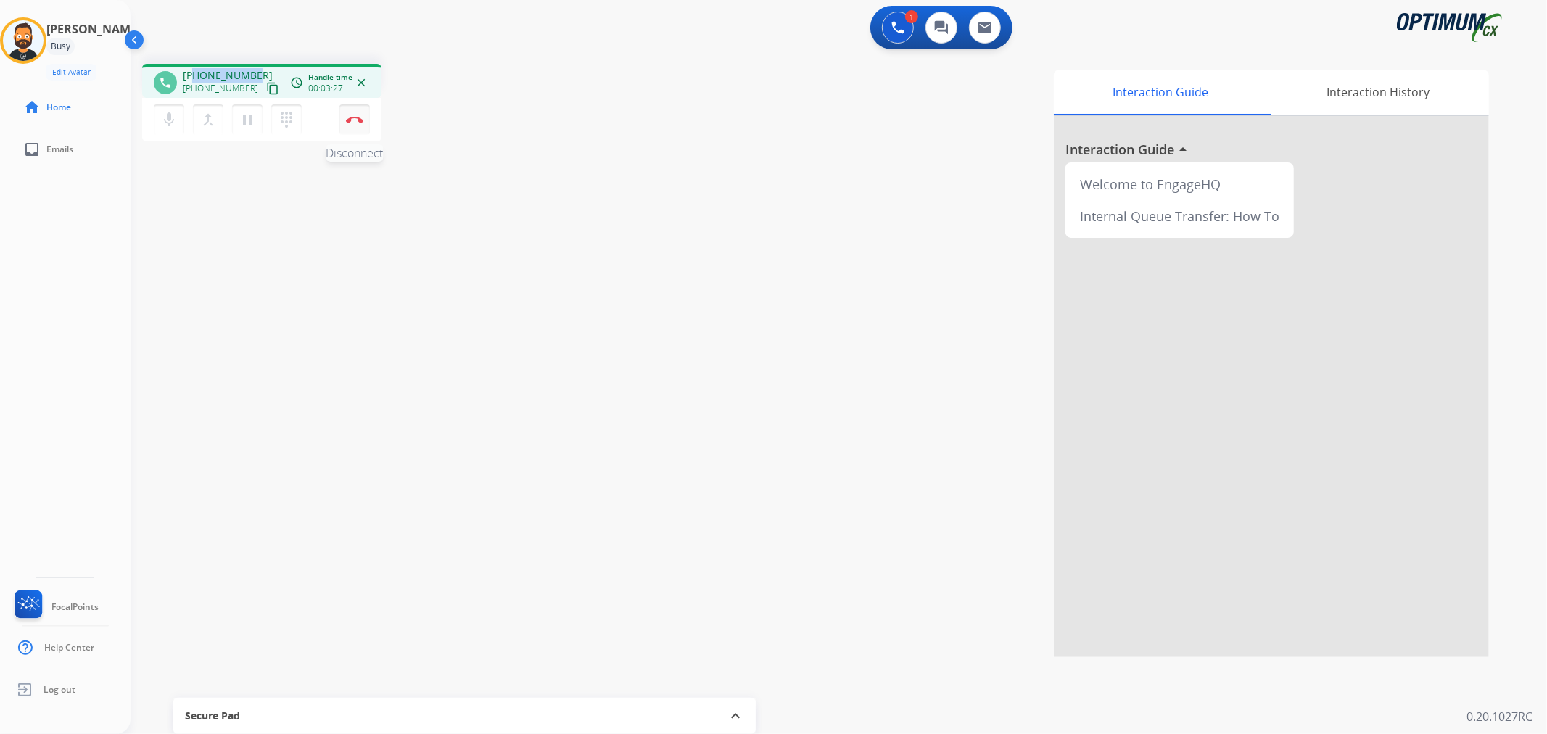
click at [353, 112] on button "Disconnect" at bounding box center [355, 119] width 30 height 30
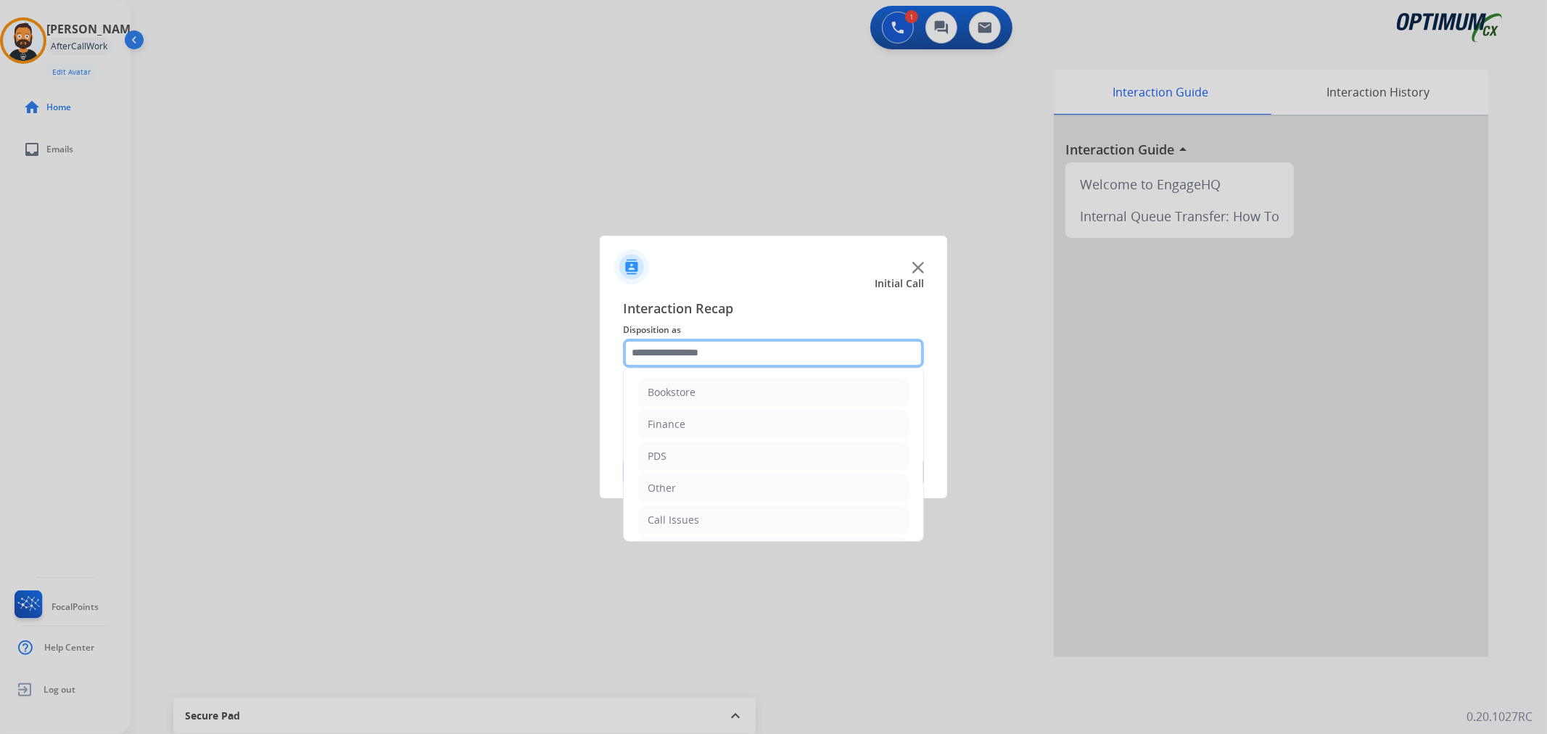
click at [689, 356] on input "text" at bounding box center [773, 353] width 301 height 29
click at [701, 516] on li "Renewal" at bounding box center [773, 517] width 271 height 28
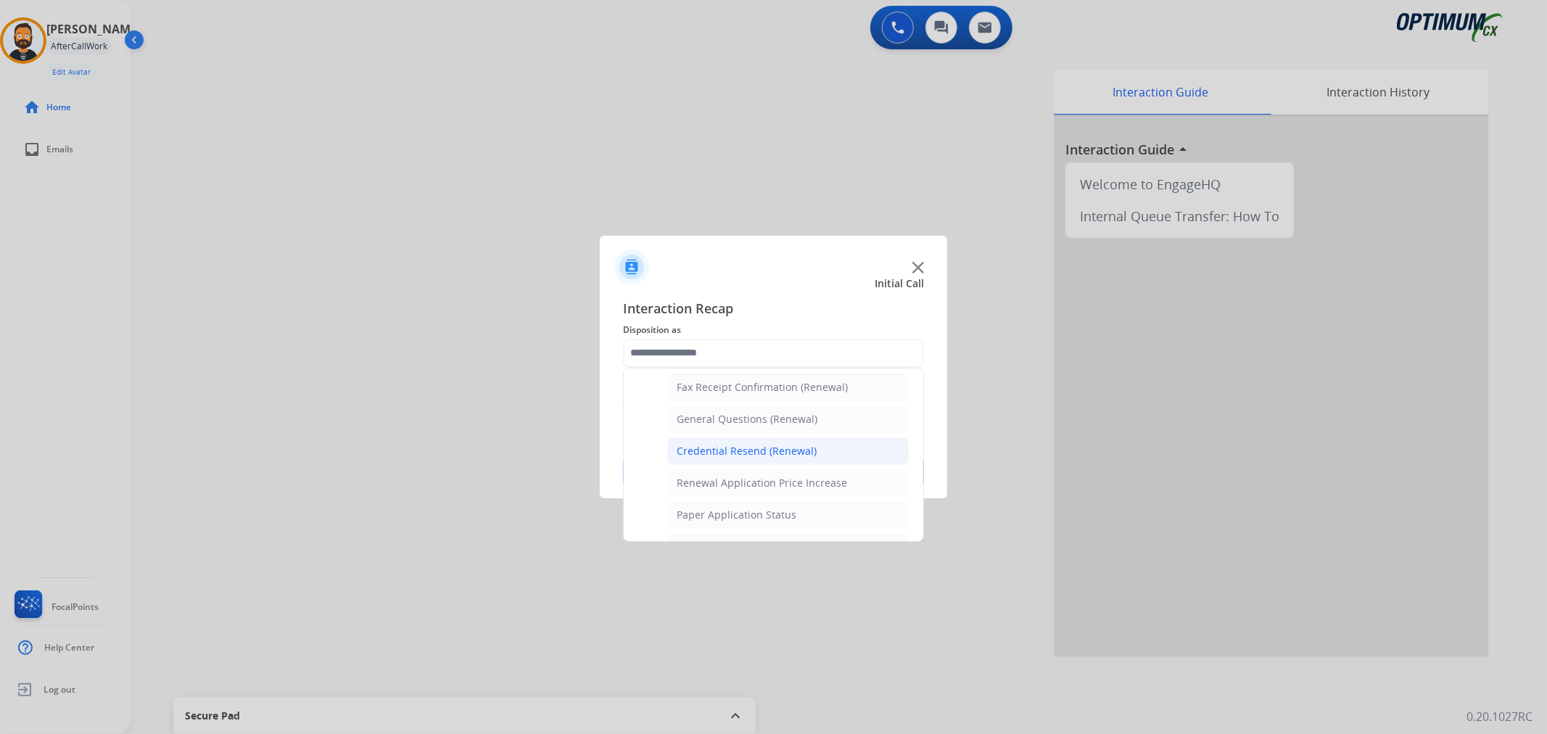
click at [721, 455] on div "Credential Resend (Renewal)" at bounding box center [747, 451] width 140 height 15
type input "**********"
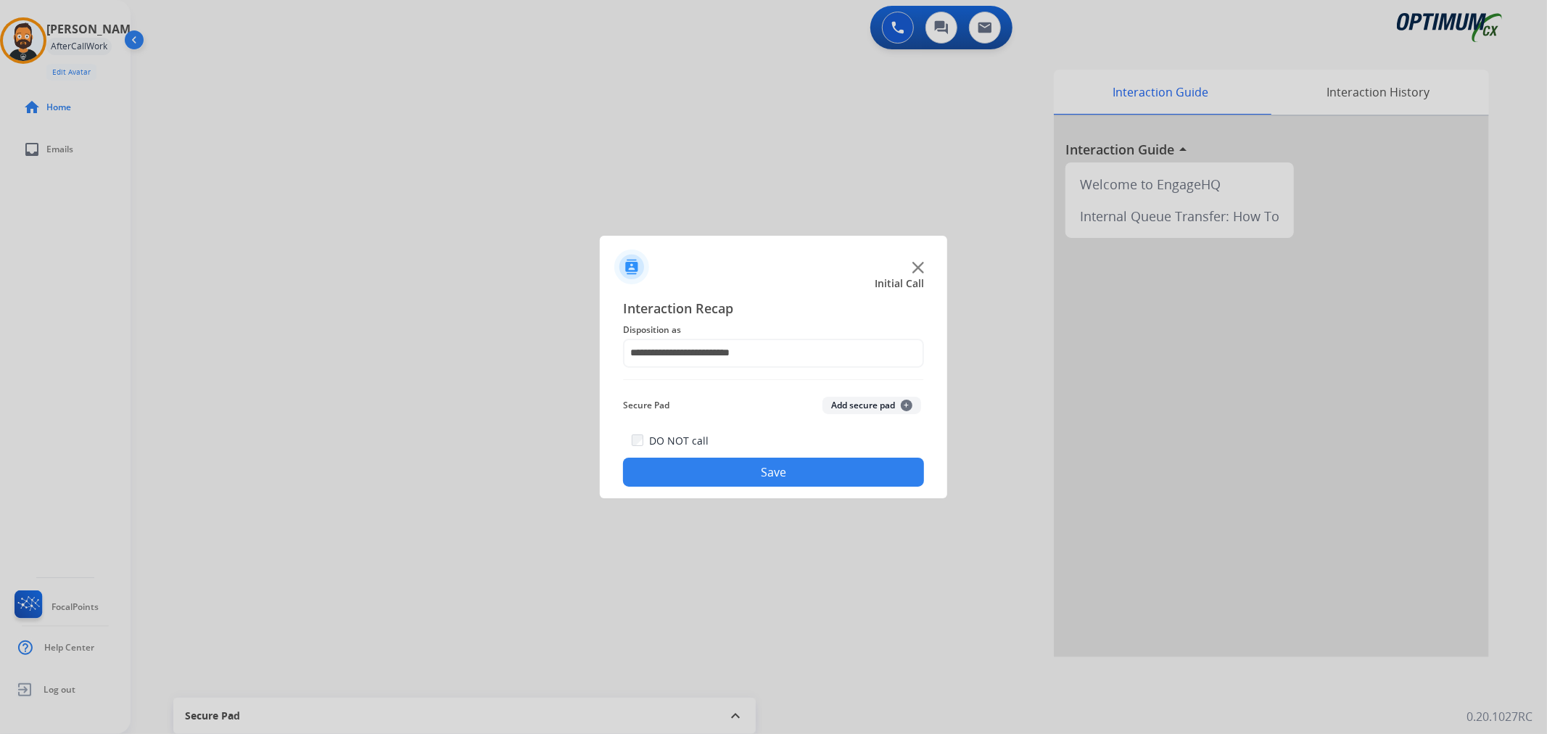
click at [719, 469] on button "Save" at bounding box center [773, 472] width 301 height 29
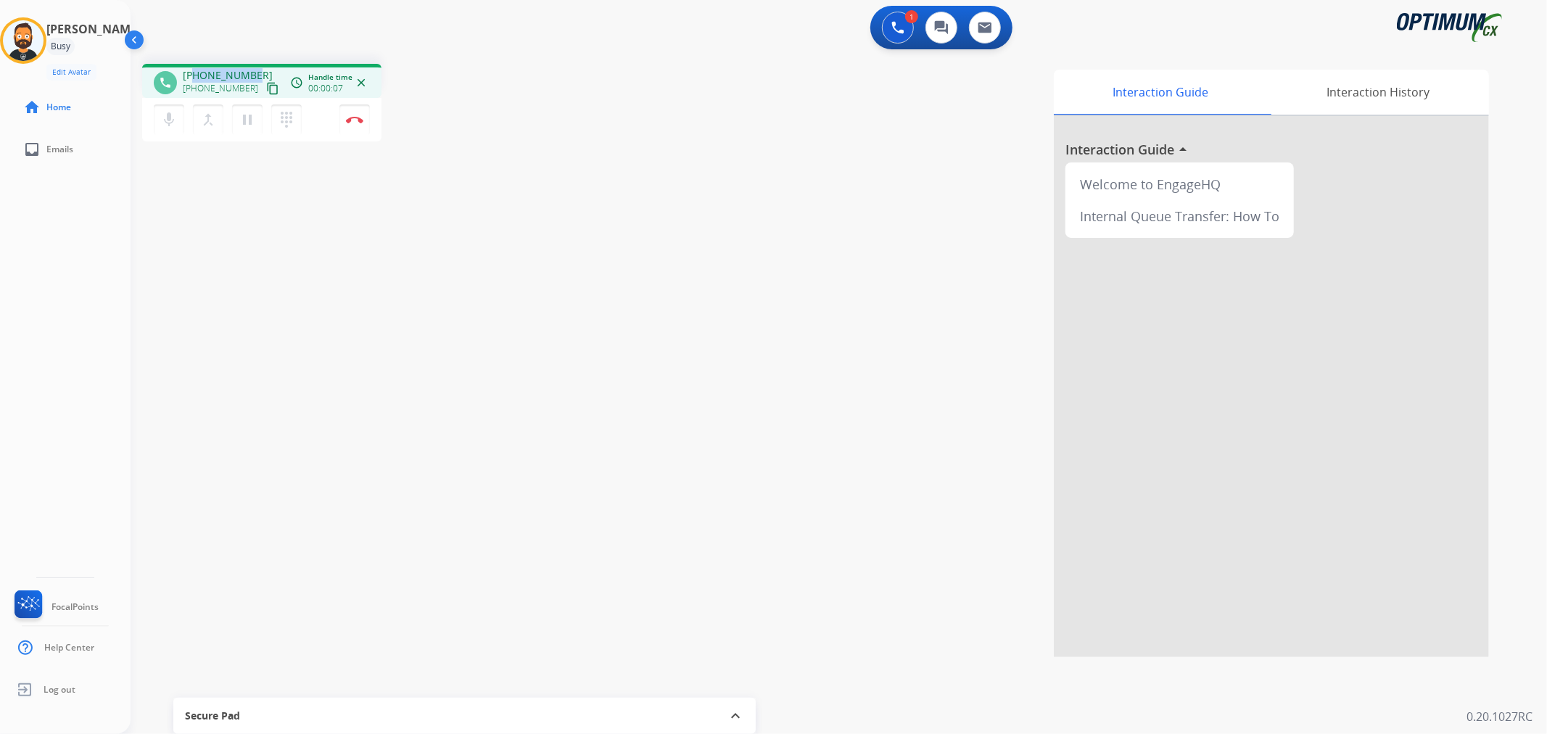
drag, startPoint x: 255, startPoint y: 65, endPoint x: 192, endPoint y: 73, distance: 62.9
click at [192, 73] on div "phone [PHONE_NUMBER] [PHONE_NUMBER] content_copy access_time Call metrics Queue…" at bounding box center [261, 81] width 239 height 34
click at [351, 118] on img at bounding box center [354, 119] width 17 height 7
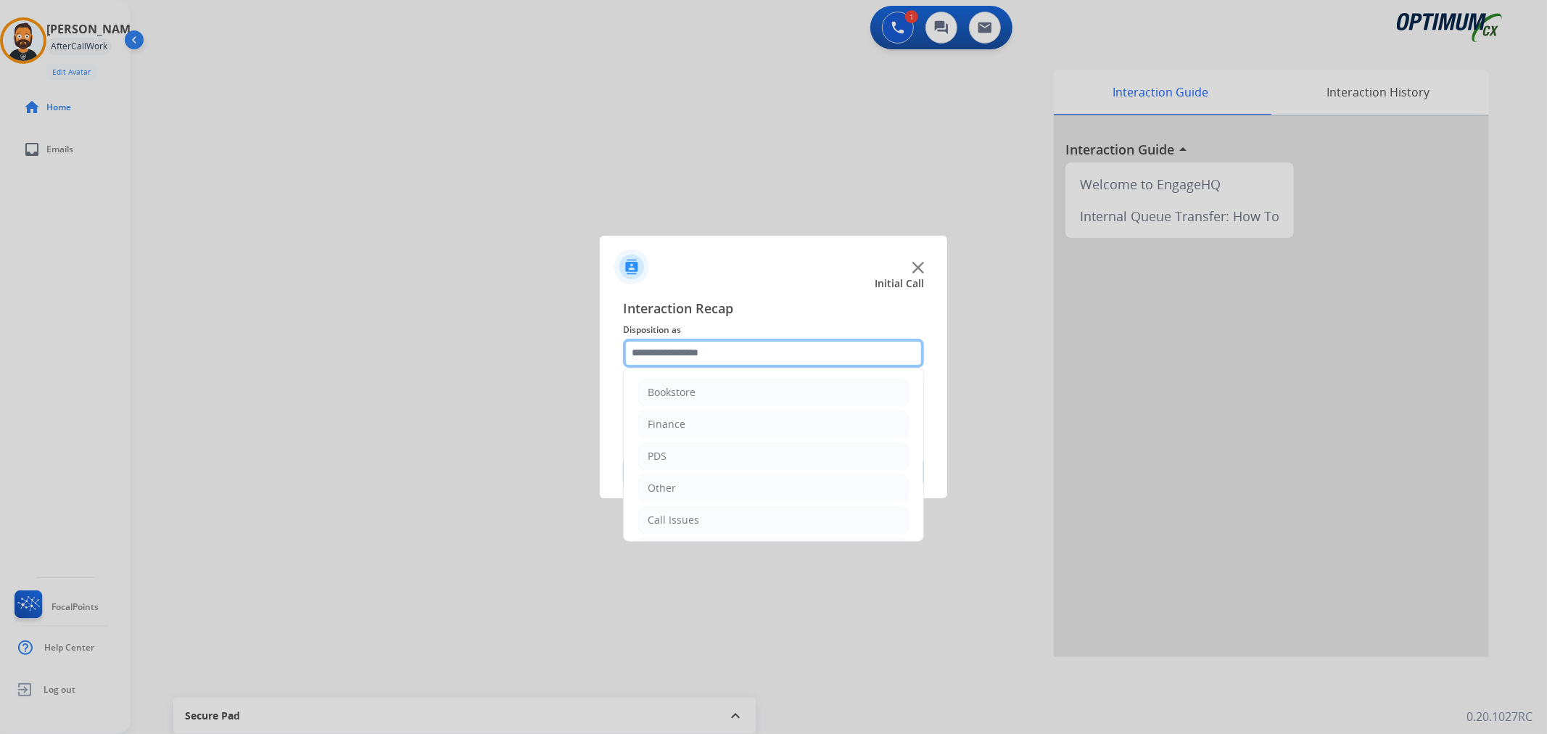
click at [647, 353] on input "text" at bounding box center [773, 353] width 301 height 29
click at [681, 359] on input "text" at bounding box center [773, 353] width 301 height 29
click at [686, 454] on div "Initial Application" at bounding box center [691, 453] width 86 height 15
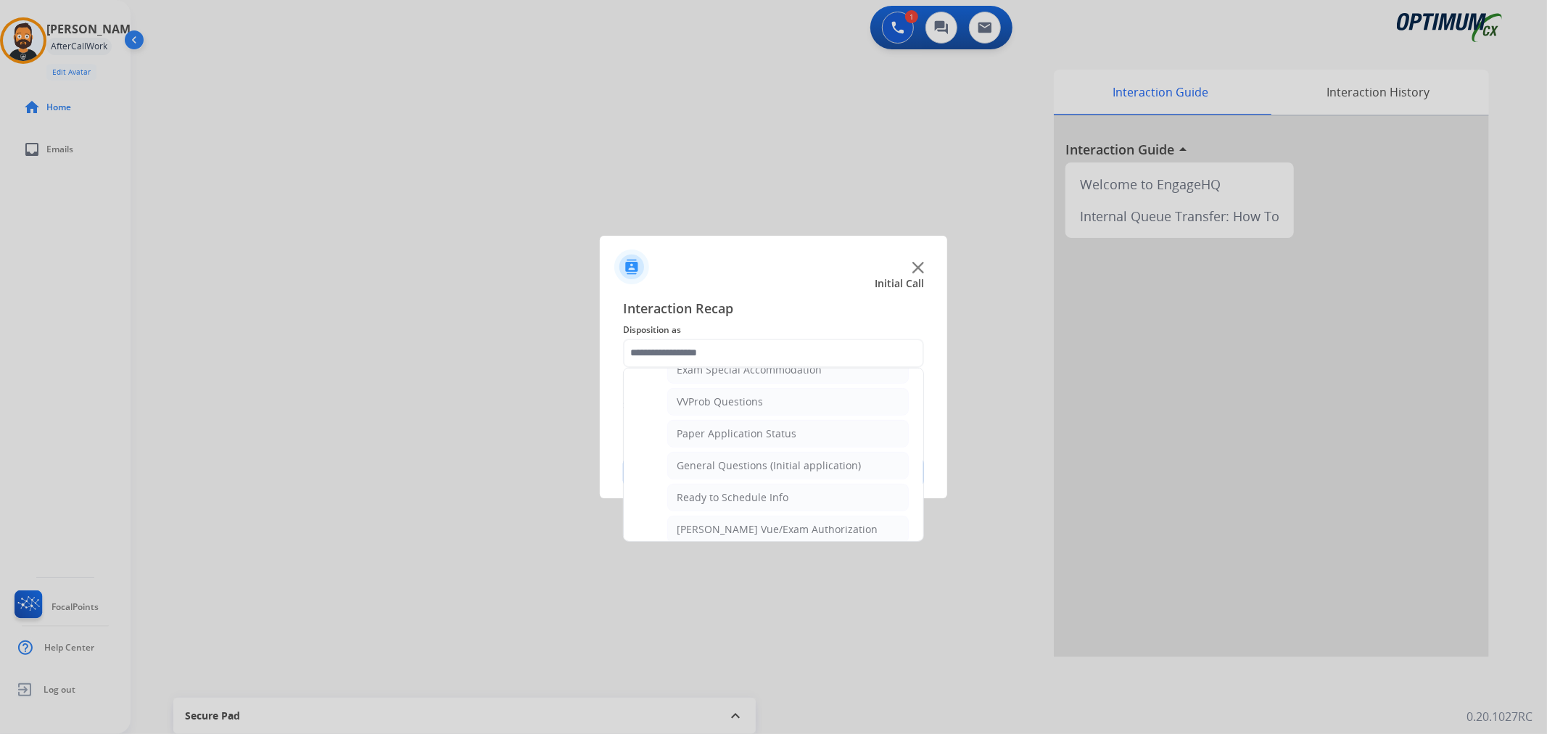
click at [720, 462] on div "General Questions (Initial application)" at bounding box center [769, 466] width 184 height 15
type input "**********"
click at [722, 464] on button "Save" at bounding box center [773, 472] width 301 height 29
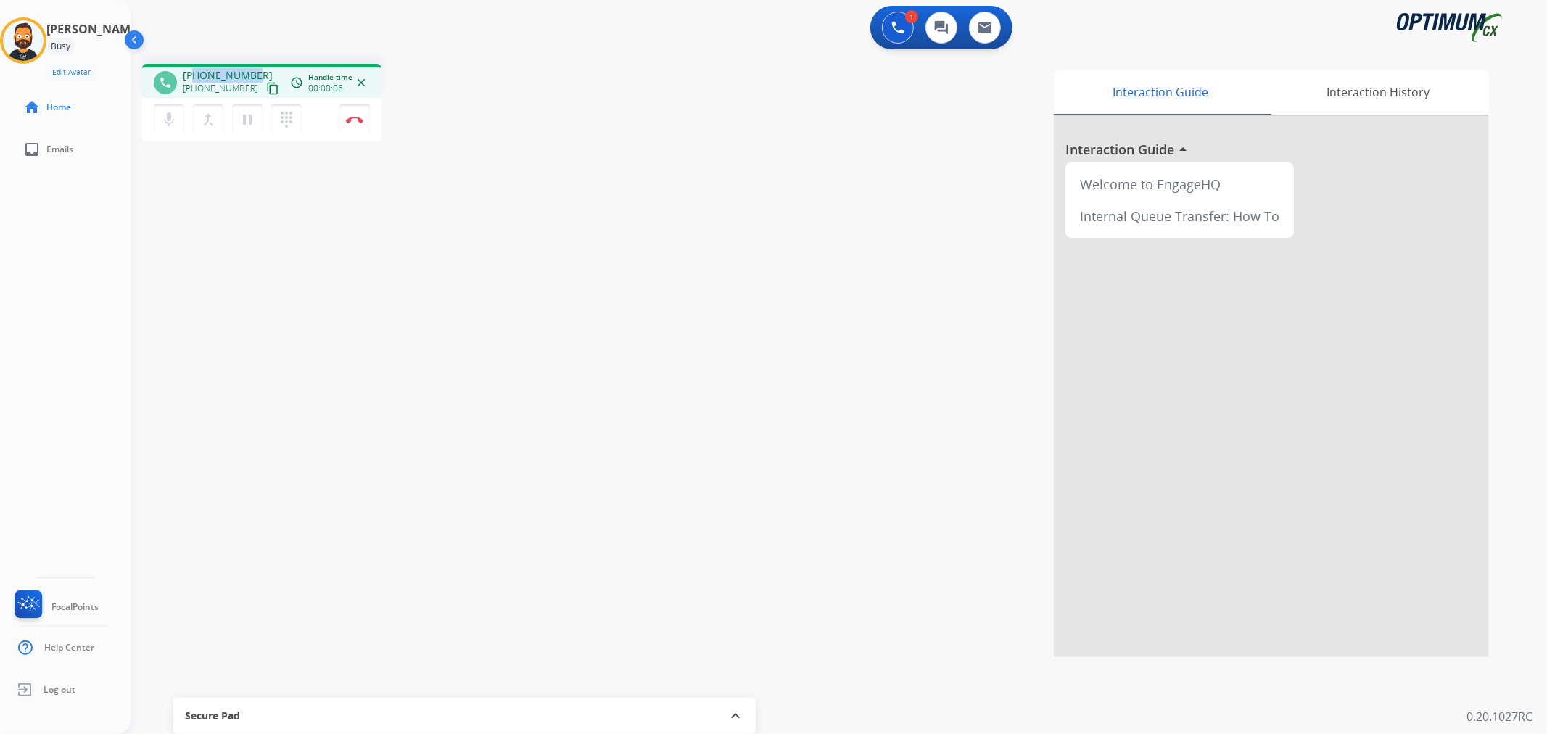
drag, startPoint x: 255, startPoint y: 67, endPoint x: 194, endPoint y: 73, distance: 61.3
click at [194, 73] on div "phone [PHONE_NUMBER] [PHONE_NUMBER] content_copy access_time Call metrics Queue…" at bounding box center [261, 81] width 239 height 34
click at [353, 116] on img at bounding box center [354, 119] width 17 height 7
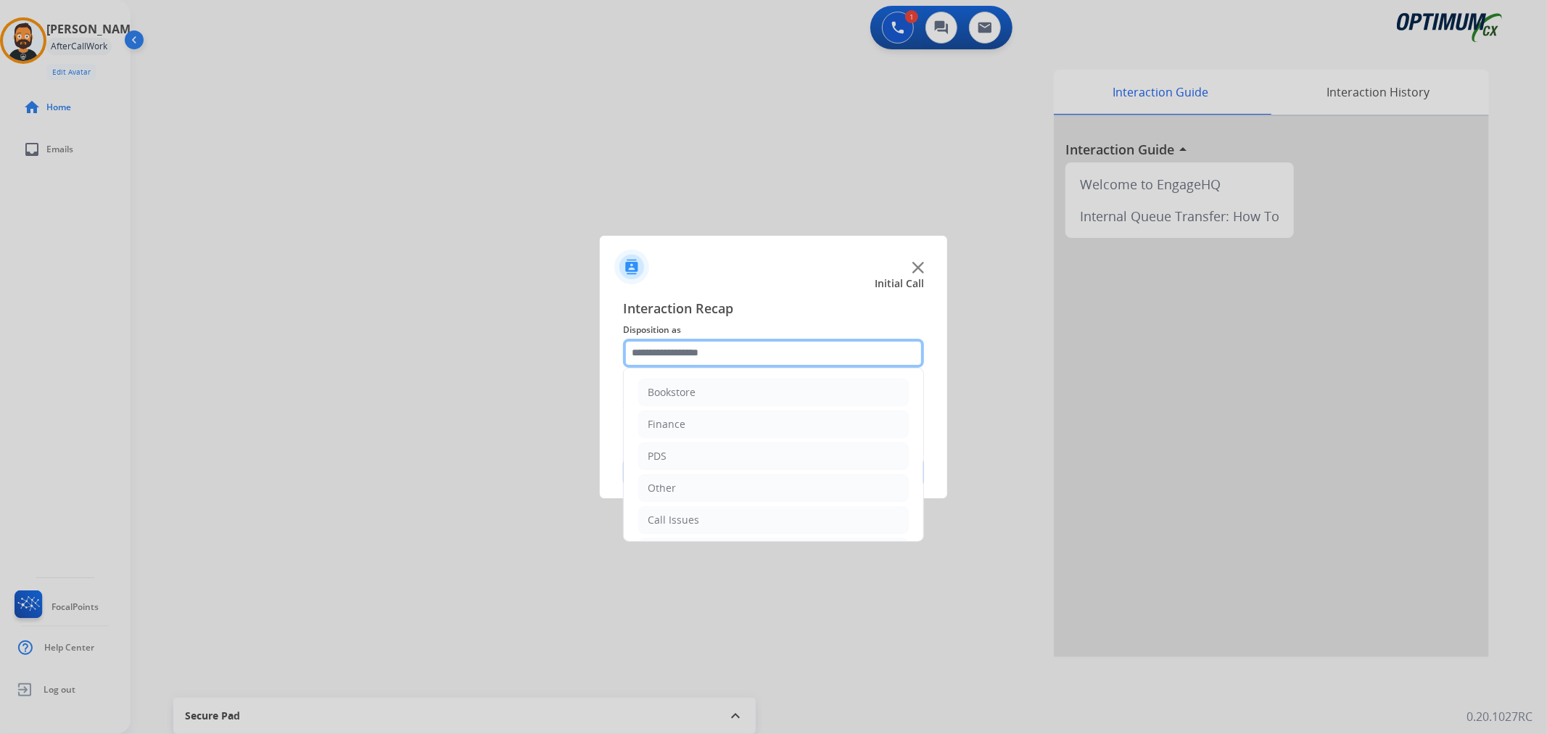
click at [745, 353] on input "text" at bounding box center [773, 353] width 301 height 29
click at [711, 455] on div "Initial Application" at bounding box center [691, 453] width 86 height 15
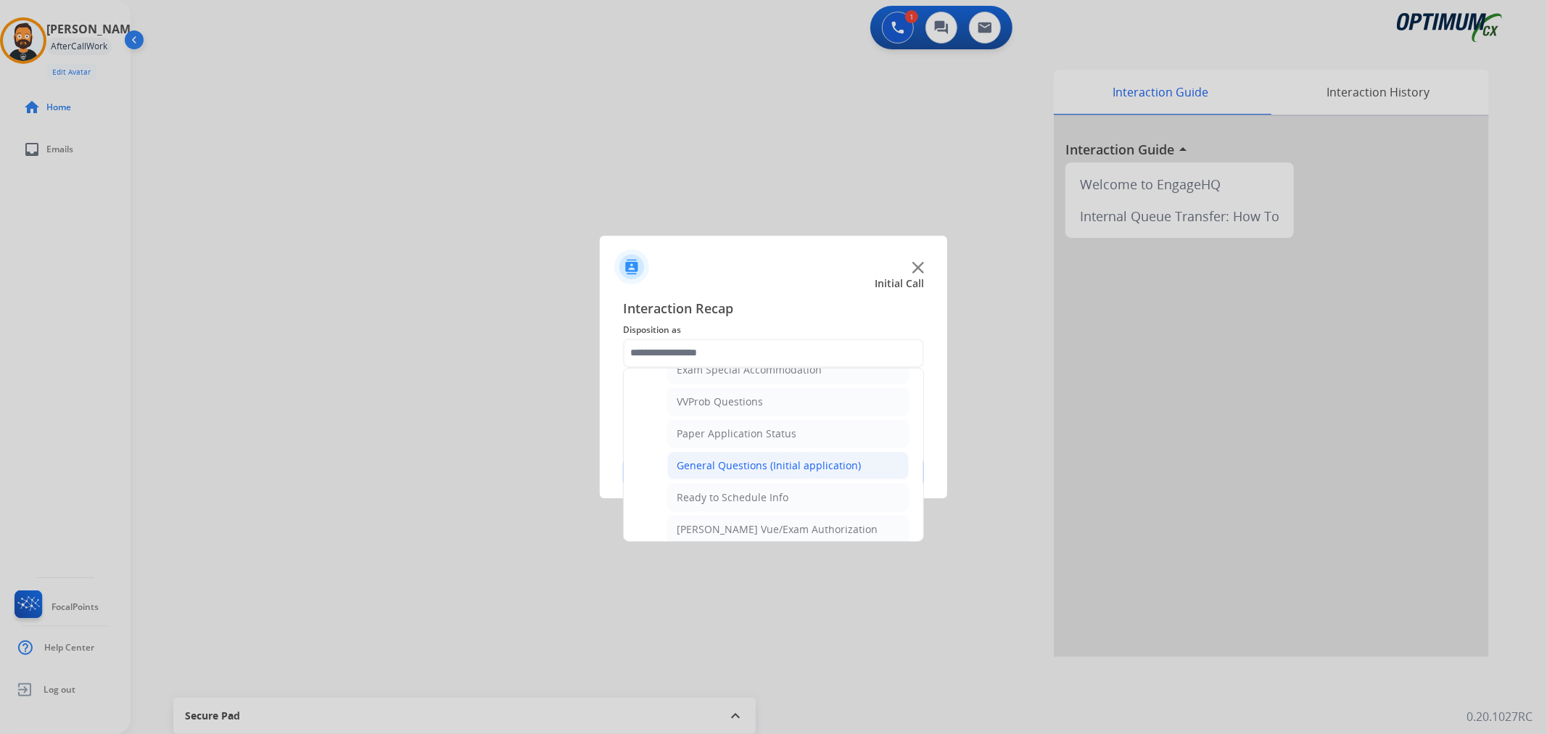
click at [729, 477] on li "General Questions (Initial application)" at bounding box center [788, 466] width 242 height 28
type input "**********"
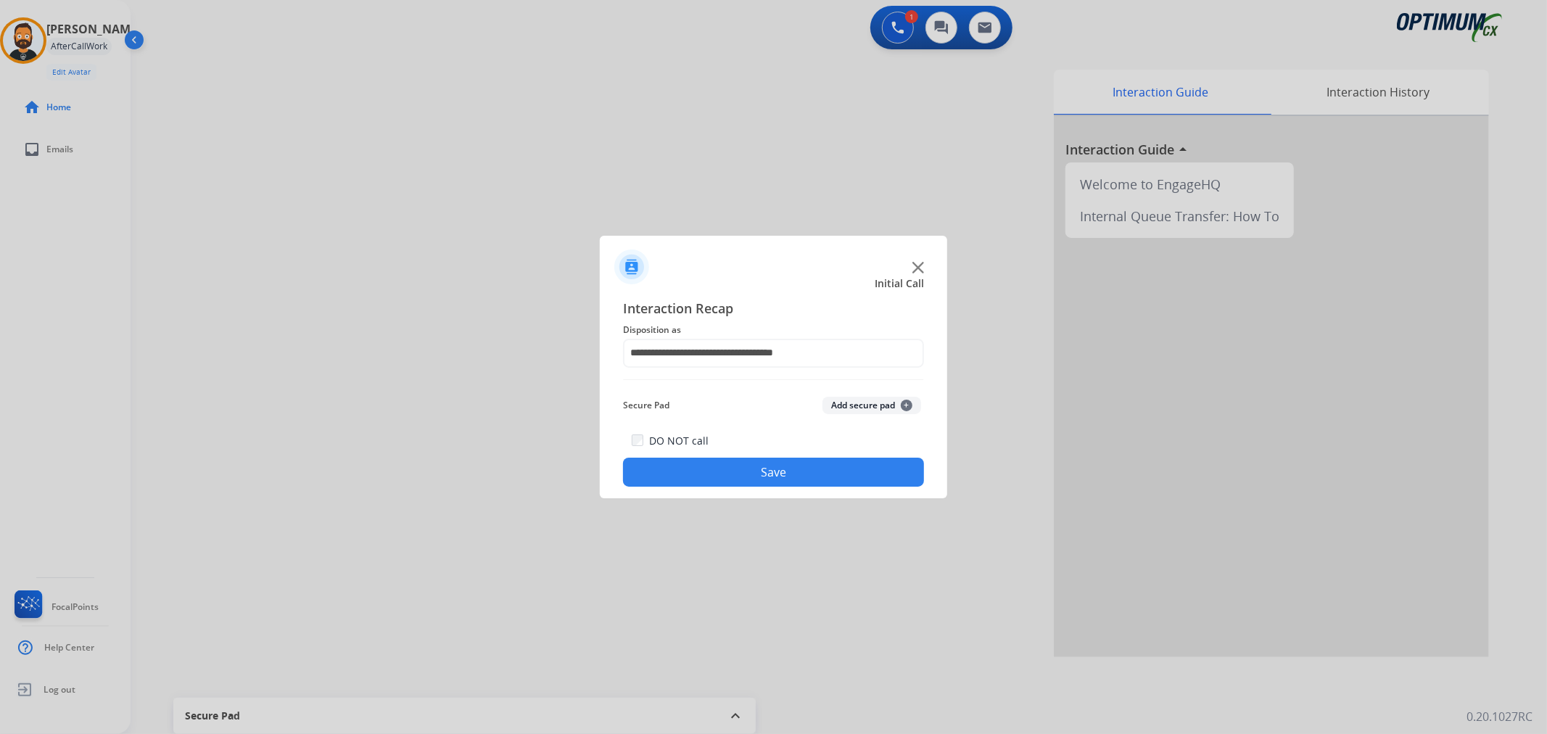
click at [729, 477] on button "Save" at bounding box center [773, 472] width 301 height 29
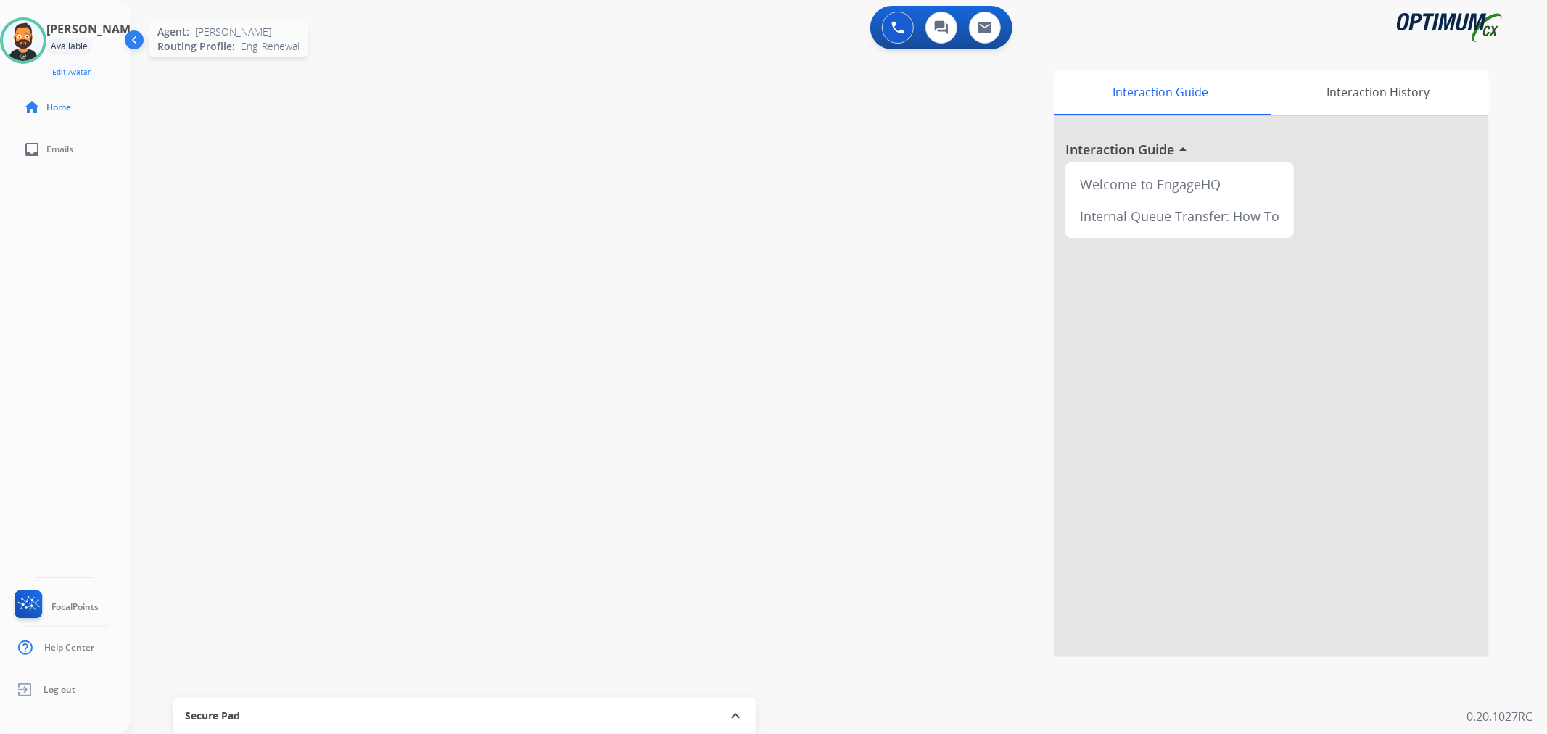
click at [39, 51] on img at bounding box center [23, 40] width 41 height 41
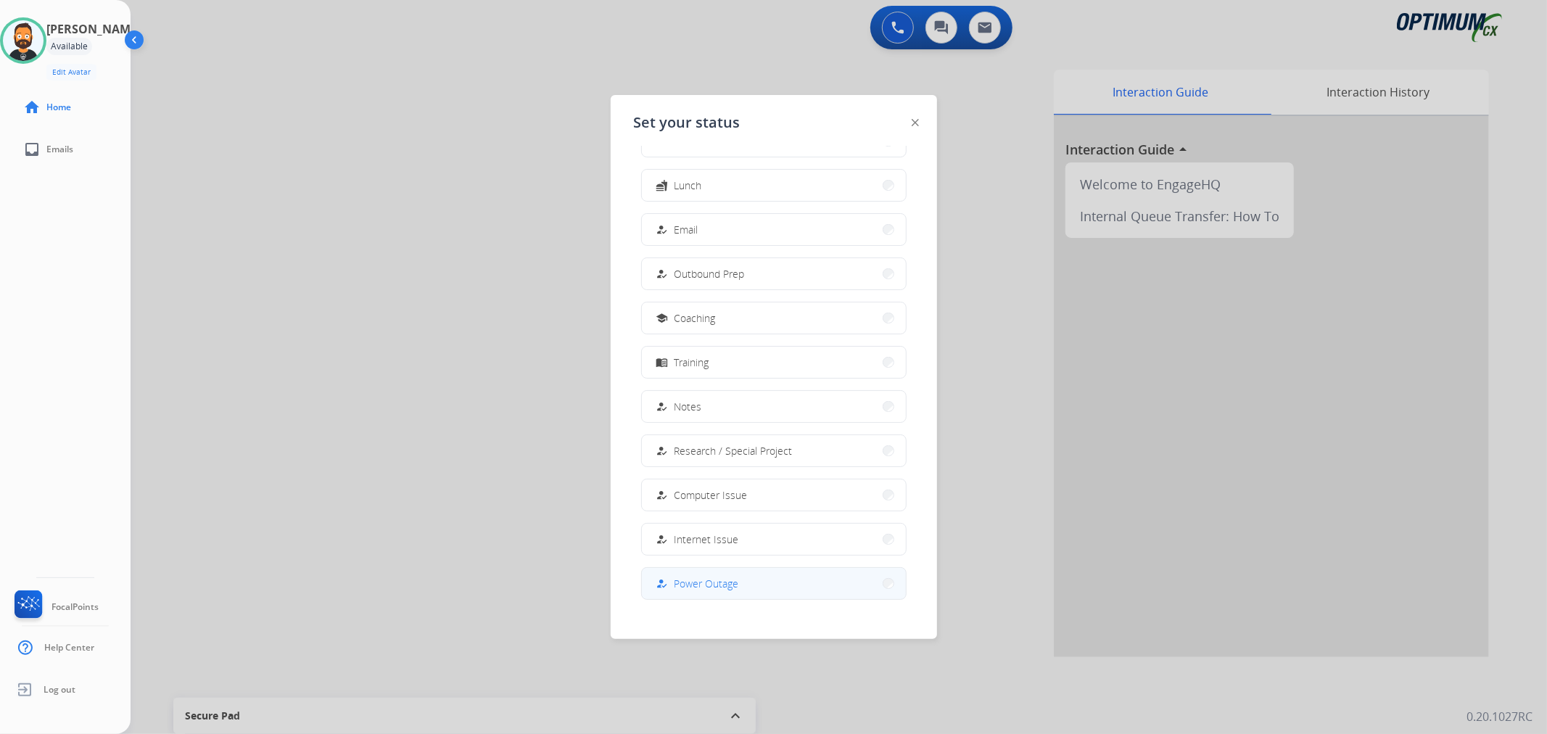
scroll to position [136, 0]
click at [686, 571] on span "Offline" at bounding box center [690, 569] width 30 height 15
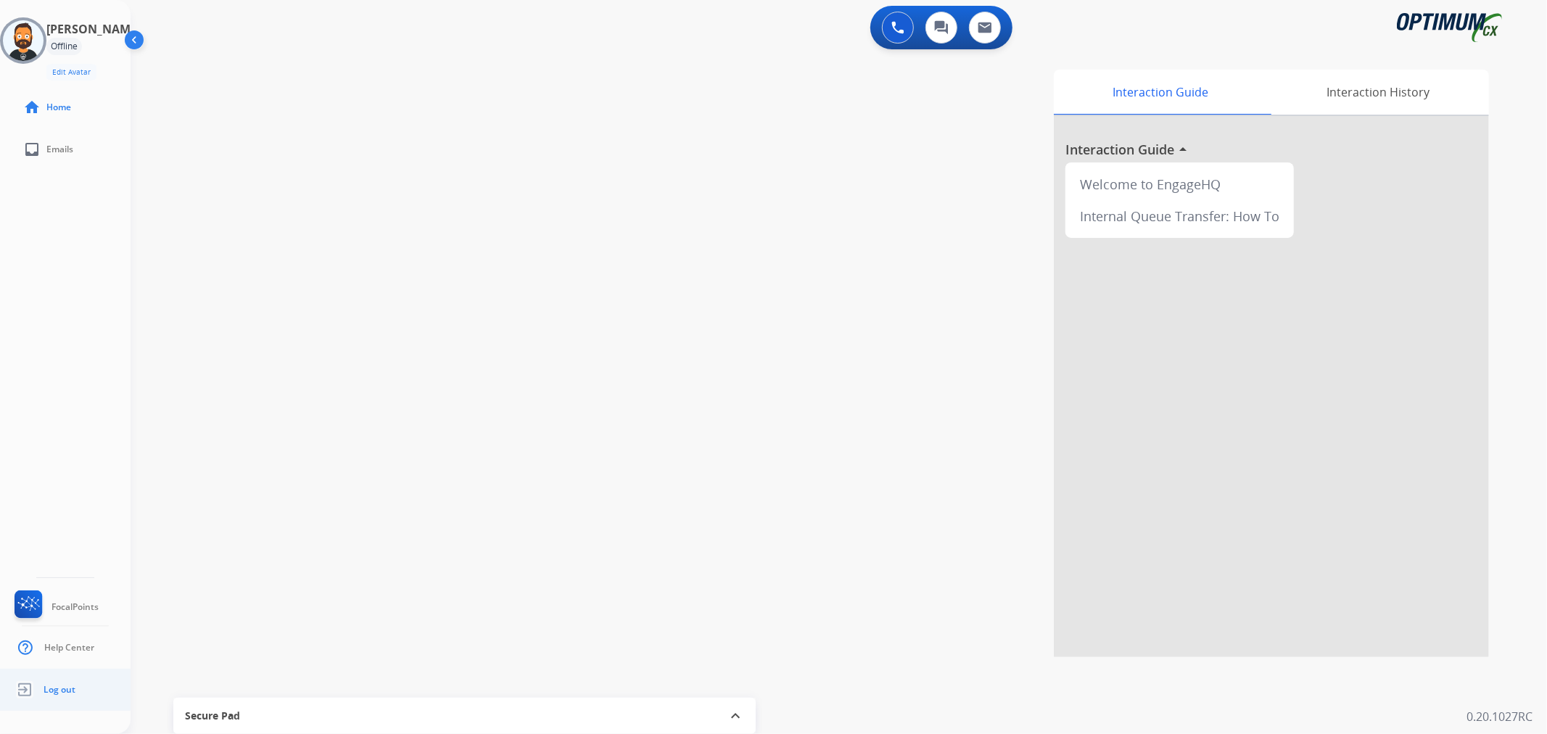
click at [58, 678] on link "Log out" at bounding box center [44, 690] width 64 height 28
